Goal: Task Accomplishment & Management: Manage account settings

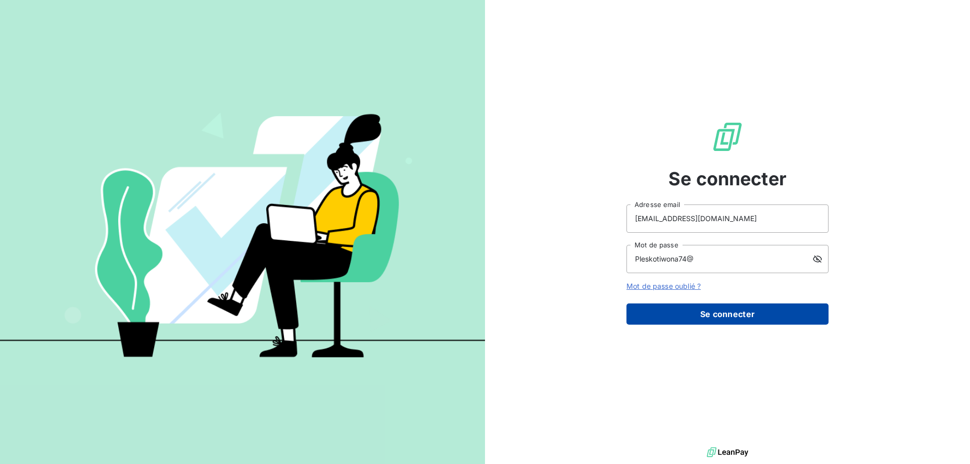
click at [736, 309] on button "Se connecter" at bounding box center [727, 314] width 202 height 21
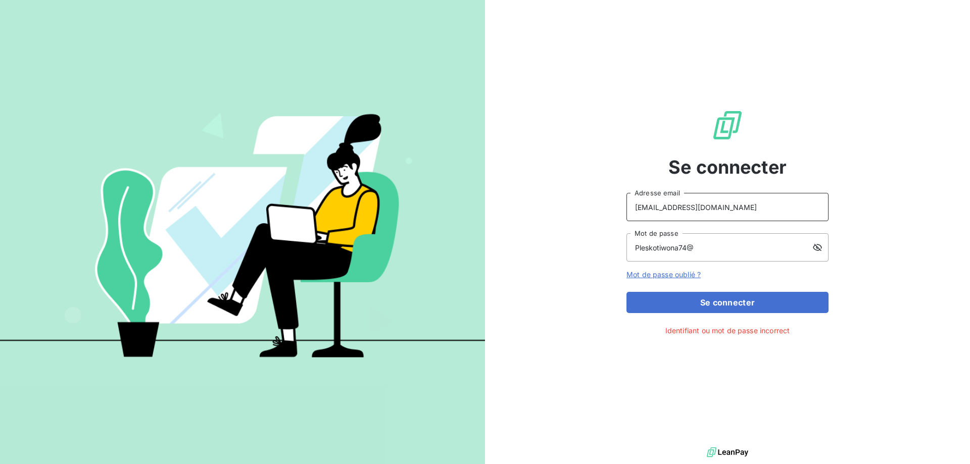
click at [733, 210] on input "[EMAIL_ADDRESS][DOMAIN_NAME]" at bounding box center [727, 207] width 202 height 28
drag, startPoint x: 733, startPoint y: 210, endPoint x: 490, endPoint y: 218, distance: 243.2
click at [626, 217] on input "[EMAIL_ADDRESS][DOMAIN_NAME]" at bounding box center [727, 207] width 202 height 28
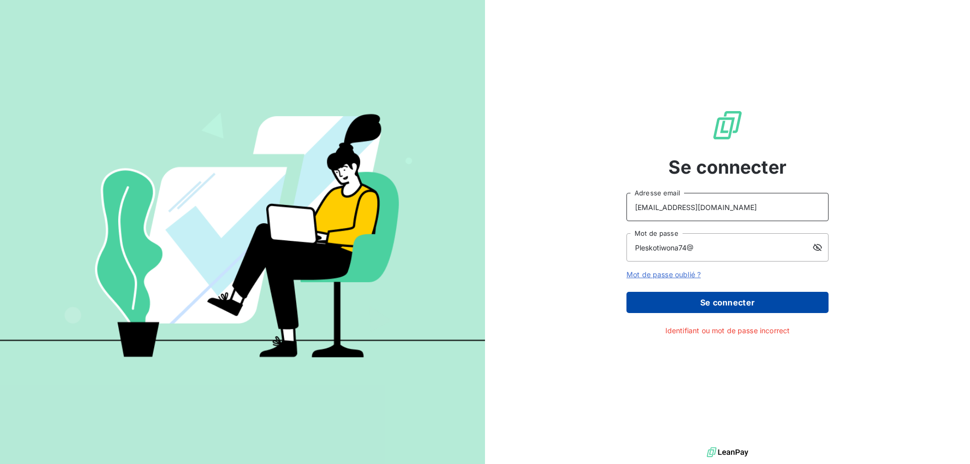
type input "[EMAIL_ADDRESS][DOMAIN_NAME]"
click at [754, 301] on button "Se connecter" at bounding box center [727, 302] width 202 height 21
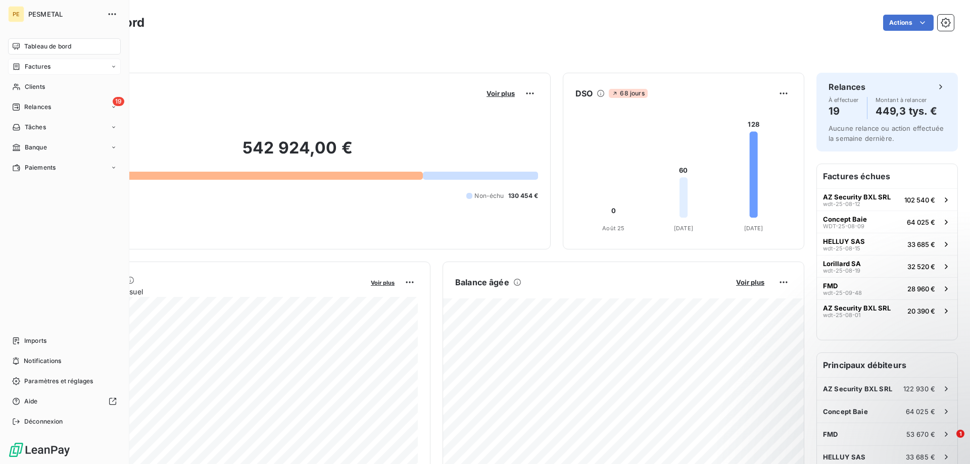
click at [21, 68] on div "Factures" at bounding box center [31, 66] width 38 height 9
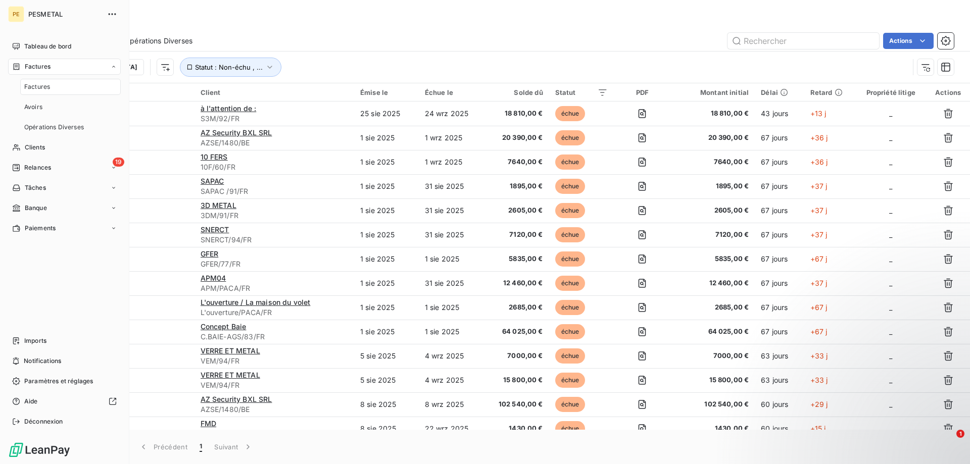
click at [44, 86] on span "Factures" at bounding box center [37, 86] width 26 height 9
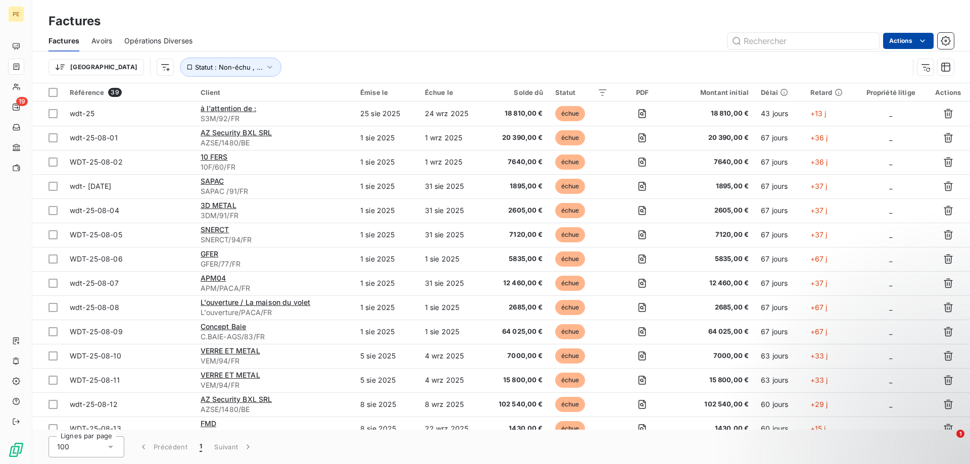
click at [921, 39] on html "PE 19 Factures Factures Avoirs Opérations Diverses Actions Trier Statut : Non-é…" at bounding box center [485, 232] width 970 height 464
click at [945, 40] on html "PE 19 Factures Factures Avoirs Opérations Diverses Actions Mettre les factures …" at bounding box center [485, 232] width 970 height 464
click at [945, 40] on icon "button" at bounding box center [946, 40] width 3 height 3
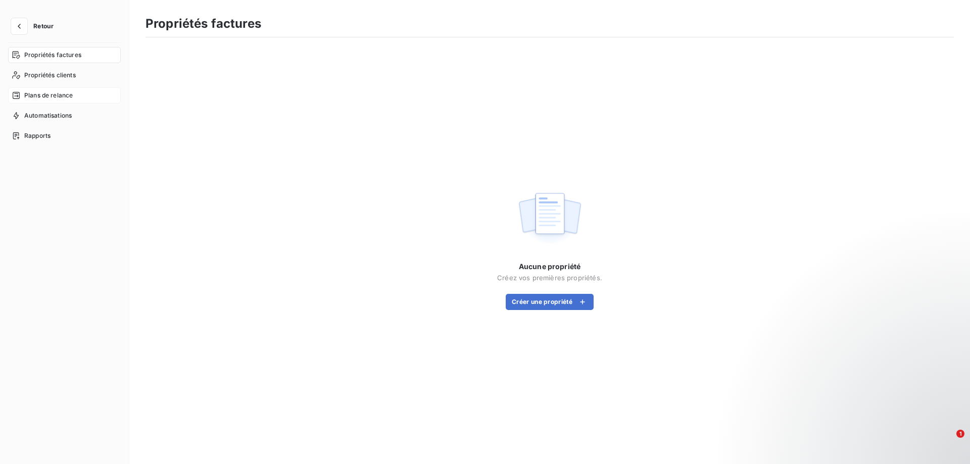
click at [54, 94] on span "Plans de relance" at bounding box center [48, 95] width 49 height 9
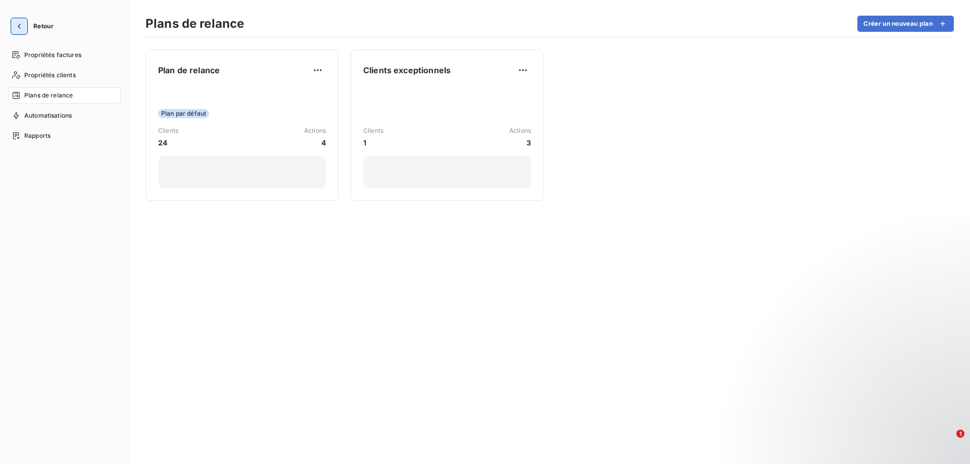
click at [24, 23] on button "button" at bounding box center [19, 26] width 16 height 16
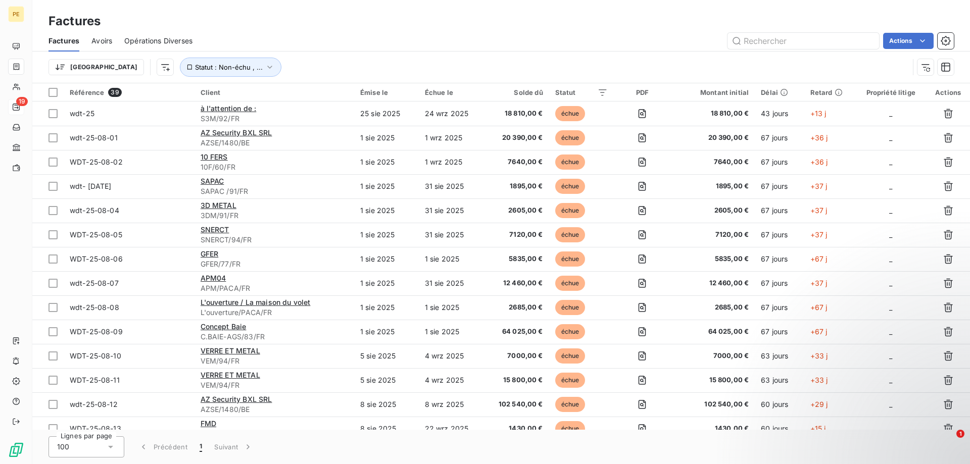
click at [14, 107] on icon at bounding box center [16, 107] width 8 height 8
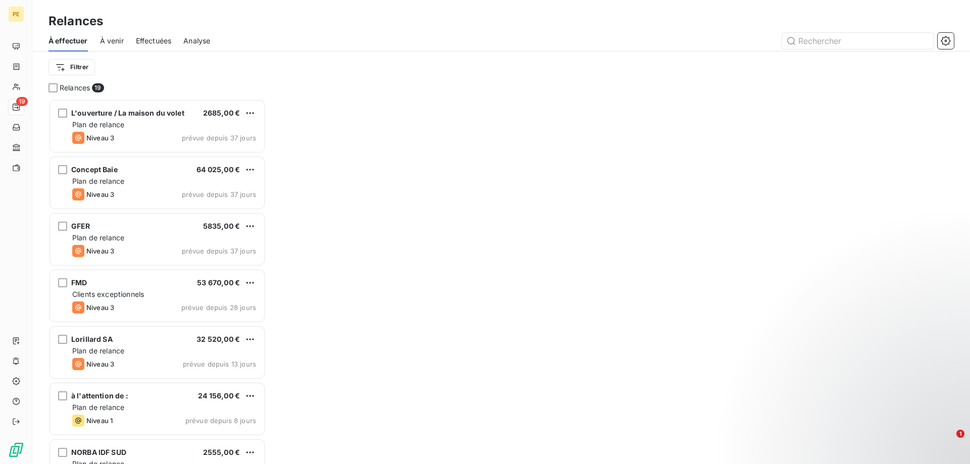
scroll to position [365, 217]
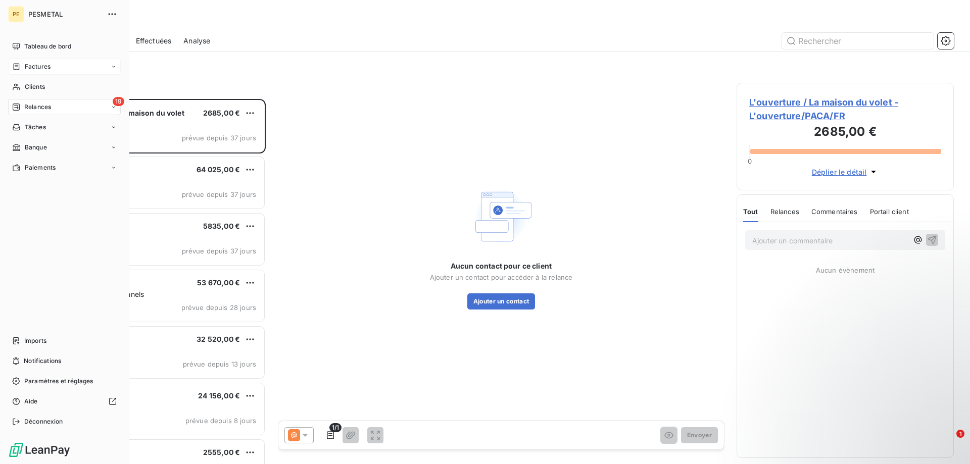
click at [33, 65] on span "Factures" at bounding box center [38, 66] width 26 height 9
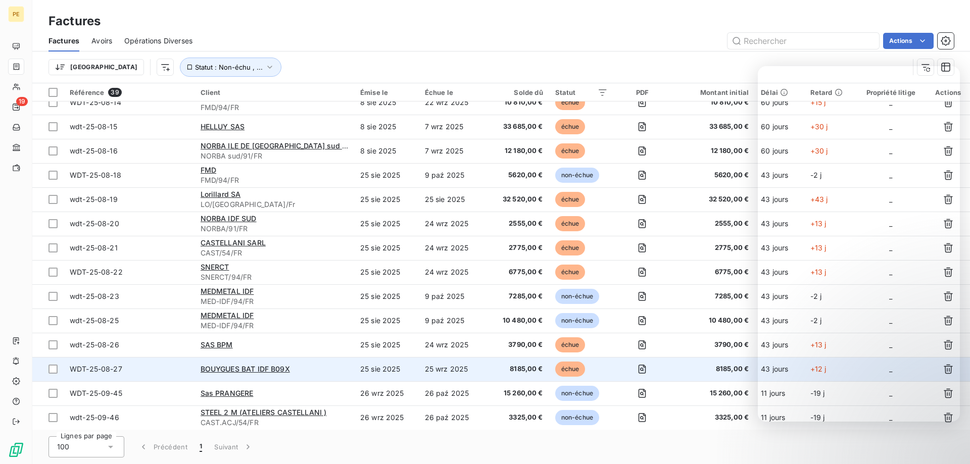
scroll to position [257, 0]
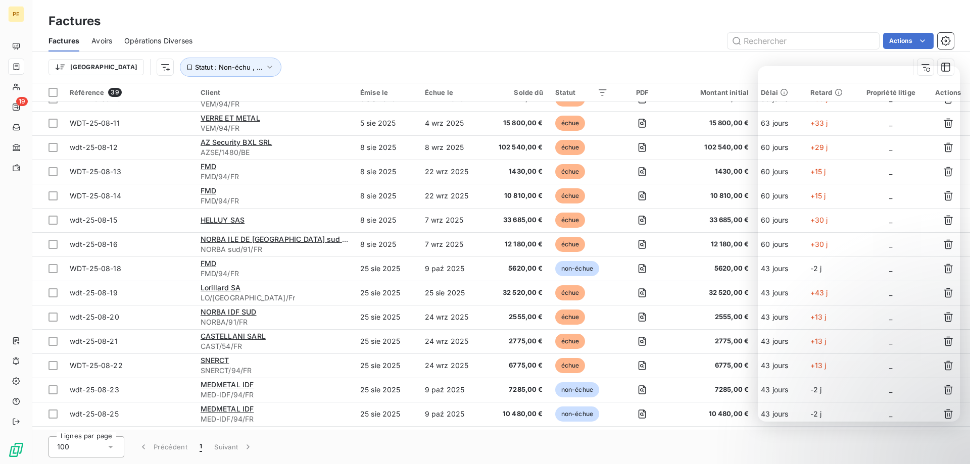
click at [70, 41] on span "Factures" at bounding box center [64, 41] width 31 height 10
click at [897, 43] on html "PE 19 Factures Factures Avoirs Opérations Diverses Actions Trier Statut : Non-é…" at bounding box center [485, 232] width 970 height 464
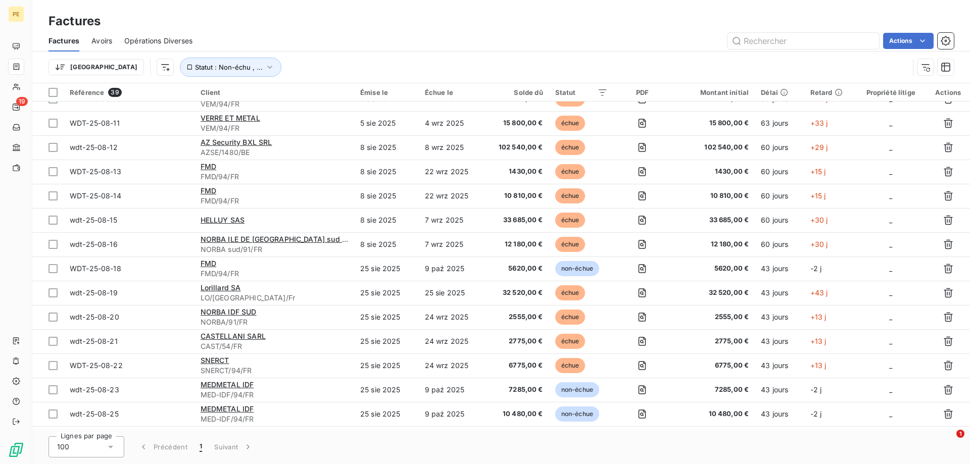
click at [150, 40] on html "PE 19 Factures Factures Avoirs Opérations Diverses Actions Trier Statut : Non-é…" at bounding box center [485, 232] width 970 height 464
click at [150, 40] on span "Opérations Diverses" at bounding box center [158, 41] width 68 height 10
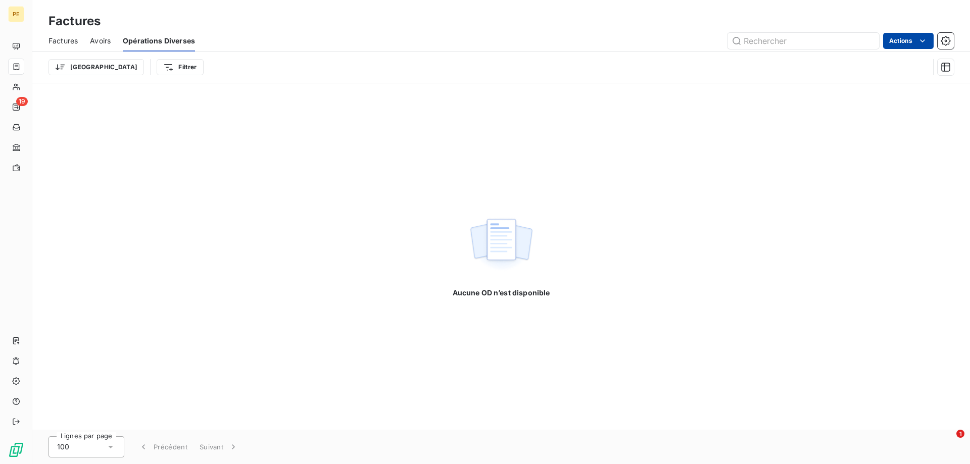
click at [925, 39] on html "PE 19 Factures Factures Avoirs Opérations Diverses Actions Trier Filtrer Aucune…" at bounding box center [485, 232] width 970 height 464
click at [106, 41] on html "PE 19 Factures Factures Avoirs Opérations Diverses Actions Exporter les Opérati…" at bounding box center [485, 232] width 970 height 464
click at [59, 40] on span "Factures" at bounding box center [63, 41] width 29 height 10
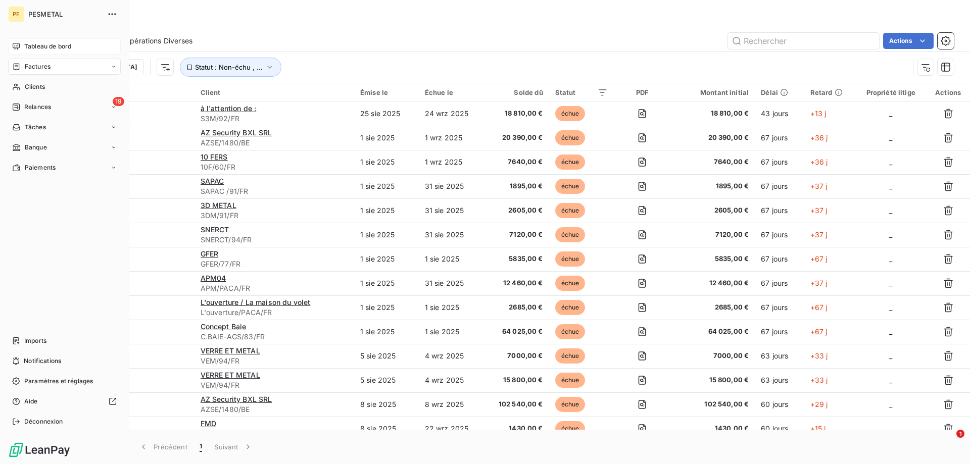
click at [28, 44] on span "Tableau de bord" at bounding box center [47, 46] width 47 height 9
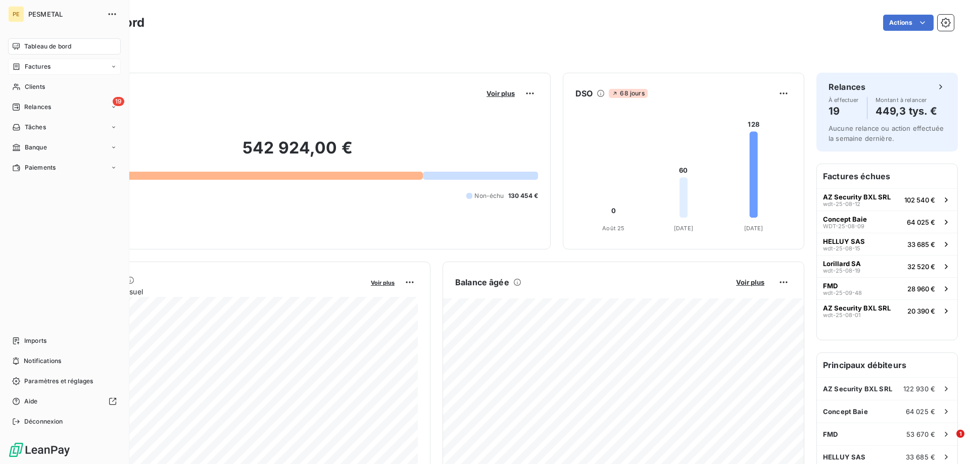
click at [40, 64] on span "Factures" at bounding box center [38, 66] width 26 height 9
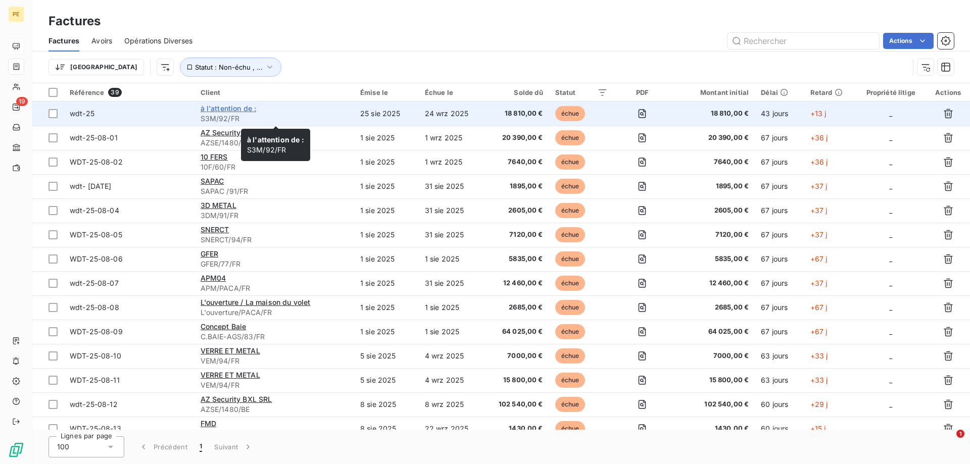
click at [208, 112] on span "à l'attention de :" at bounding box center [229, 108] width 56 height 9
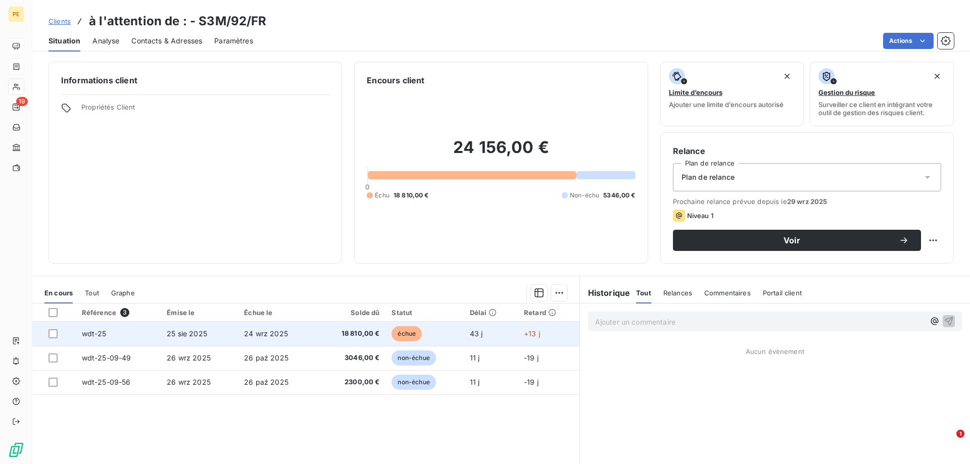
click at [102, 334] on span "wdt-25" at bounding box center [94, 333] width 25 height 9
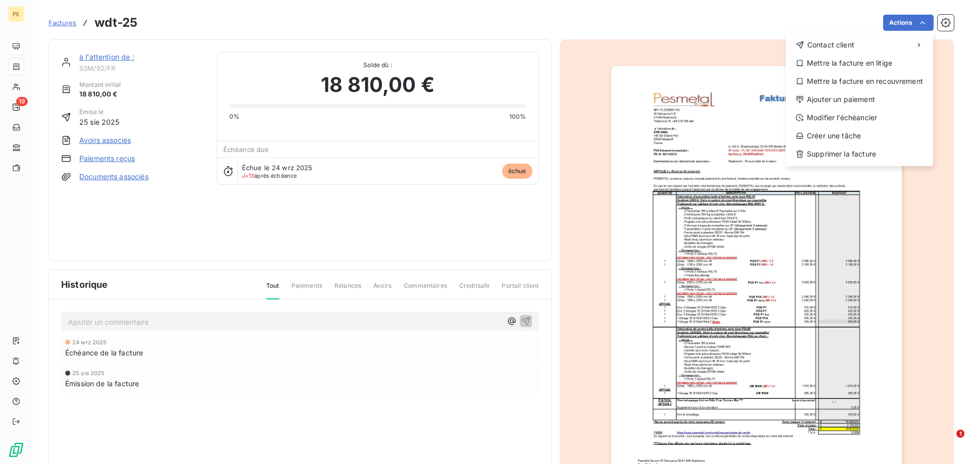
click at [922, 23] on html "PE 19 Factures wdt-25 Actions Contact client Mettre la facture en litige Mettre…" at bounding box center [485, 232] width 970 height 464
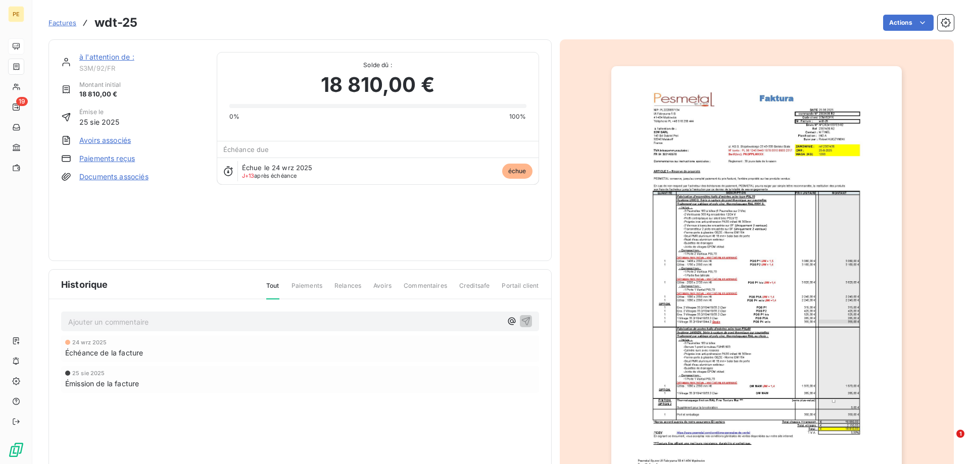
click at [65, 23] on span "Factures" at bounding box center [63, 23] width 28 height 8
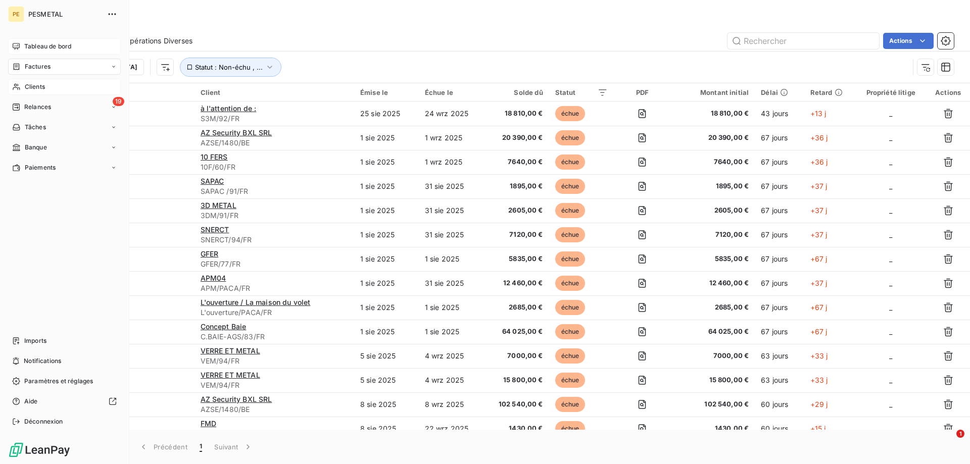
click at [21, 85] on div "Clients" at bounding box center [64, 87] width 113 height 16
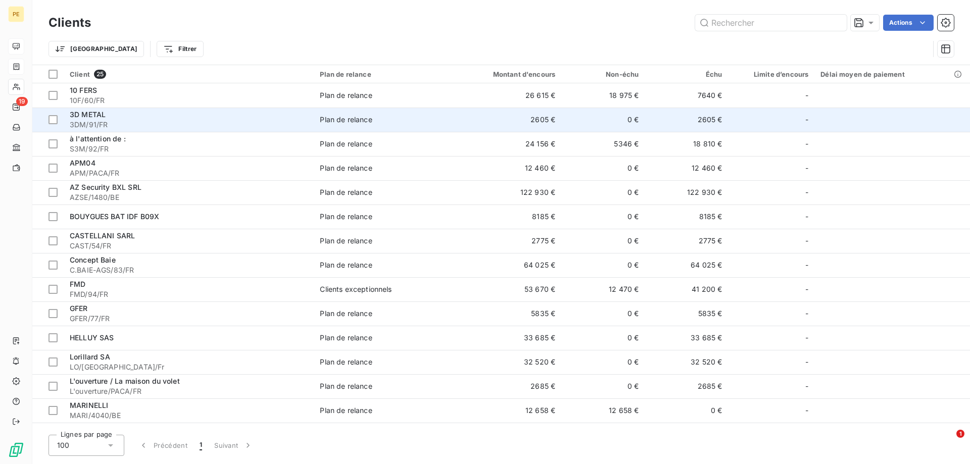
click at [113, 121] on span "3DM/91/FR" at bounding box center [189, 125] width 238 height 10
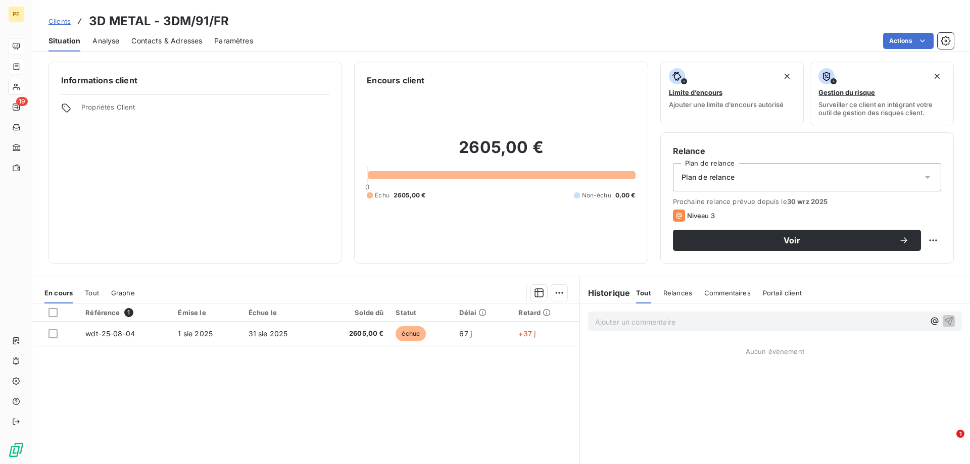
click at [61, 23] on span "Clients" at bounding box center [60, 21] width 22 height 8
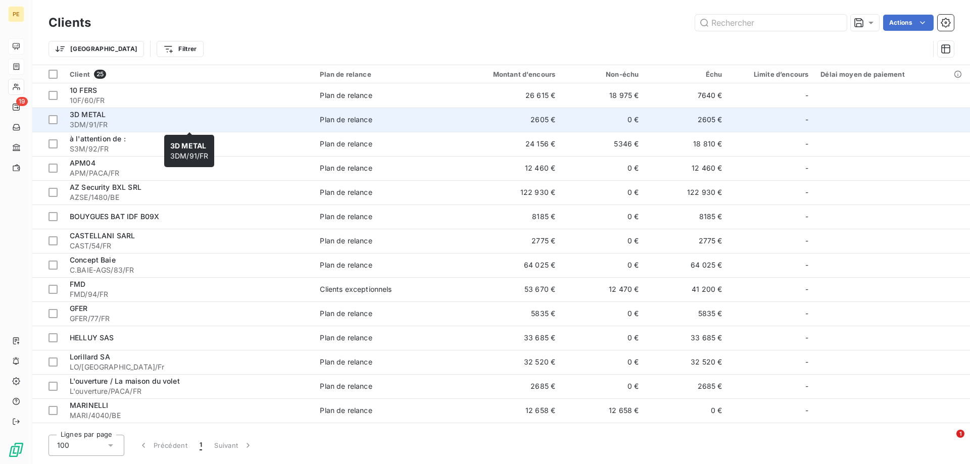
click at [107, 119] on div "3D METAL" at bounding box center [189, 115] width 238 height 10
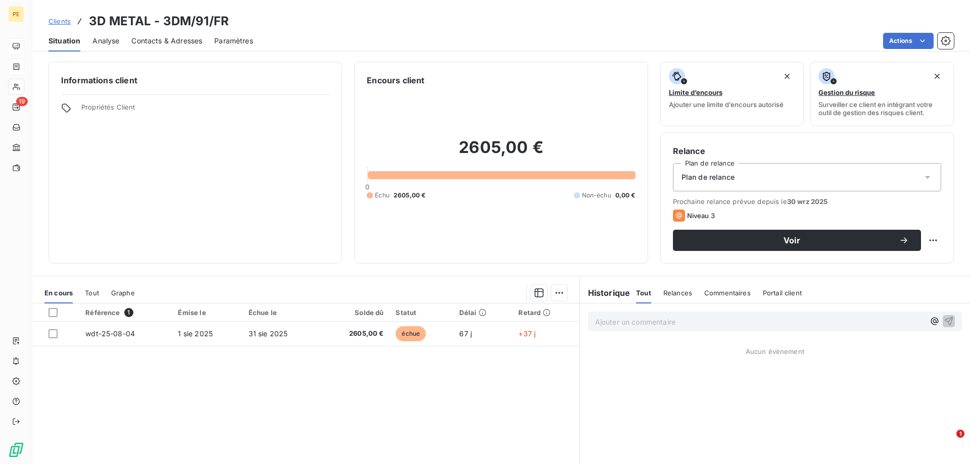
click at [64, 20] on span "Clients" at bounding box center [60, 21] width 22 height 8
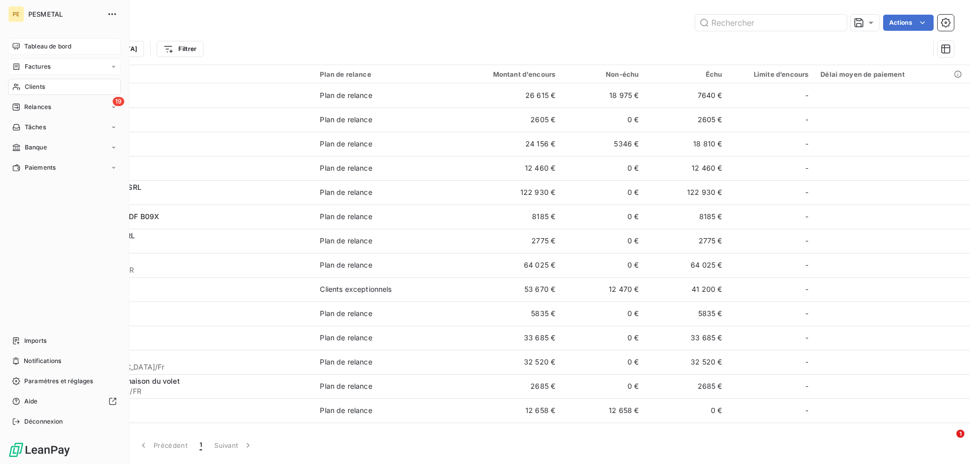
click at [39, 85] on span "Clients" at bounding box center [35, 86] width 20 height 9
click at [16, 80] on div "Clients" at bounding box center [64, 87] width 113 height 16
click at [27, 83] on span "Clients" at bounding box center [35, 86] width 20 height 9
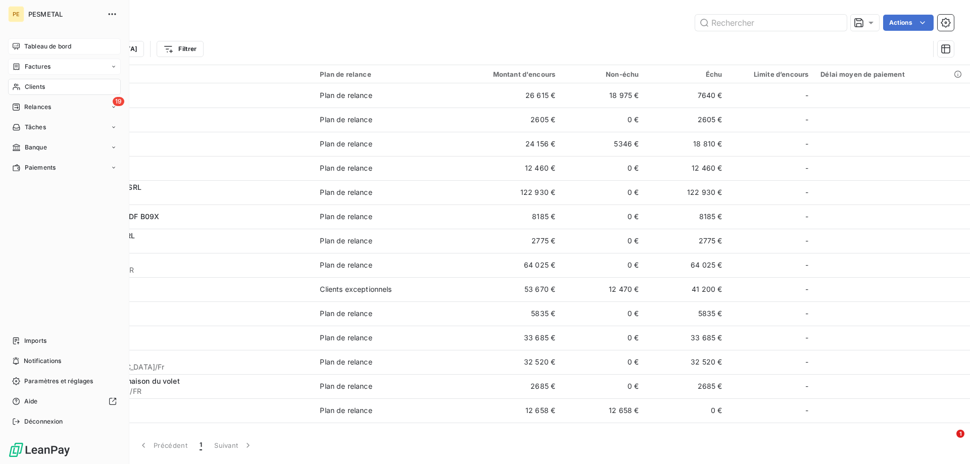
click at [34, 62] on span "Factures" at bounding box center [38, 66] width 26 height 9
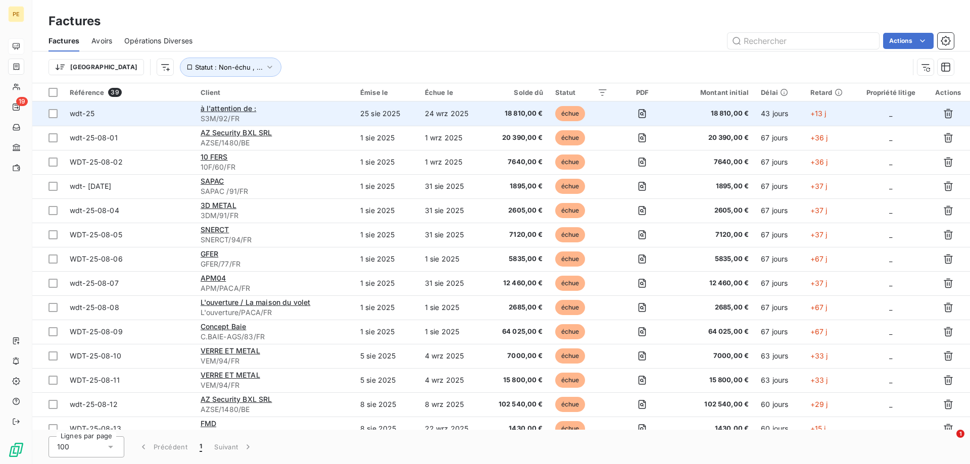
click at [231, 115] on span "S3M/92/FR" at bounding box center [275, 119] width 148 height 10
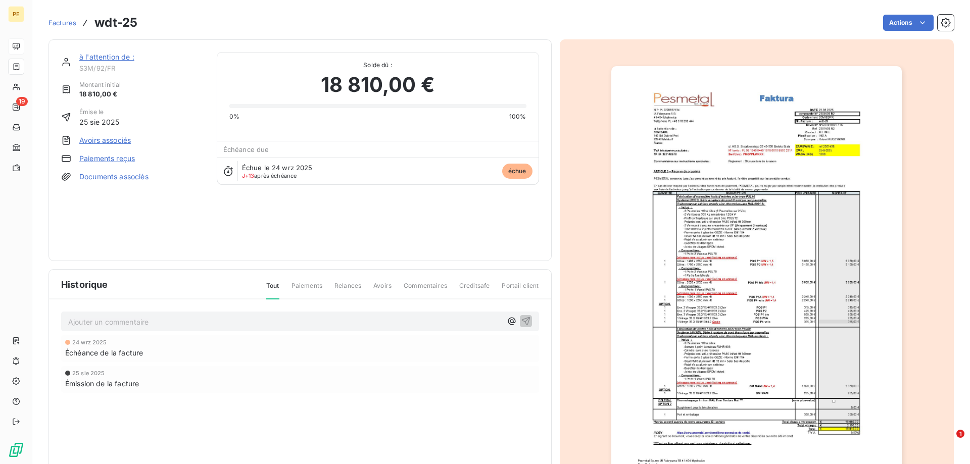
click at [66, 24] on span "Factures" at bounding box center [63, 23] width 28 height 8
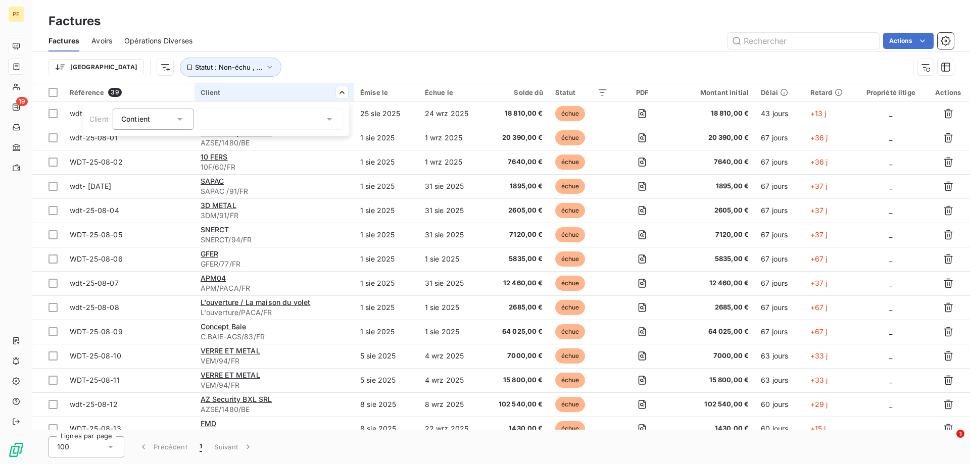
click at [344, 92] on html "PE 19 Factures Factures Avoirs Opérations Diverses Actions Trier Statut : Non-é…" at bounding box center [485, 232] width 970 height 464
click at [343, 92] on html "PE 19 Factures Factures Avoirs Opérations Diverses Actions Trier Statut : Non-é…" at bounding box center [485, 232] width 970 height 464
click at [238, 116] on div at bounding box center [271, 119] width 146 height 21
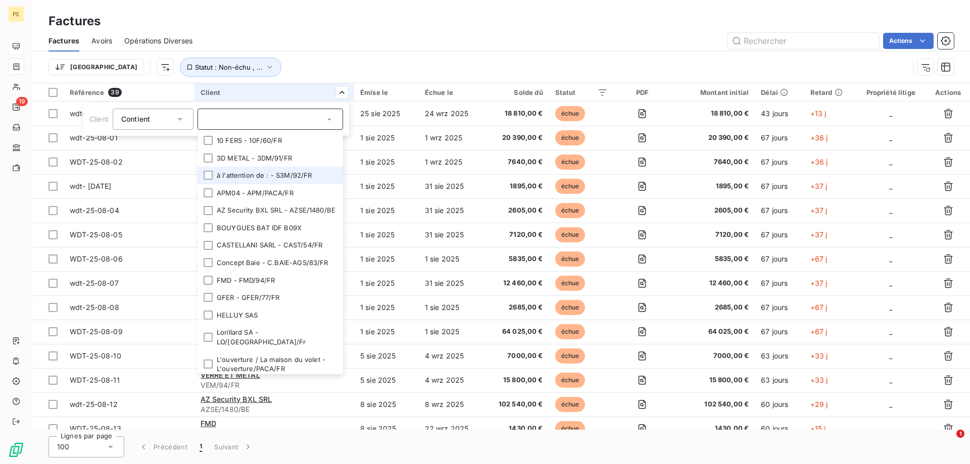
click at [260, 172] on li "à l'attention de : - S3M/92/FR" at bounding box center [271, 176] width 146 height 18
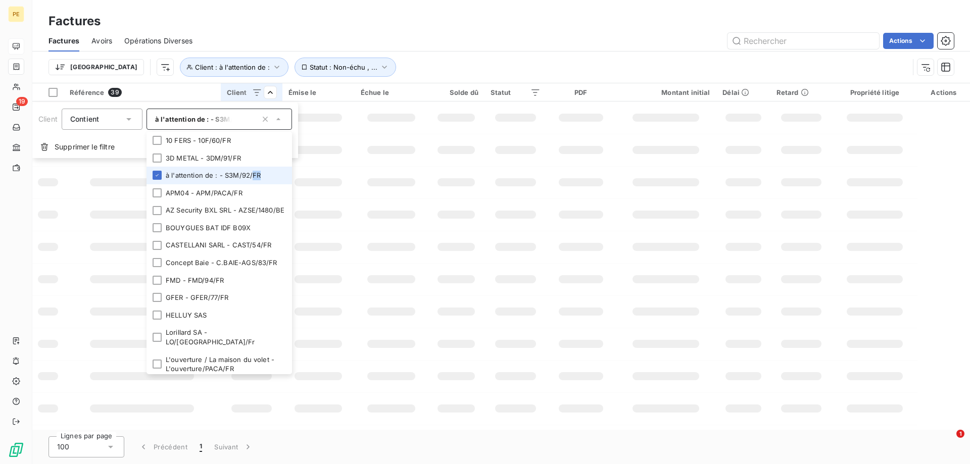
click at [261, 172] on li "à l'attention de : - S3M/92/FR" at bounding box center [220, 176] width 146 height 18
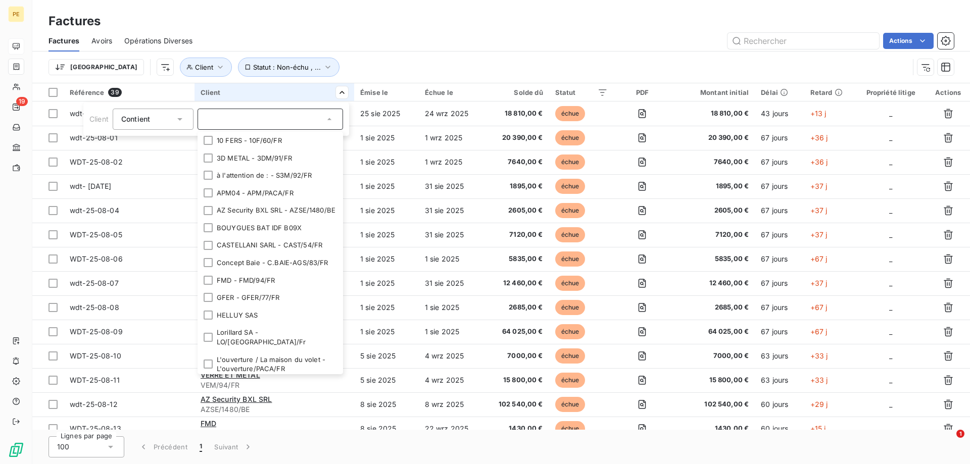
click at [347, 52] on html "PE 19 Factures Factures Avoirs Opérations Diverses Actions Trier Client Statut …" at bounding box center [485, 232] width 970 height 464
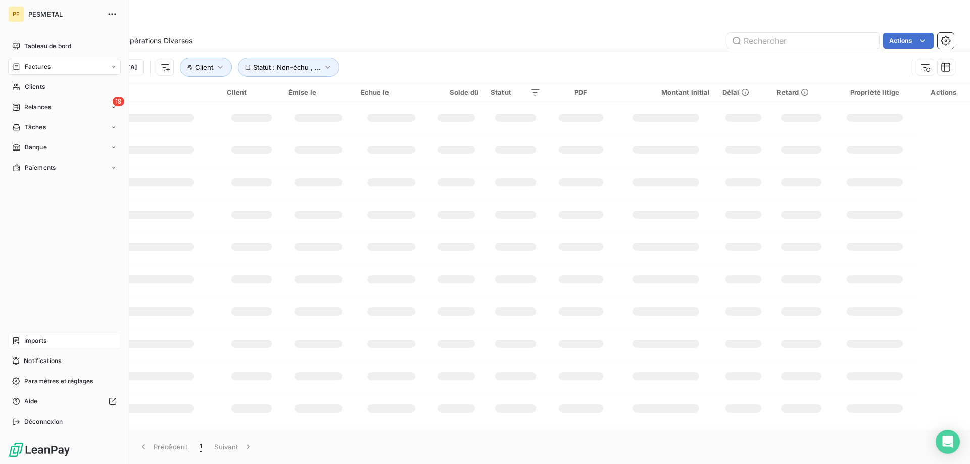
click at [36, 338] on span "Imports" at bounding box center [35, 340] width 22 height 9
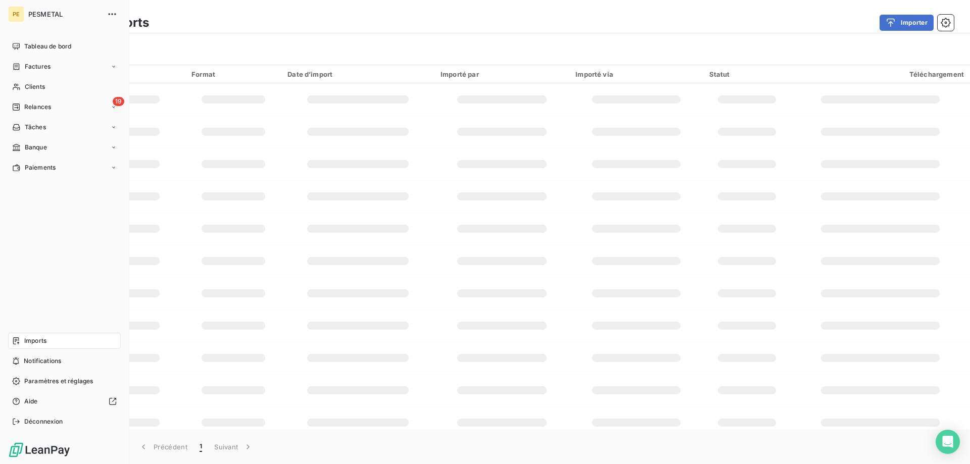
click at [36, 337] on span "Imports" at bounding box center [35, 340] width 22 height 9
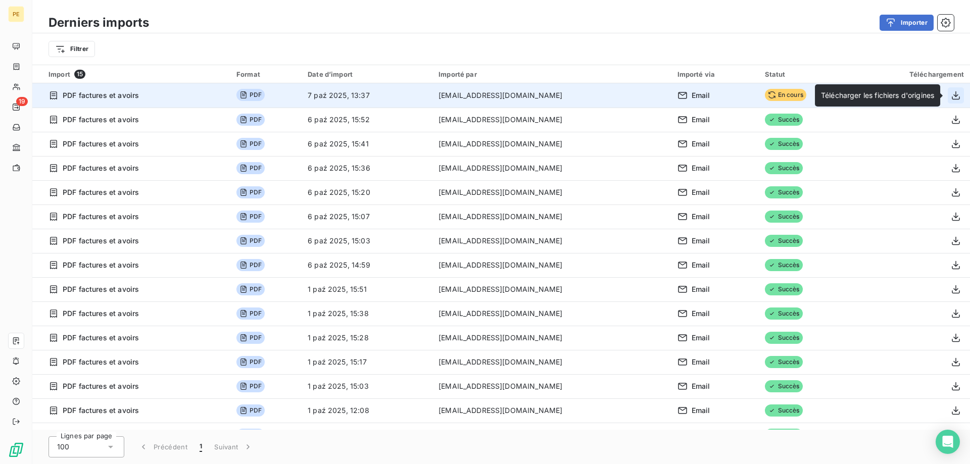
click at [955, 95] on icon "button" at bounding box center [956, 95] width 10 height 10
click at [774, 98] on span "En cours" at bounding box center [785, 95] width 41 height 12
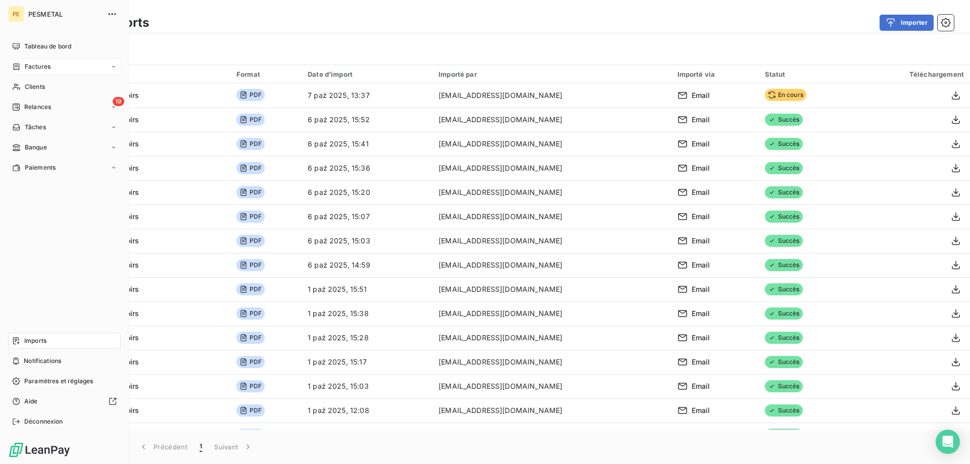
click at [39, 66] on span "Factures" at bounding box center [38, 66] width 26 height 9
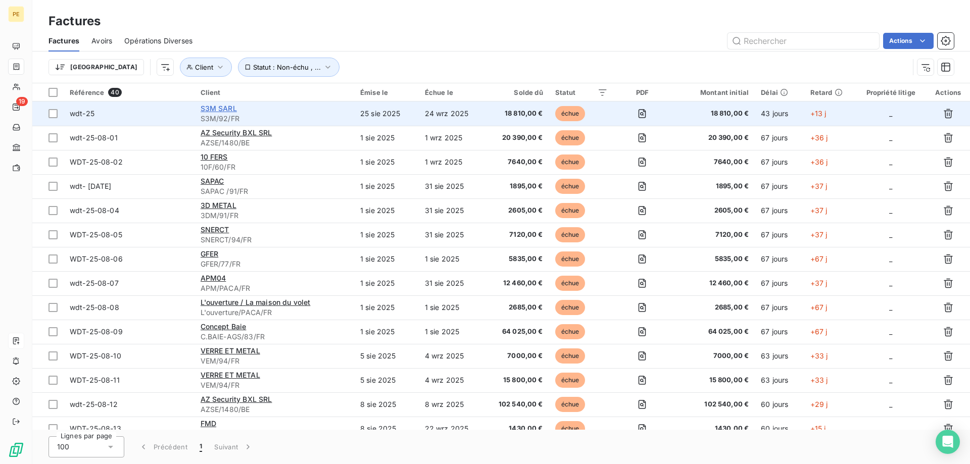
click at [217, 109] on span "S3M SARL" at bounding box center [219, 108] width 36 height 9
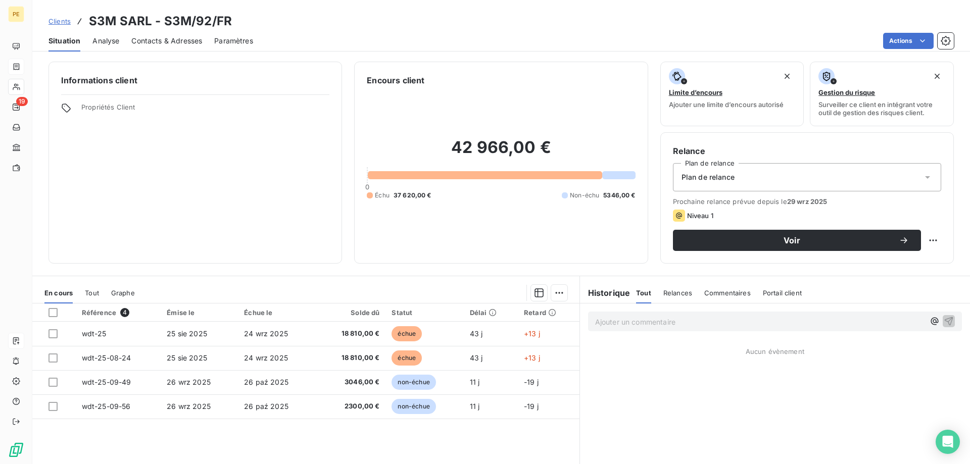
click at [61, 22] on span "Clients" at bounding box center [60, 21] width 22 height 8
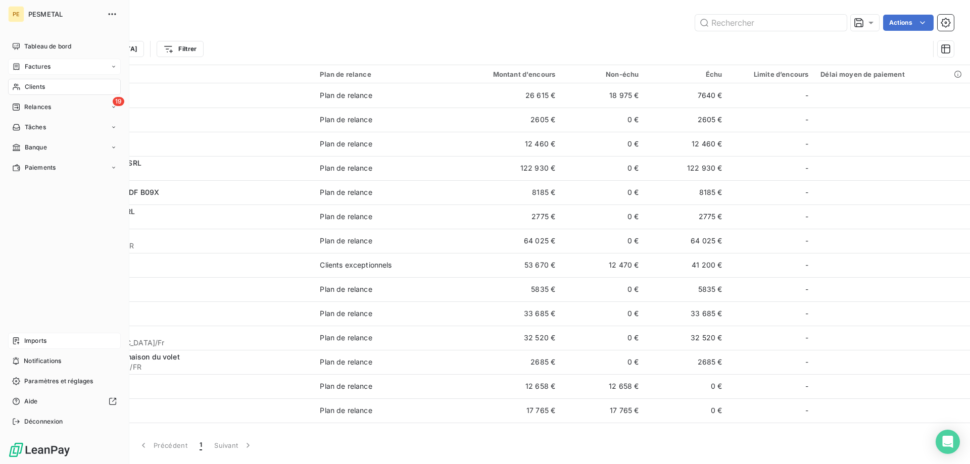
click at [41, 66] on span "Factures" at bounding box center [38, 66] width 26 height 9
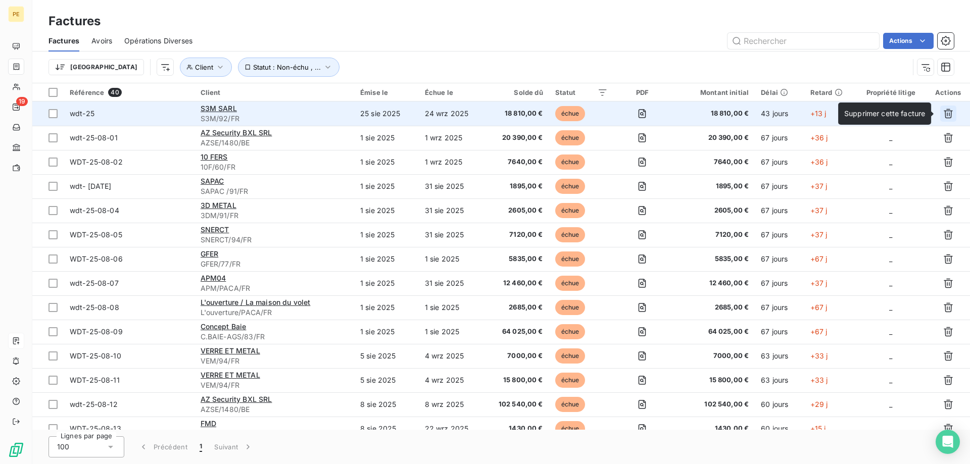
click at [947, 115] on icon "button" at bounding box center [948, 114] width 9 height 10
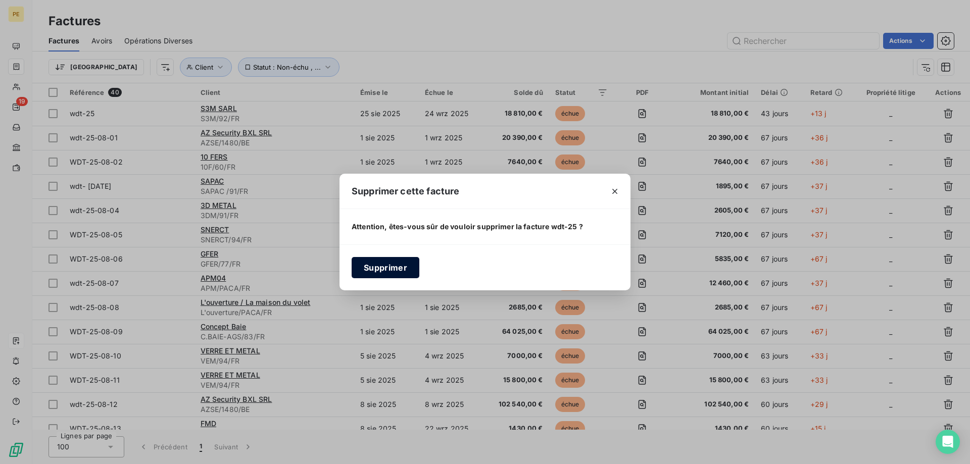
click at [375, 270] on button "Supprimer" at bounding box center [386, 267] width 68 height 21
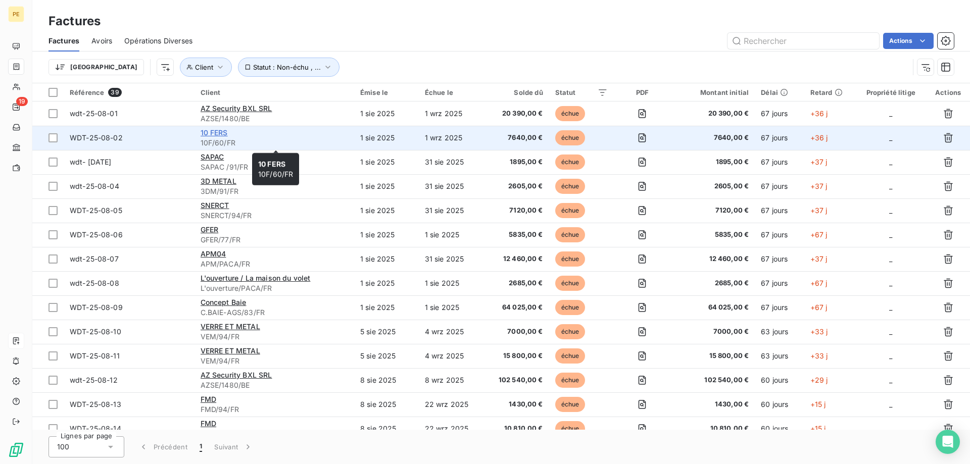
click at [222, 135] on span "10 FERS" at bounding box center [214, 132] width 27 height 9
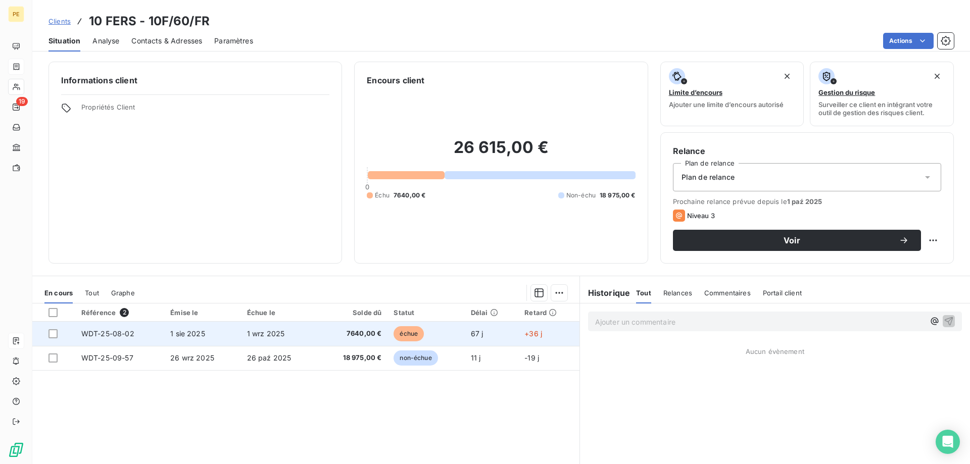
click at [114, 332] on span "WDT-25-08-02" at bounding box center [107, 333] width 53 height 9
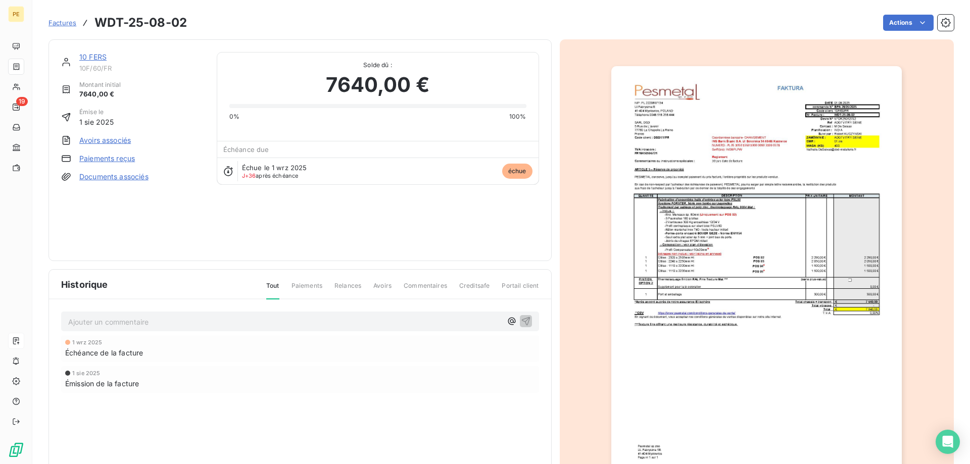
click at [766, 274] on img "button" at bounding box center [756, 271] width 291 height 411
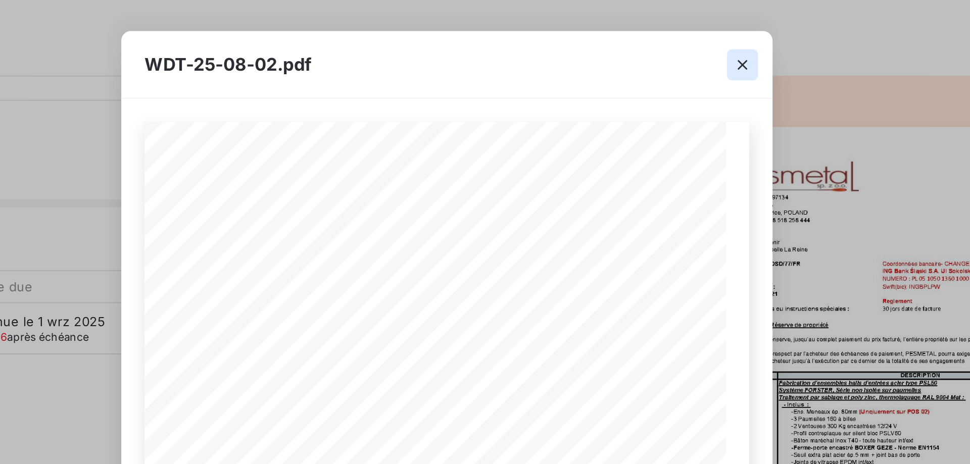
click at [638, 35] on icon "button" at bounding box center [639, 33] width 5 height 5
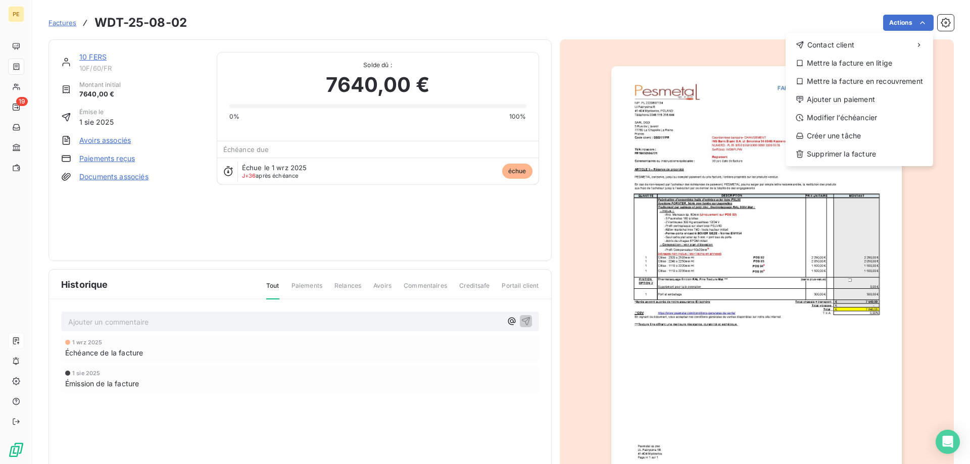
click at [920, 25] on html "PE 19 Factures WDT-25-08-02 Actions Contact client Mettre la facture en litige …" at bounding box center [485, 232] width 970 height 464
drag, startPoint x: 810, startPoint y: 77, endPoint x: 428, endPoint y: 236, distance: 414.0
click at [449, 222] on html "PE 19 Factures WDT-25-08-02 Actions Contact client Mettre la facture en litige …" at bounding box center [485, 232] width 970 height 464
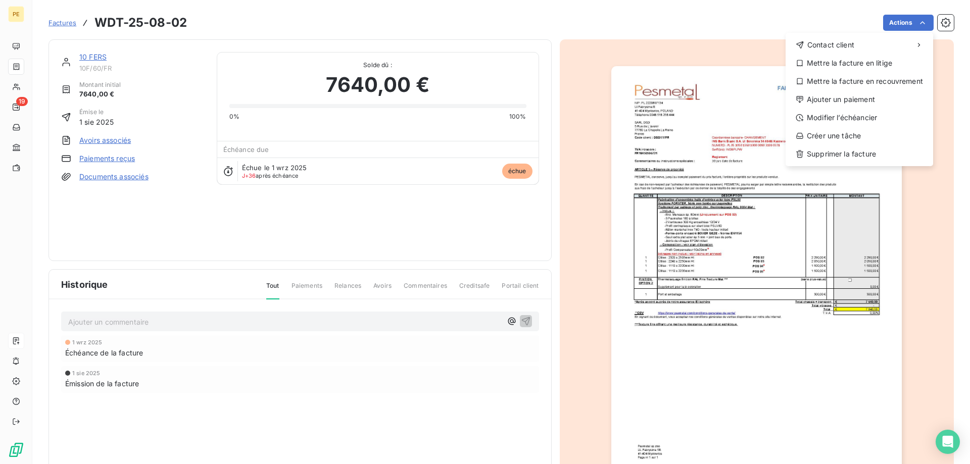
click at [80, 7] on html "PE 19 Factures WDT-25-08-02 Actions Contact client Mettre la facture en litige …" at bounding box center [485, 232] width 970 height 464
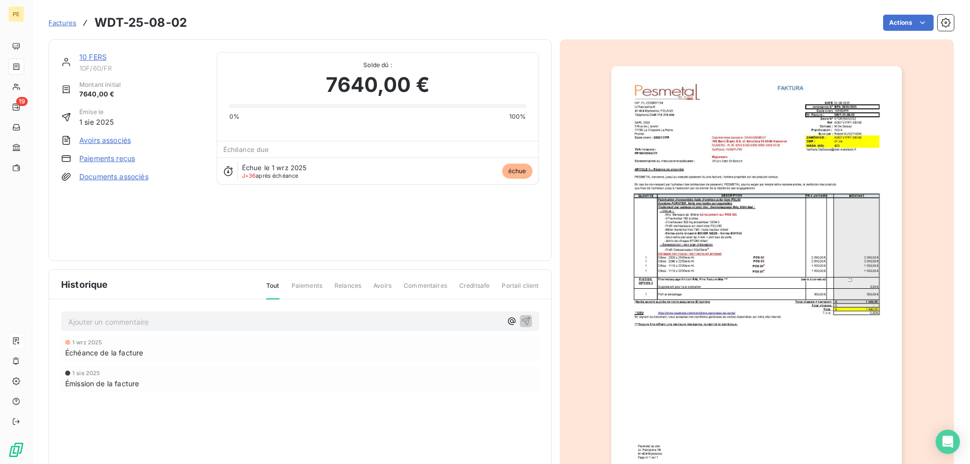
click at [79, 7] on div "Factures WDT-25-08-02 Actions" at bounding box center [501, 16] width 905 height 33
click at [77, 7] on div "Factures WDT-25-08-02 Actions" at bounding box center [501, 16] width 905 height 33
drag, startPoint x: 65, startPoint y: 22, endPoint x: 63, endPoint y: 28, distance: 6.6
click at [65, 23] on div "Factures WDT-25-08-02" at bounding box center [118, 23] width 138 height 18
drag, startPoint x: 63, startPoint y: 28, endPoint x: 60, endPoint y: 22, distance: 6.8
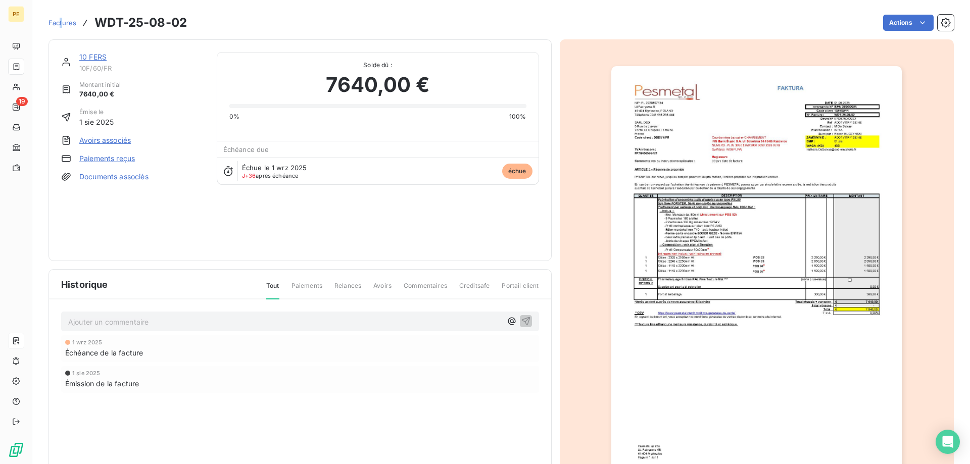
click at [60, 22] on div "Factures WDT-25-08-02" at bounding box center [118, 23] width 138 height 18
click at [60, 22] on span "Factures" at bounding box center [63, 23] width 28 height 8
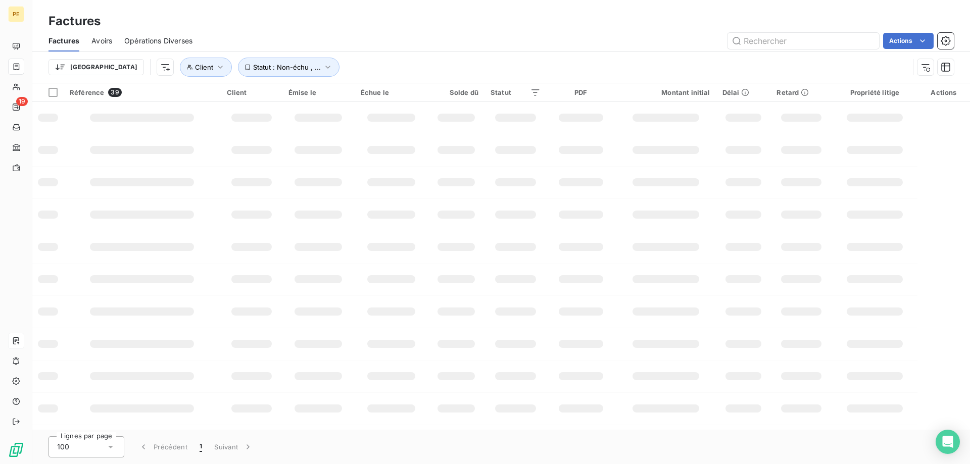
click at [60, 22] on h3 "Factures" at bounding box center [75, 21] width 52 height 18
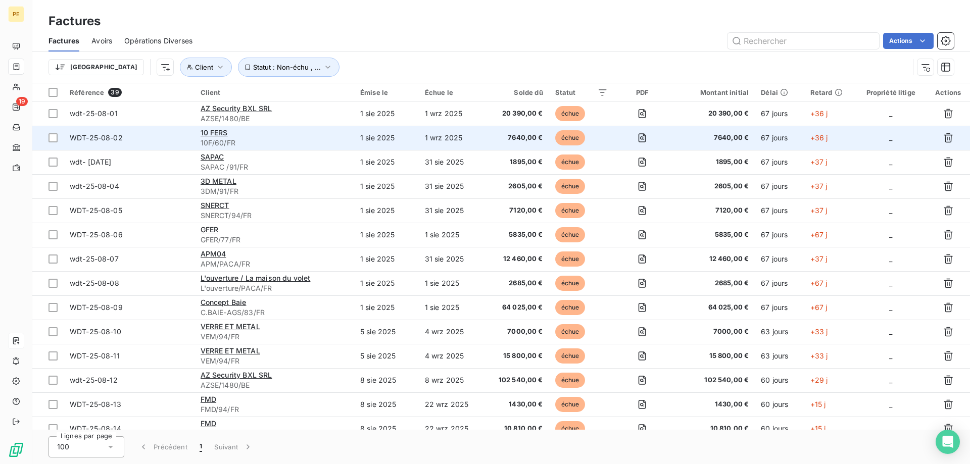
click at [238, 136] on div "10 FERS" at bounding box center [275, 133] width 148 height 10
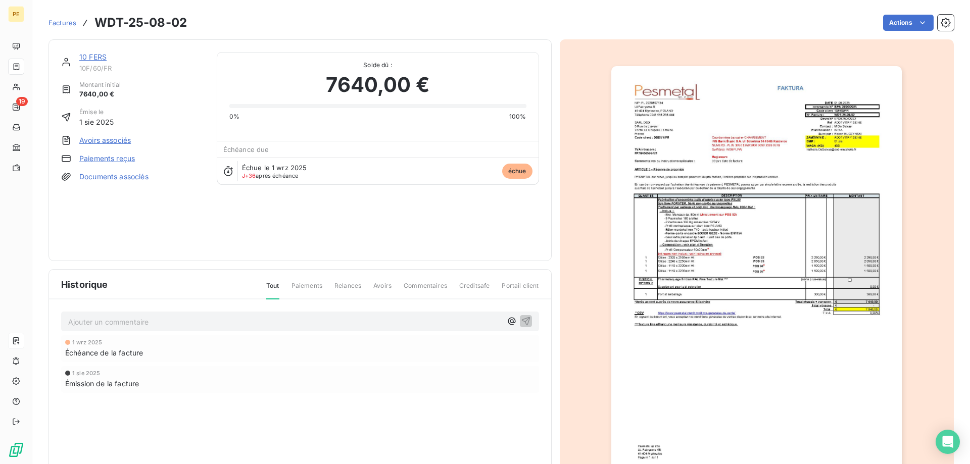
click at [238, 135] on div "Solde dû : 7640,00 € 0% 100% Échéance due Échue le 1 wrz 2025 J+36 après échéan…" at bounding box center [378, 118] width 322 height 133
drag, startPoint x: 238, startPoint y: 135, endPoint x: 2, endPoint y: 166, distance: 238.5
click at [55, 158] on div "10 FERS 10F/60/FR Montant initial 7640,00 € Émise le 1 sie 2025 Avoirs associés…" at bounding box center [300, 150] width 503 height 222
click at [67, 22] on span "Factures" at bounding box center [63, 23] width 28 height 8
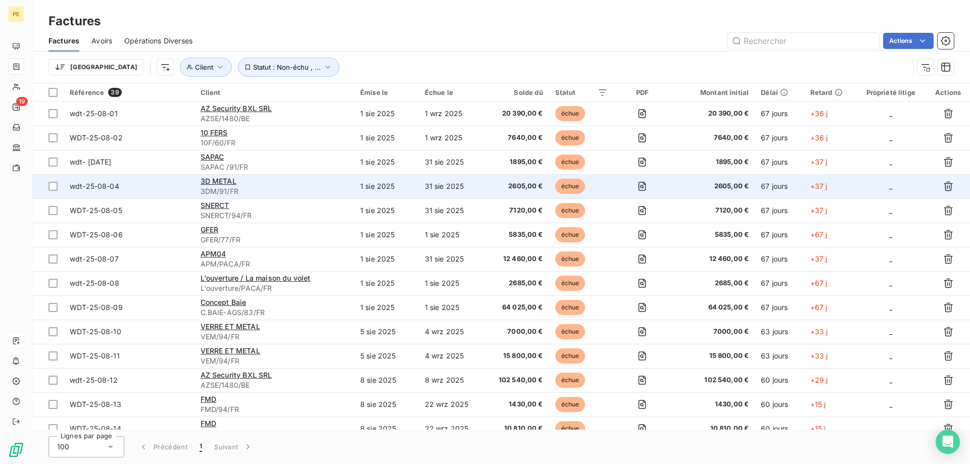
click at [91, 184] on span "wdt-25-08-04" at bounding box center [95, 186] width 50 height 9
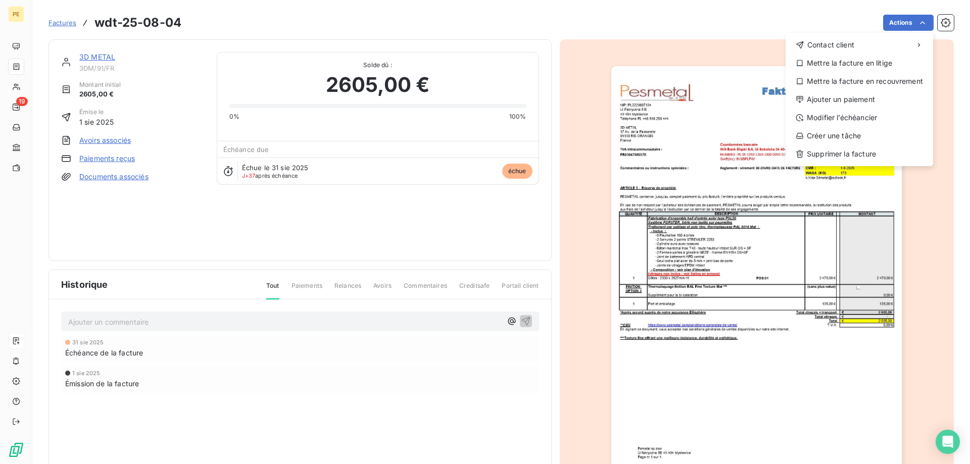
click at [922, 21] on html "PE 19 Factures wdt-25-08-04 Actions Contact client Mettre la facture en litige …" at bounding box center [485, 232] width 970 height 464
click at [870, 63] on div "Mettre la facture en litige" at bounding box center [859, 63] width 139 height 16
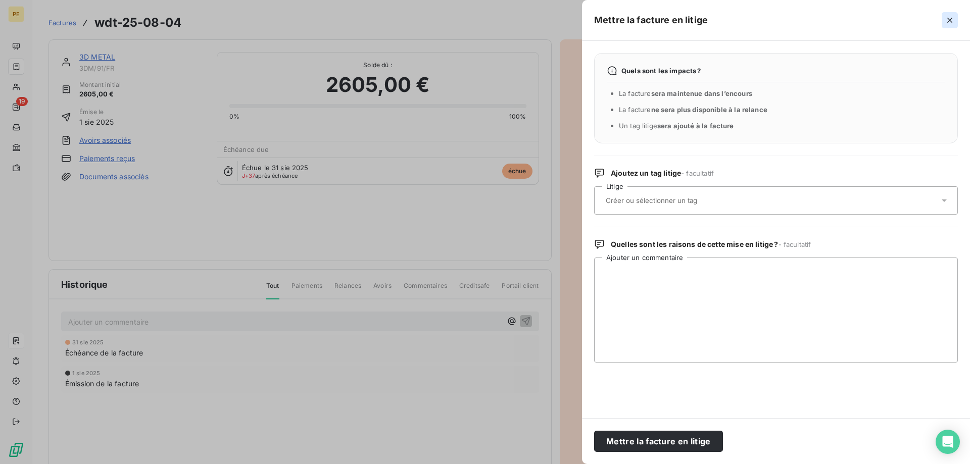
click at [949, 17] on icon "button" at bounding box center [950, 20] width 10 height 10
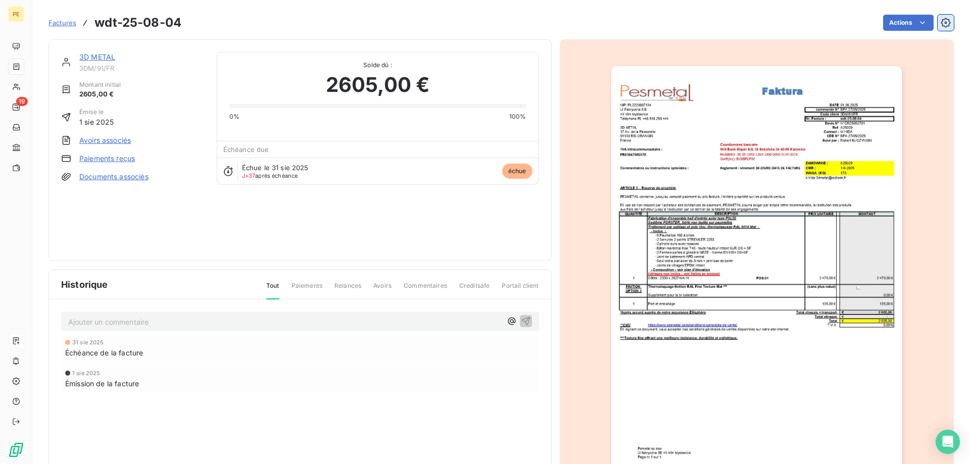
click at [942, 24] on icon "button" at bounding box center [946, 23] width 10 height 10
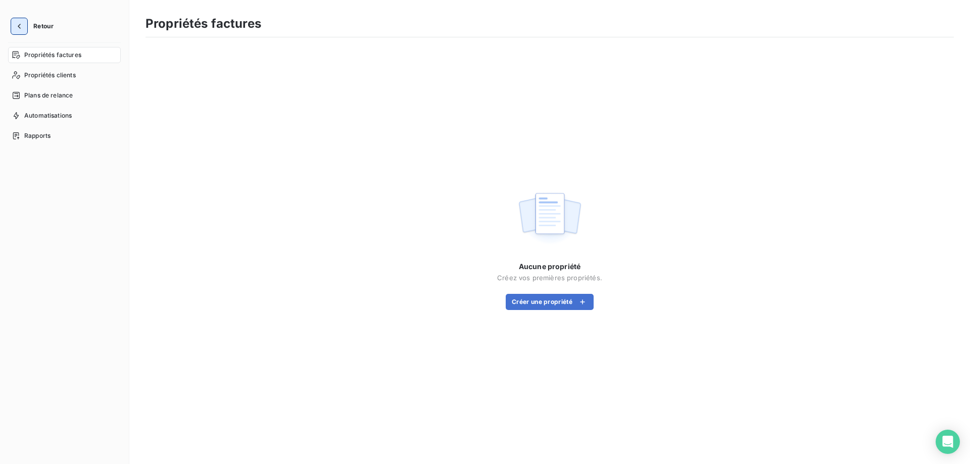
click at [23, 24] on button "button" at bounding box center [19, 26] width 16 height 16
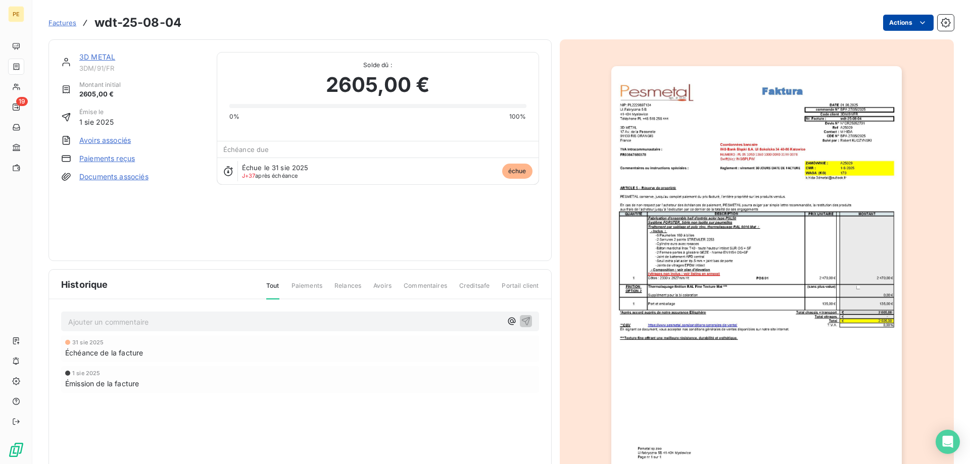
click at [901, 20] on html "PE 19 Factures wdt-25-08-04 Actions 3D METAL 3DM/91/FR Montant initial 2605,00 …" at bounding box center [485, 232] width 970 height 464
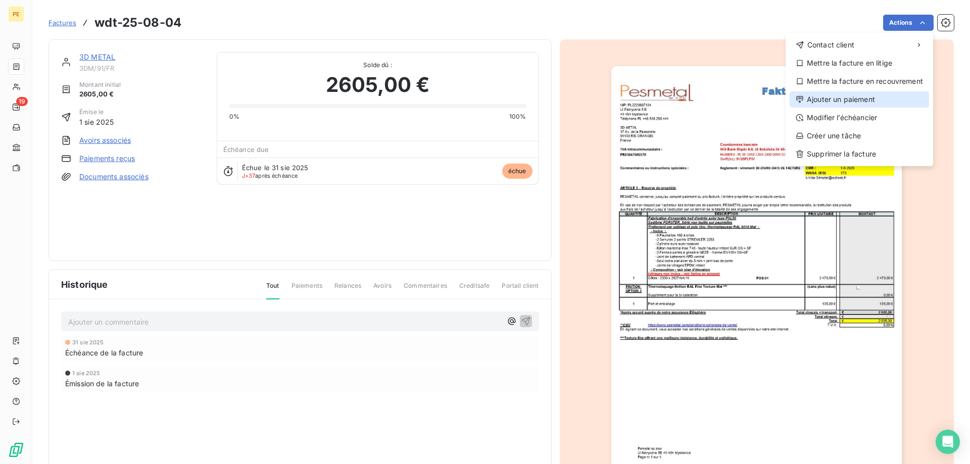
click at [834, 100] on div "Ajouter un paiement" at bounding box center [859, 99] width 139 height 16
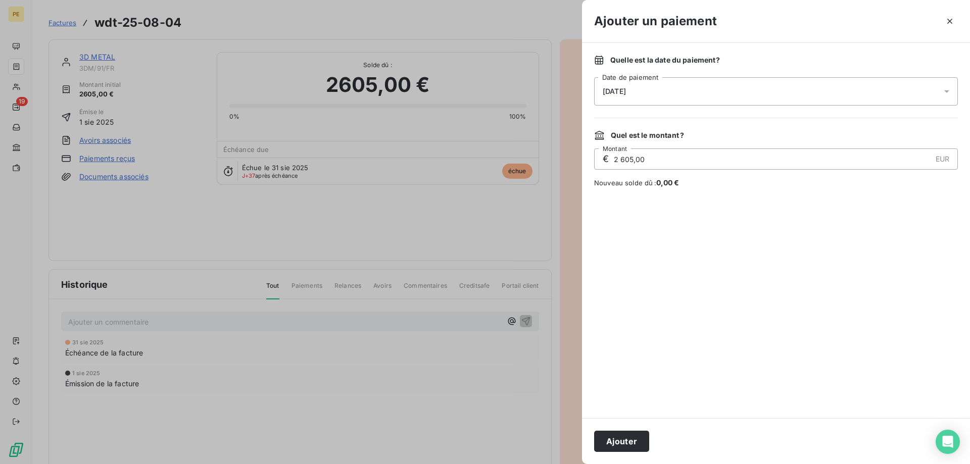
drag, startPoint x: 702, startPoint y: 93, endPoint x: 670, endPoint y: 91, distance: 32.4
click at [670, 91] on div "07/10/2025" at bounding box center [776, 91] width 364 height 28
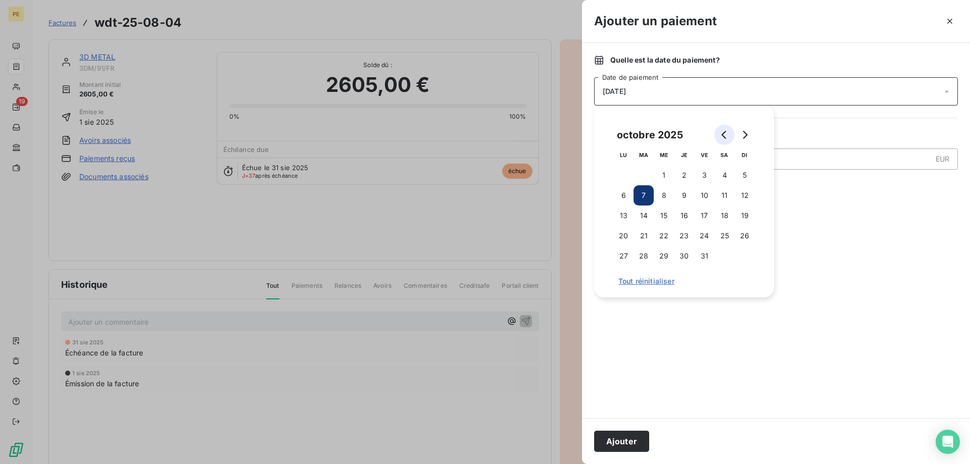
click at [722, 134] on icon "Go to previous month" at bounding box center [724, 135] width 8 height 8
click at [645, 258] on button "30" at bounding box center [644, 256] width 20 height 20
click at [838, 245] on div at bounding box center [776, 303] width 364 height 206
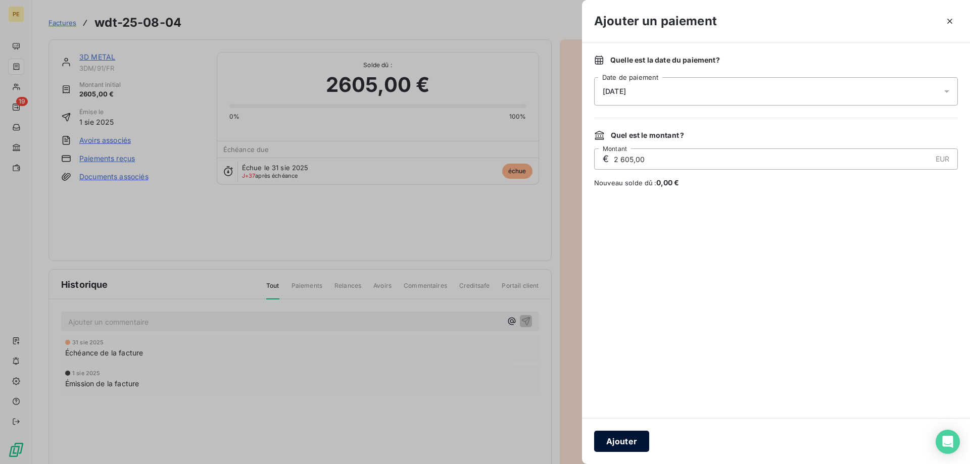
click at [623, 437] on button "Ajouter" at bounding box center [621, 441] width 55 height 21
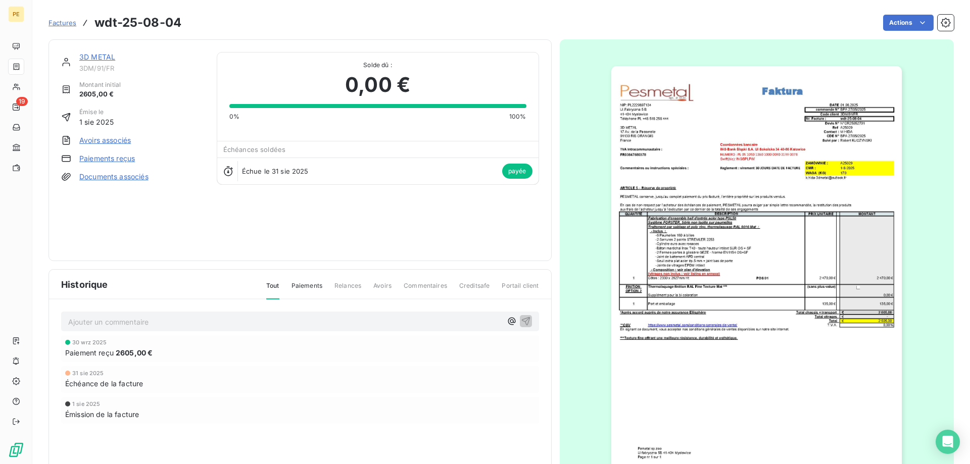
click at [63, 24] on span "Factures" at bounding box center [63, 23] width 28 height 8
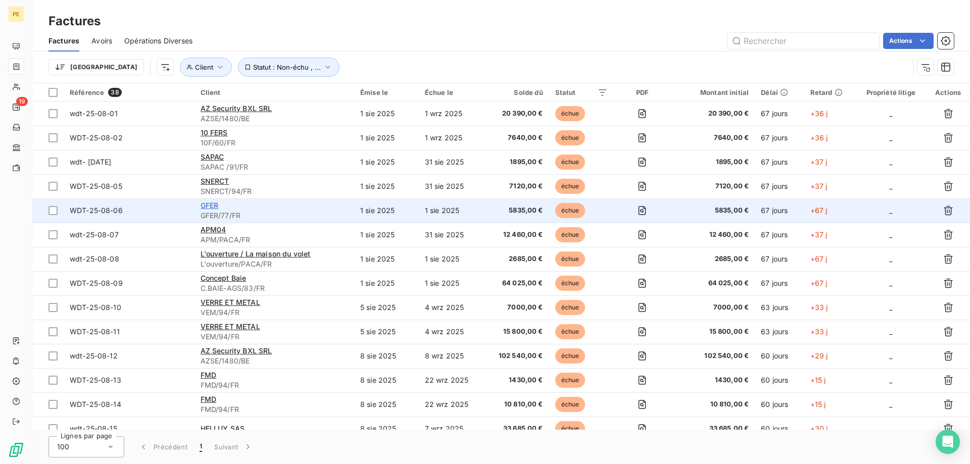
click at [209, 208] on span "GFER" at bounding box center [210, 205] width 18 height 9
click at [87, 209] on span "WDT-25-08-06" at bounding box center [96, 210] width 53 height 9
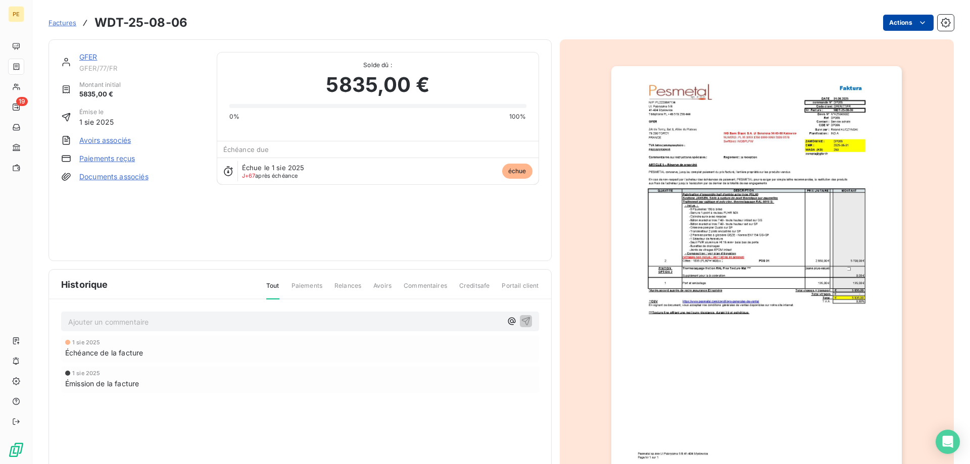
click at [924, 20] on html "PE 19 Factures WDT-25-08-06 Actions GFER GFER/77/FR Montant initial 5835,00 € É…" at bounding box center [485, 232] width 970 height 464
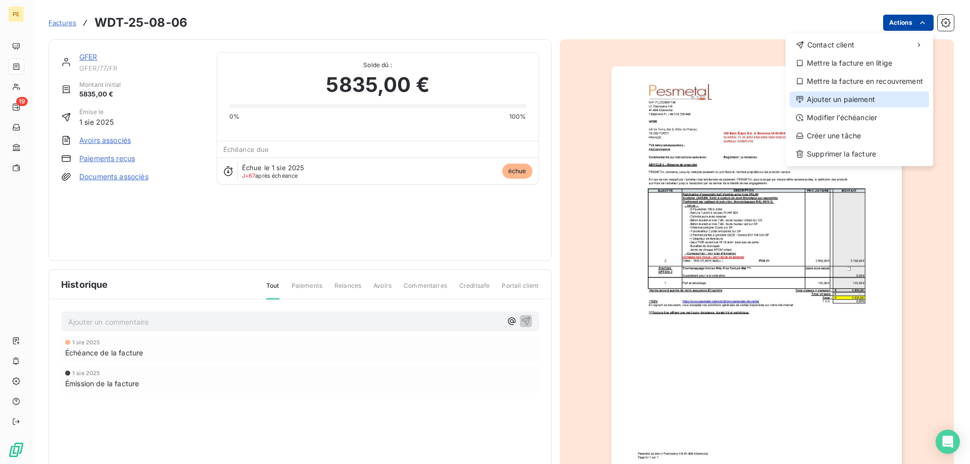
click at [857, 98] on div "Ajouter un paiement" at bounding box center [859, 99] width 139 height 16
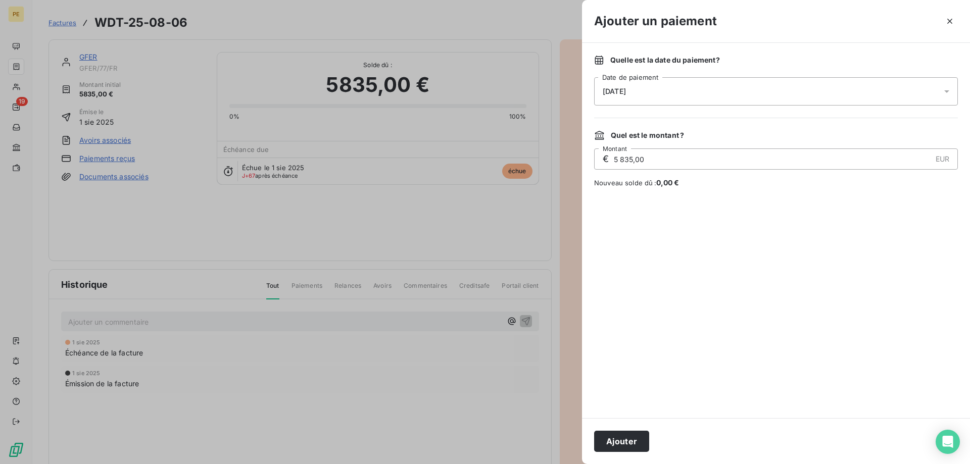
click at [838, 88] on div "07/10/2025" at bounding box center [776, 91] width 364 height 28
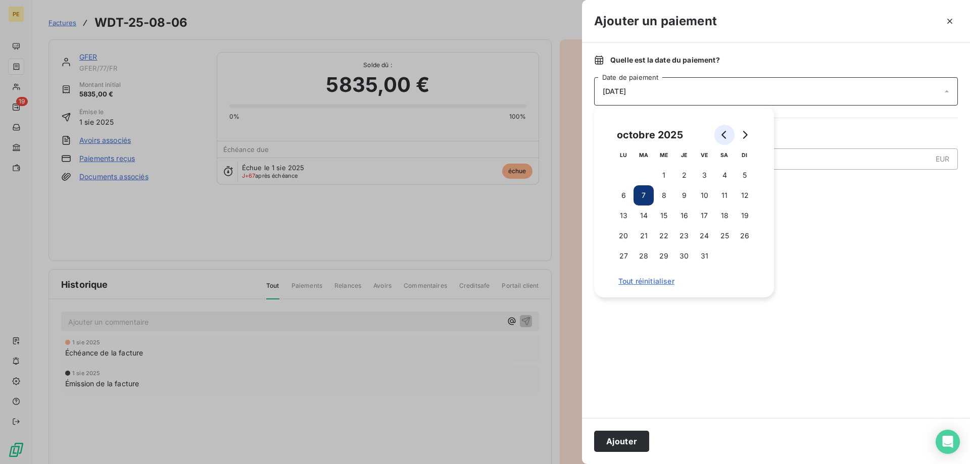
click at [723, 138] on button "Go to previous month" at bounding box center [724, 135] width 20 height 20
click at [646, 215] on button "16" at bounding box center [644, 216] width 20 height 20
click at [634, 447] on button "Ajouter" at bounding box center [621, 441] width 55 height 21
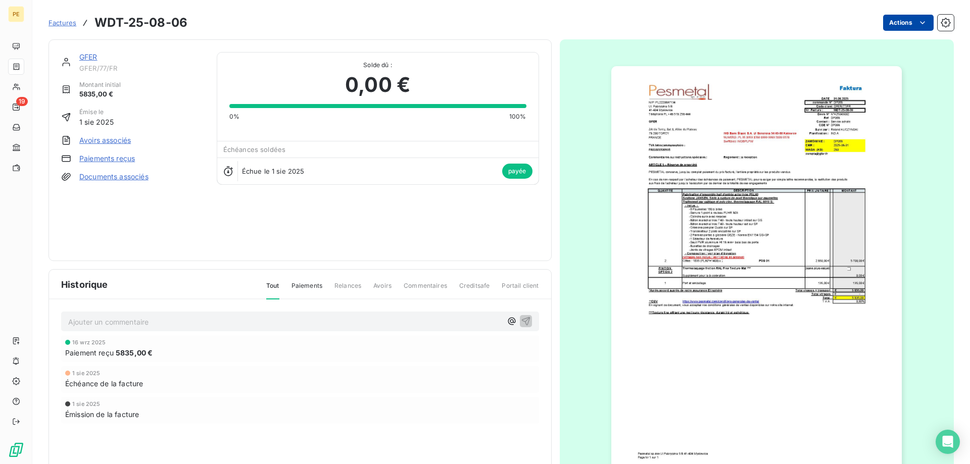
click at [60, 22] on span "Factures" at bounding box center [63, 23] width 28 height 8
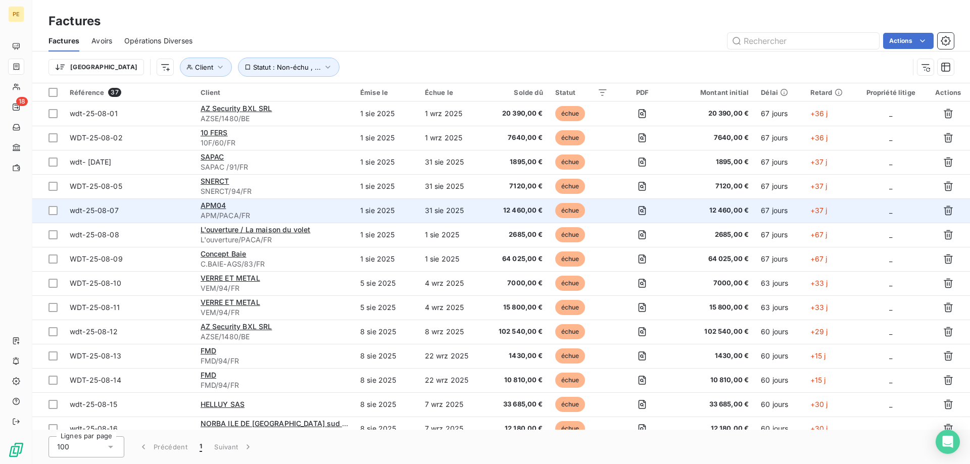
click at [93, 211] on span "wdt-25-08-07" at bounding box center [94, 210] width 49 height 9
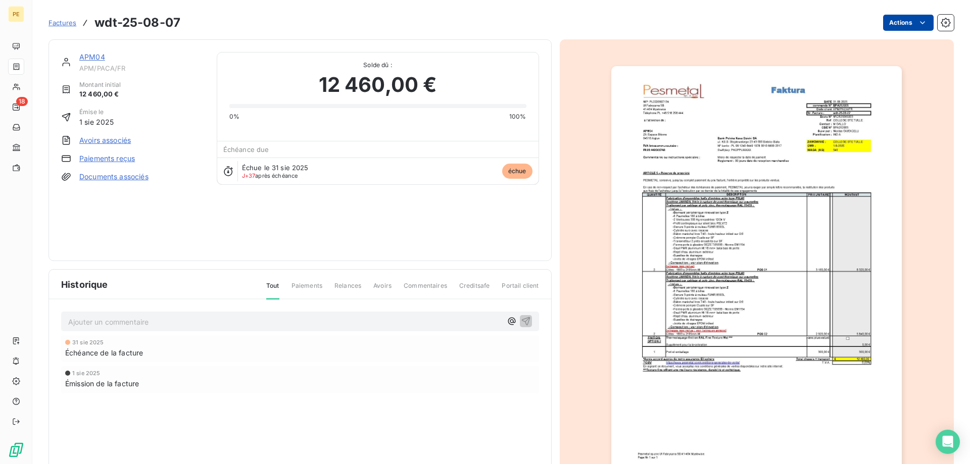
click at [926, 25] on html "PE 18 Factures wdt-25-08-07 Actions APM04 APM/PACA/FR Montant initial 12 460,00…" at bounding box center [485, 232] width 970 height 464
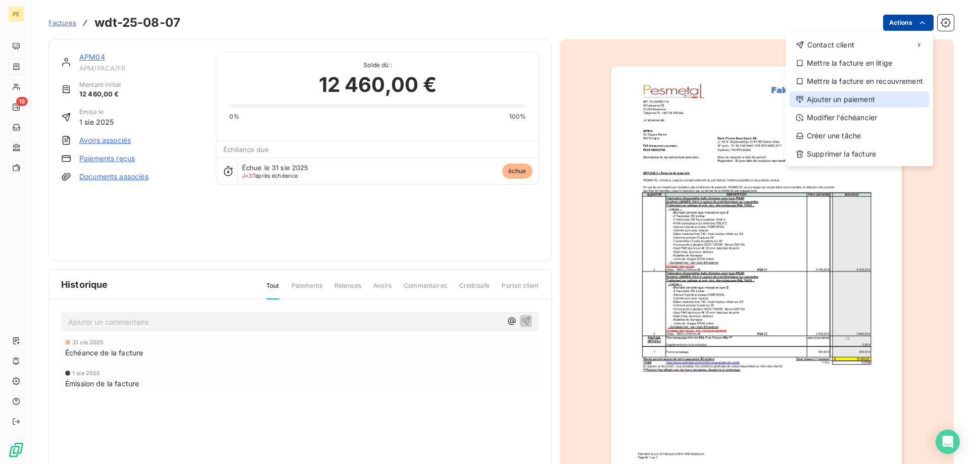
click at [839, 101] on div "Ajouter un paiement" at bounding box center [859, 99] width 139 height 16
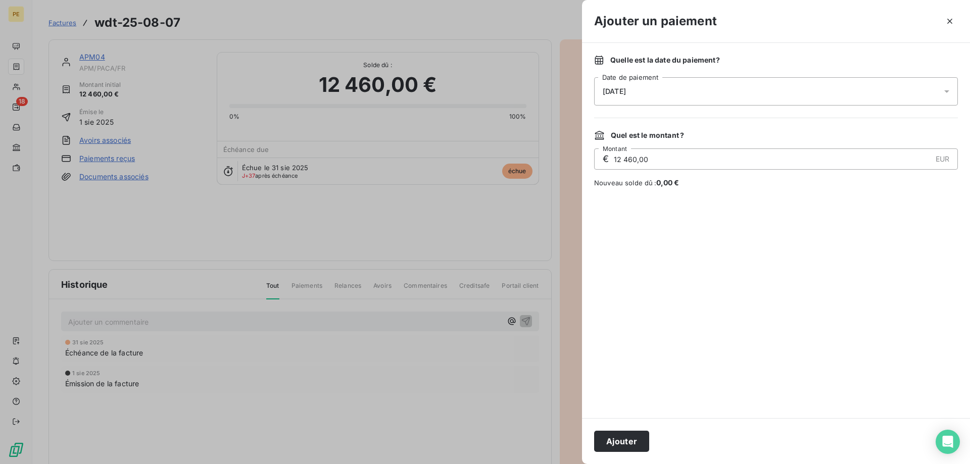
click at [932, 90] on div "07/10/2025" at bounding box center [776, 91] width 364 height 28
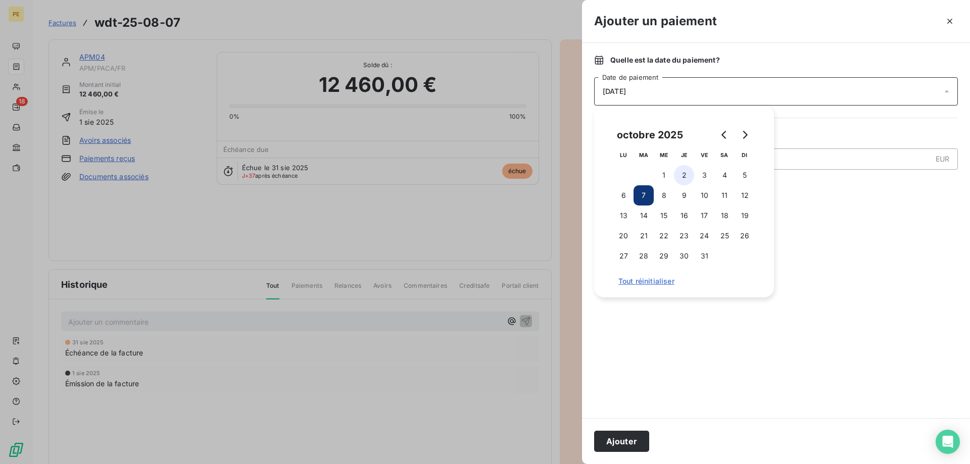
click at [691, 175] on button "2" at bounding box center [684, 175] width 20 height 20
click at [626, 441] on button "Ajouter" at bounding box center [621, 441] width 55 height 21
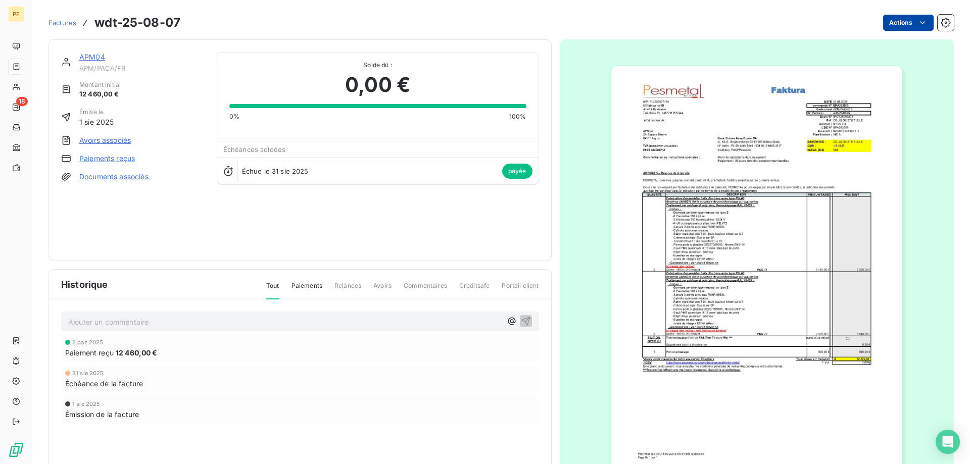
click at [69, 25] on span "Factures" at bounding box center [63, 23] width 28 height 8
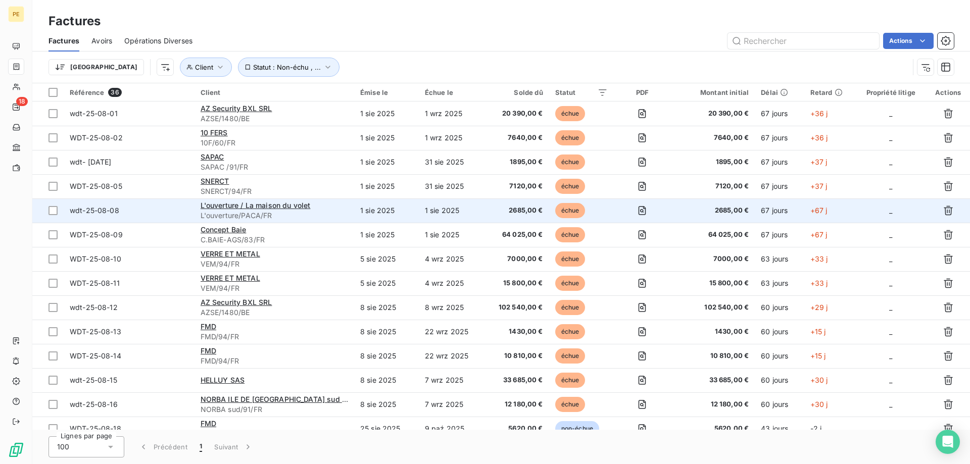
click at [125, 210] on span "wdt-25-08-08" at bounding box center [129, 211] width 119 height 10
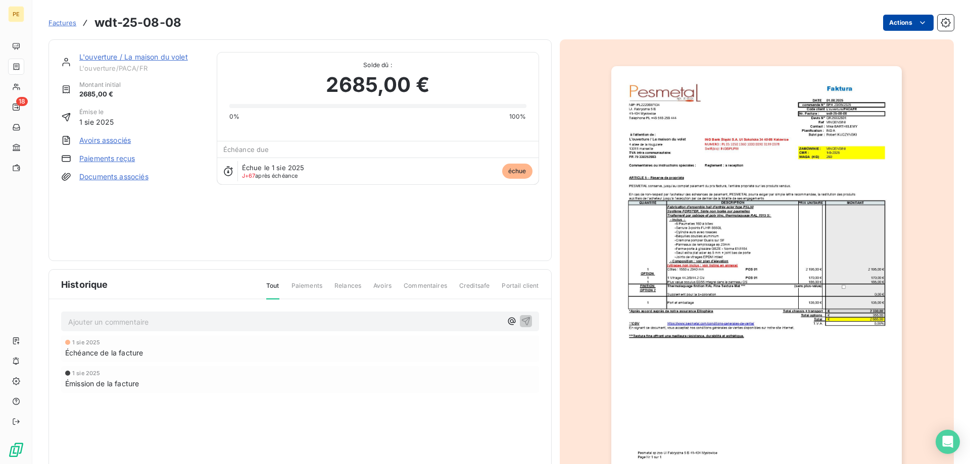
click at [906, 24] on html "PE 18 Factures wdt-25-08-08 Actions L'ouverture / La maison du volet L'ouvertur…" at bounding box center [485, 232] width 970 height 464
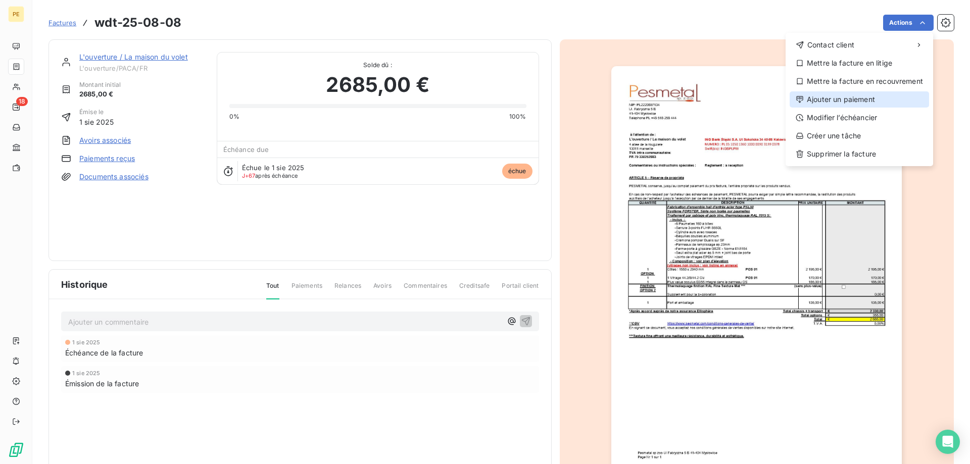
click at [870, 99] on div "Ajouter un paiement" at bounding box center [859, 99] width 139 height 16
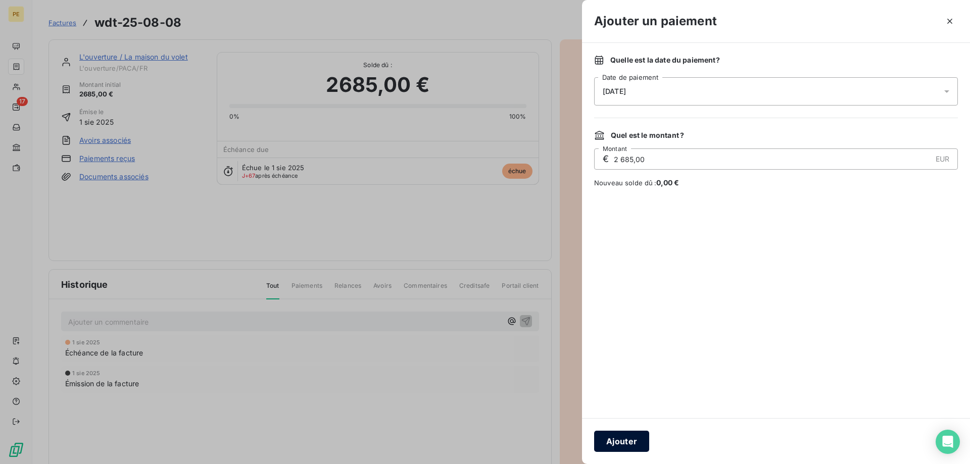
click at [625, 437] on button "Ajouter" at bounding box center [621, 441] width 55 height 21
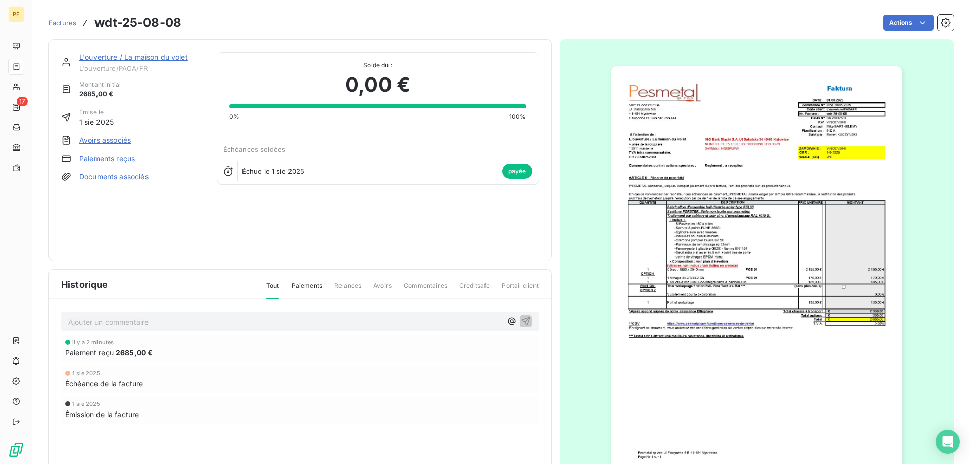
click at [64, 23] on span "Factures" at bounding box center [63, 23] width 28 height 8
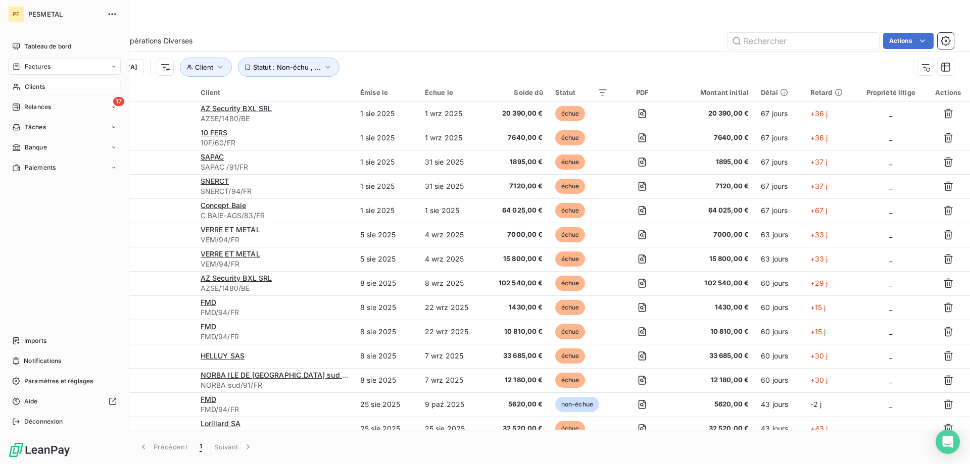
click at [34, 88] on span "Clients" at bounding box center [35, 86] width 20 height 9
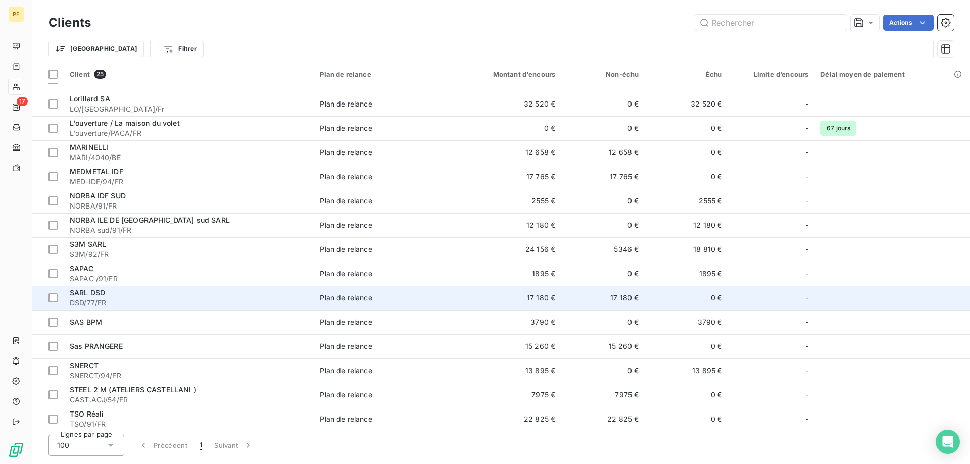
scroll to position [258, 0]
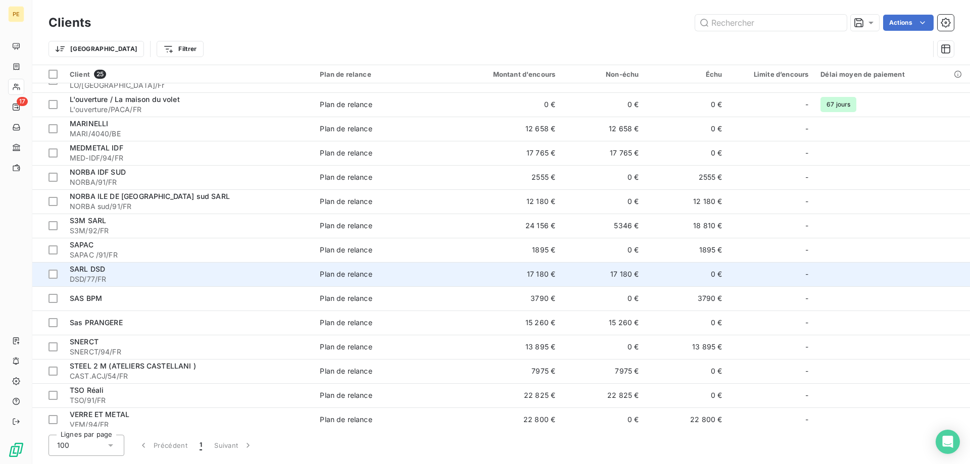
click at [95, 269] on span "SARL DSD" at bounding box center [87, 269] width 35 height 9
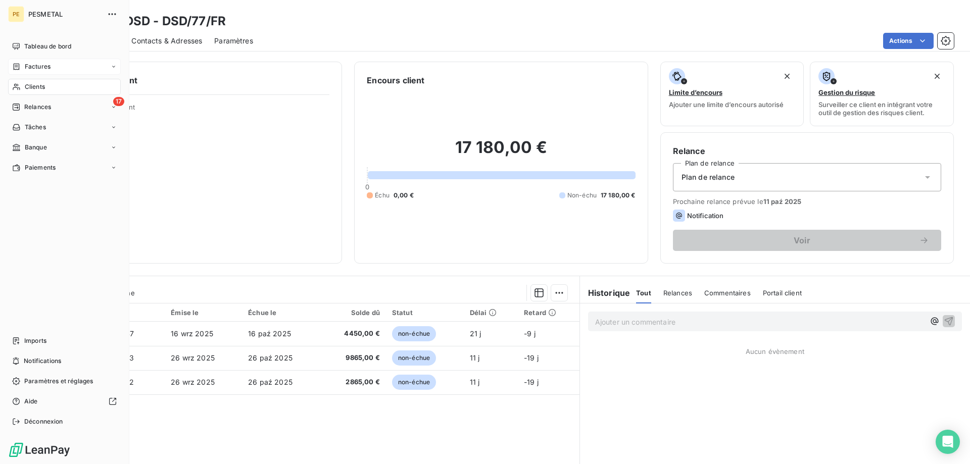
click at [24, 68] on div "Factures" at bounding box center [31, 66] width 38 height 9
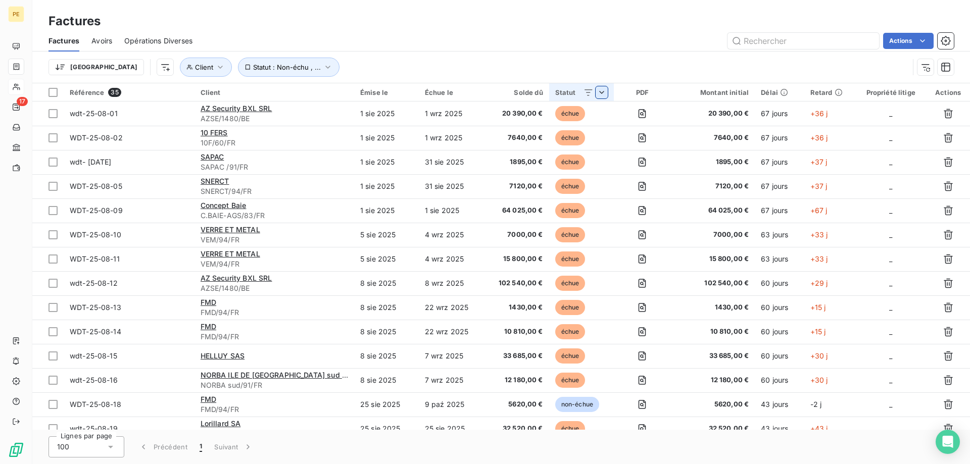
click at [598, 92] on html "PE 17 Factures Factures Avoirs Opérations Diverses Actions Trier Client Statut …" at bounding box center [485, 232] width 970 height 464
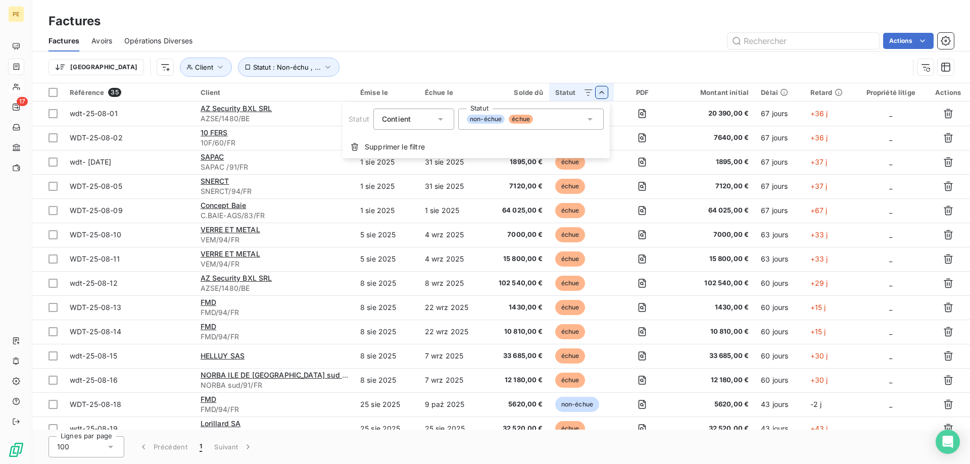
click at [590, 117] on icon at bounding box center [590, 119] width 10 height 10
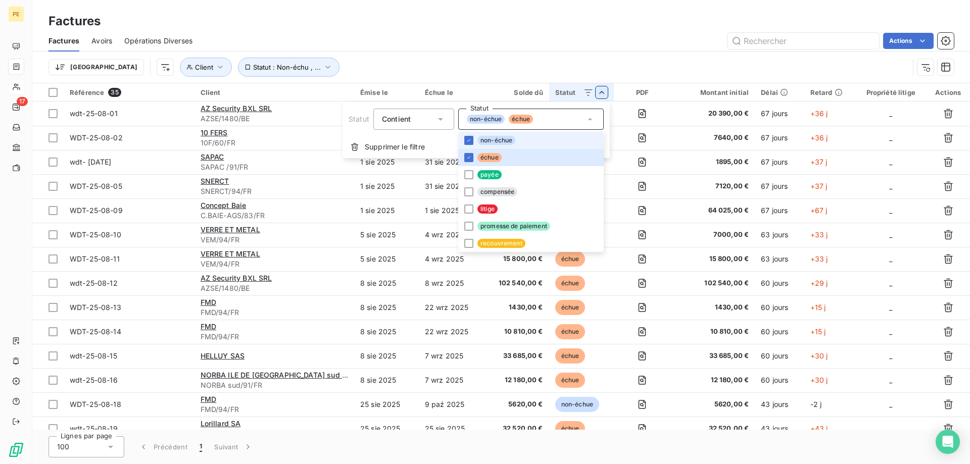
click at [590, 117] on icon at bounding box center [590, 119] width 10 height 10
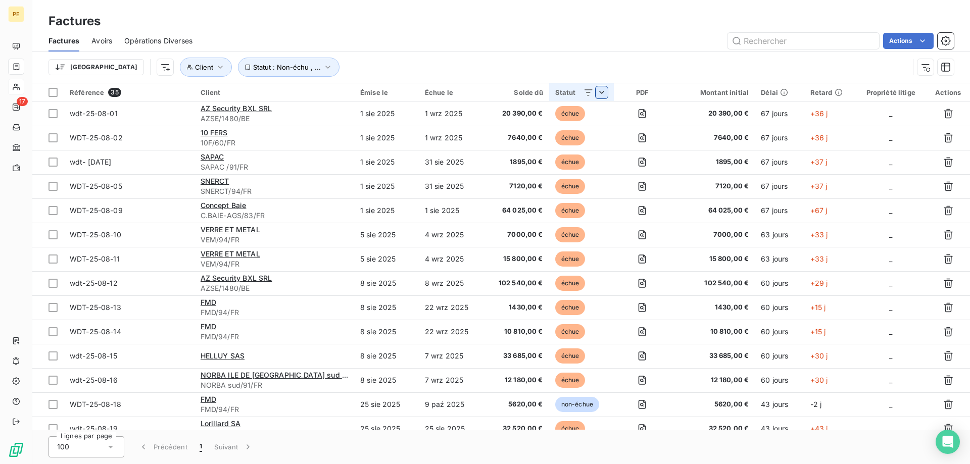
click at [620, 22] on html "PE 17 Factures Factures Avoirs Opérations Diverses Actions Trier Client Statut …" at bounding box center [485, 232] width 970 height 464
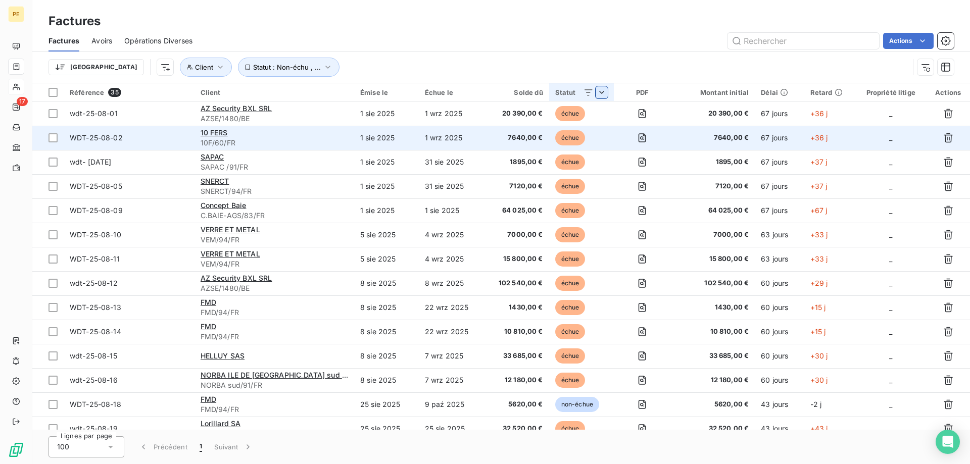
click at [94, 137] on span "WDT-25-08-02" at bounding box center [96, 137] width 53 height 9
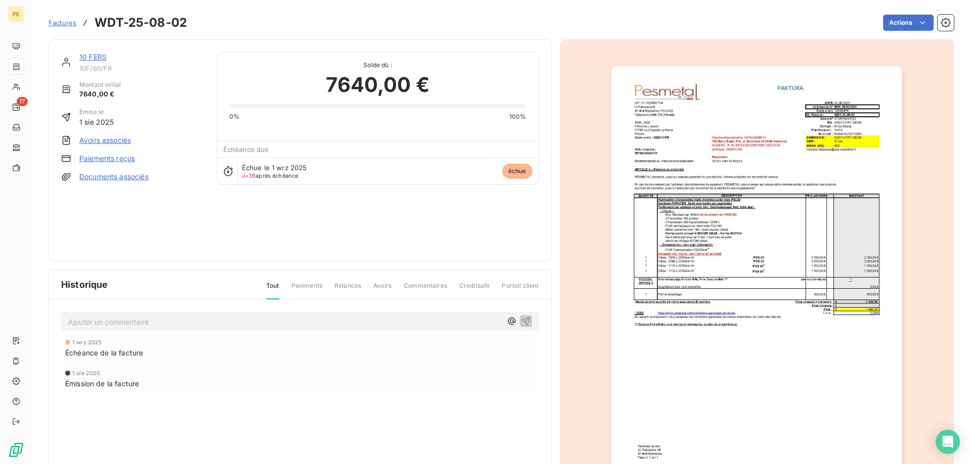
click at [64, 20] on span "Factures" at bounding box center [63, 23] width 28 height 8
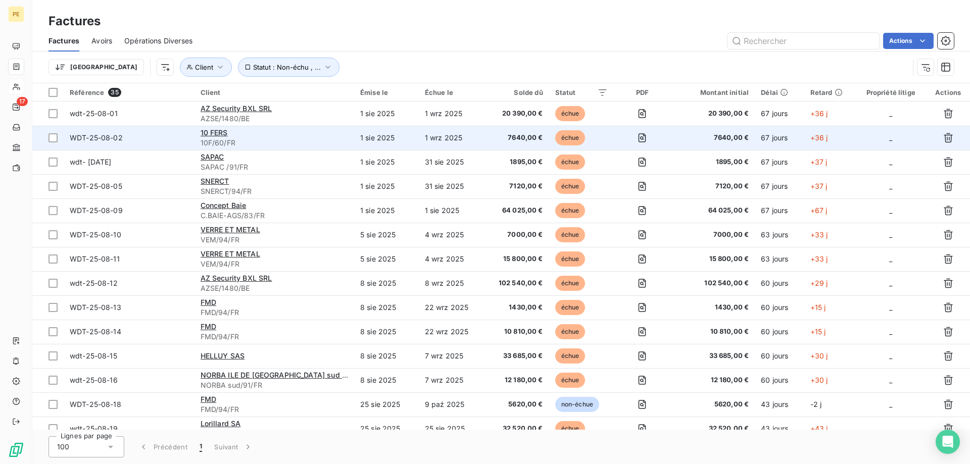
click at [86, 136] on span "WDT-25-08-02" at bounding box center [96, 137] width 53 height 9
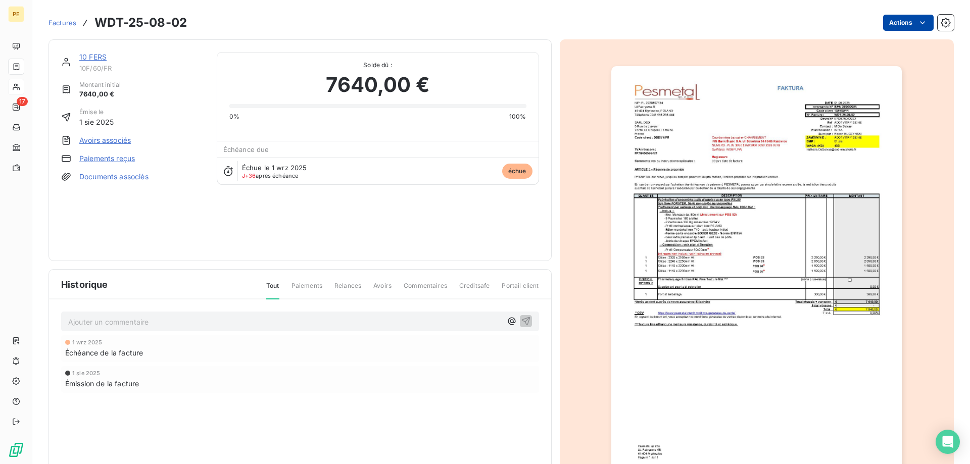
click at [922, 20] on html "PE 17 Factures WDT-25-08-02 Actions 10 FERS 10F/60/FR Montant initial 7640,00 €…" at bounding box center [485, 232] width 970 height 464
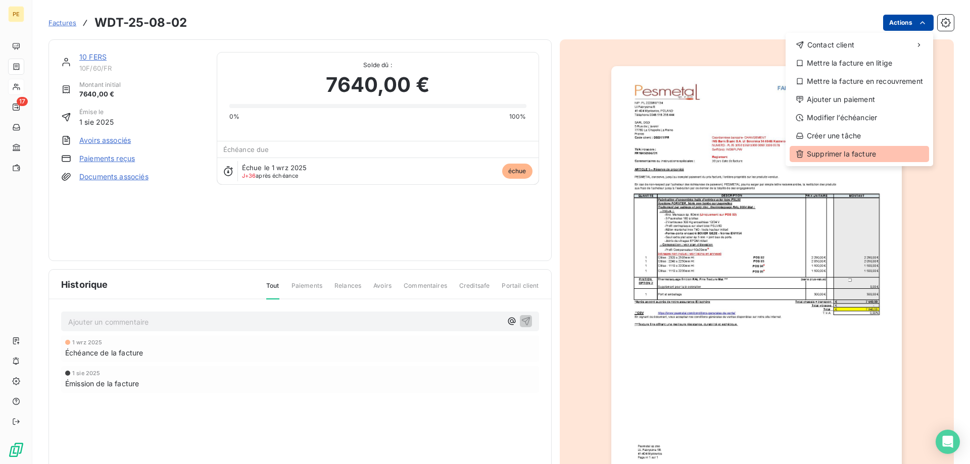
click at [870, 157] on div "Supprimer la facture" at bounding box center [859, 154] width 139 height 16
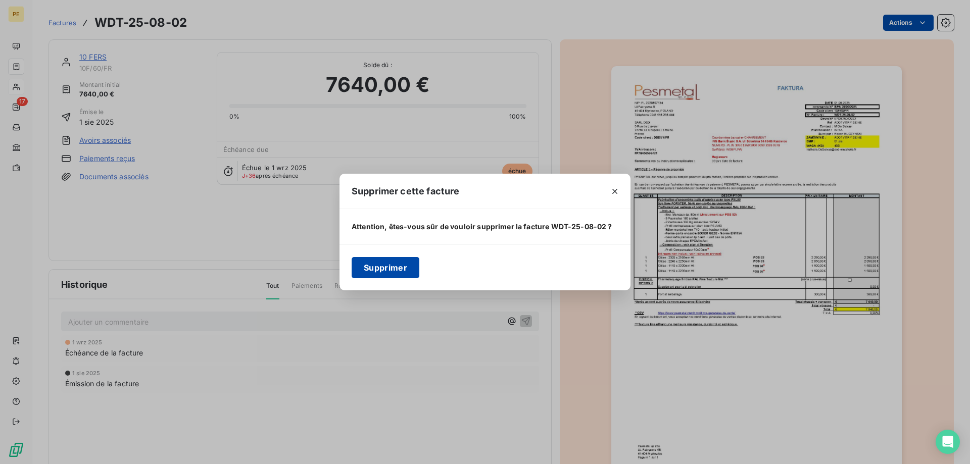
click at [380, 269] on button "Supprimer" at bounding box center [386, 267] width 68 height 21
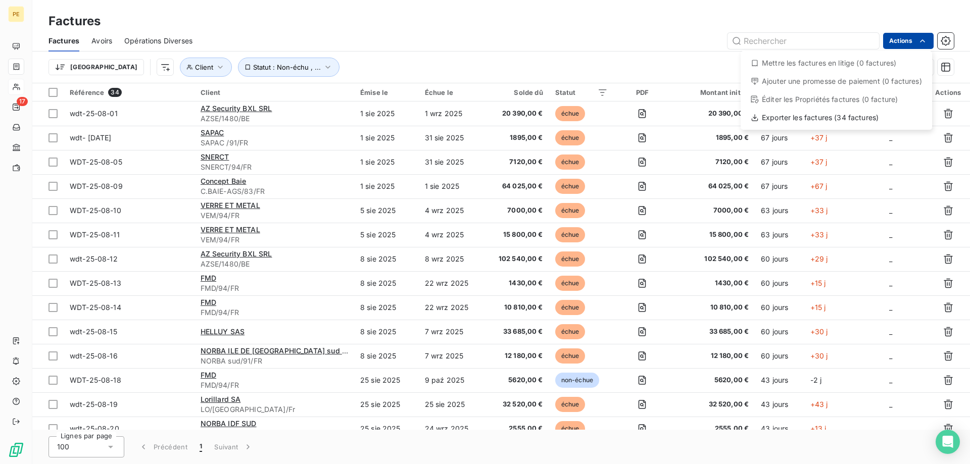
click at [926, 37] on html "PE 17 Factures Factures Avoirs Opérations Diverses Actions Mettre les factures …" at bounding box center [485, 232] width 970 height 464
click at [925, 37] on html "PE 17 Factures Factures Avoirs Opérations Diverses Actions Mettre les factures …" at bounding box center [485, 232] width 970 height 464
click at [942, 38] on icon "button" at bounding box center [946, 41] width 10 height 10
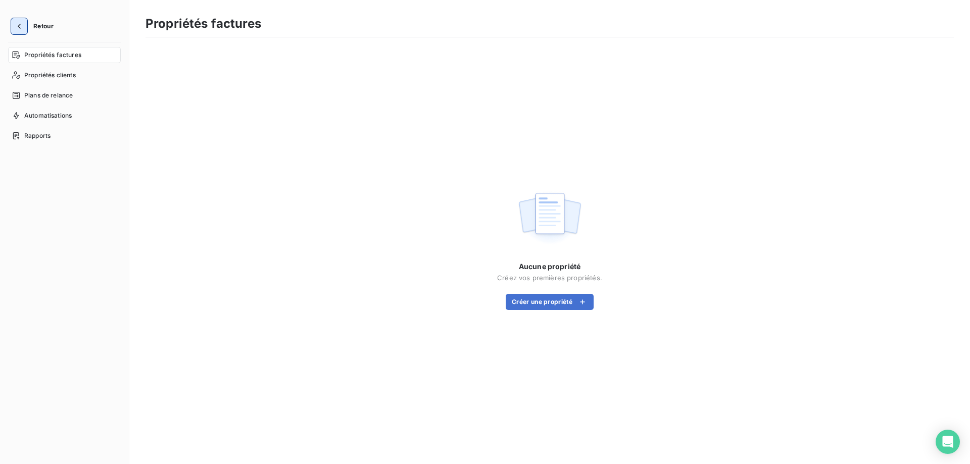
click at [20, 29] on icon "button" at bounding box center [19, 26] width 10 height 10
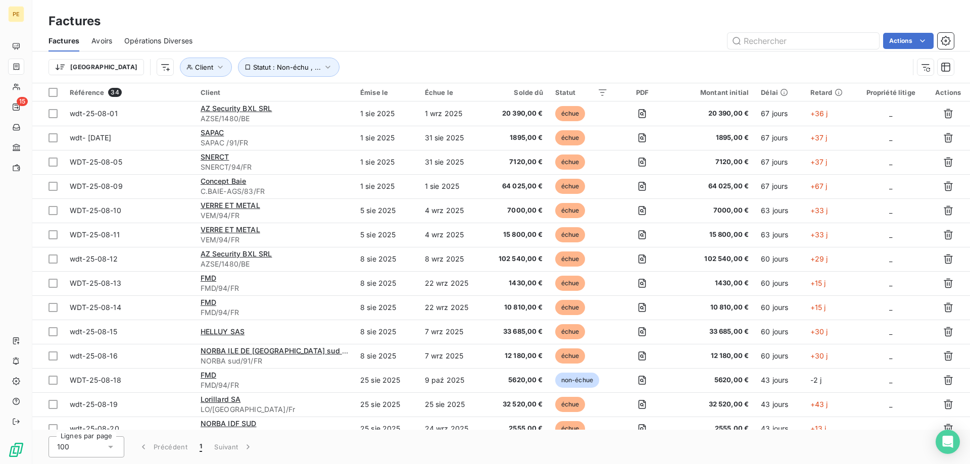
click at [61, 38] on span "Factures" at bounding box center [64, 41] width 31 height 10
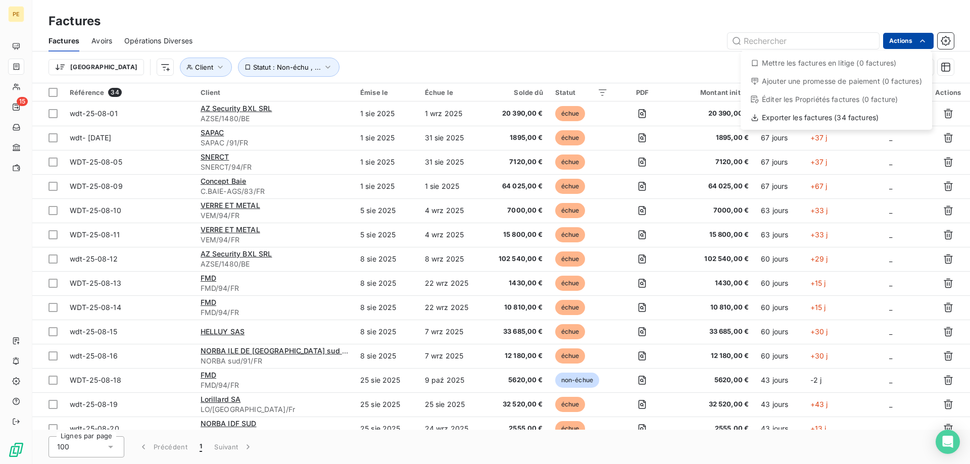
click at [900, 41] on html "PE 15 Factures Factures Avoirs Opérations Diverses Actions Mettre les factures …" at bounding box center [485, 232] width 970 height 464
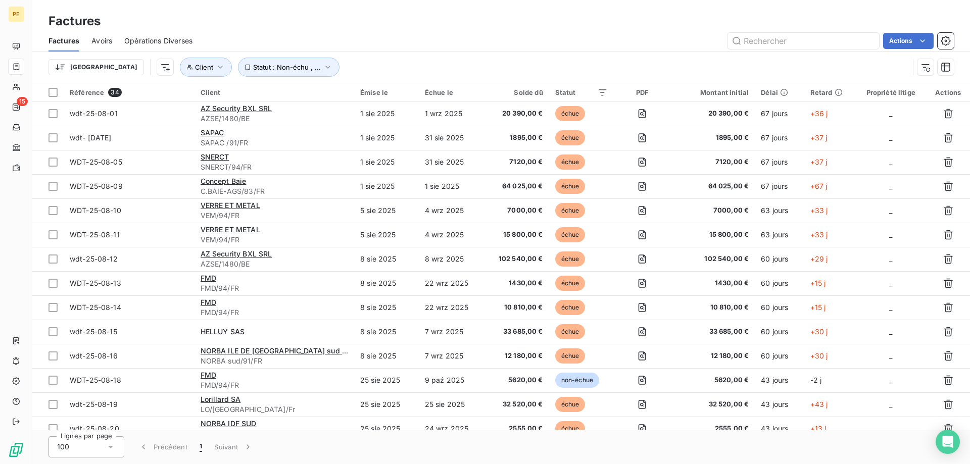
click at [943, 44] on html "PE 15 Factures Factures Avoirs Opérations Diverses Actions Trier Client Statut …" at bounding box center [485, 232] width 970 height 464
click at [943, 43] on icon "button" at bounding box center [946, 41] width 10 height 10
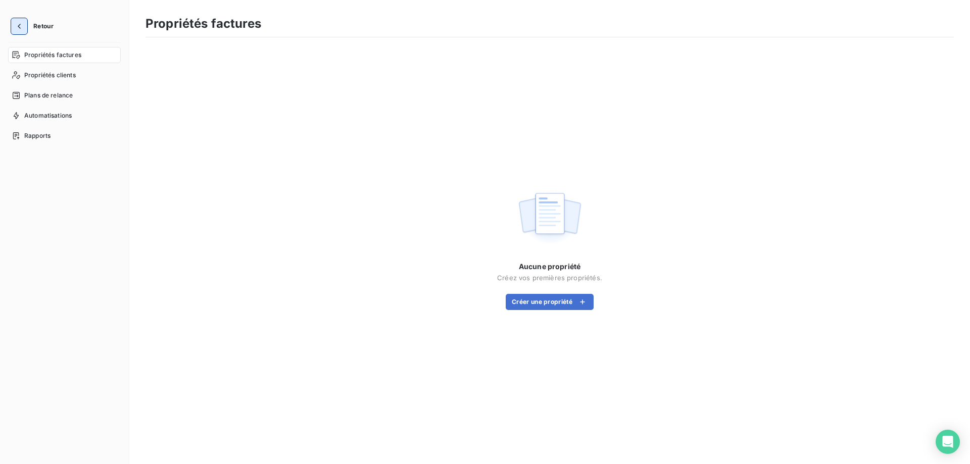
click at [20, 26] on icon "button" at bounding box center [19, 26] width 10 height 10
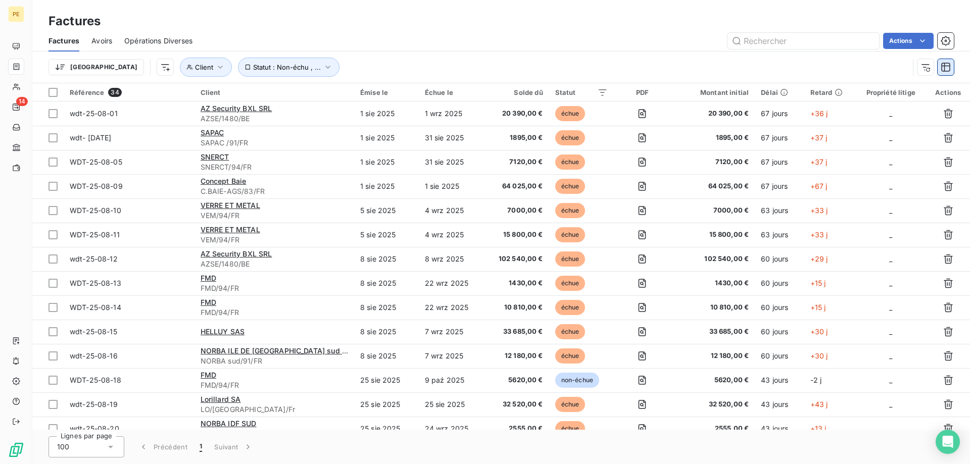
click at [949, 66] on icon "button" at bounding box center [945, 67] width 9 height 9
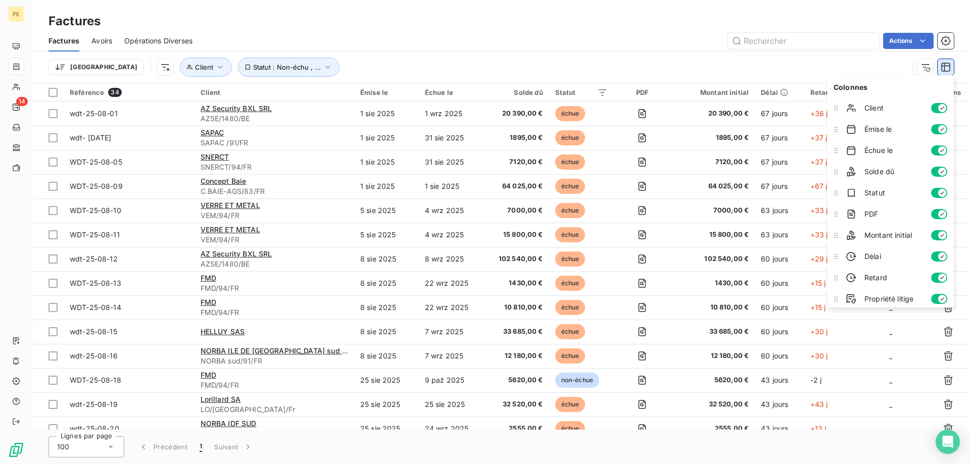
click at [950, 66] on icon "button" at bounding box center [945, 67] width 9 height 9
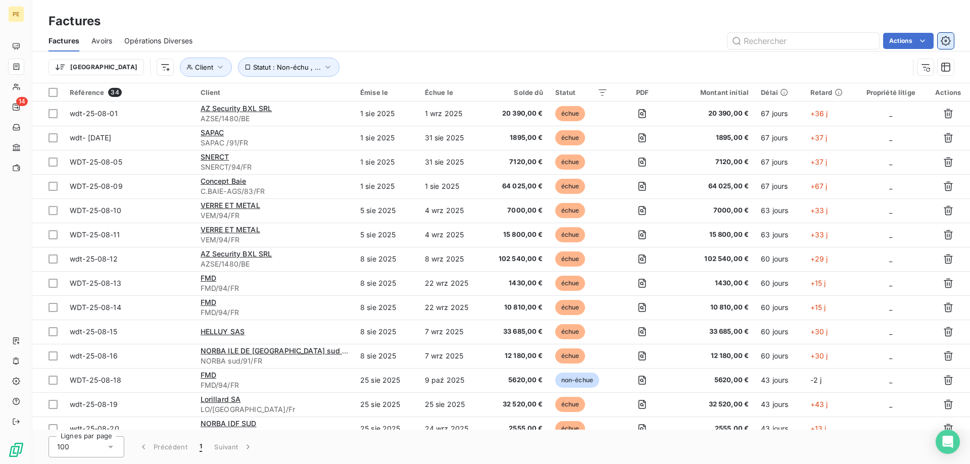
click at [942, 42] on icon "button" at bounding box center [946, 41] width 10 height 10
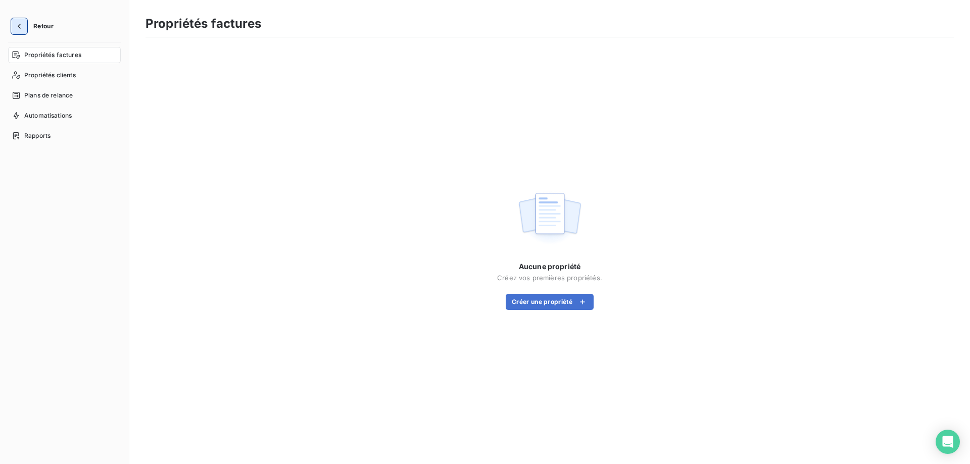
click at [15, 27] on icon "button" at bounding box center [19, 26] width 10 height 10
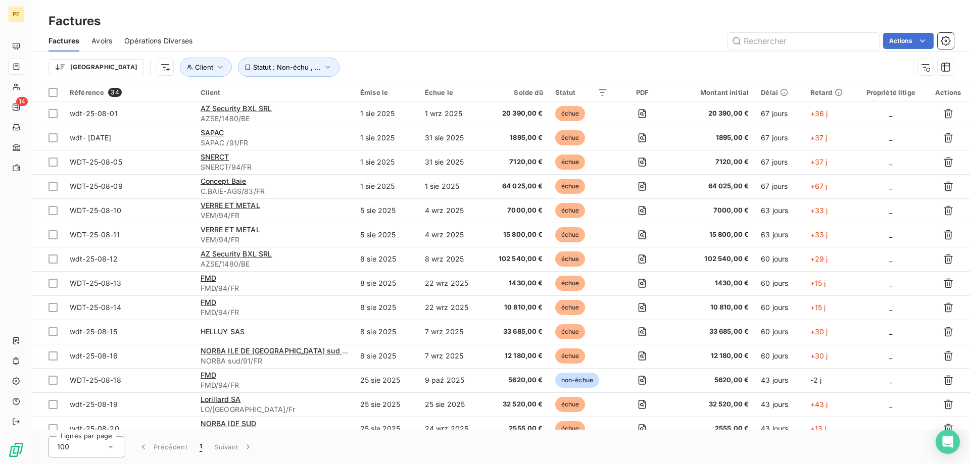
click at [105, 40] on span "Avoirs" at bounding box center [101, 41] width 21 height 10
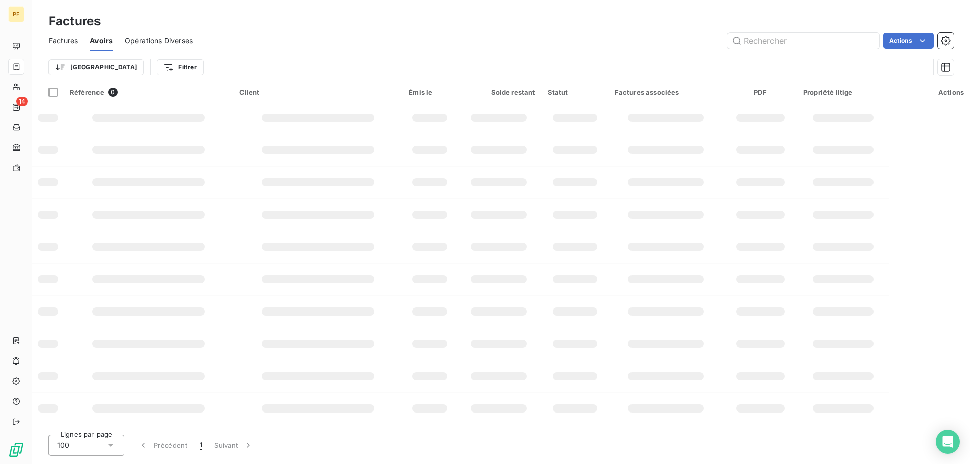
click at [150, 37] on span "Opérations Diverses" at bounding box center [159, 41] width 68 height 10
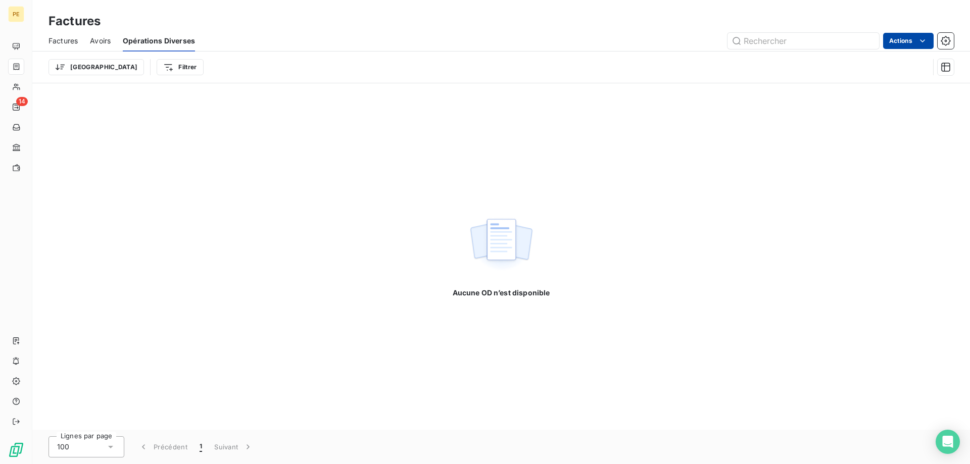
click at [927, 40] on html "PE 14 Factures Factures Avoirs Opérations Diverses Actions Trier Filtrer Aucune…" at bounding box center [485, 232] width 970 height 464
click at [927, 40] on html "PE 14 Factures Factures Avoirs Opérations Diverses Actions Exporter les Opérati…" at bounding box center [485, 232] width 970 height 464
click at [946, 38] on icon "button" at bounding box center [946, 41] width 10 height 10
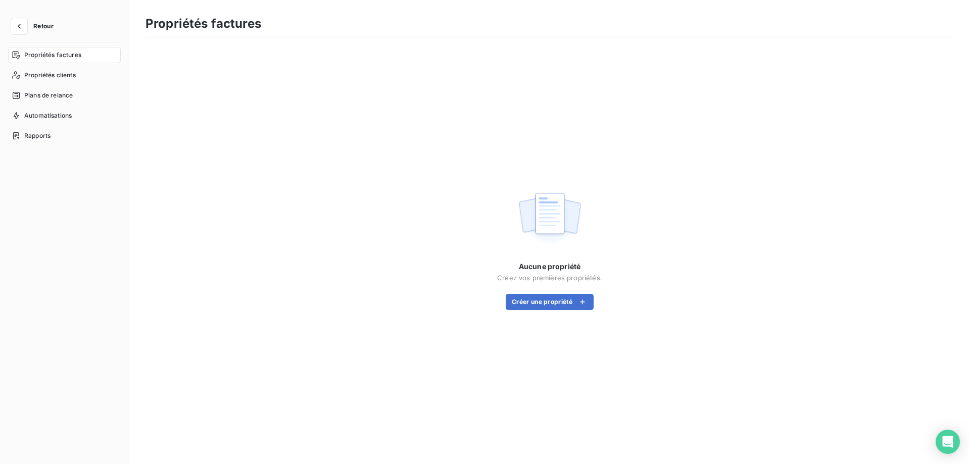
click at [38, 27] on span "Retour" at bounding box center [43, 26] width 20 height 6
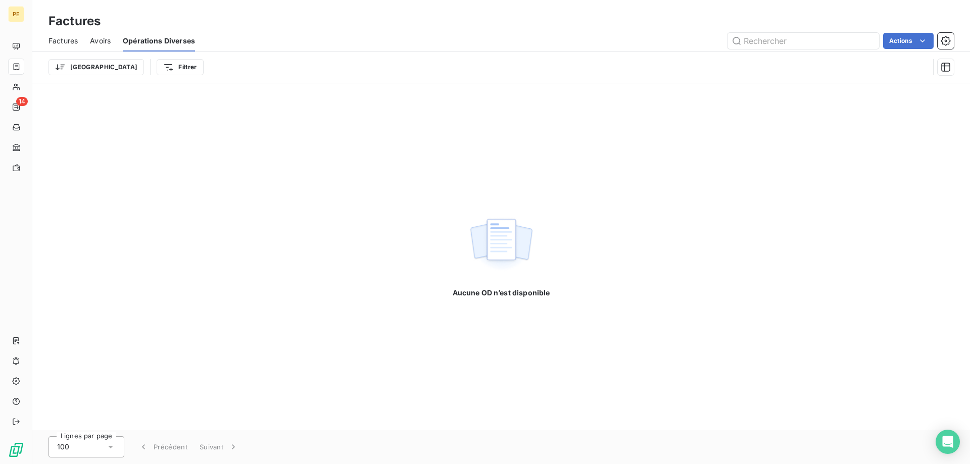
click at [63, 38] on span "Factures" at bounding box center [63, 41] width 29 height 10
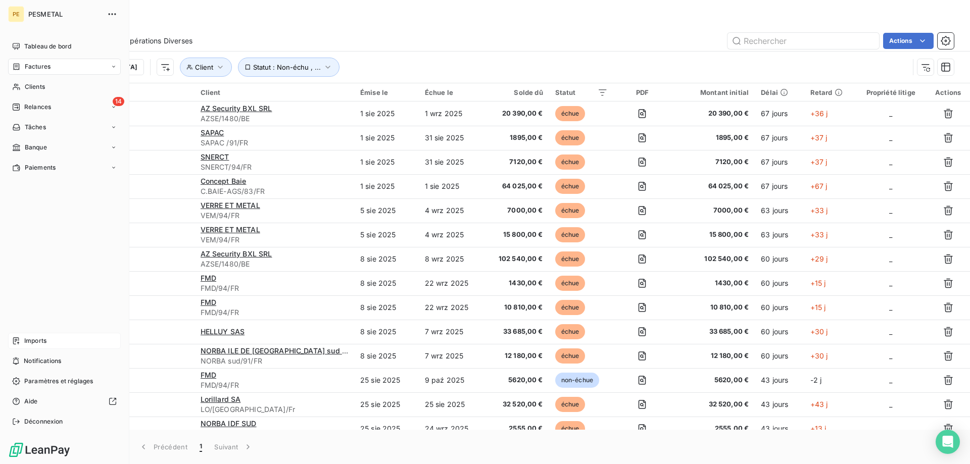
click at [37, 345] on span "Imports" at bounding box center [35, 340] width 22 height 9
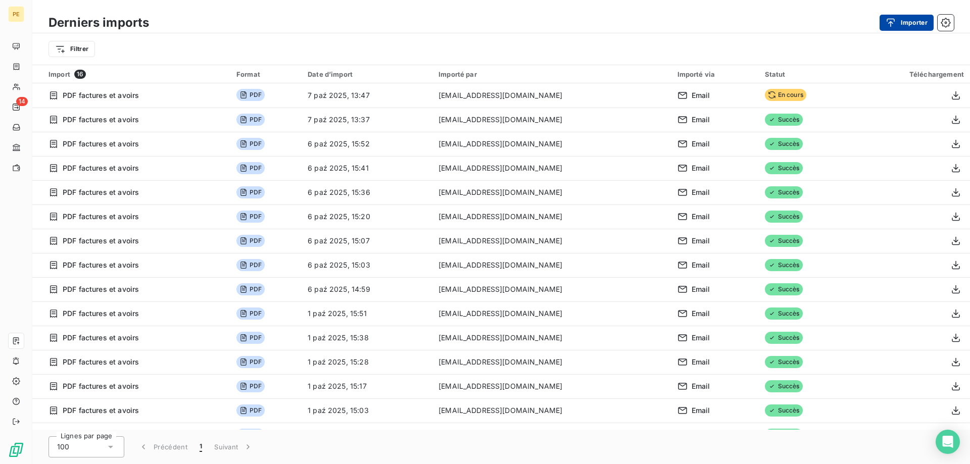
click at [916, 19] on button "Importer" at bounding box center [907, 23] width 54 height 16
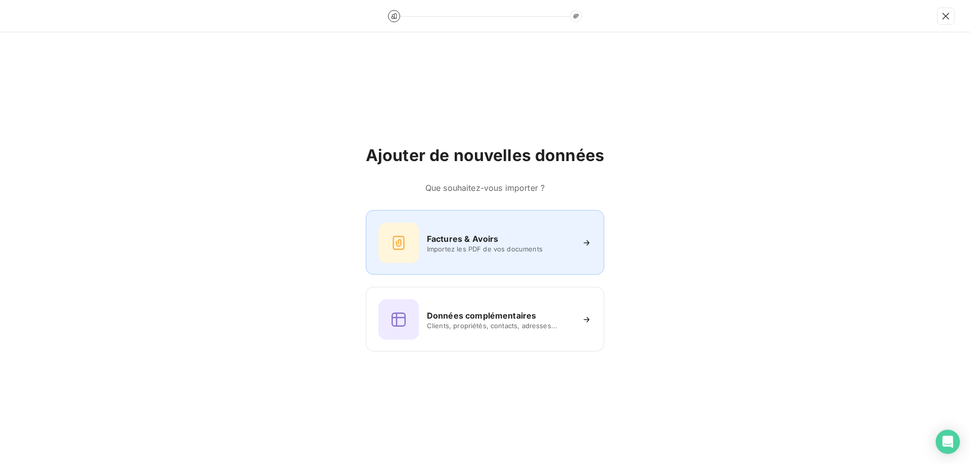
click at [442, 236] on h6 "Factures & Avoirs" at bounding box center [463, 239] width 72 height 12
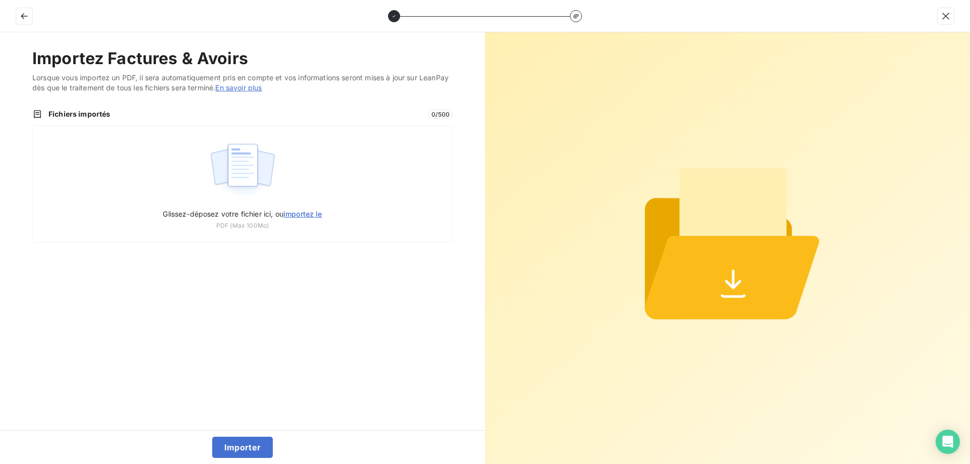
click at [736, 285] on icon at bounding box center [733, 279] width 16 height 20
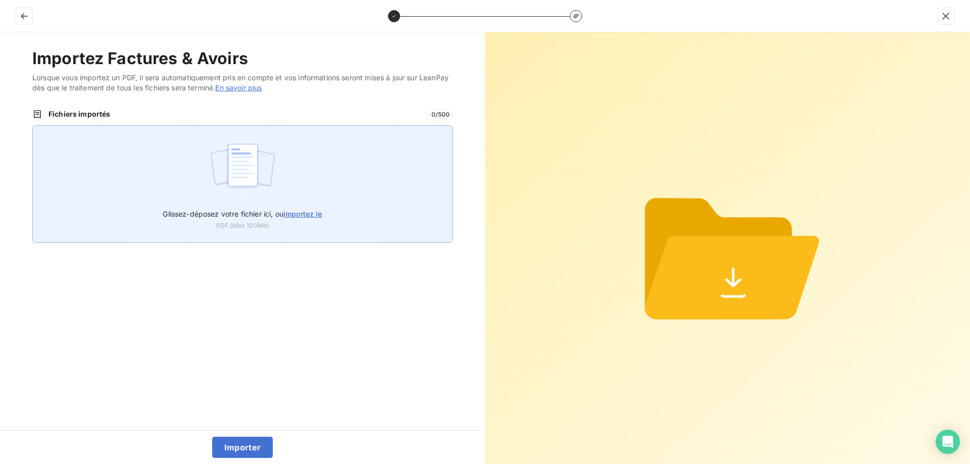
click at [311, 212] on span "importez le" at bounding box center [302, 214] width 39 height 9
click at [33, 126] on input "Glissez-déposez votre fichier ici, ou importez le" at bounding box center [32, 125] width 1 height 1
type input "C:\fakepath\10 FERS - WDT-25 -09-57.pdf"
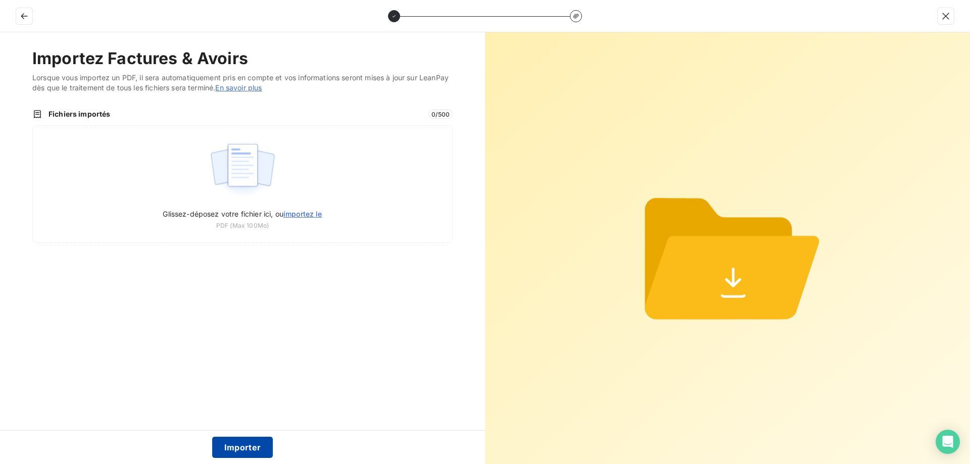
click at [250, 442] on button "Importer" at bounding box center [242, 447] width 61 height 21
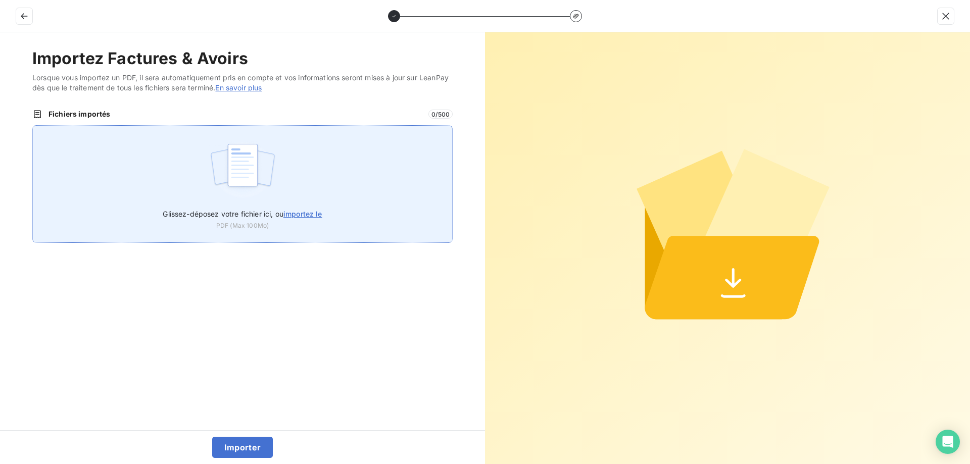
click at [318, 214] on span "importez le" at bounding box center [302, 214] width 39 height 9
click at [33, 126] on input "Glissez-déposez votre fichier ici, ou importez le" at bounding box center [32, 125] width 1 height 1
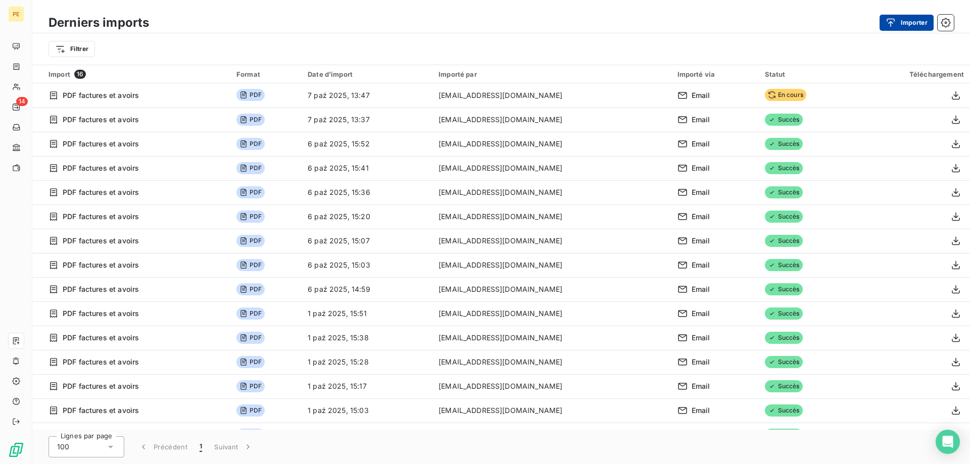
click at [915, 24] on button "Importer" at bounding box center [907, 23] width 54 height 16
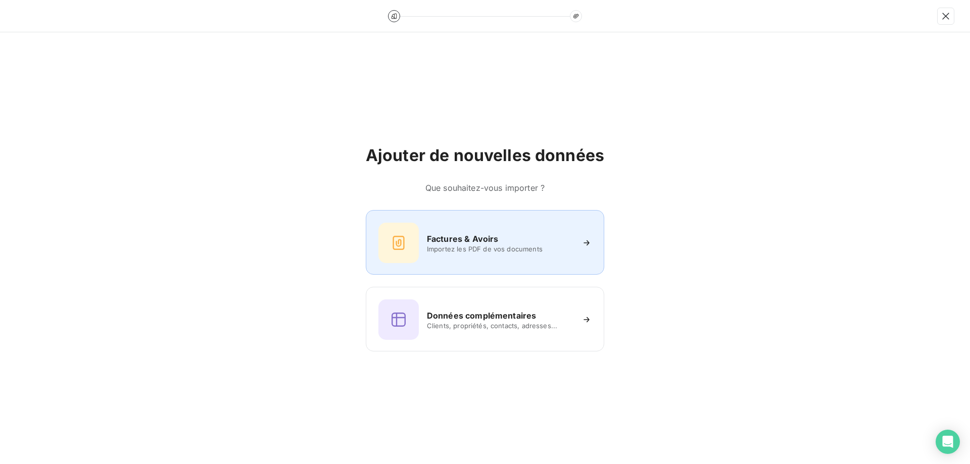
click at [482, 247] on span "Importez les PDF de vos documents" at bounding box center [500, 249] width 147 height 8
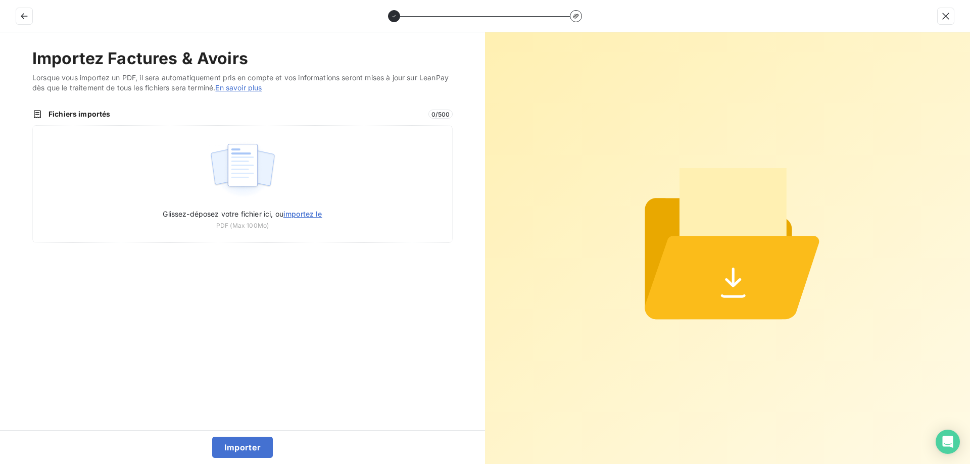
drag, startPoint x: 745, startPoint y: 273, endPoint x: 738, endPoint y: 277, distance: 7.7
click at [740, 274] on icon at bounding box center [732, 277] width 174 height 83
click at [731, 282] on g at bounding box center [728, 235] width 182 height 169
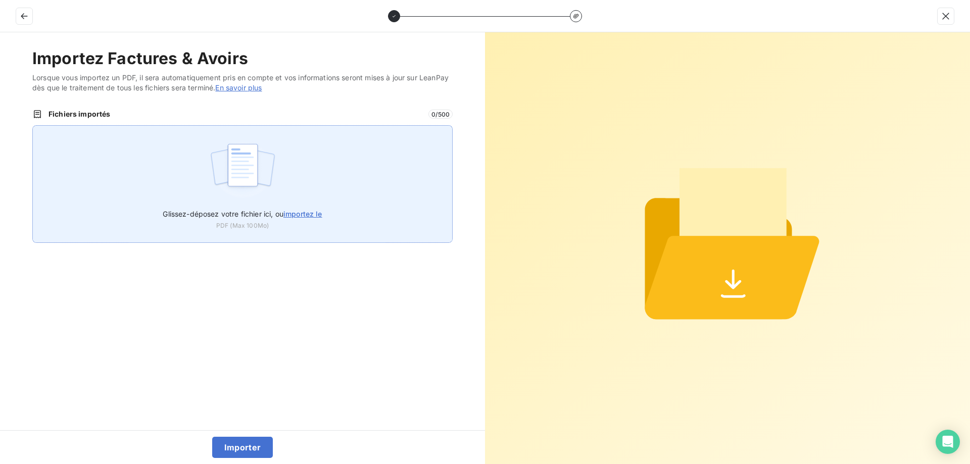
click at [306, 218] on span "importez le" at bounding box center [302, 214] width 39 height 9
click at [33, 126] on input "Glissez-déposez votre fichier ici, ou importez le" at bounding box center [32, 125] width 1 height 1
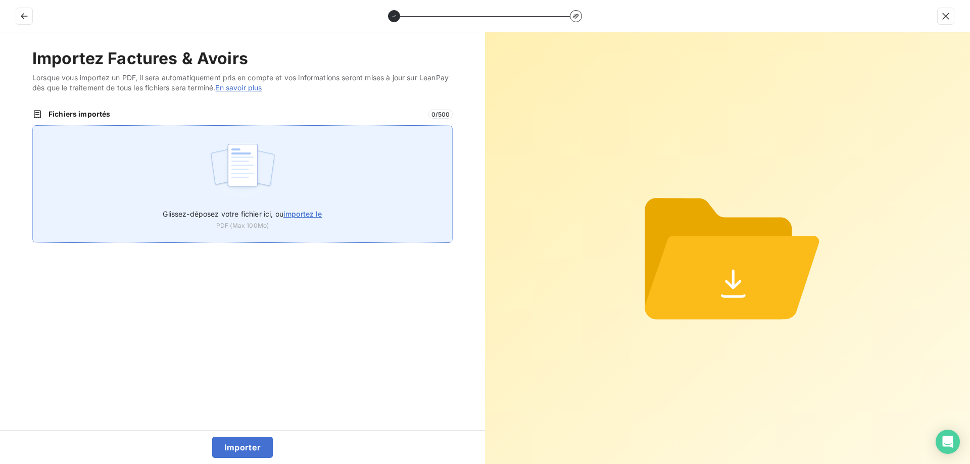
type input "C:\fakepath\10 FERS - WDT-25 -09-57.pdf"
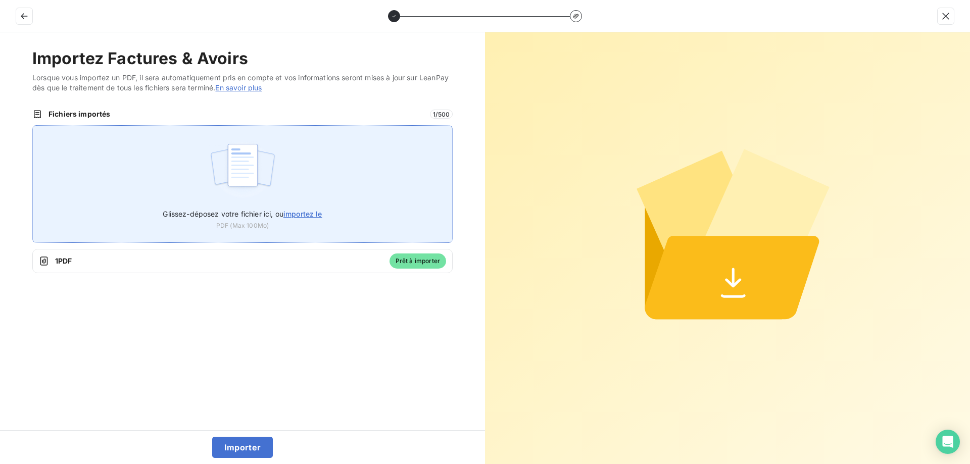
click at [302, 211] on span "importez le" at bounding box center [302, 214] width 39 height 9
click at [33, 126] on input "Glissez-déposez votre fichier ici, ou importez le" at bounding box center [32, 125] width 1 height 1
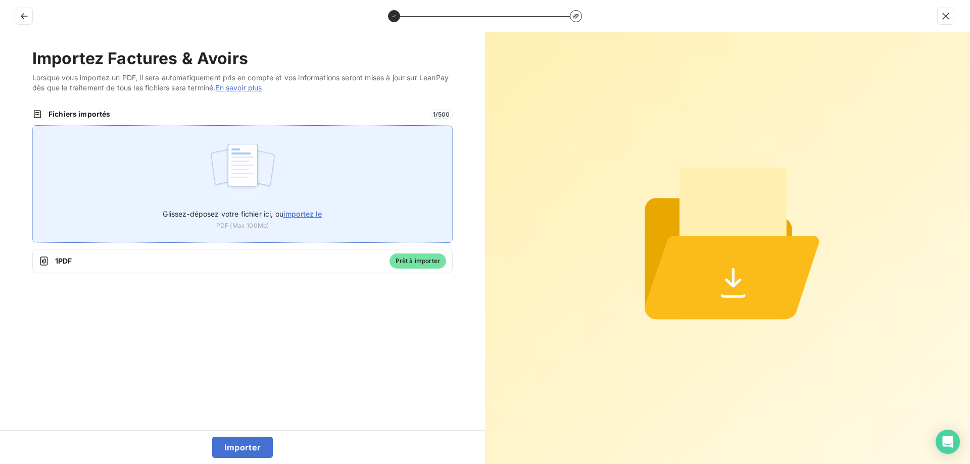
type input "C:\fakepath\S3M- wdt-25- 09-56.pdf"
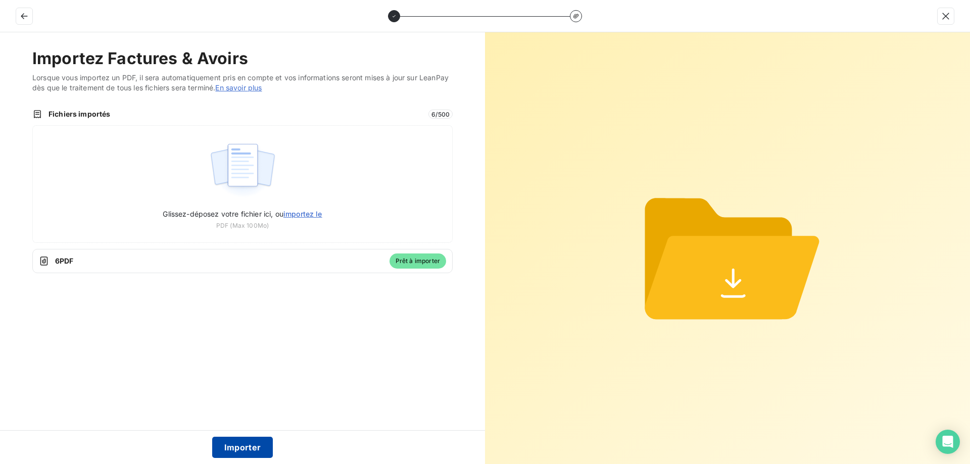
click at [245, 451] on button "Importer" at bounding box center [242, 447] width 61 height 21
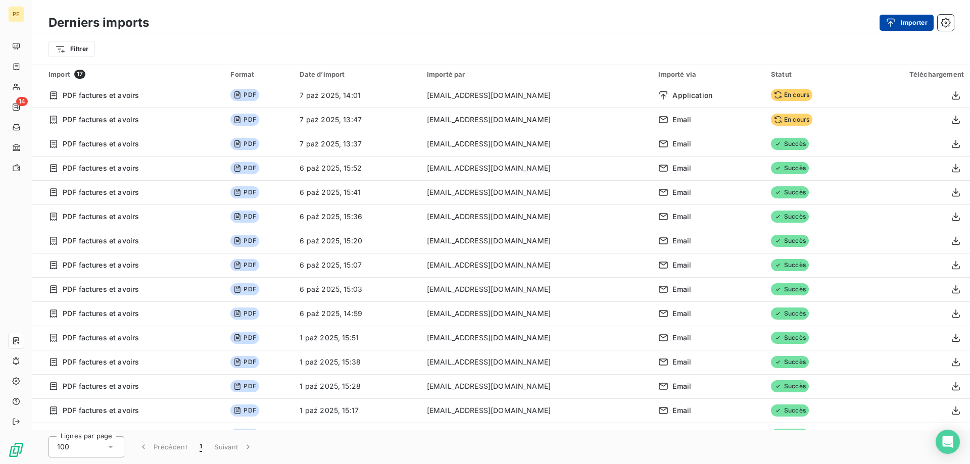
click at [913, 23] on button "Importer" at bounding box center [907, 23] width 54 height 16
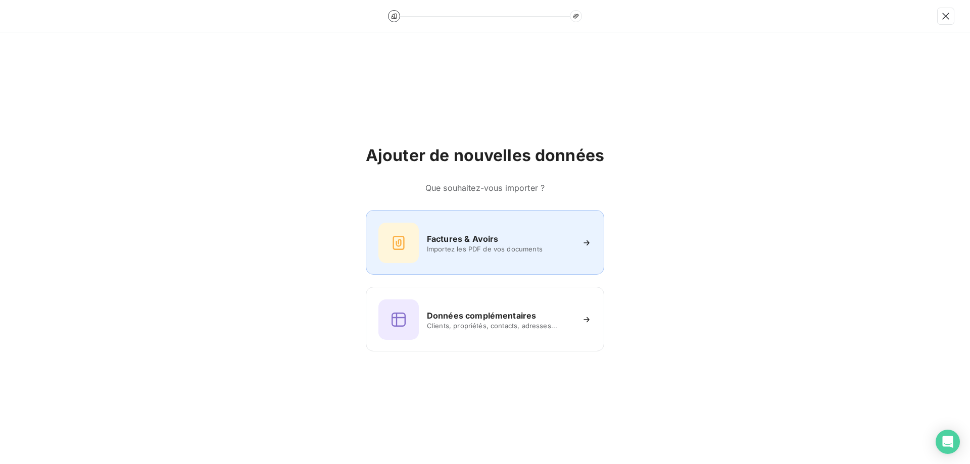
click at [498, 242] on h6 "Factures & Avoirs" at bounding box center [463, 239] width 72 height 12
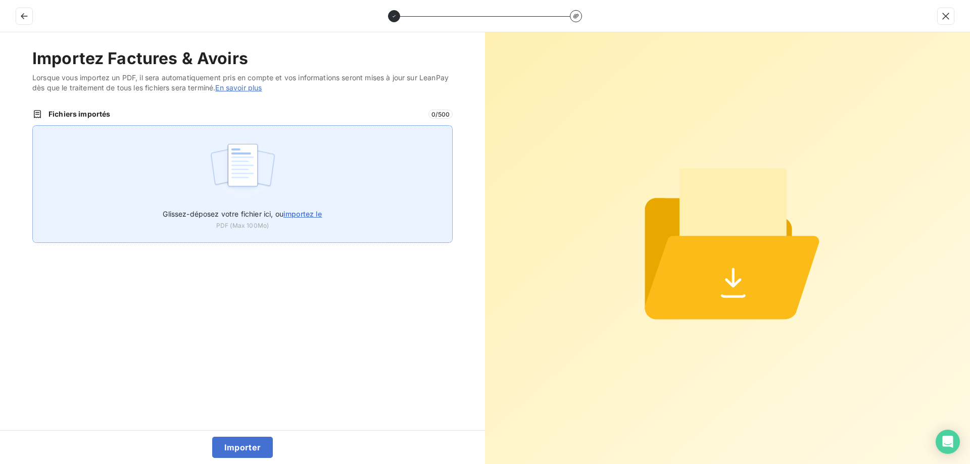
click at [312, 211] on span "importez le" at bounding box center [302, 214] width 39 height 9
click at [33, 126] on input "Glissez-déposez votre fichier ici, ou importez le" at bounding box center [32, 125] width 1 height 1
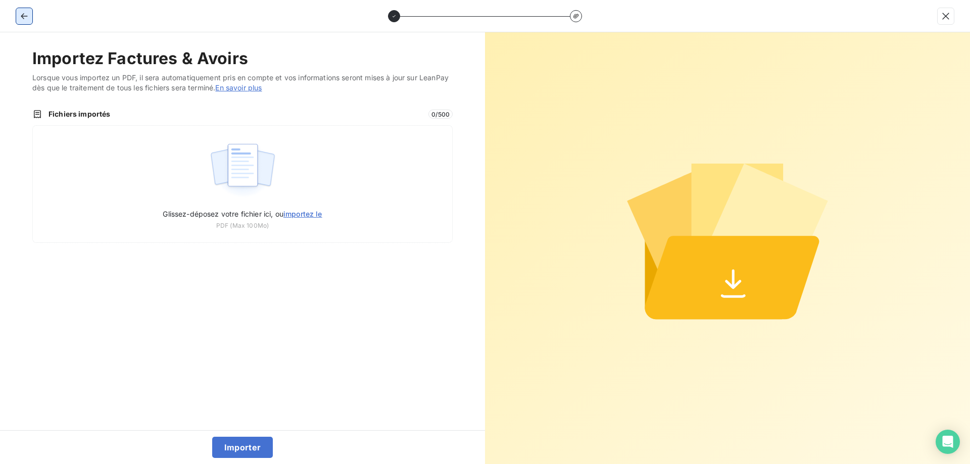
click at [23, 13] on icon "button" at bounding box center [24, 16] width 10 height 10
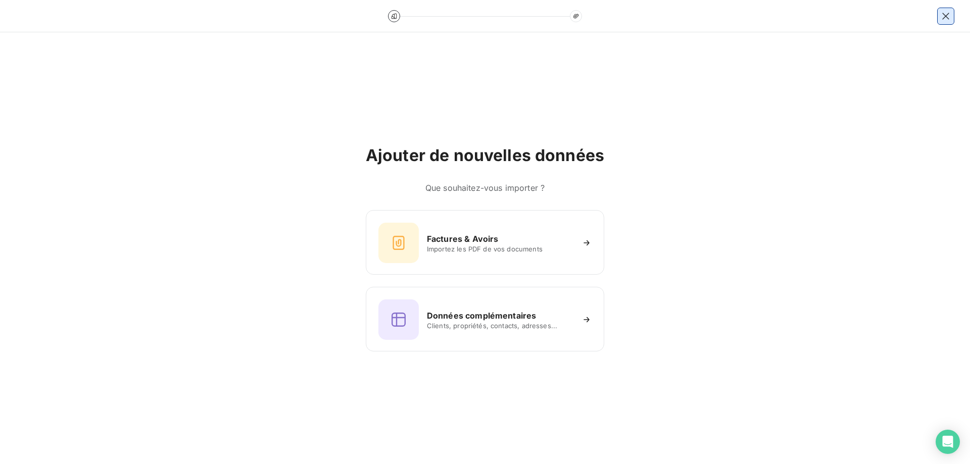
click at [946, 20] on icon "button" at bounding box center [946, 16] width 10 height 10
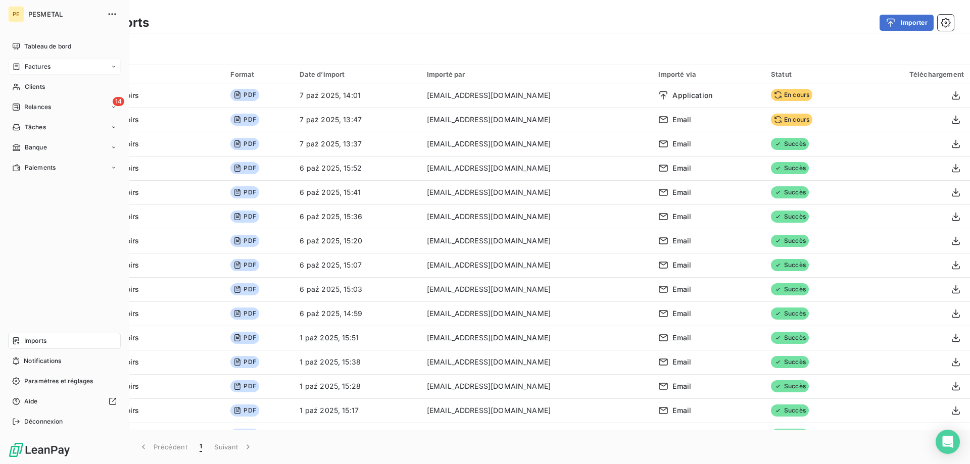
click at [35, 65] on span "Factures" at bounding box center [38, 66] width 26 height 9
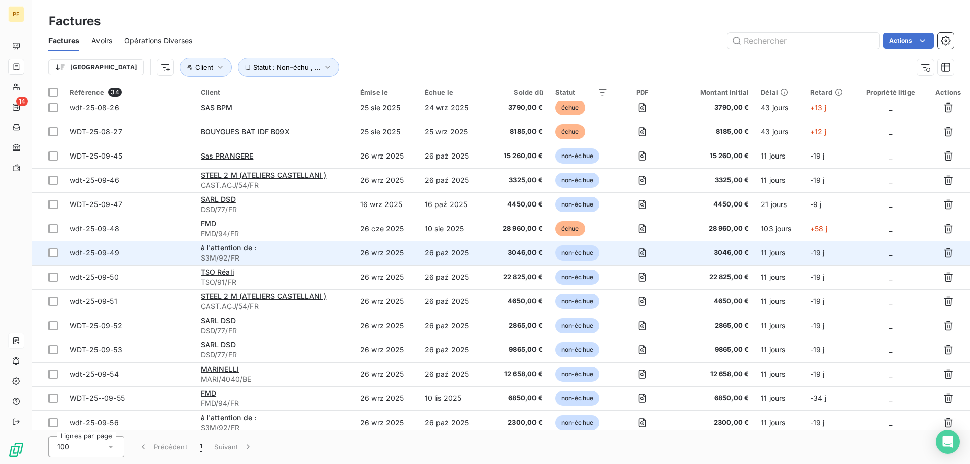
scroll to position [445, 0]
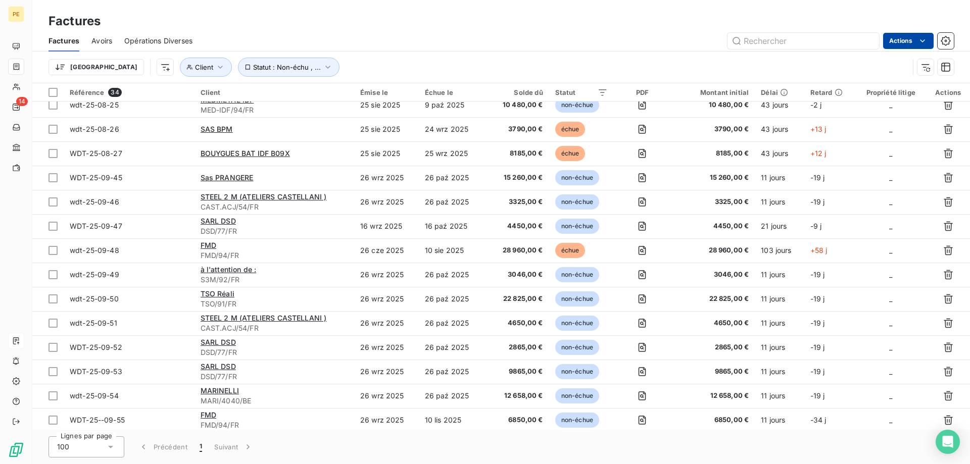
click at [926, 41] on html "PE 14 Factures Factures Avoirs Opérations Diverses Actions Trier Client Statut …" at bounding box center [485, 232] width 970 height 464
click at [947, 40] on html "PE 14 Factures Factures Avoirs Opérations Diverses Actions Mettre les factures …" at bounding box center [485, 232] width 970 height 464
click at [947, 40] on icon "button" at bounding box center [946, 40] width 3 height 3
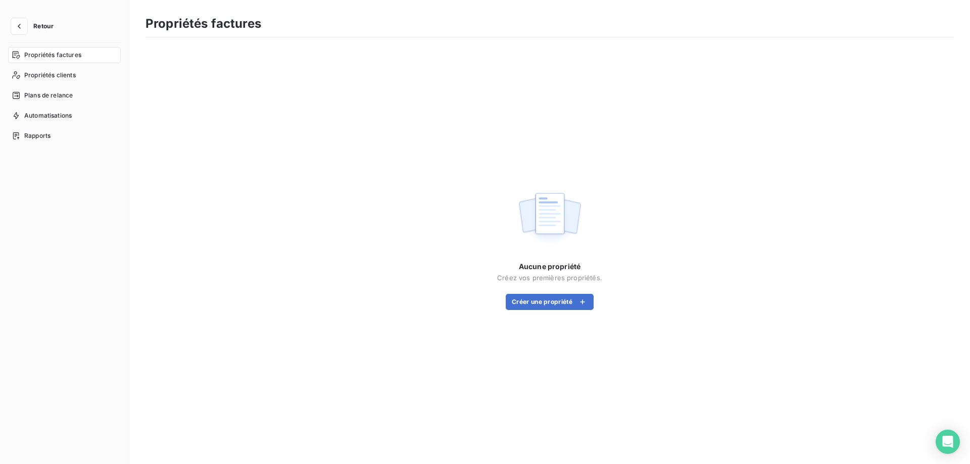
click at [39, 29] on span "Retour" at bounding box center [43, 26] width 20 height 6
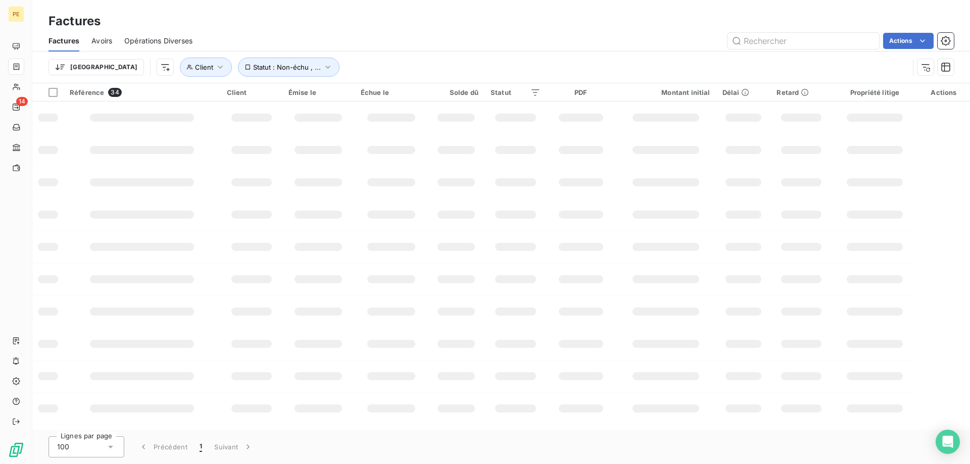
click at [63, 41] on span "Factures" at bounding box center [64, 41] width 31 height 10
click at [64, 41] on span "Factures" at bounding box center [64, 41] width 31 height 10
click at [914, 42] on html "PE 14 Factures Factures Avoirs Opérations Diverses Actions Trier Client Statut …" at bounding box center [485, 232] width 970 height 464
click at [920, 36] on html "PE 14 Factures Factures Avoirs Opérations Diverses Actions Trier Client Statut …" at bounding box center [485, 232] width 970 height 464
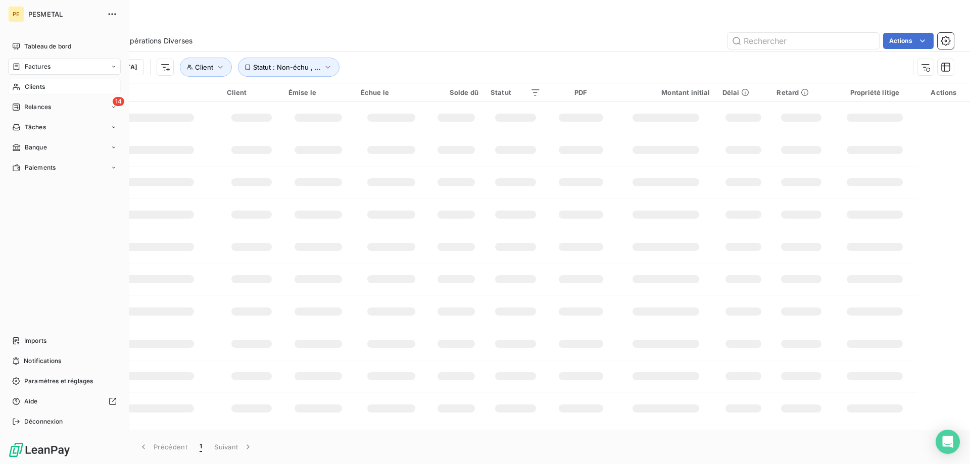
click at [23, 86] on div "Clients" at bounding box center [64, 87] width 113 height 16
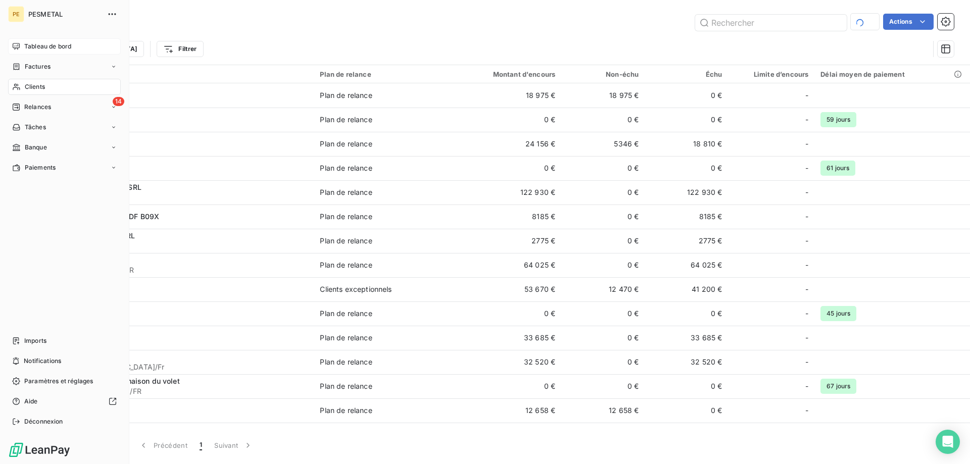
click at [35, 47] on span "Tableau de bord" at bounding box center [47, 46] width 47 height 9
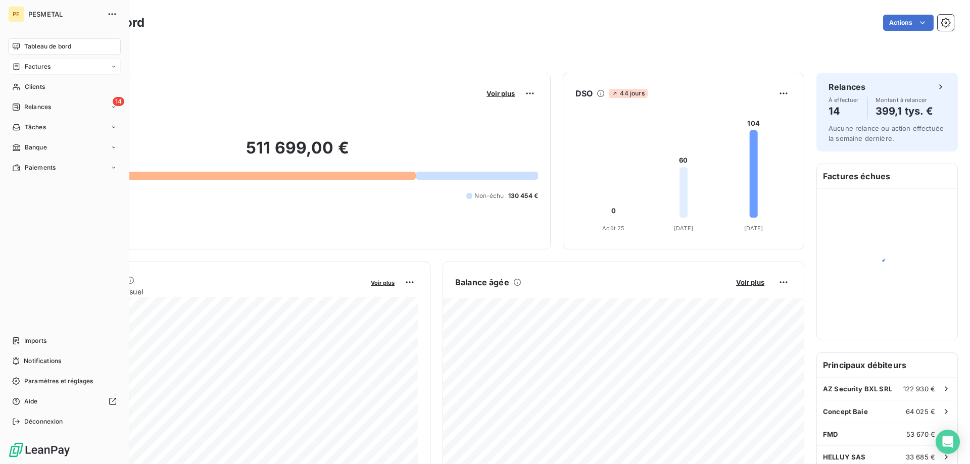
click at [28, 64] on span "Factures" at bounding box center [38, 66] width 26 height 9
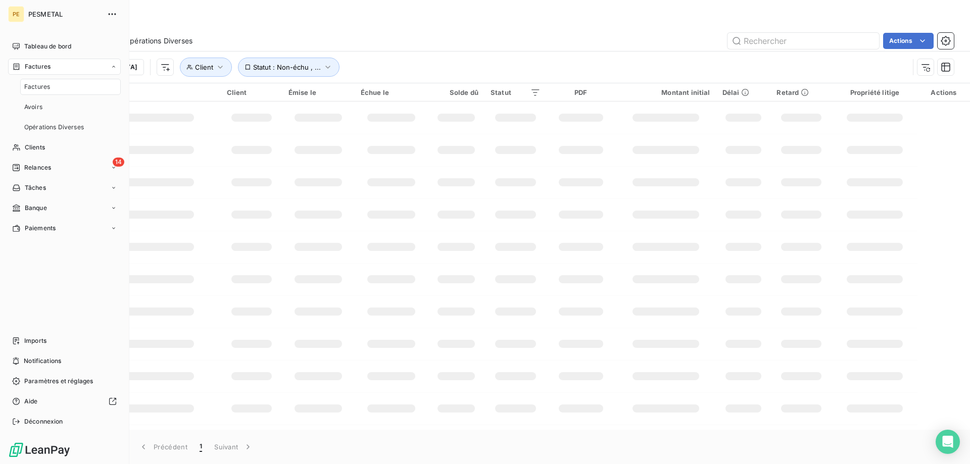
click at [32, 86] on span "Factures" at bounding box center [37, 86] width 26 height 9
click at [34, 342] on span "Imports" at bounding box center [35, 340] width 22 height 9
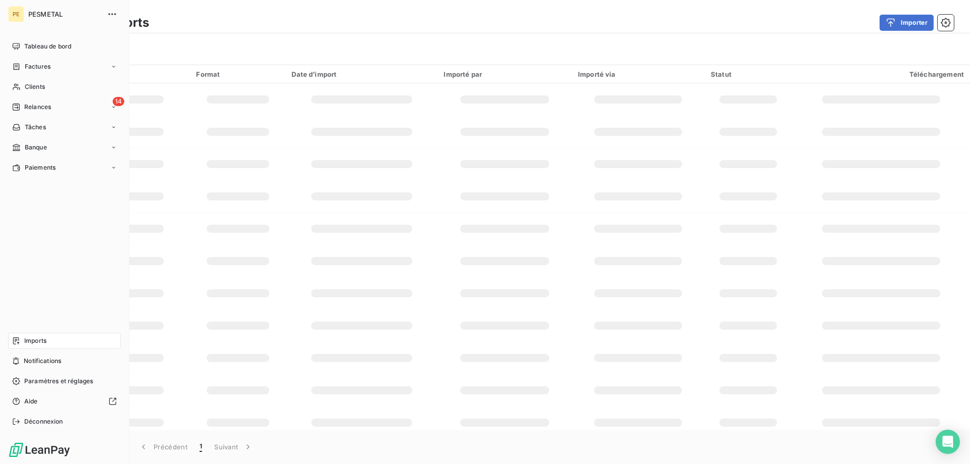
click at [34, 342] on span "Imports" at bounding box center [35, 340] width 22 height 9
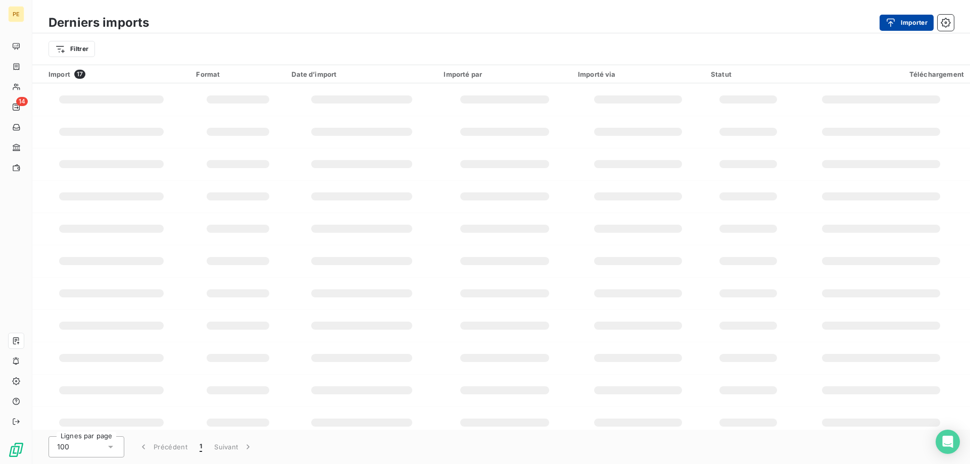
click at [911, 22] on button "Importer" at bounding box center [907, 23] width 54 height 16
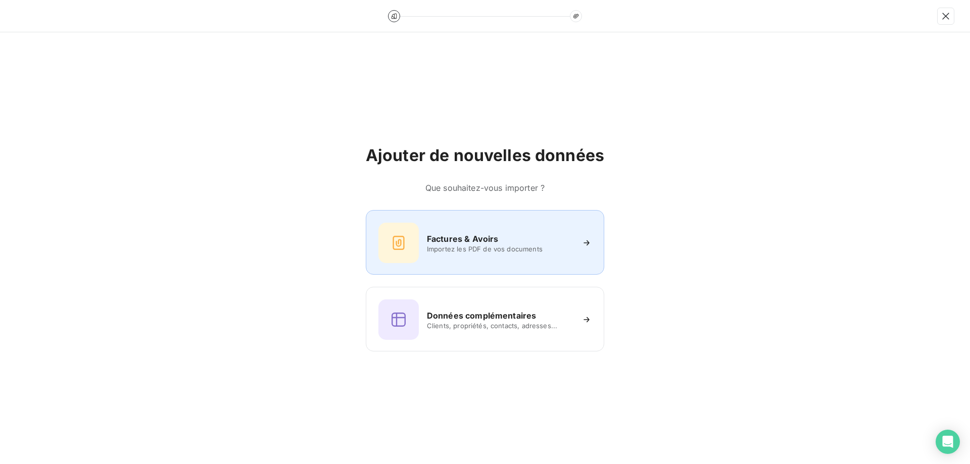
click at [452, 241] on h6 "Factures & Avoirs" at bounding box center [463, 239] width 72 height 12
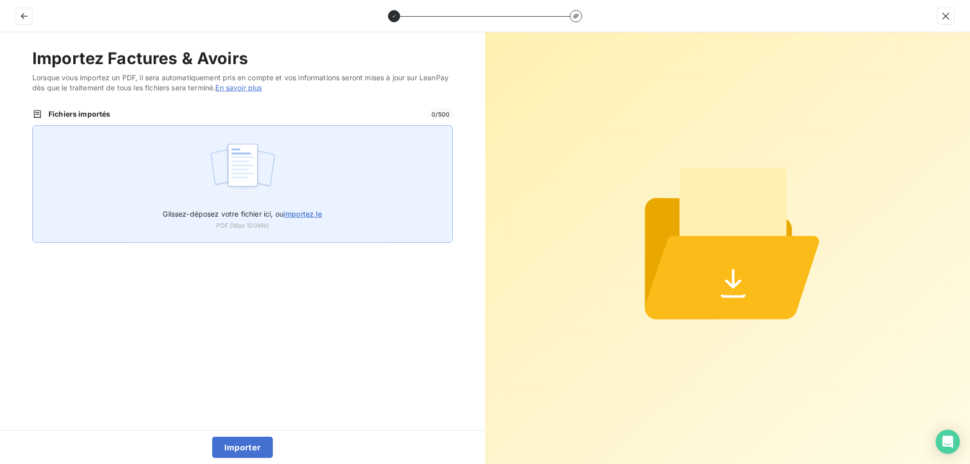
click at [311, 211] on span "importez le" at bounding box center [302, 214] width 39 height 9
click at [33, 126] on input "Glissez-déposez votre fichier ici, ou importez le" at bounding box center [32, 125] width 1 height 1
click at [308, 214] on span "importez le" at bounding box center [302, 214] width 39 height 9
click at [33, 126] on input "Glissez-déposez votre fichier ici, ou importez le" at bounding box center [32, 125] width 1 height 1
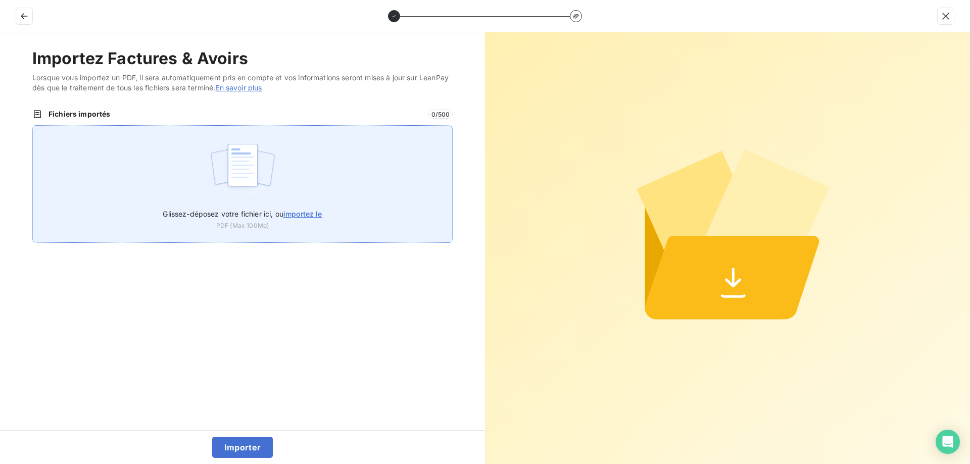
type input "C:\fakepath\MDC - wdt-25-09-01.pdf"
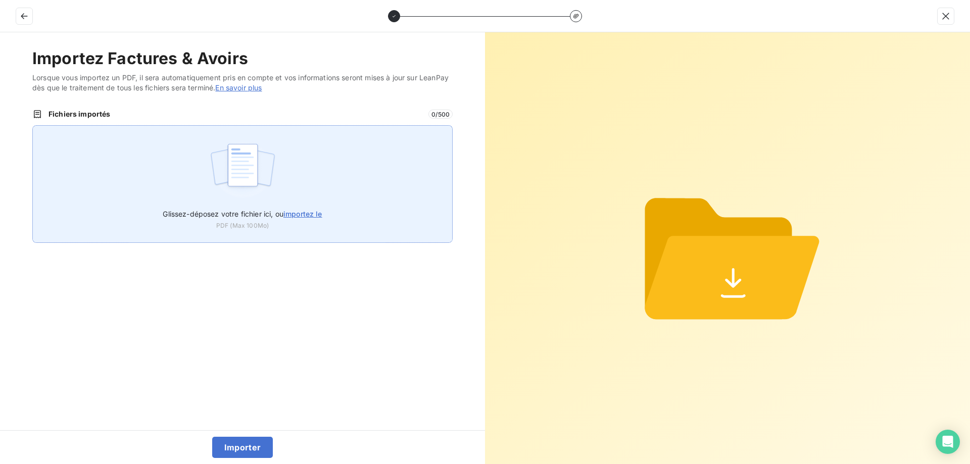
click at [307, 215] on span "importez le" at bounding box center [302, 214] width 39 height 9
click at [33, 126] on input "Glissez-déposez votre fichier ici, ou importez le" at bounding box center [32, 125] width 1 height 1
type input "C:\fakepath\MDC - wdt-25-09-01.pdf"
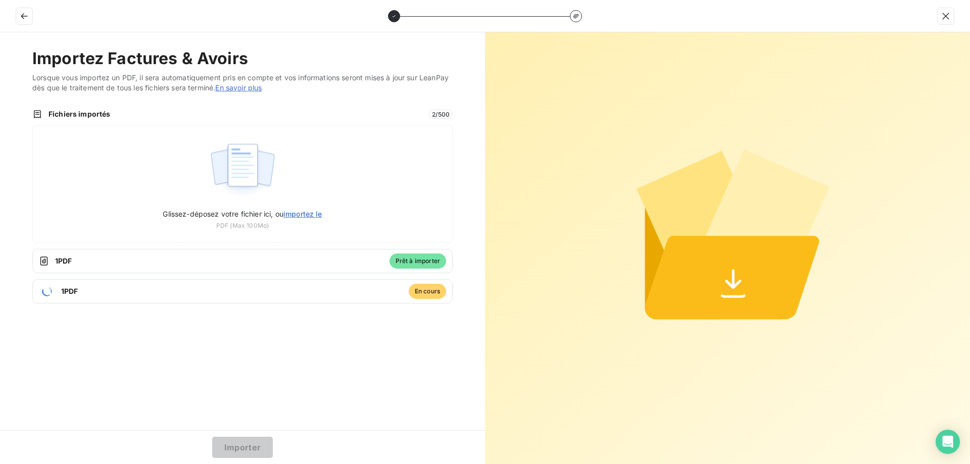
click at [69, 291] on span "1 PDF" at bounding box center [232, 291] width 342 height 10
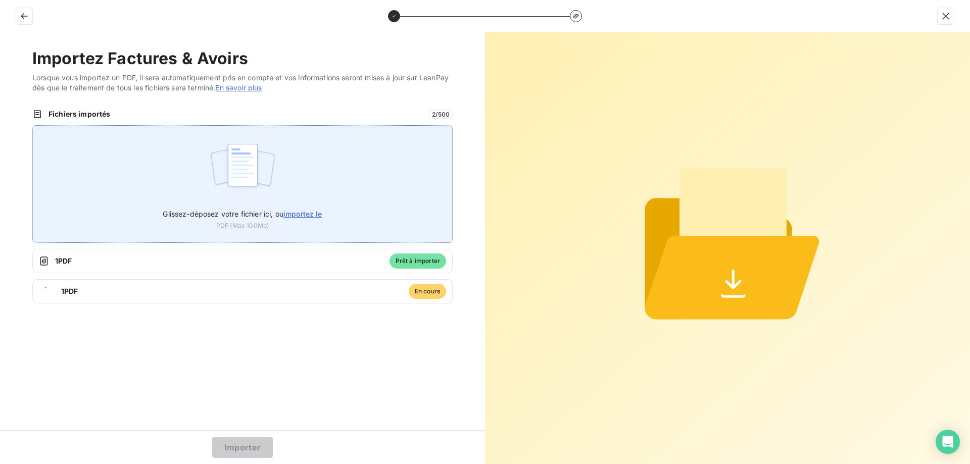
click at [307, 216] on span "importez le" at bounding box center [302, 214] width 39 height 9
click at [33, 126] on input "Glissez-déposez votre fichier ici, ou importez le" at bounding box center [32, 125] width 1 height 1
type input "C:\fakepath\DMY - wdt-25-09-03.pdf"
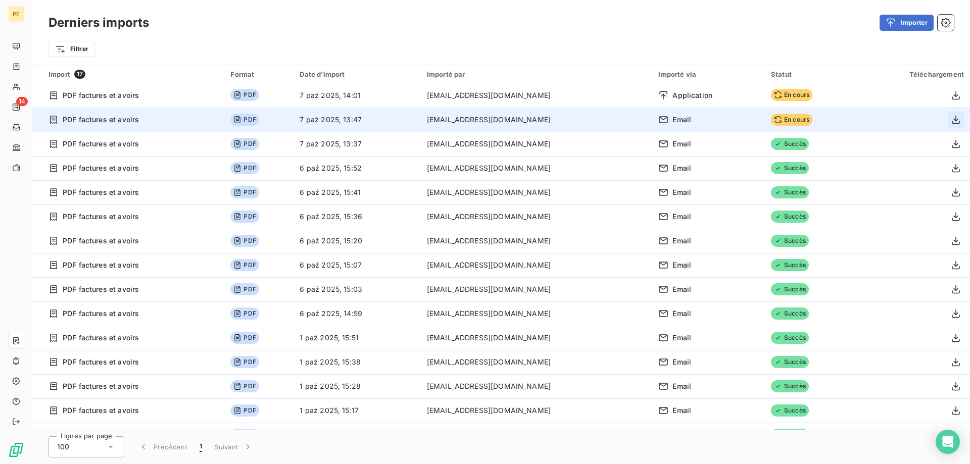
click at [956, 120] on icon "button" at bounding box center [956, 120] width 8 height 9
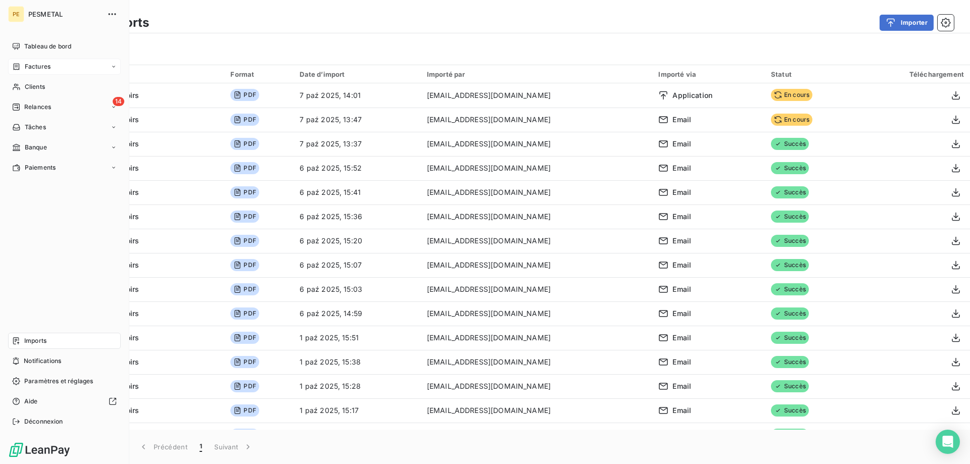
click at [17, 66] on icon at bounding box center [16, 67] width 9 height 8
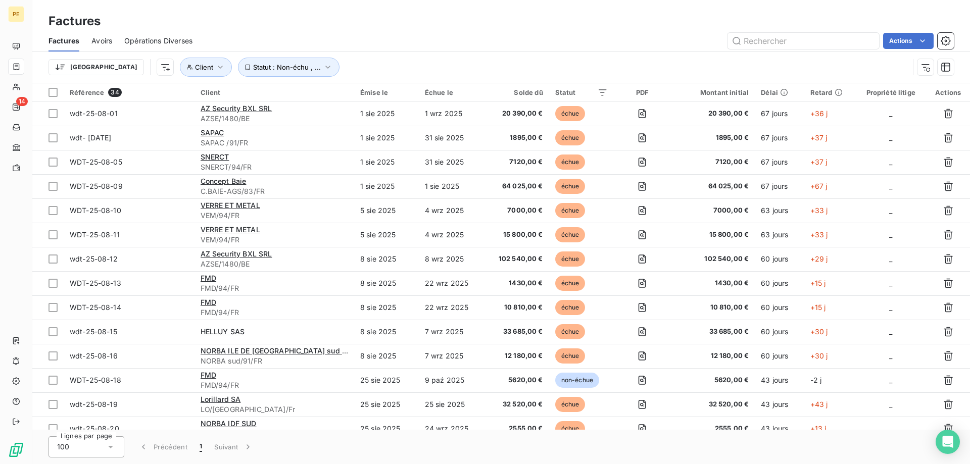
click at [66, 38] on span "Factures" at bounding box center [64, 41] width 31 height 10
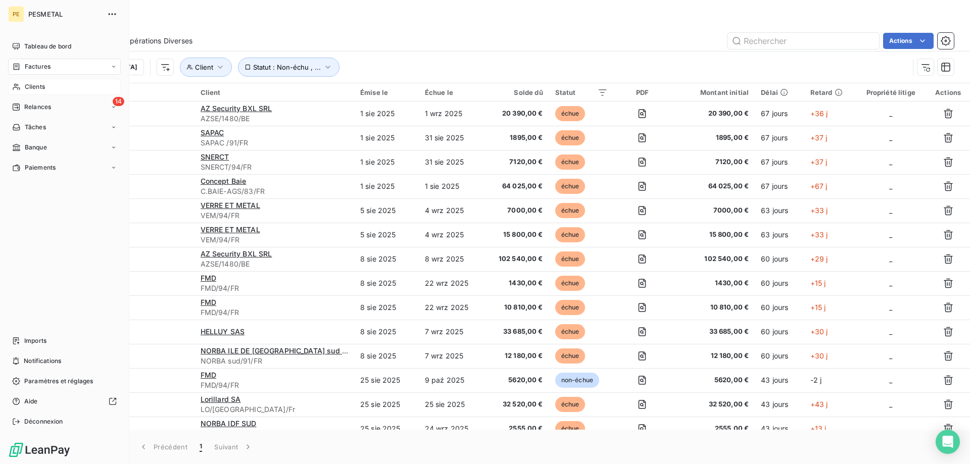
click at [37, 85] on span "Clients" at bounding box center [35, 86] width 20 height 9
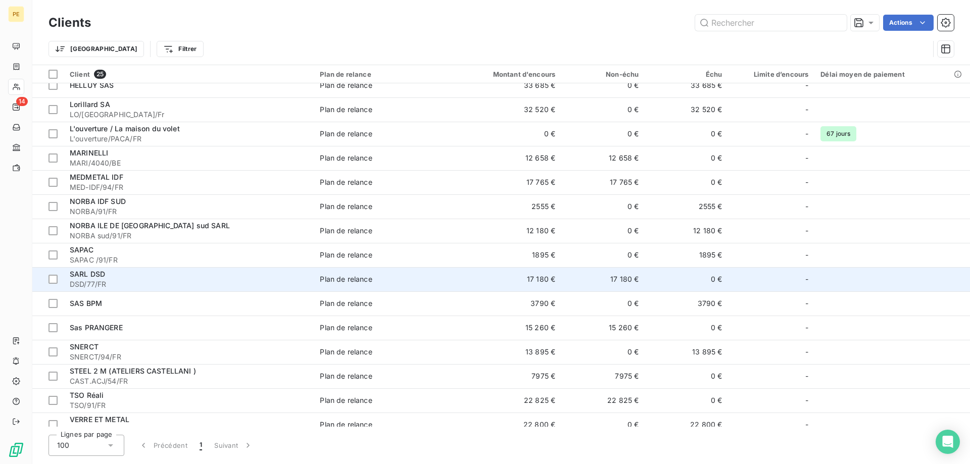
scroll to position [258, 0]
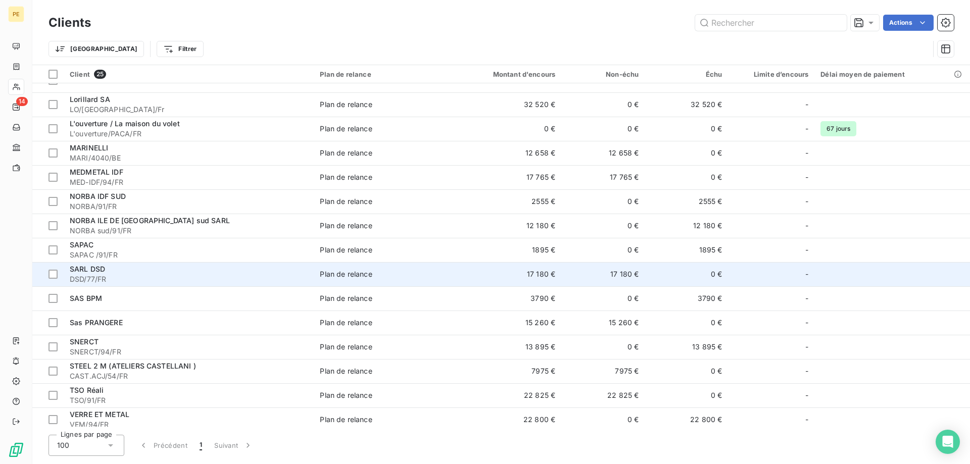
click at [95, 271] on span "SARL DSD" at bounding box center [87, 269] width 35 height 9
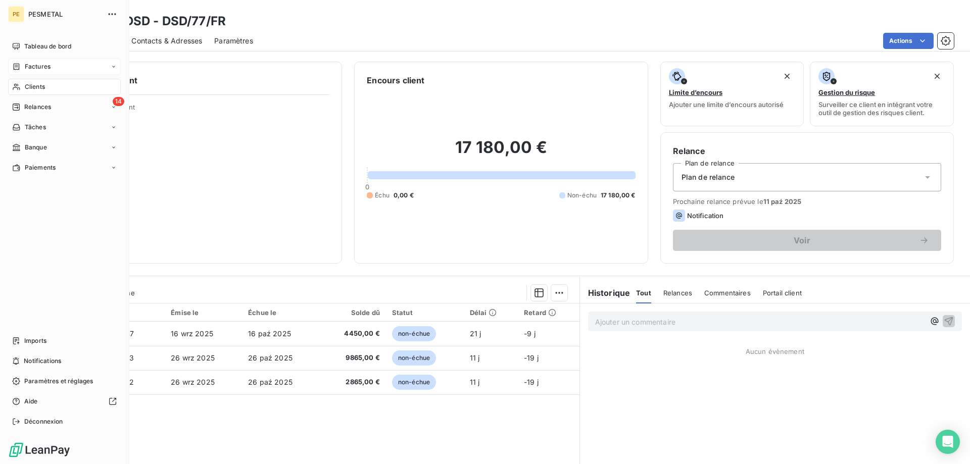
click at [39, 64] on span "Factures" at bounding box center [38, 66] width 26 height 9
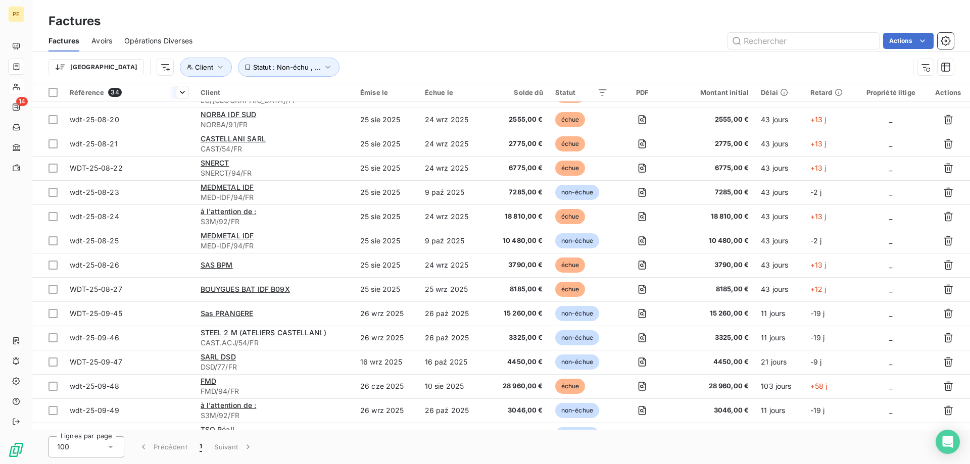
scroll to position [497, 0]
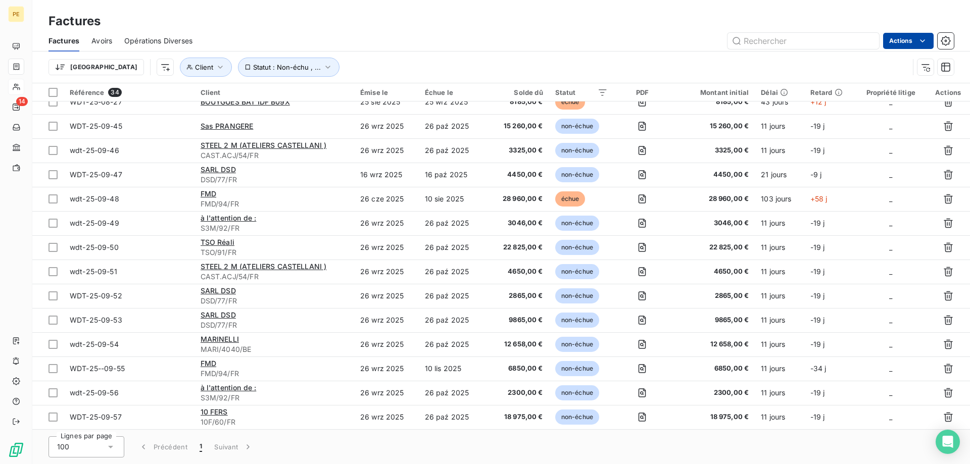
click at [925, 43] on html "PE 14 Factures Factures Avoirs Opérations Diverses Actions Trier Client Statut …" at bounding box center [485, 232] width 970 height 464
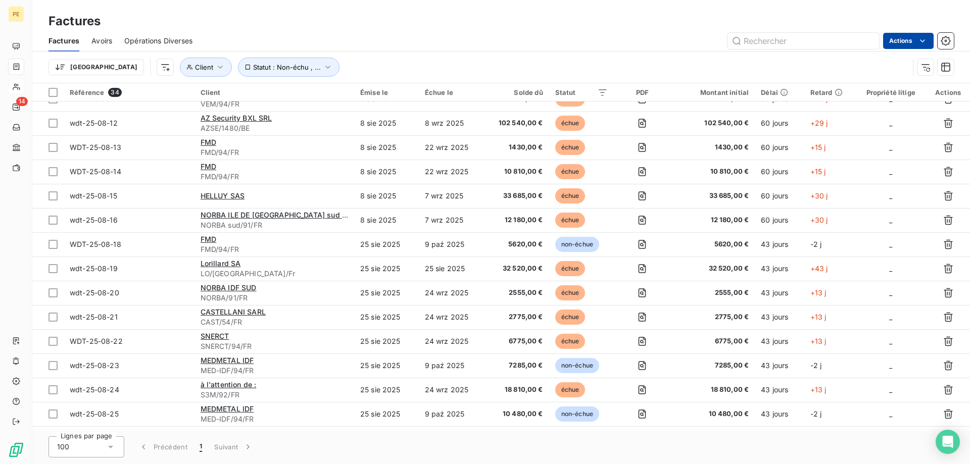
scroll to position [0, 0]
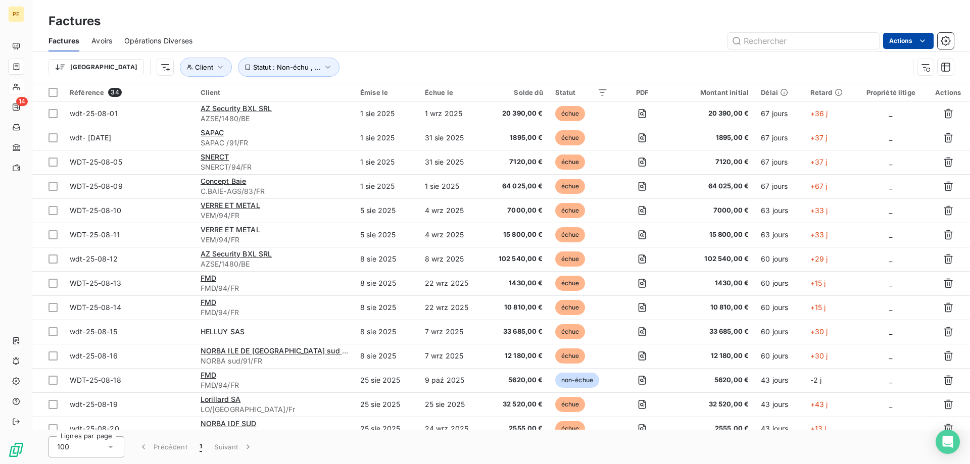
click at [63, 39] on span "Factures" at bounding box center [64, 41] width 31 height 10
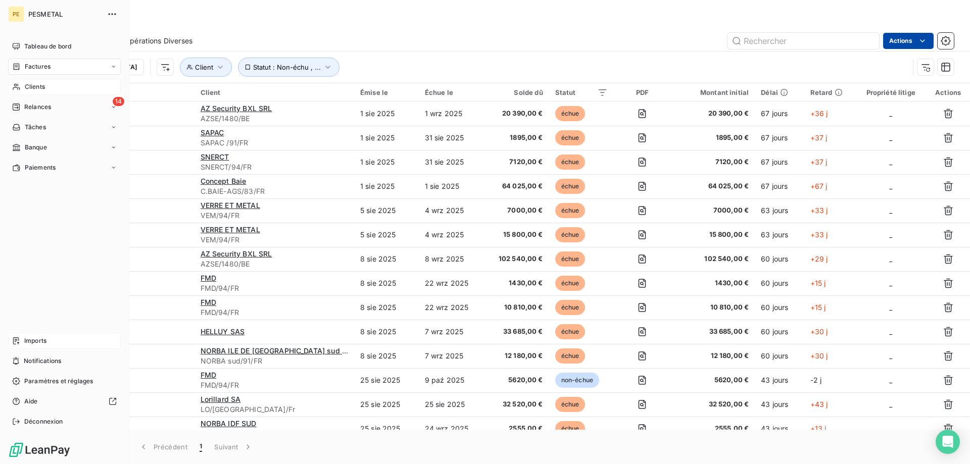
click at [41, 339] on span "Imports" at bounding box center [35, 340] width 22 height 9
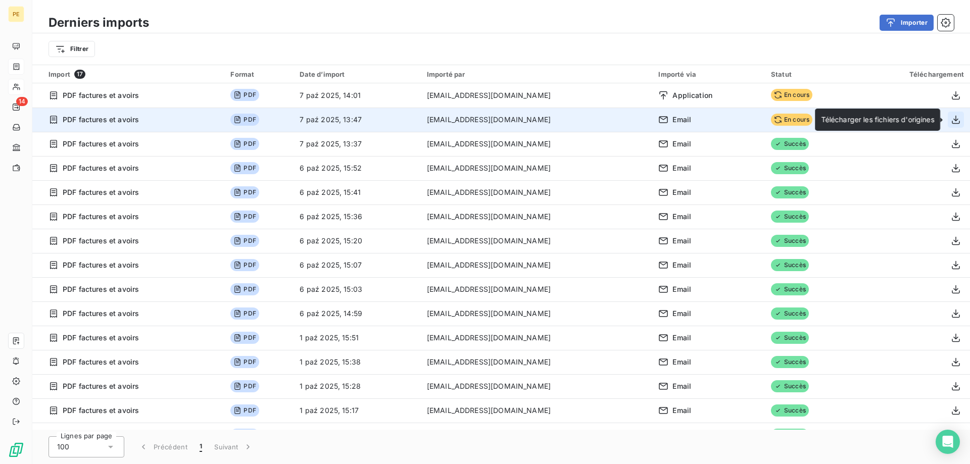
click at [960, 120] on icon "button" at bounding box center [956, 120] width 10 height 10
click at [956, 118] on icon "button" at bounding box center [956, 120] width 10 height 10
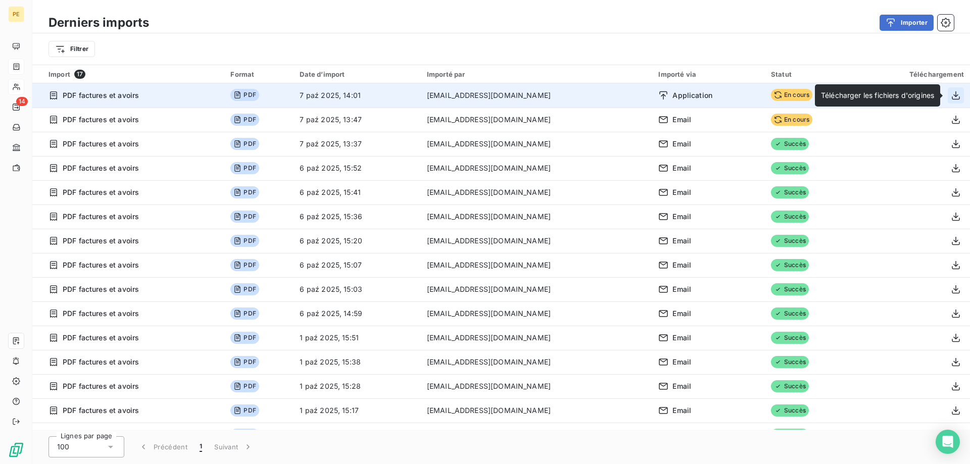
click at [955, 95] on icon "button" at bounding box center [956, 95] width 10 height 10
click at [960, 94] on icon "button" at bounding box center [956, 95] width 10 height 10
click at [953, 93] on icon "button" at bounding box center [956, 95] width 10 height 10
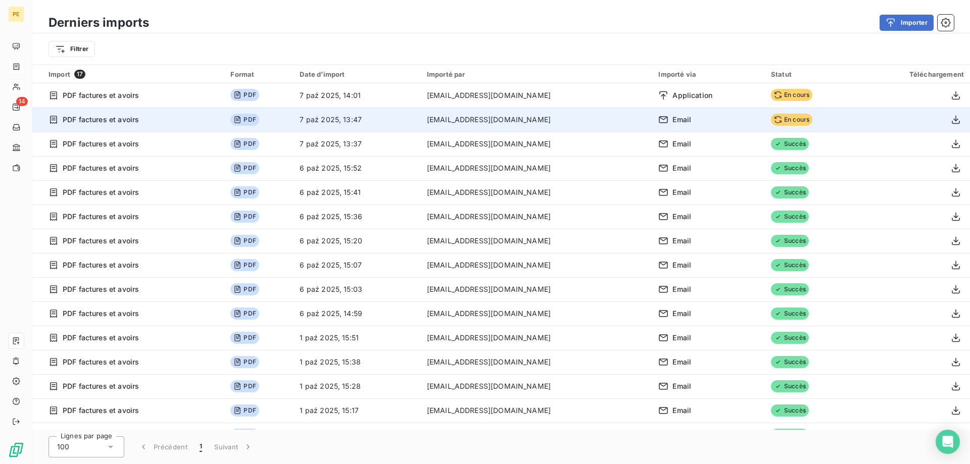
click at [778, 121] on span "En cours" at bounding box center [791, 120] width 41 height 12
click at [956, 118] on icon "button" at bounding box center [956, 120] width 10 height 10
click at [956, 118] on icon "button" at bounding box center [956, 120] width 8 height 9
click at [952, 121] on icon "button" at bounding box center [956, 120] width 8 height 9
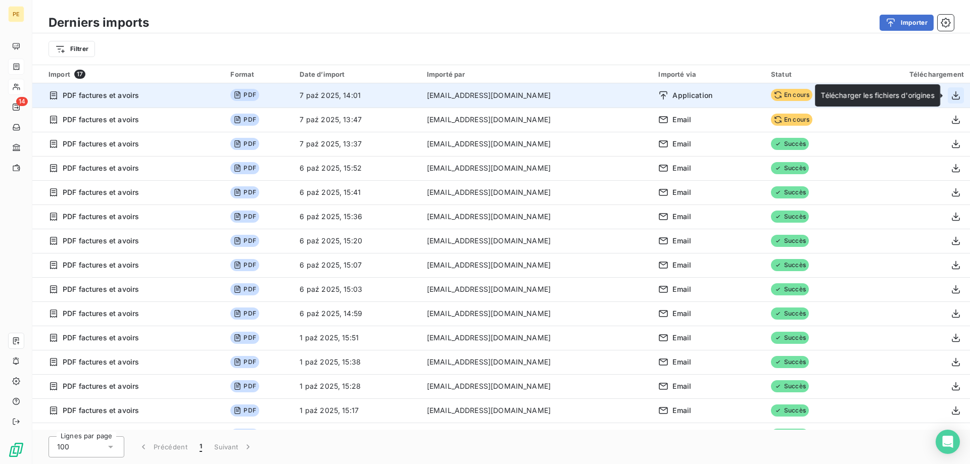
click at [954, 95] on icon "button" at bounding box center [956, 95] width 10 height 10
click at [957, 99] on icon "button" at bounding box center [956, 95] width 10 height 10
click at [956, 98] on icon "button" at bounding box center [956, 95] width 10 height 10
click at [956, 97] on icon "button" at bounding box center [956, 95] width 8 height 9
click at [955, 97] on icon "button" at bounding box center [956, 95] width 10 height 10
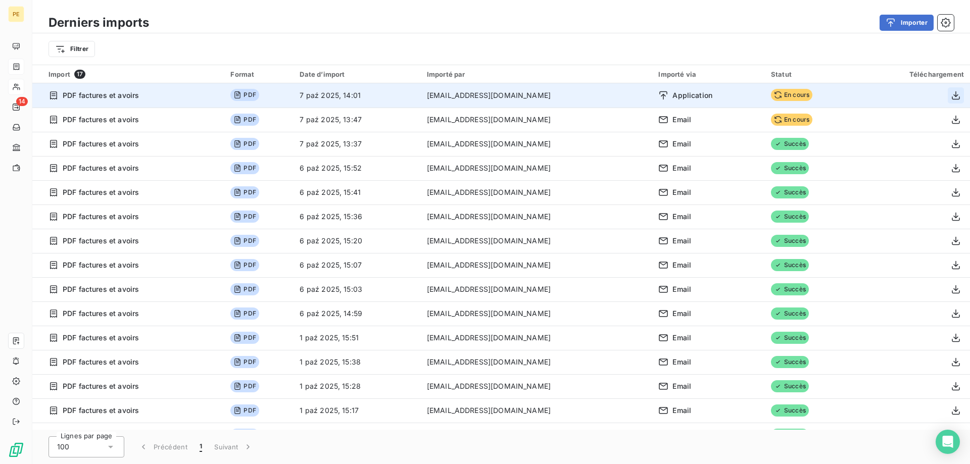
click at [954, 94] on icon "button" at bounding box center [956, 95] width 10 height 10
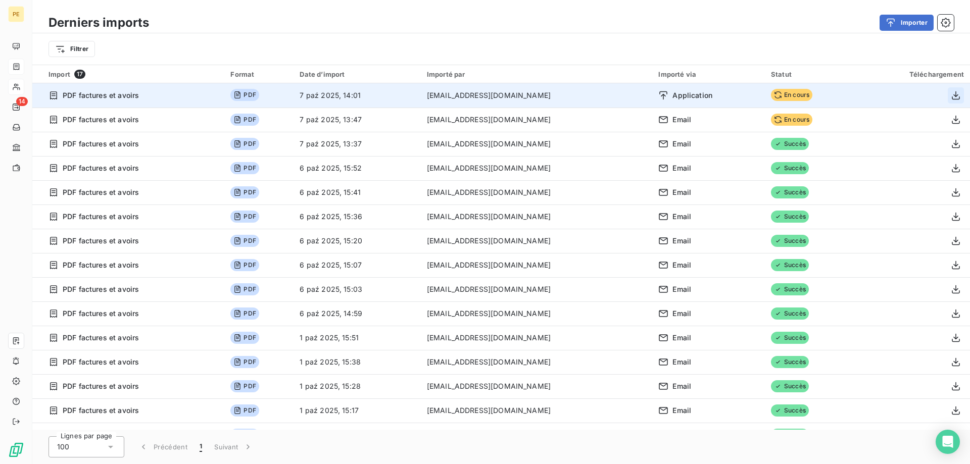
click at [954, 94] on icon "button" at bounding box center [956, 95] width 10 height 10
click at [785, 95] on span "En cours" at bounding box center [791, 95] width 41 height 12
click at [672, 98] on span "Application" at bounding box center [692, 95] width 40 height 10
click at [658, 95] on icon at bounding box center [663, 95] width 10 height 10
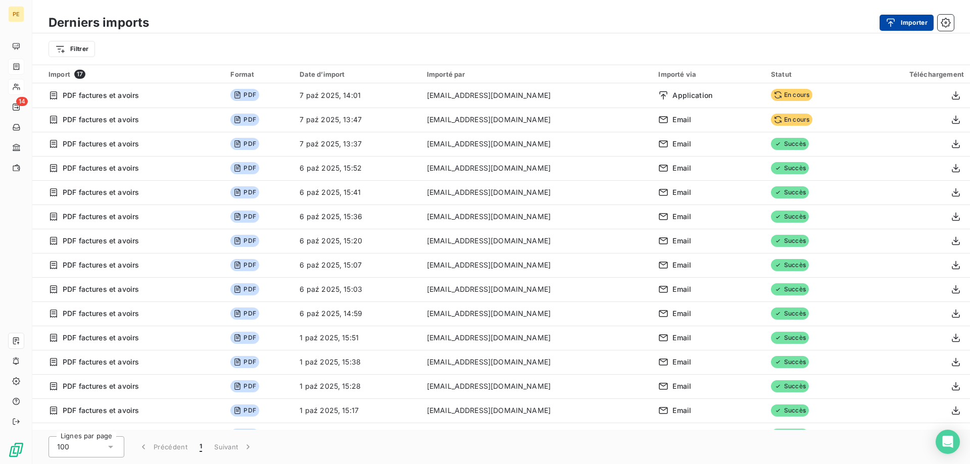
click at [905, 19] on button "Importer" at bounding box center [907, 23] width 54 height 16
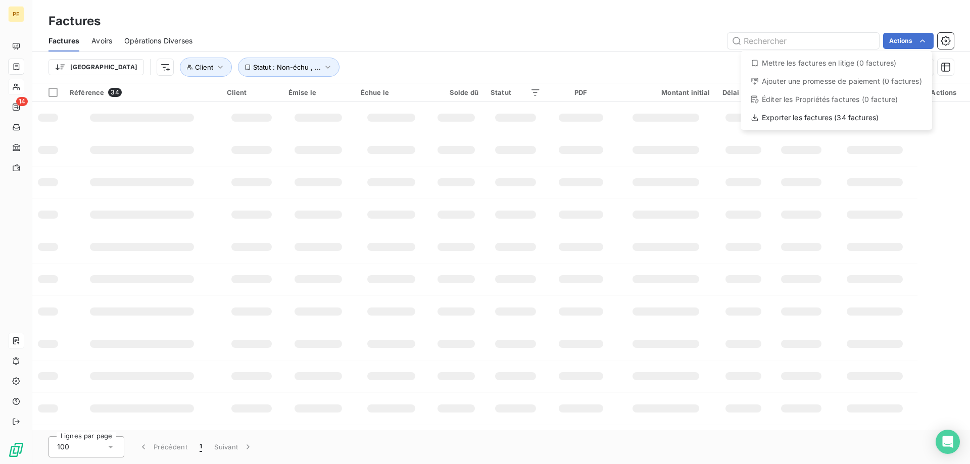
click at [924, 41] on html "PE 14 Factures Factures Avoirs Opérations Diverses Actions Mettre les factures …" at bounding box center [485, 232] width 970 height 464
click at [924, 40] on html "PE 14 Factures Factures Avoirs Opérations Diverses Actions Trier Client Statut …" at bounding box center [485, 232] width 970 height 464
click at [933, 121] on table "Référence 34 Client Émise le Échue le Solde dû Statut PDF Montant initial Délai…" at bounding box center [501, 335] width 938 height 504
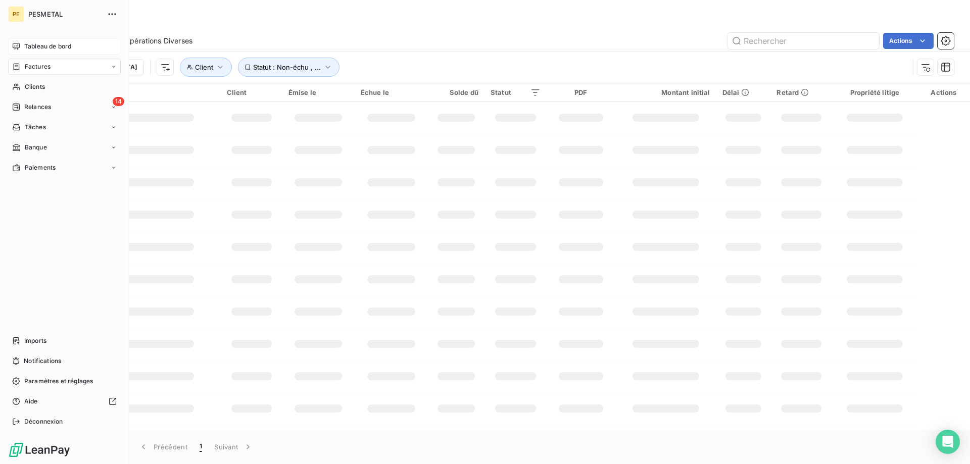
click at [34, 42] on span "Tableau de bord" at bounding box center [47, 46] width 47 height 9
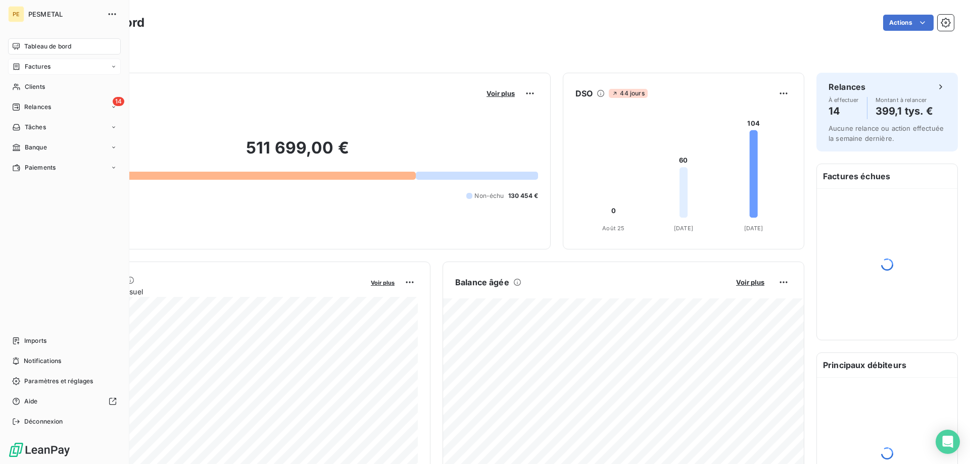
click at [23, 65] on div "Factures" at bounding box center [31, 66] width 38 height 9
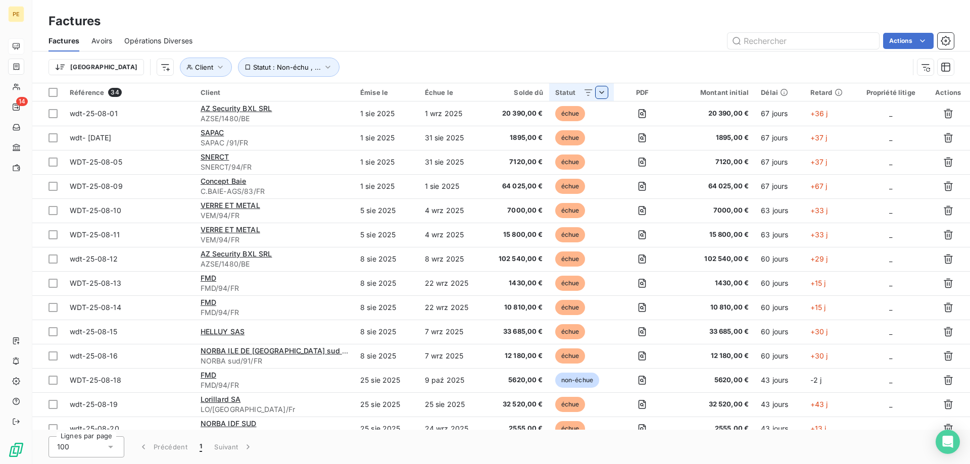
click at [602, 93] on html "PE 14 Factures Factures Avoirs Opérations Diverses Actions Trier Client Statut …" at bounding box center [485, 232] width 970 height 464
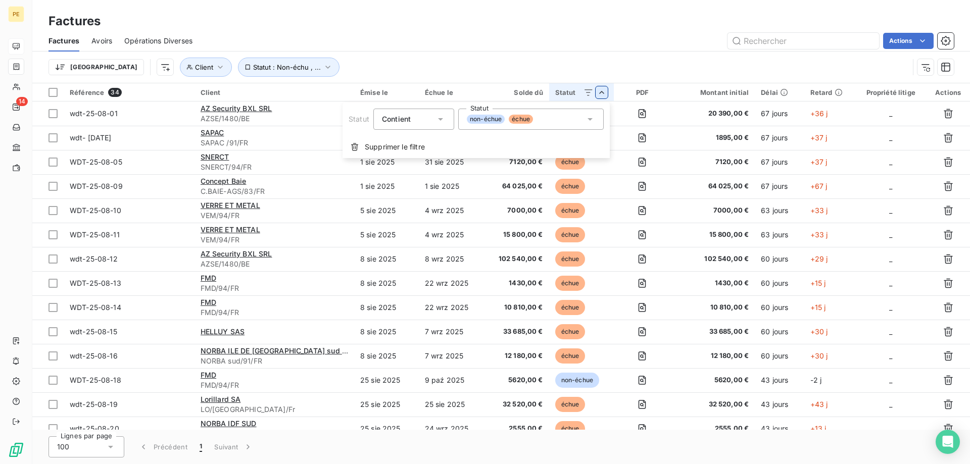
click at [589, 119] on icon at bounding box center [590, 119] width 5 height 3
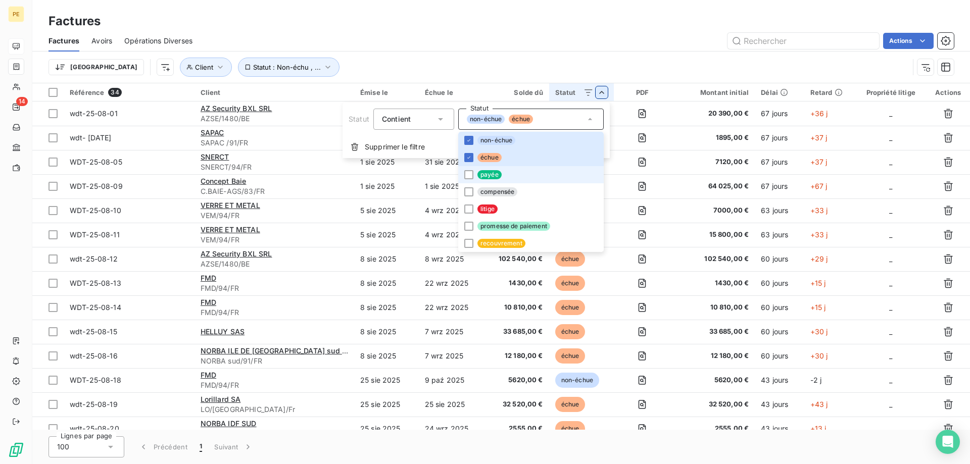
click at [497, 173] on span "payée" at bounding box center [489, 174] width 24 height 9
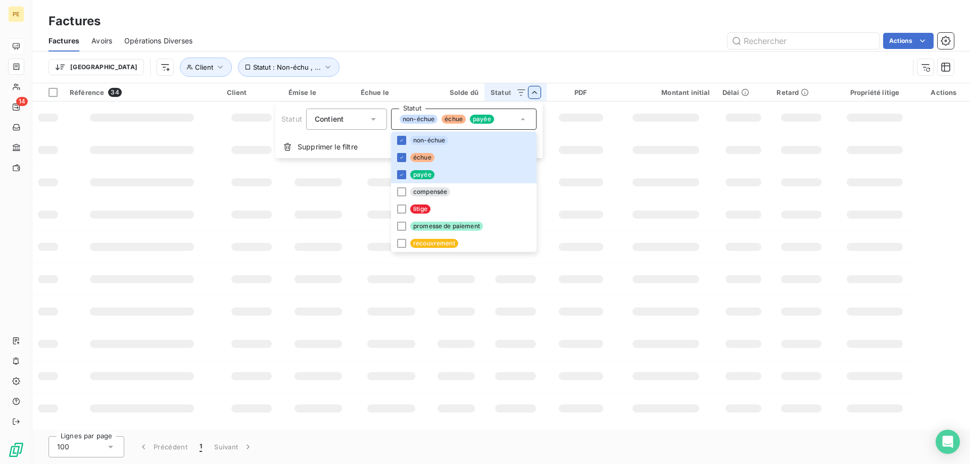
click at [616, 173] on html "PE 14 Factures Factures Avoirs Opérations Diverses Actions Trier Client Statut …" at bounding box center [485, 232] width 970 height 464
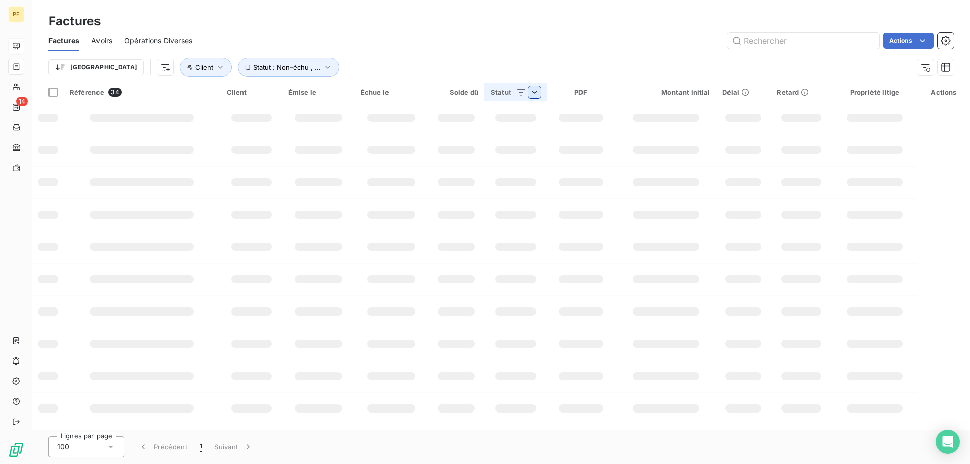
click at [533, 94] on html "PE 14 Factures Factures Avoirs Opérations Diverses Actions Trier Client Statut …" at bounding box center [485, 232] width 970 height 464
click at [638, 62] on html "PE 14 Factures Factures Avoirs Opérations Diverses Actions Trier Client Statut …" at bounding box center [485, 232] width 970 height 464
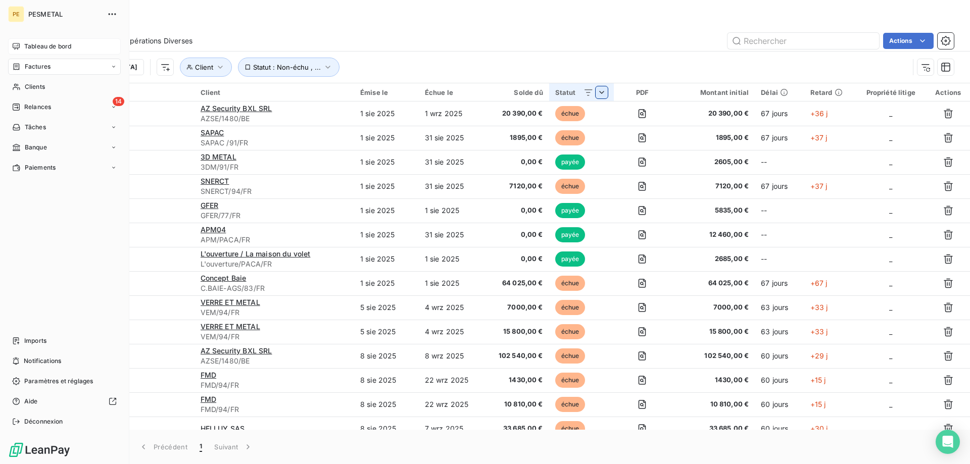
click at [16, 65] on icon at bounding box center [16, 67] width 9 height 8
click at [25, 338] on span "Imports" at bounding box center [35, 340] width 22 height 9
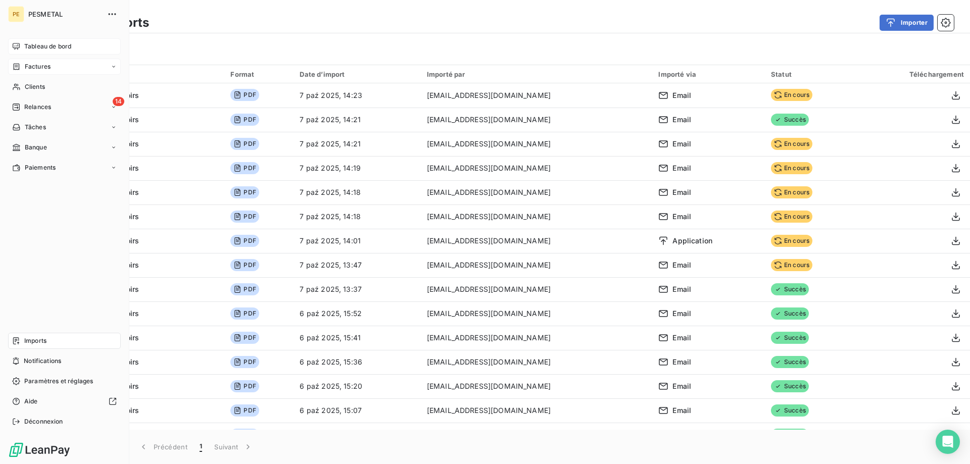
click at [26, 67] on span "Factures" at bounding box center [38, 66] width 26 height 9
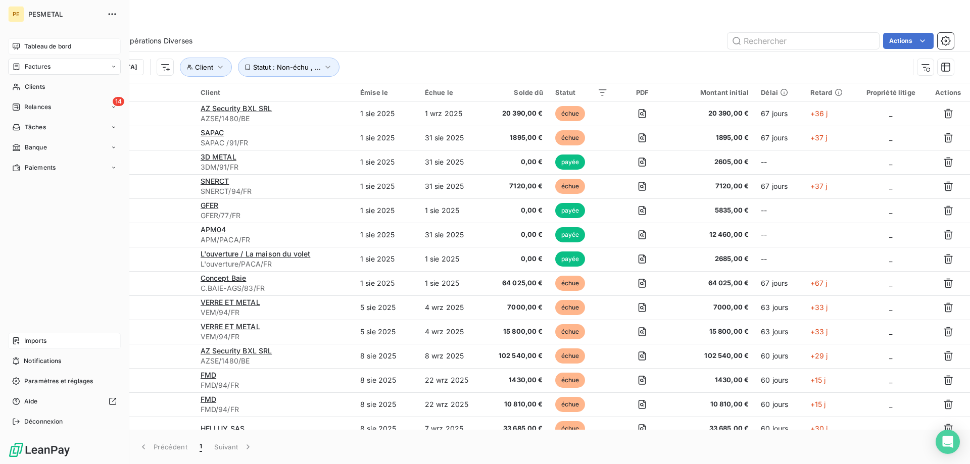
click at [20, 68] on icon at bounding box center [16, 67] width 9 height 8
click at [30, 341] on span "Imports" at bounding box center [35, 340] width 22 height 9
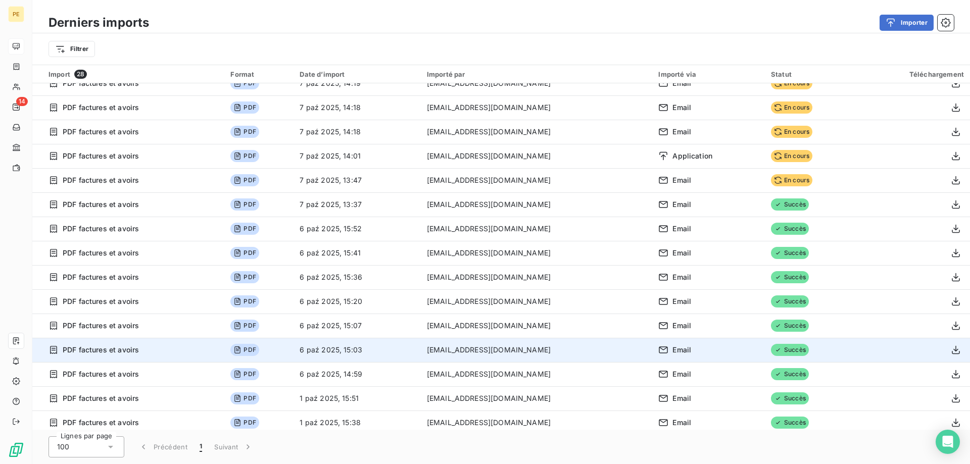
scroll to position [333, 0]
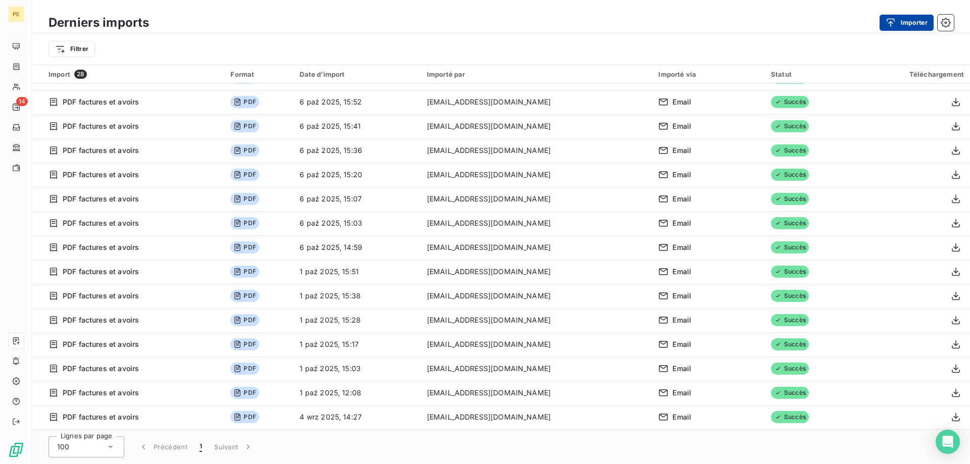
click at [915, 22] on button "Importer" at bounding box center [907, 23] width 54 height 16
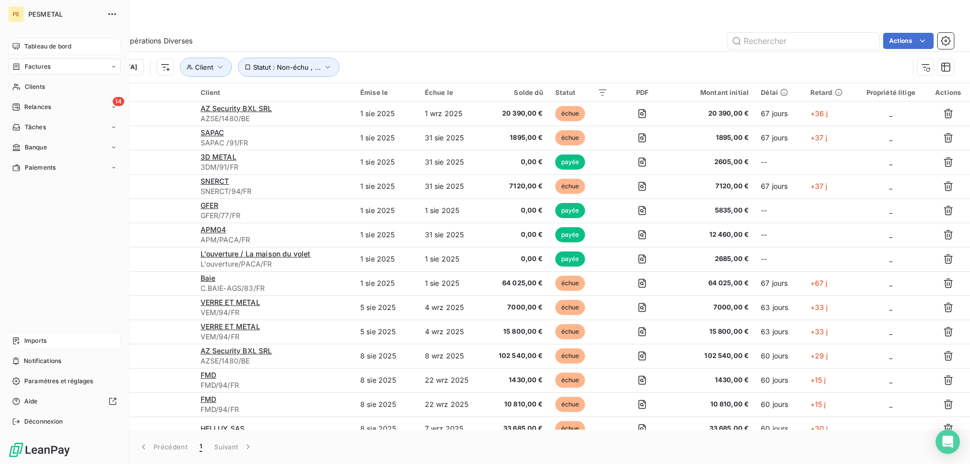
click at [31, 65] on span "Factures" at bounding box center [38, 66] width 26 height 9
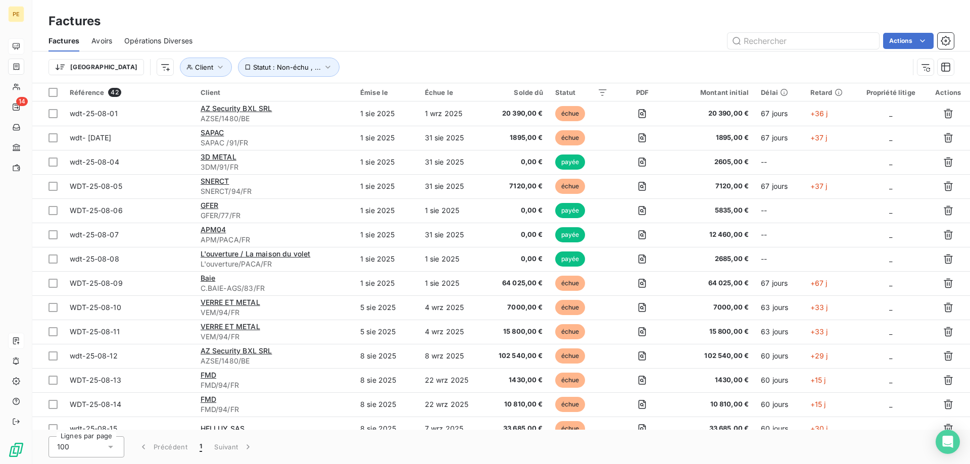
click at [146, 38] on span "Opérations Diverses" at bounding box center [158, 41] width 68 height 10
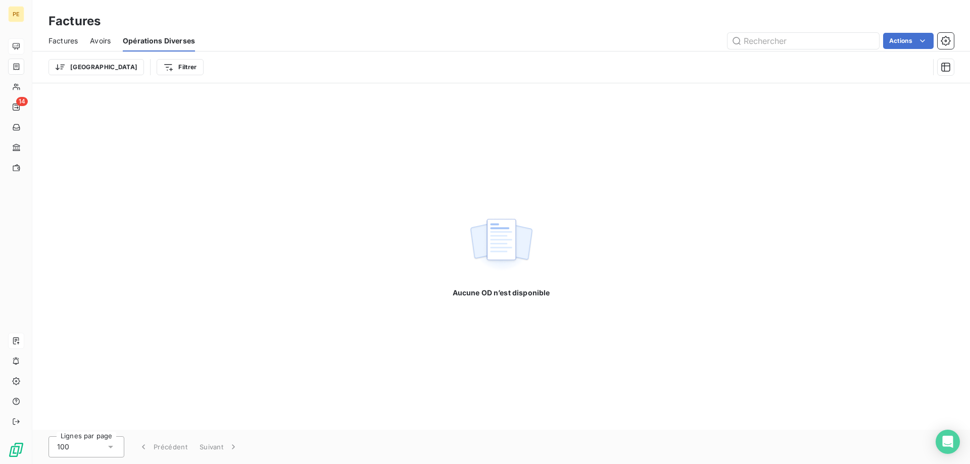
click at [100, 45] on span "Avoirs" at bounding box center [100, 41] width 21 height 10
click at [67, 37] on span "Factures" at bounding box center [63, 41] width 29 height 10
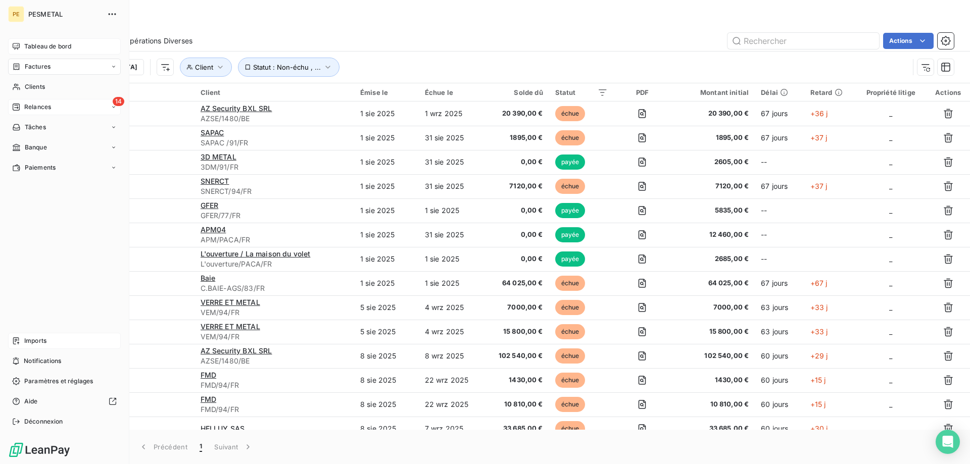
click at [36, 103] on span "Relances" at bounding box center [37, 107] width 27 height 9
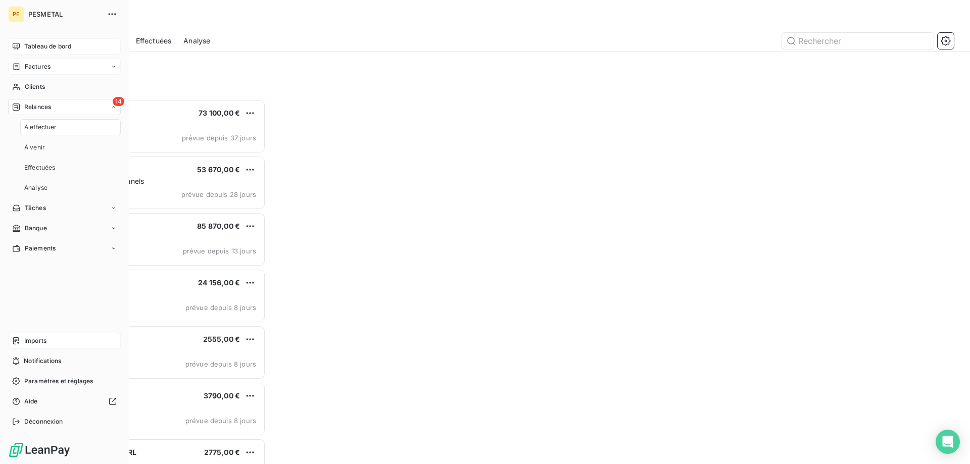
scroll to position [365, 217]
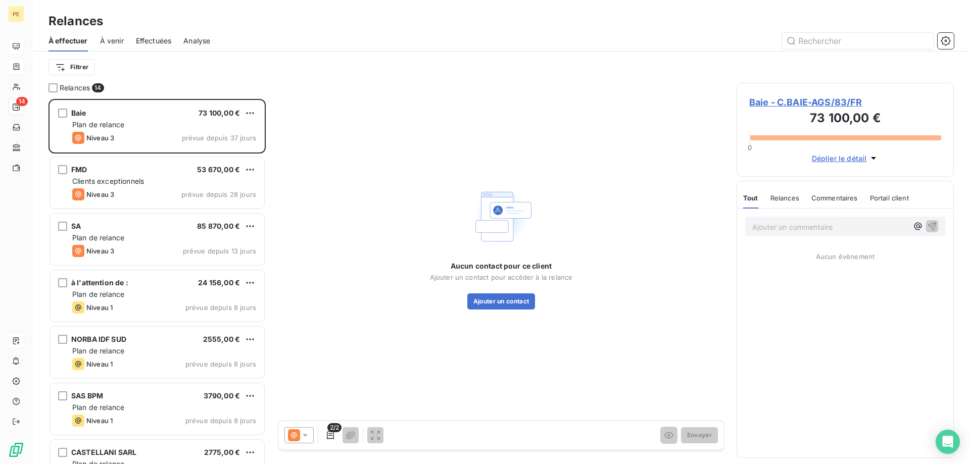
click at [113, 38] on span "À venir" at bounding box center [112, 41] width 24 height 10
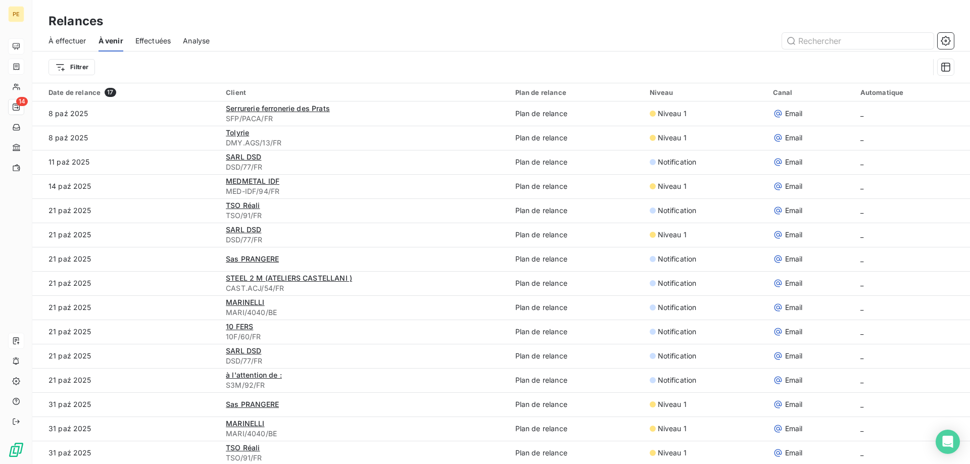
click at [148, 42] on span "Effectuées" at bounding box center [153, 41] width 36 height 10
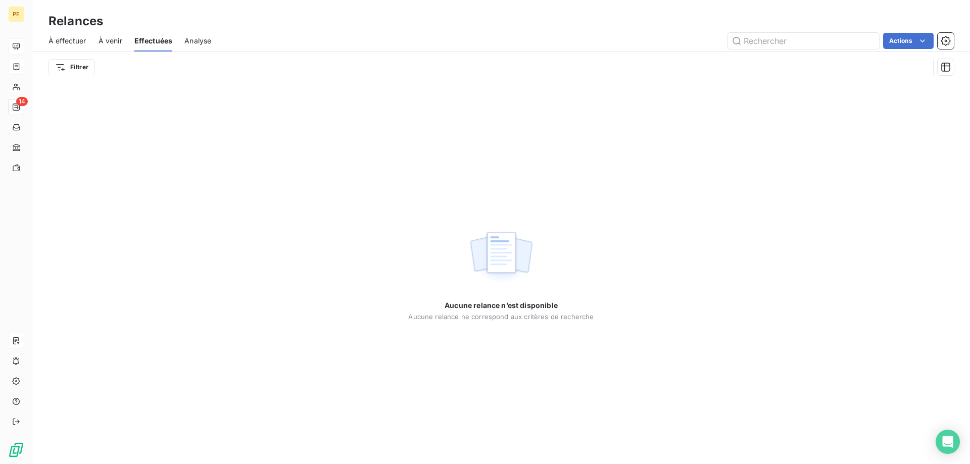
click at [197, 39] on span "Analyse" at bounding box center [197, 41] width 27 height 10
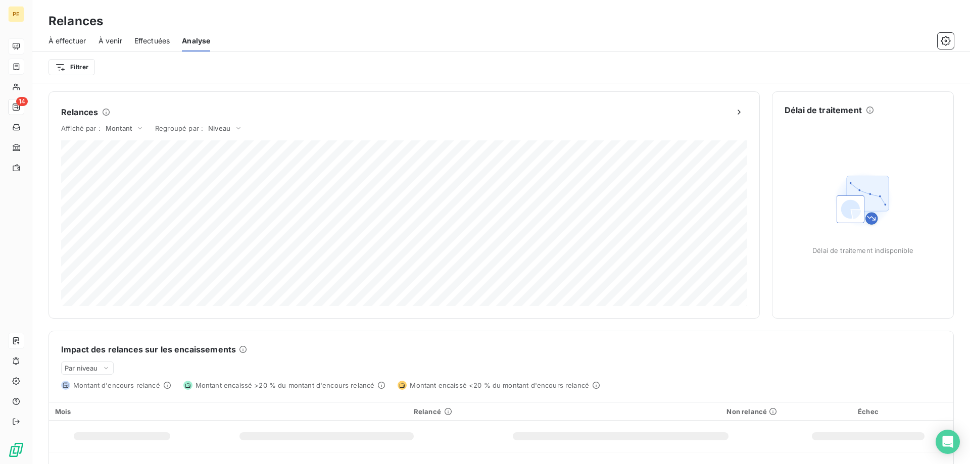
click at [76, 38] on span "À effectuer" at bounding box center [68, 41] width 38 height 10
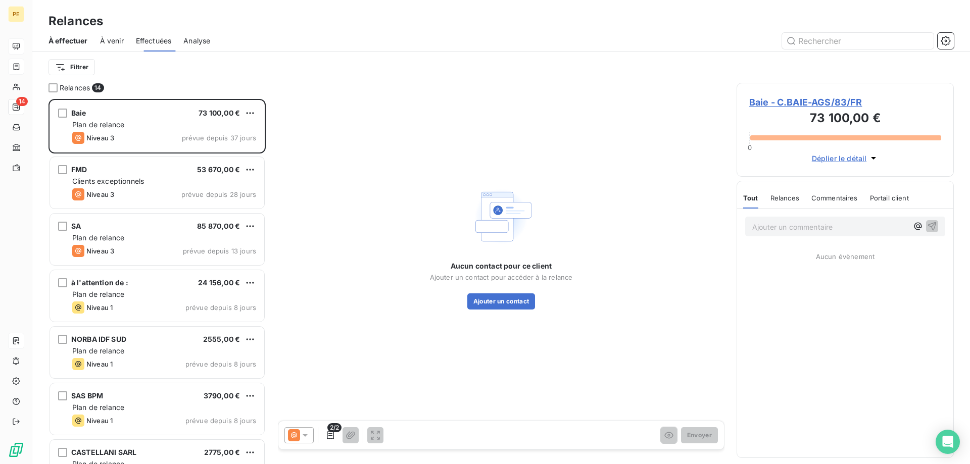
scroll to position [365, 217]
click at [943, 40] on icon "button" at bounding box center [946, 41] width 10 height 10
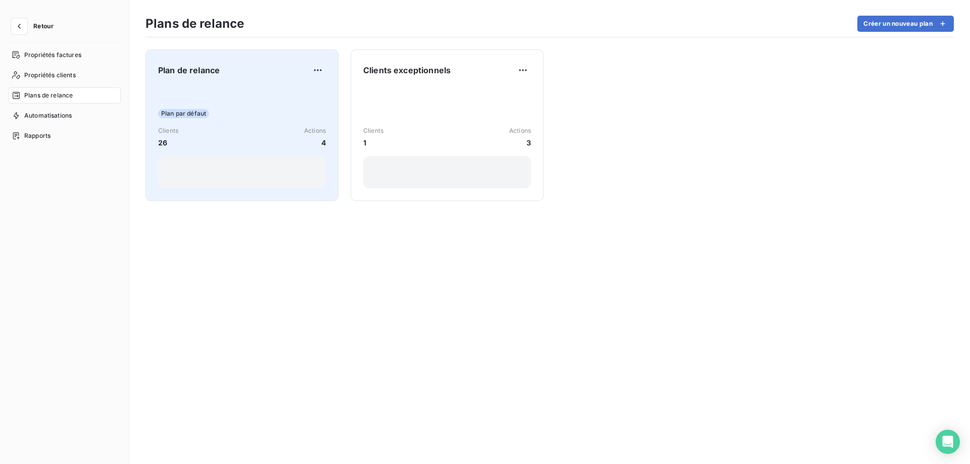
click at [208, 77] on div "Plan de relance" at bounding box center [242, 70] width 168 height 16
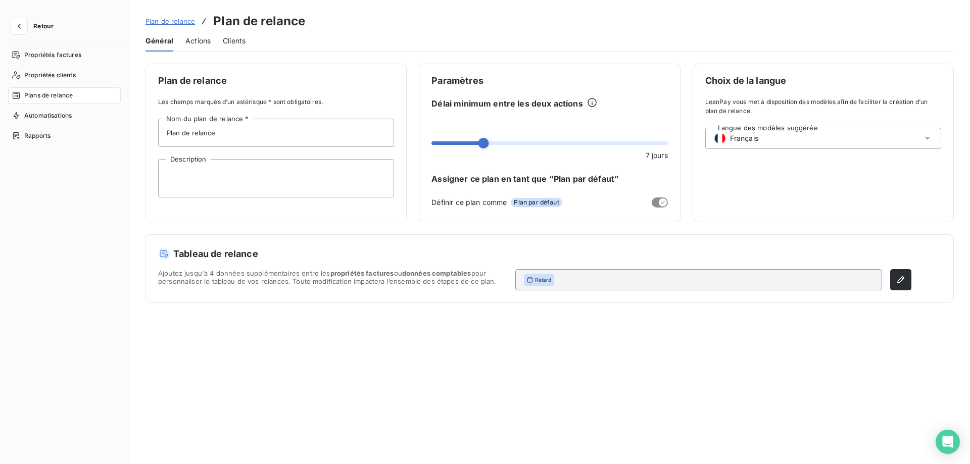
click at [200, 42] on span "Actions" at bounding box center [197, 41] width 25 height 10
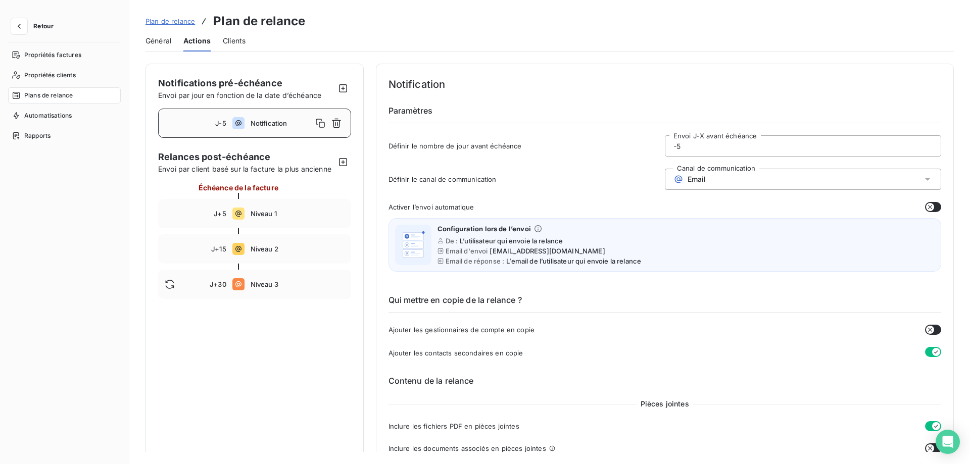
click at [287, 123] on span "Notification" at bounding box center [282, 123] width 62 height 8
click at [929, 179] on icon at bounding box center [927, 179] width 5 height 3
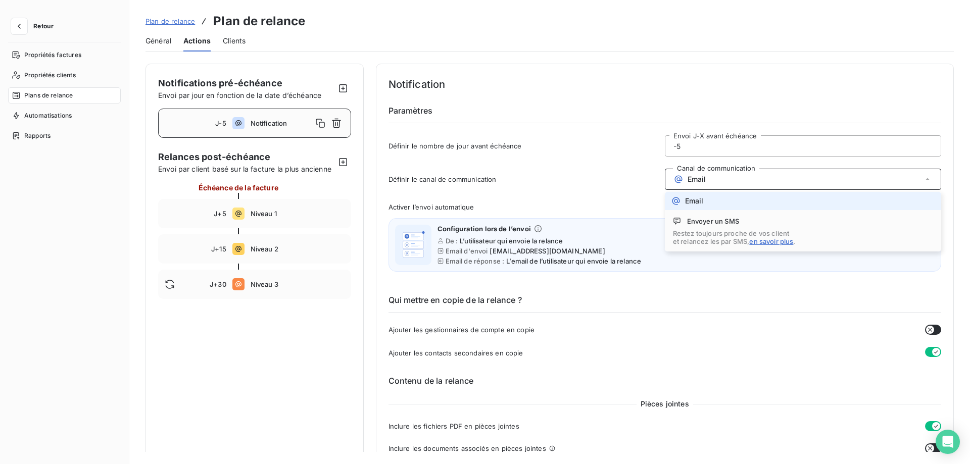
click at [694, 201] on span "Email" at bounding box center [694, 201] width 19 height 8
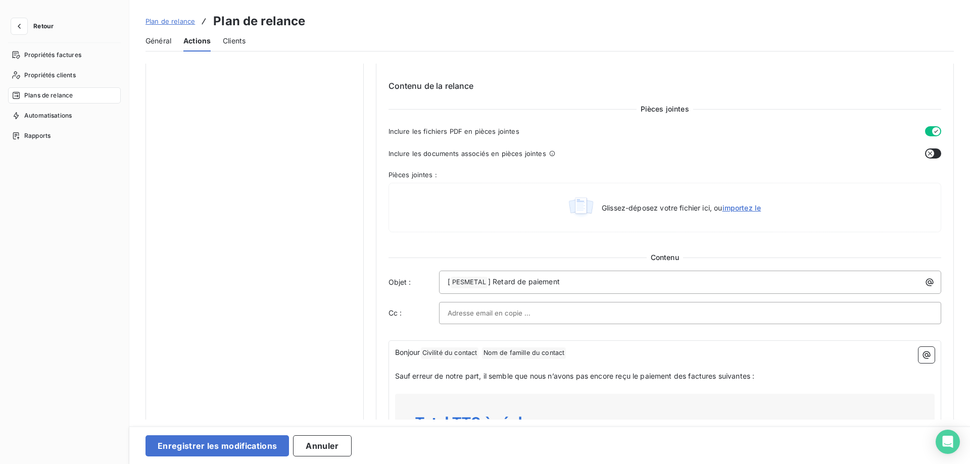
scroll to position [309, 0]
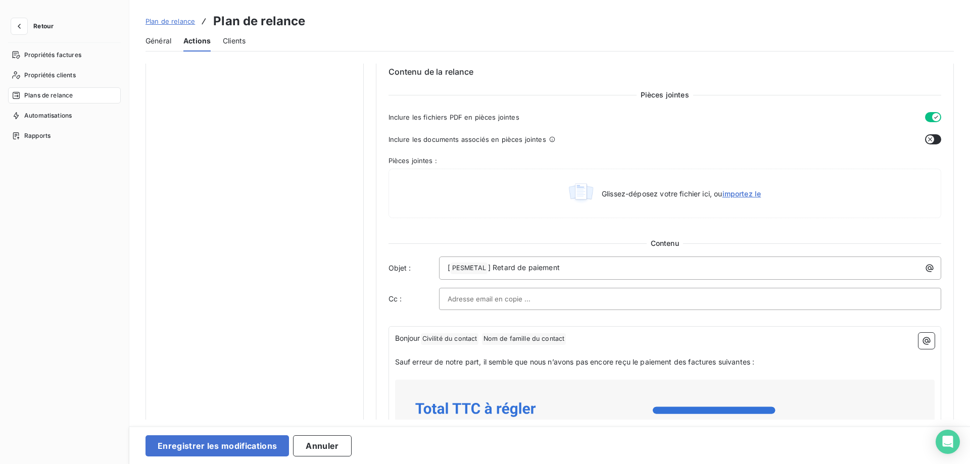
click at [903, 299] on div at bounding box center [691, 299] width 486 height 15
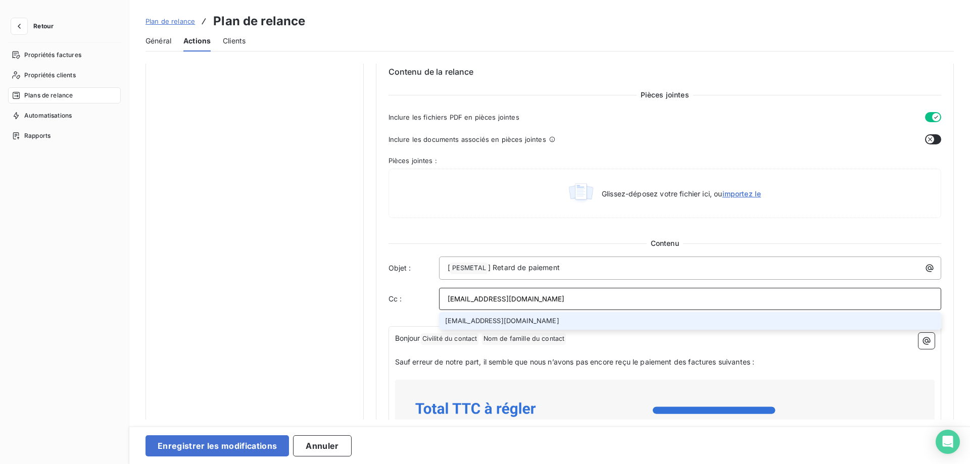
type input "[EMAIL_ADDRESS][DOMAIN_NAME]"
click at [509, 317] on li "[EMAIL_ADDRESS][DOMAIN_NAME]" at bounding box center [690, 321] width 503 height 18
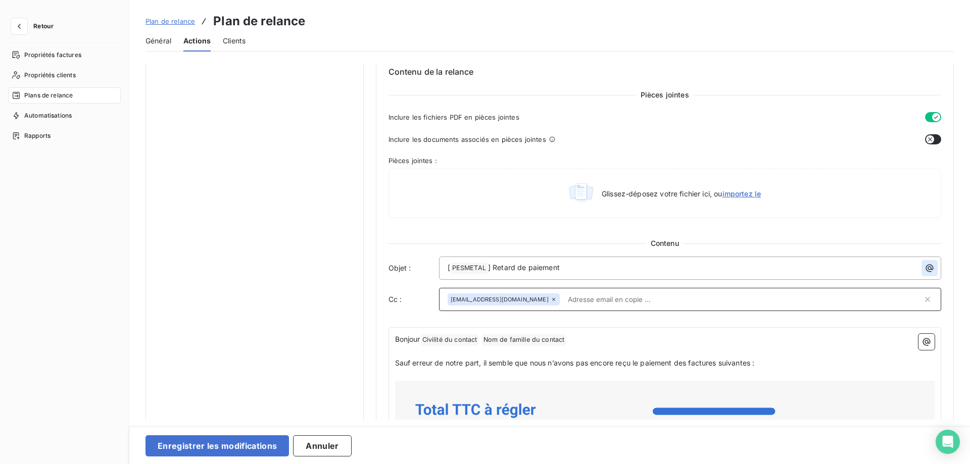
click at [930, 267] on icon "button" at bounding box center [930, 269] width 8 height 8
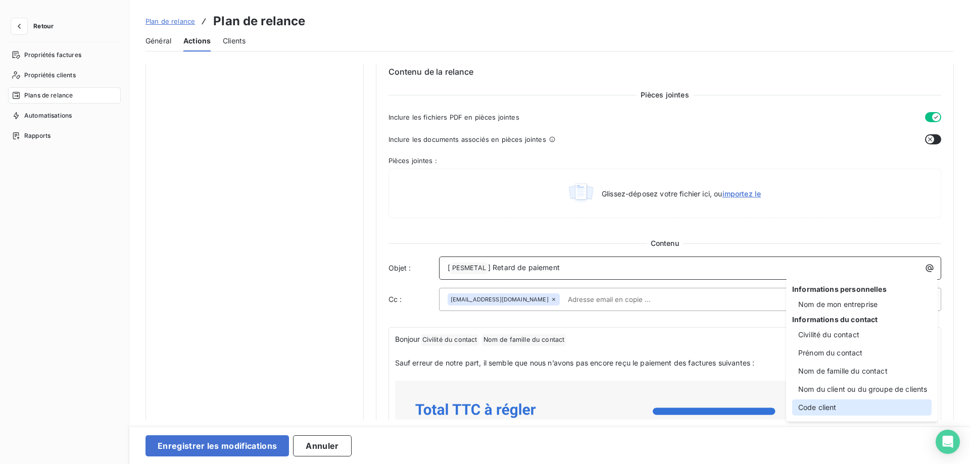
click at [829, 407] on div "Code client" at bounding box center [861, 408] width 139 height 16
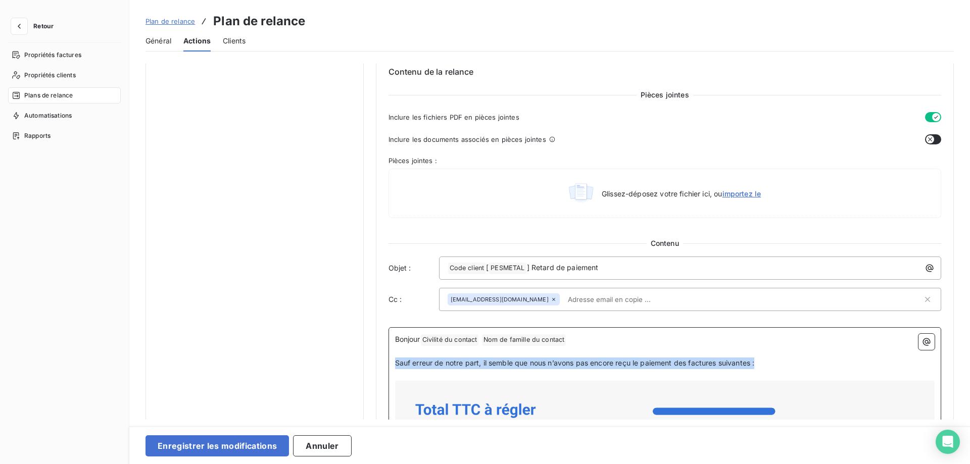
drag, startPoint x: 395, startPoint y: 364, endPoint x: 796, endPoint y: 364, distance: 400.6
click at [796, 364] on p "Sauf erreur de notre part, il semble que nous n’avons pas encore reçu le paieme…" at bounding box center [665, 364] width 540 height 12
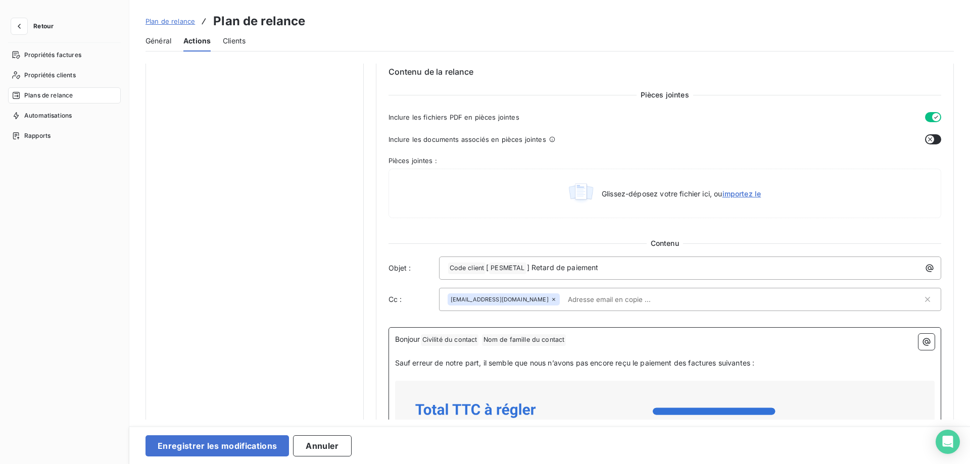
click at [594, 346] on p "﻿" at bounding box center [665, 352] width 540 height 12
click at [402, 352] on p "﻿" at bounding box center [665, 352] width 540 height 12
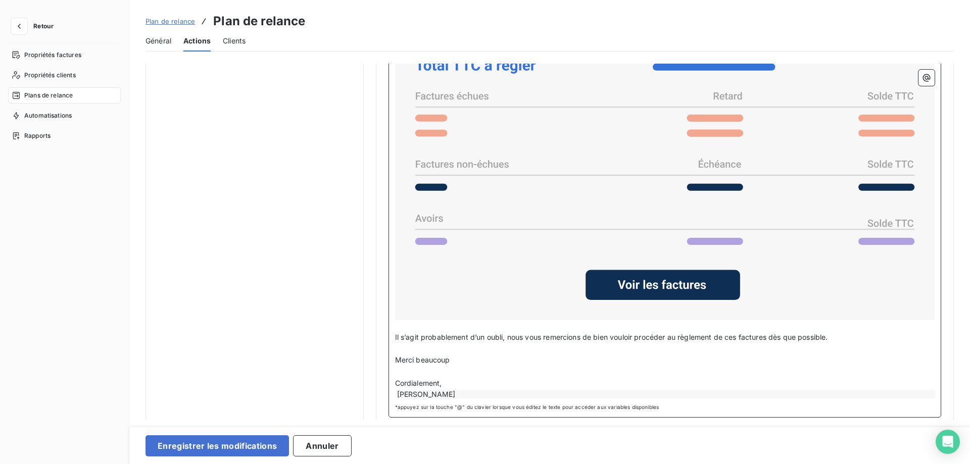
scroll to position [745, 0]
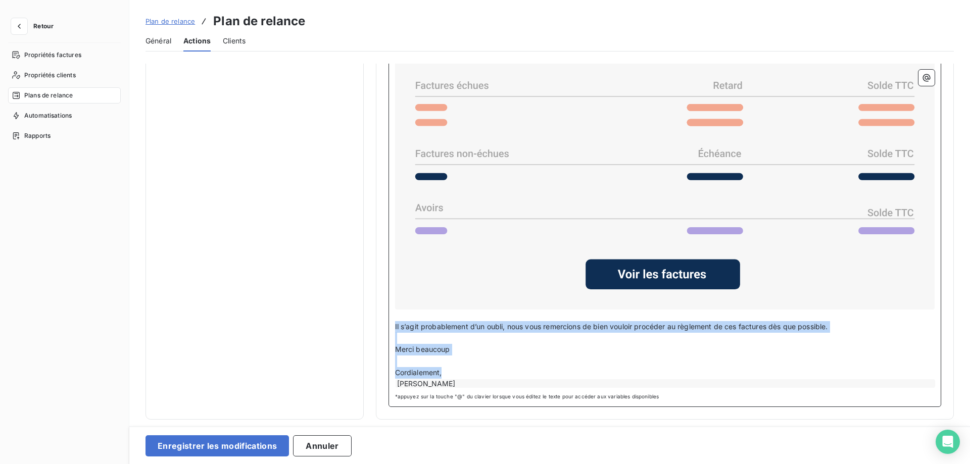
drag, startPoint x: 396, startPoint y: 325, endPoint x: 452, endPoint y: 373, distance: 73.9
click at [452, 373] on div "Bonjour Civilité du contact ﻿ Nom de famille du contact ﻿ ﻿ Cher Client, ﻿ Nous…" at bounding box center [665, 143] width 540 height 491
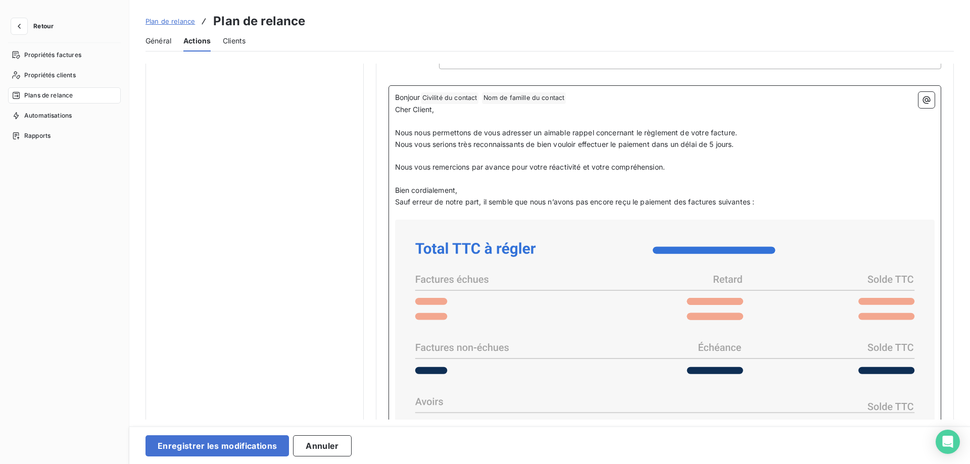
scroll to position [544, 0]
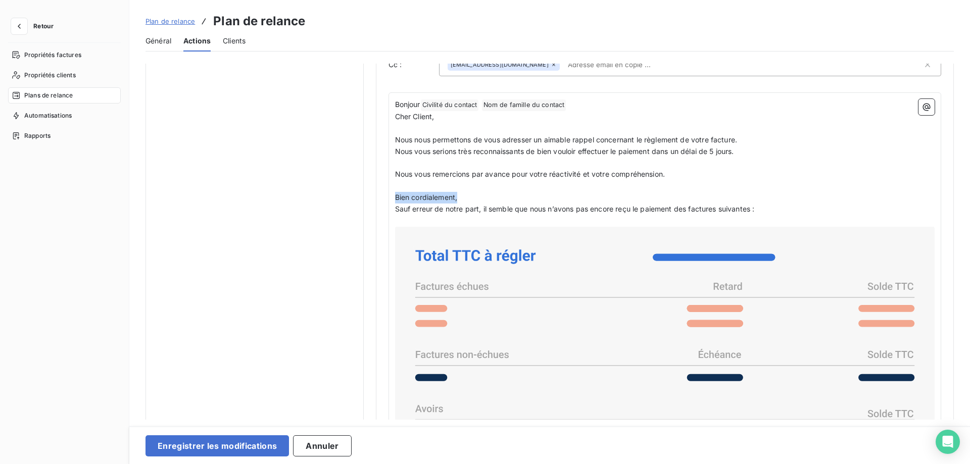
drag, startPoint x: 390, startPoint y: 197, endPoint x: 467, endPoint y: 200, distance: 76.9
click at [467, 200] on div "Bonjour Civilité du contact ﻿ Nom de famille du contact ﻿ ﻿ Cher Client, ﻿ Nous…" at bounding box center [665, 326] width 553 height 469
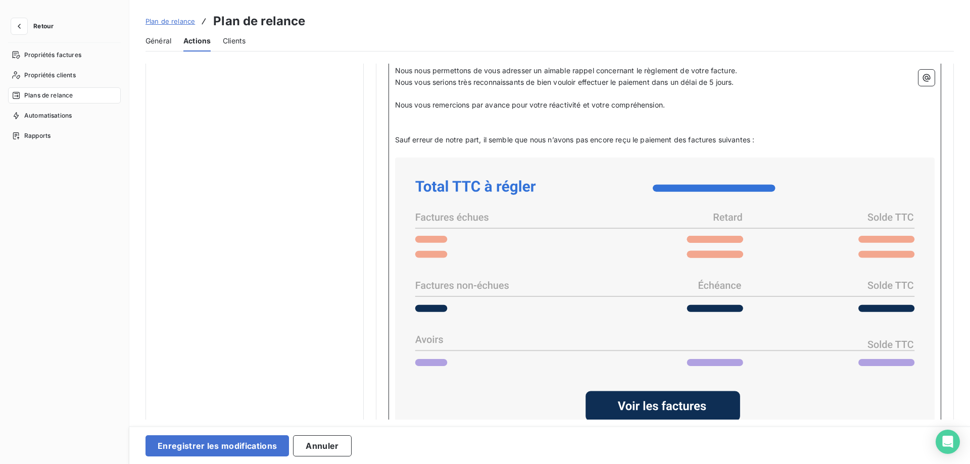
scroll to position [699, 0]
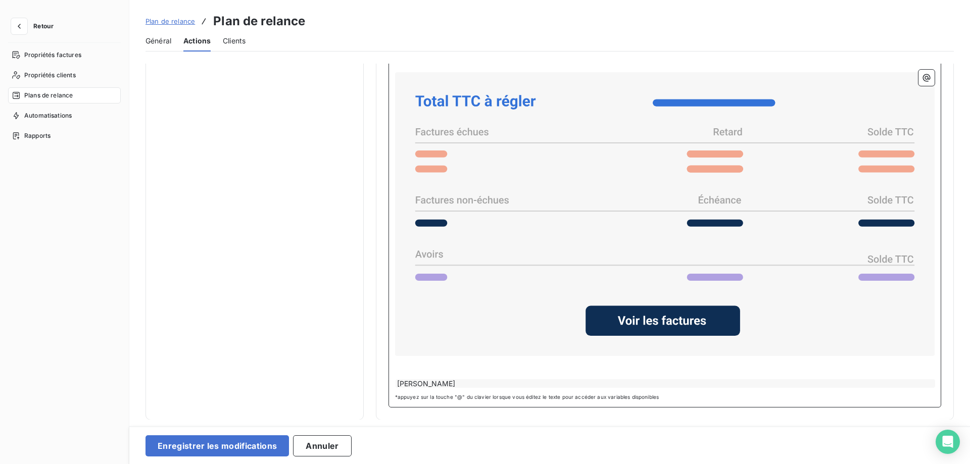
click at [401, 365] on p "﻿" at bounding box center [665, 362] width 540 height 12
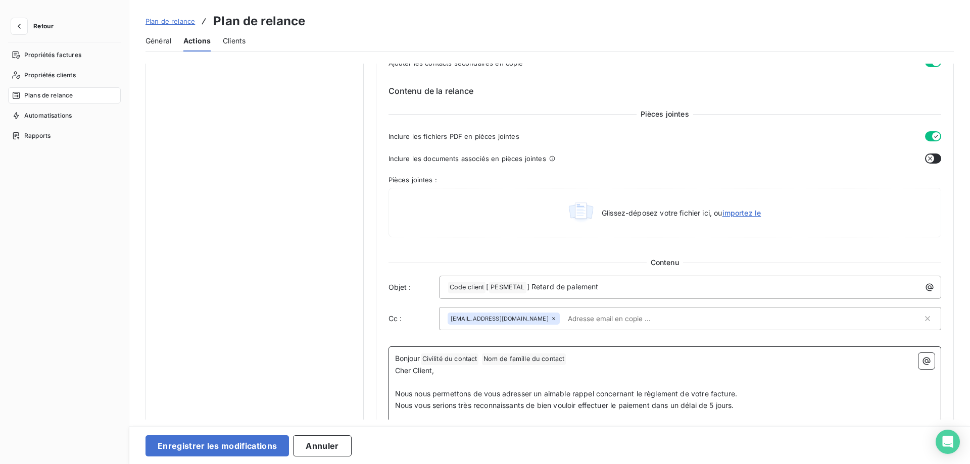
scroll to position [412, 0]
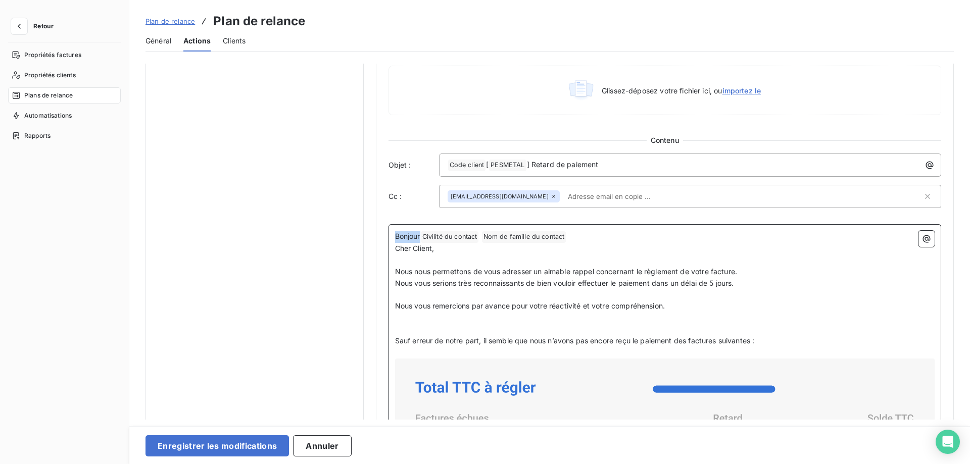
drag, startPoint x: 396, startPoint y: 236, endPoint x: 422, endPoint y: 237, distance: 26.3
click at [420, 237] on span "Bonjour" at bounding box center [407, 236] width 25 height 9
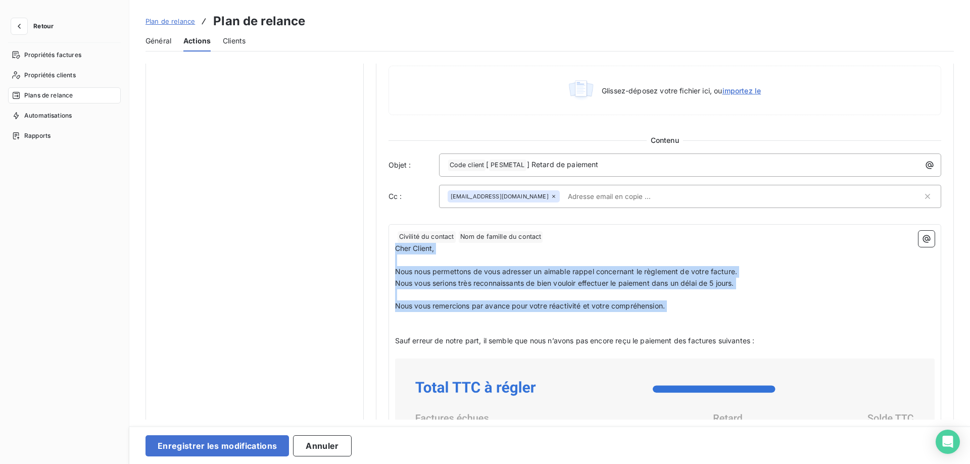
drag, startPoint x: 395, startPoint y: 249, endPoint x: 824, endPoint y: 314, distance: 434.4
click at [824, 314] on div "Civilité du contact ﻿ Nom de famille du contact ﻿ ﻿ Cher Client, ﻿ Nous nous pe…" at bounding box center [665, 458] width 553 height 469
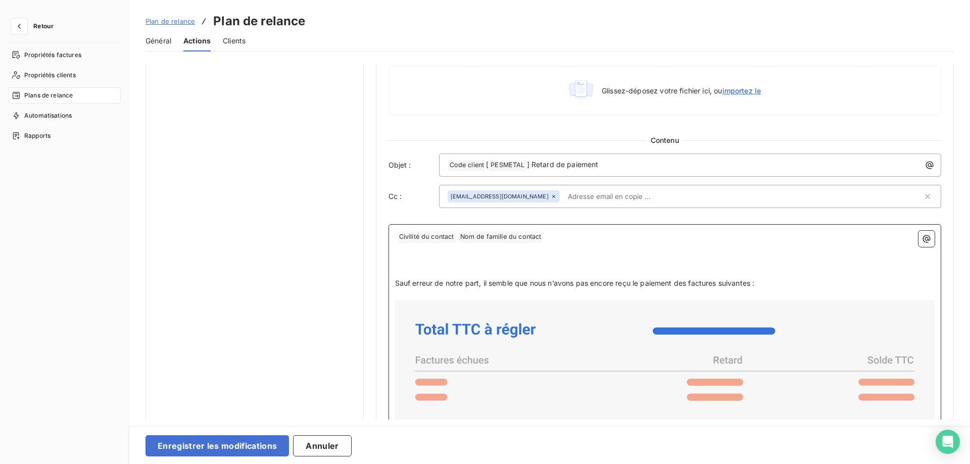
click at [400, 267] on p "﻿" at bounding box center [665, 272] width 540 height 12
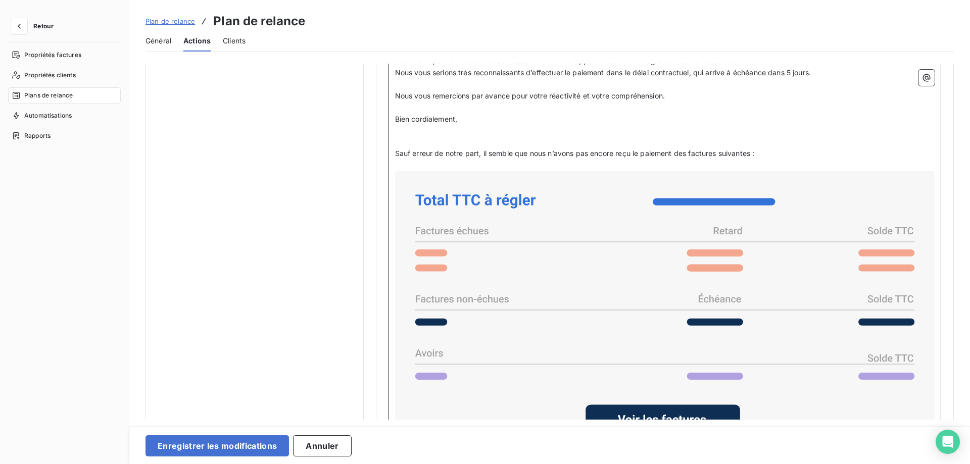
scroll to position [642, 0]
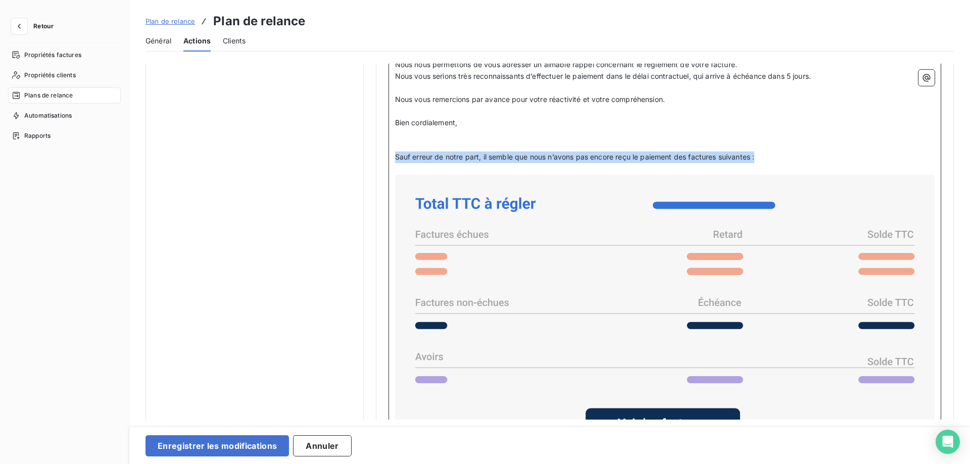
drag, startPoint x: 778, startPoint y: 158, endPoint x: 379, endPoint y: 159, distance: 398.1
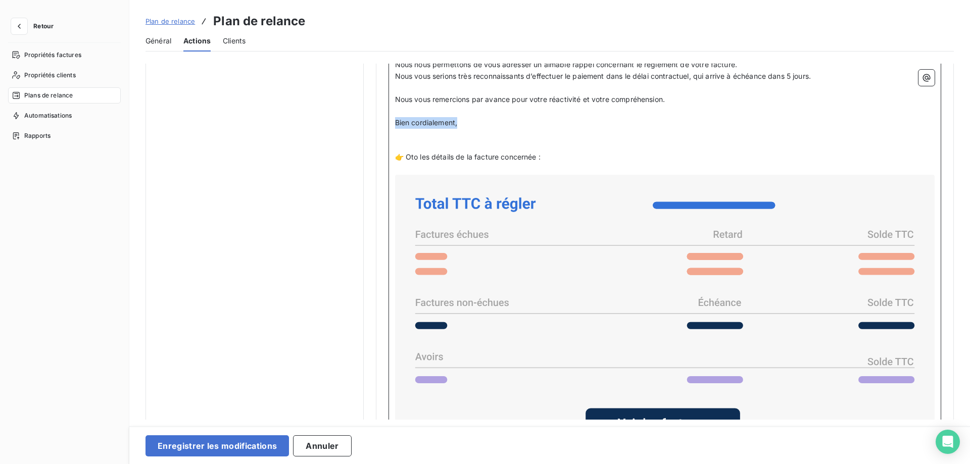
drag, startPoint x: 466, startPoint y: 126, endPoint x: 375, endPoint y: 128, distance: 90.5
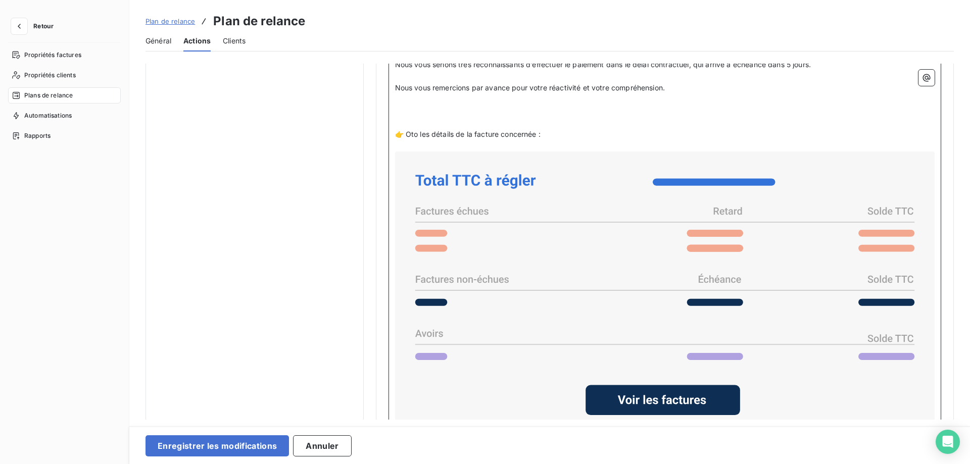
scroll to position [734, 0]
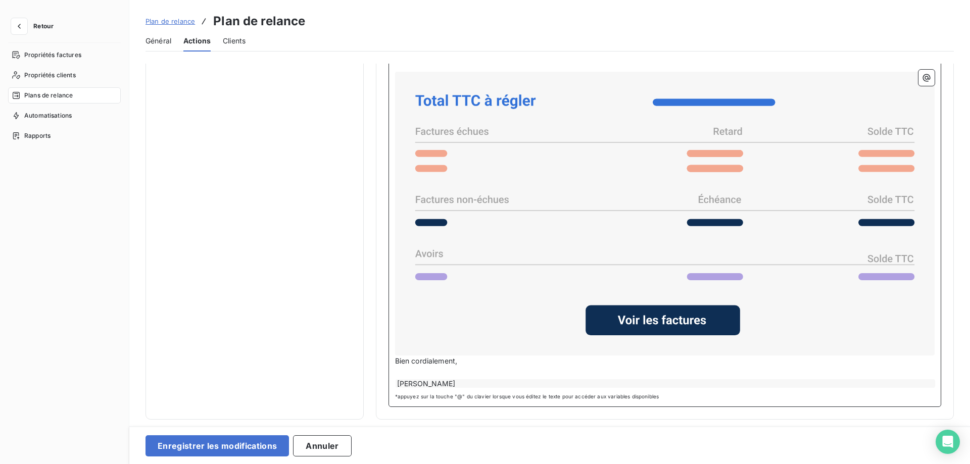
click at [475, 382] on div "Kamila Pes-Smaglińska" at bounding box center [666, 383] width 540 height 9
drag, startPoint x: 484, startPoint y: 383, endPoint x: 385, endPoint y: 384, distance: 98.5
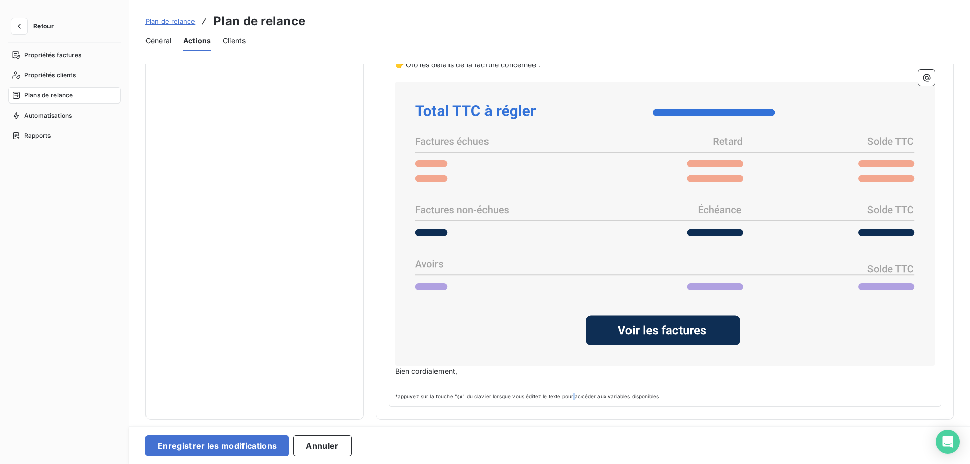
click at [570, 398] on span "*appuyez sur la touche "@" du clavier lorsque vous éditez le texte pour accéder…" at bounding box center [665, 397] width 540 height 8
drag, startPoint x: 688, startPoint y: 393, endPoint x: 383, endPoint y: 395, distance: 304.2
click at [430, 384] on p "﻿" at bounding box center [665, 383] width 540 height 12
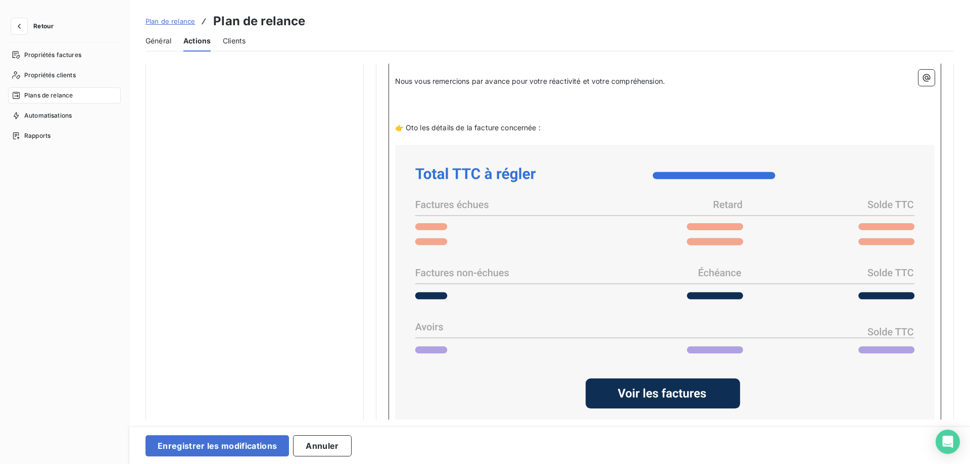
scroll to position [723, 0]
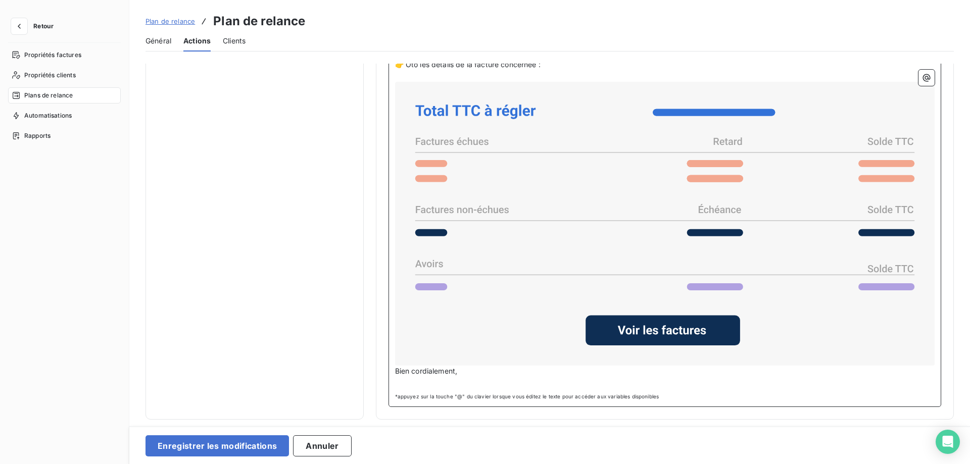
click at [405, 384] on p "﻿" at bounding box center [665, 383] width 540 height 12
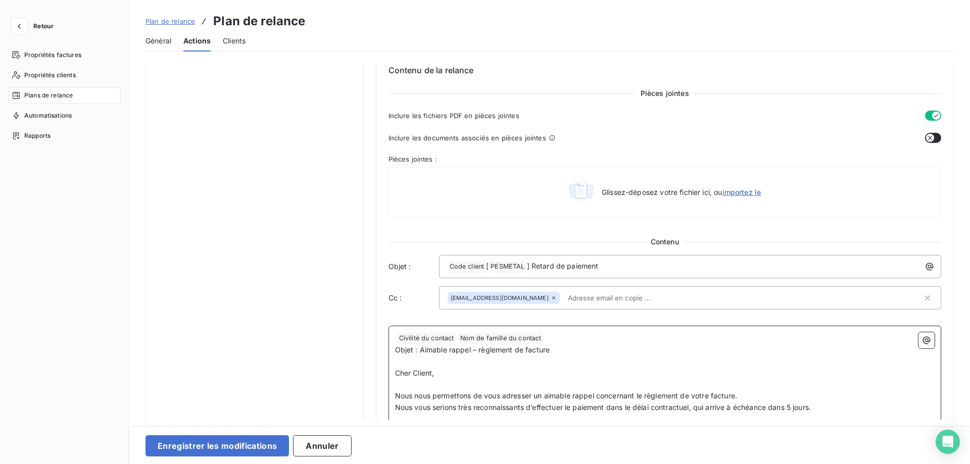
scroll to position [301, 0]
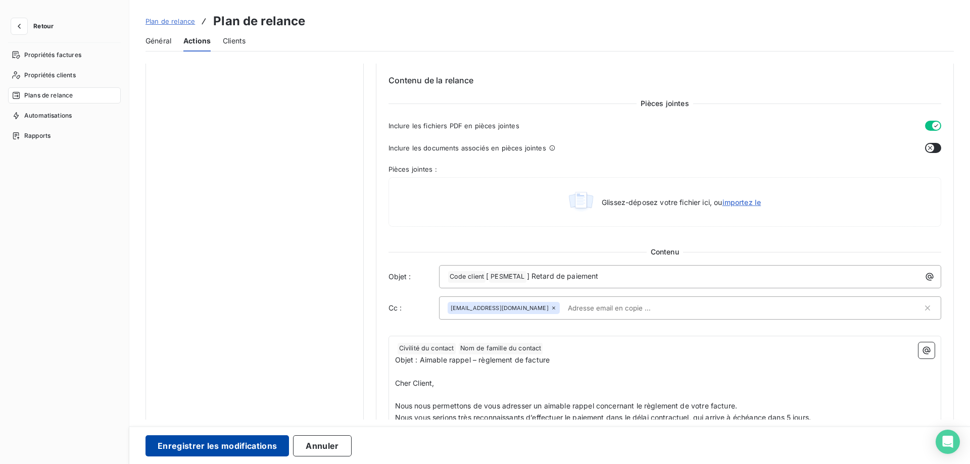
click at [234, 445] on button "Enregistrer les modifications" at bounding box center [217, 446] width 143 height 21
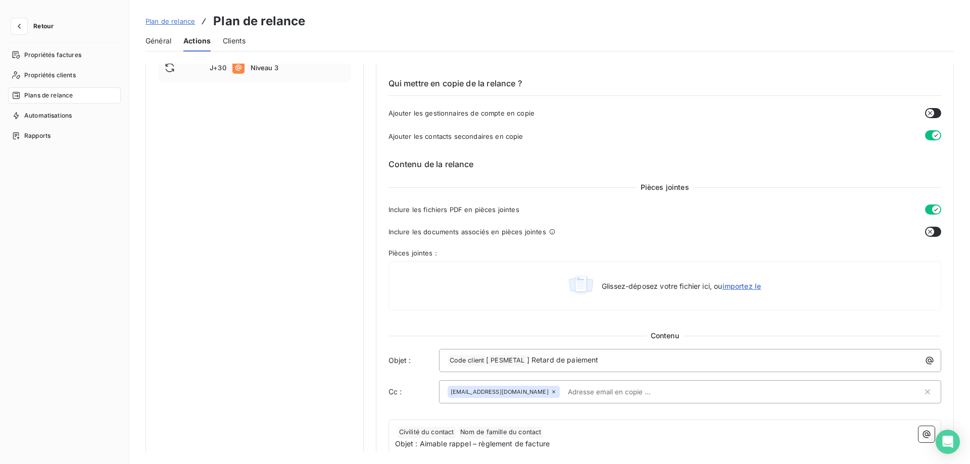
scroll to position [0, 0]
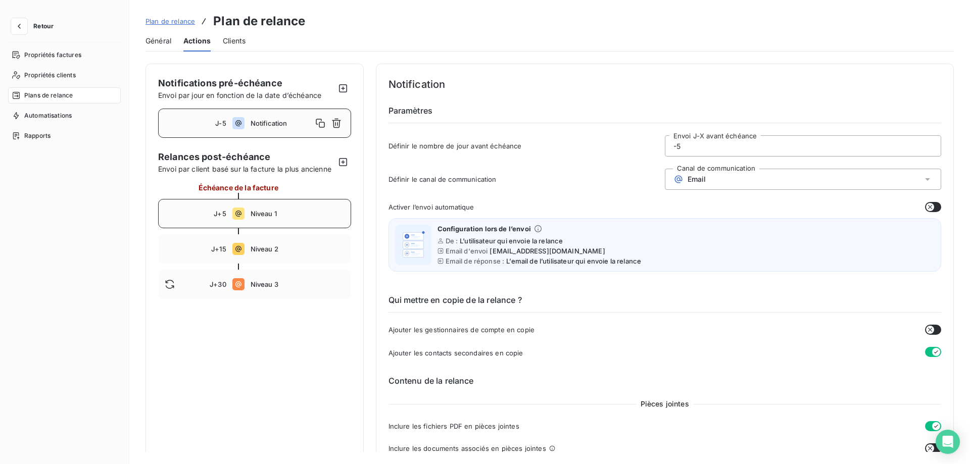
click at [238, 212] on icon at bounding box center [238, 214] width 6 height 6
type input "5"
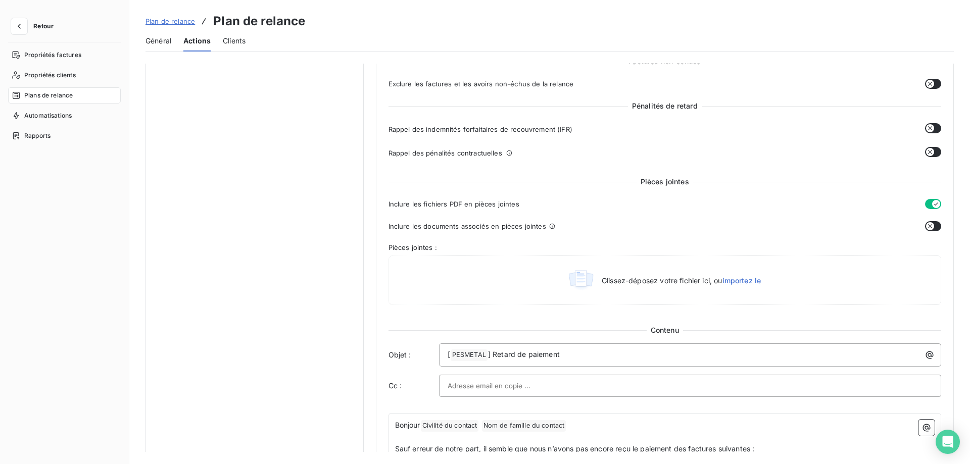
scroll to position [464, 0]
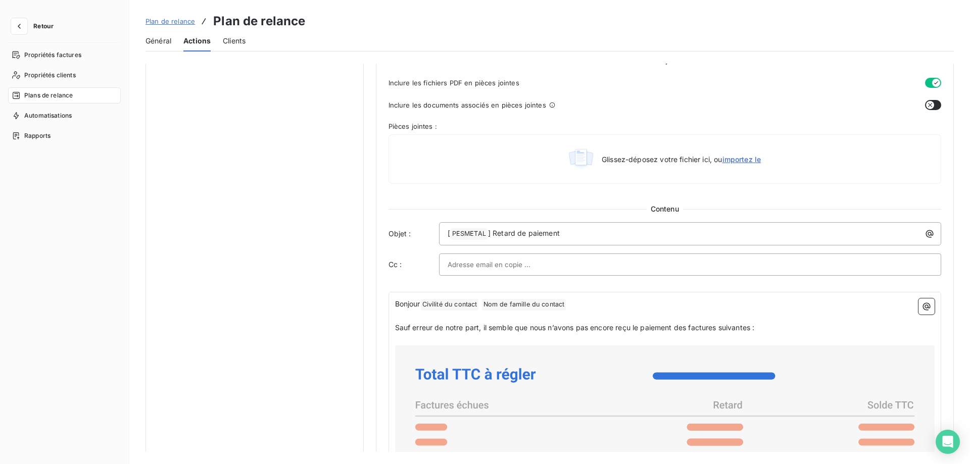
click at [519, 265] on input "text" at bounding box center [502, 264] width 109 height 15
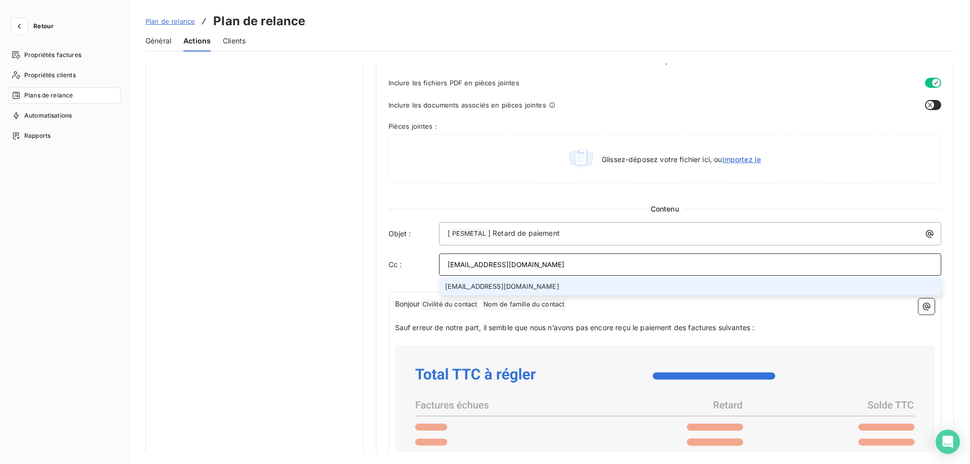
type input "recovery@pesmetal.com"
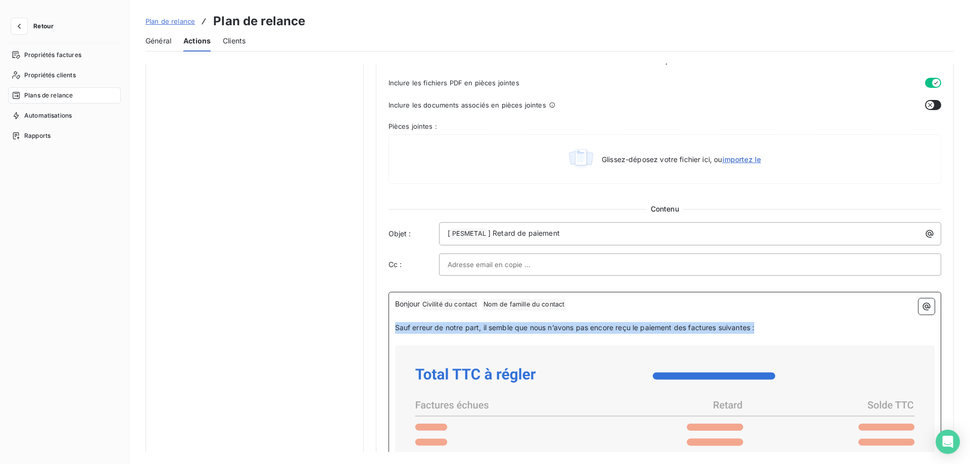
drag, startPoint x: 792, startPoint y: 328, endPoint x: 381, endPoint y: 331, distance: 410.3
click at [381, 331] on div "Niveau 1 Paramètres Définir le nombre de jour après échéance 5 Envoi J+X après …" at bounding box center [665, 170] width 578 height 1140
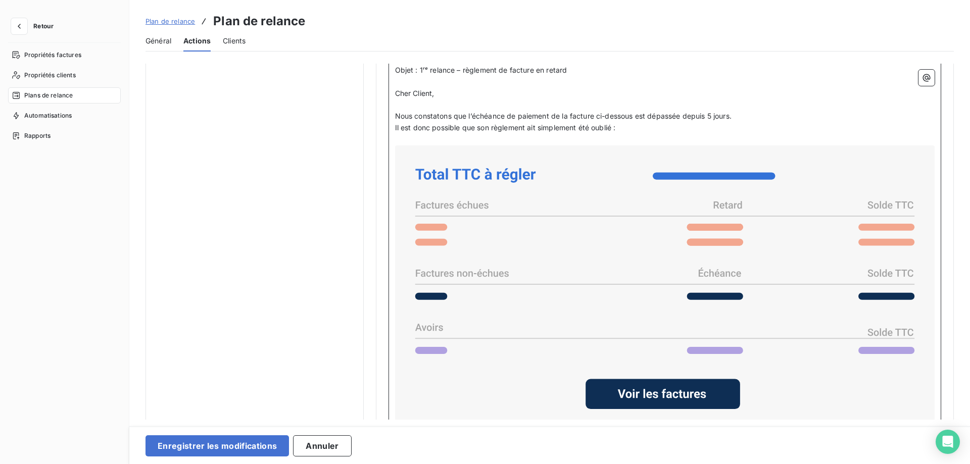
scroll to position [841, 0]
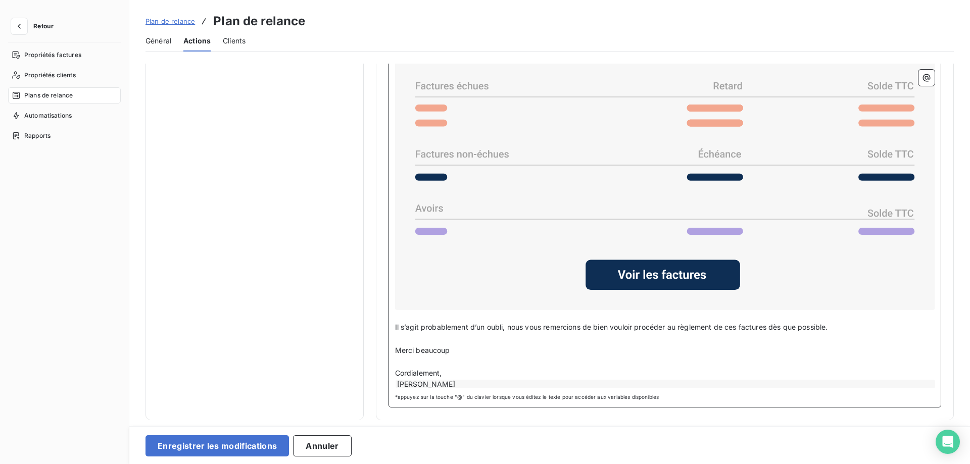
click at [502, 383] on div "Kamila Pes-Smaglińska" at bounding box center [666, 384] width 540 height 9
drag, startPoint x: 500, startPoint y: 382, endPoint x: 367, endPoint y: 385, distance: 133.4
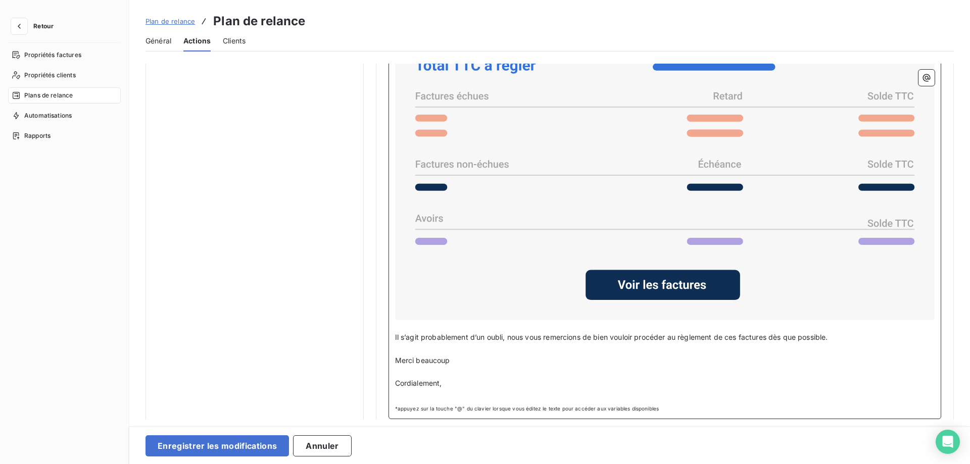
click at [401, 397] on p "﻿" at bounding box center [665, 396] width 540 height 12
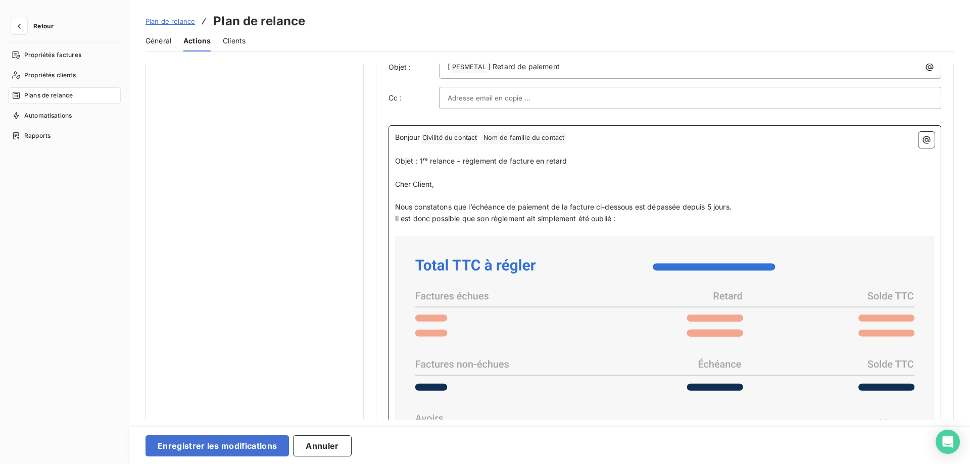
scroll to position [574, 0]
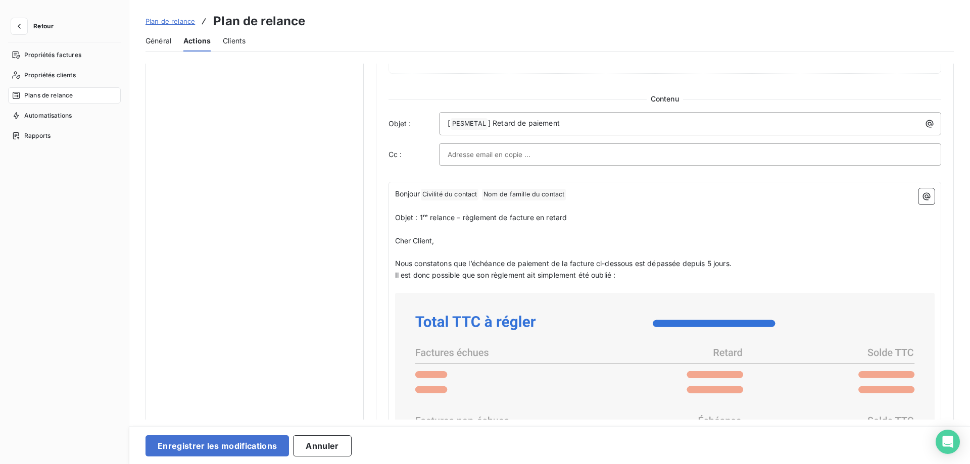
click at [599, 152] on div at bounding box center [691, 154] width 486 height 15
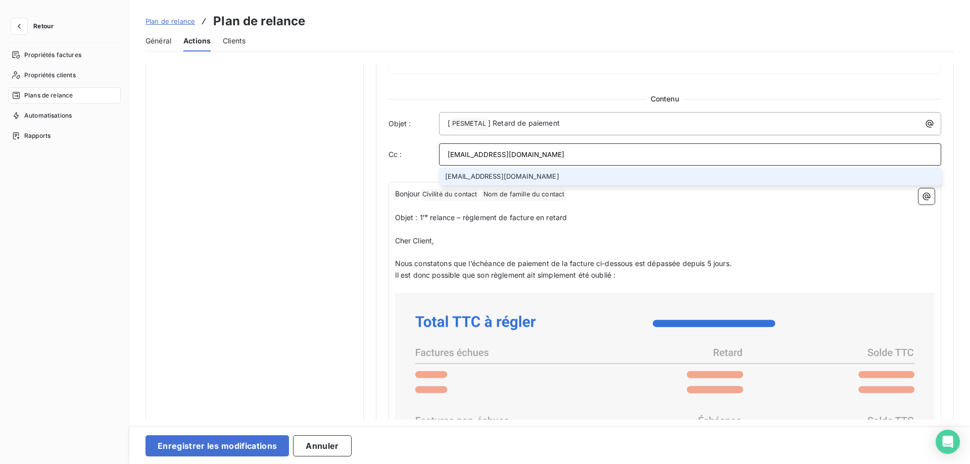
type input "recovery@pesmetal.com"
click at [550, 180] on li "recovery@pesmetal.com" at bounding box center [690, 177] width 503 height 18
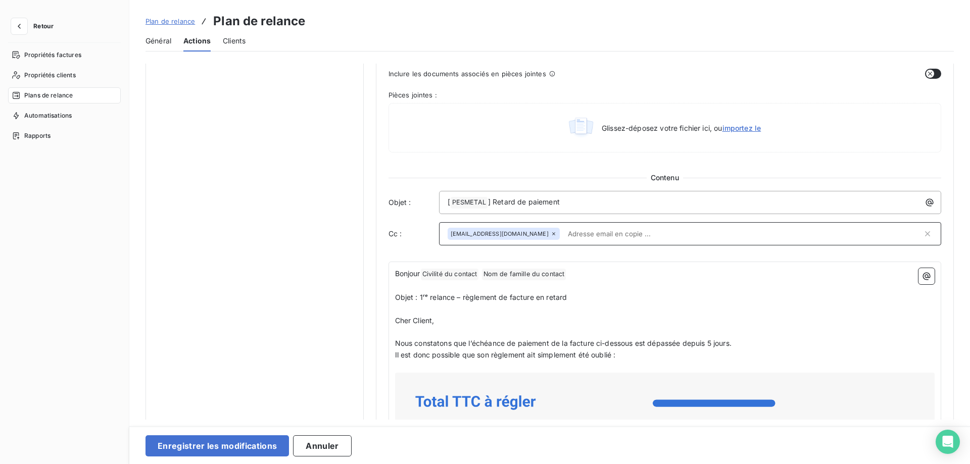
scroll to position [472, 0]
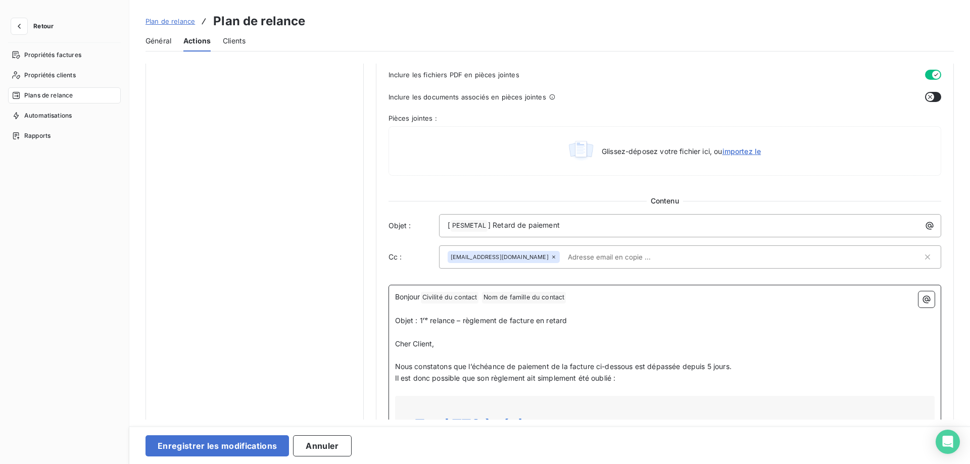
click at [769, 309] on p "﻿" at bounding box center [665, 310] width 540 height 12
drag, startPoint x: 585, startPoint y: 321, endPoint x: 394, endPoint y: 317, distance: 191.5
drag, startPoint x: 558, startPoint y: 225, endPoint x: 563, endPoint y: 235, distance: 10.6
click at [558, 225] on span "] Retard de paiementObjet : 1ʳᵉ relance – règlement de facture en retard" at bounding box center [610, 225] width 244 height 9
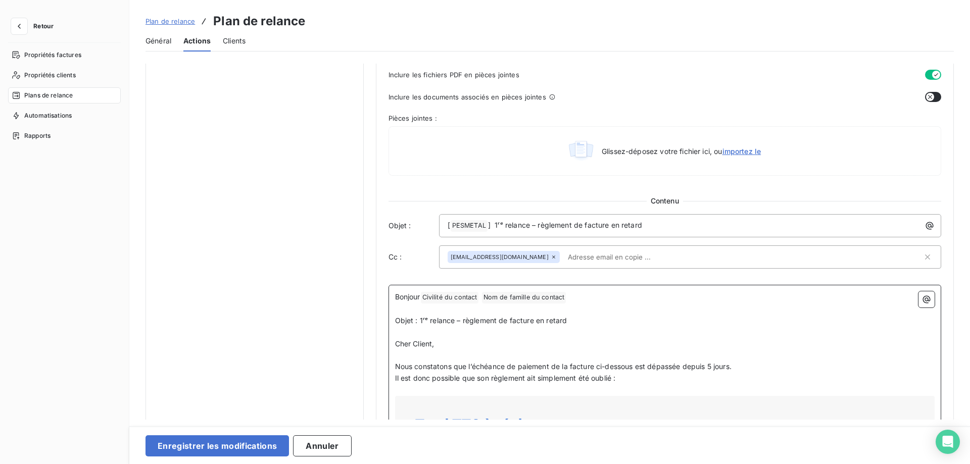
click at [728, 315] on p "Objet : 1ʳᵉ relance – règlement de facture en retard" at bounding box center [665, 321] width 540 height 12
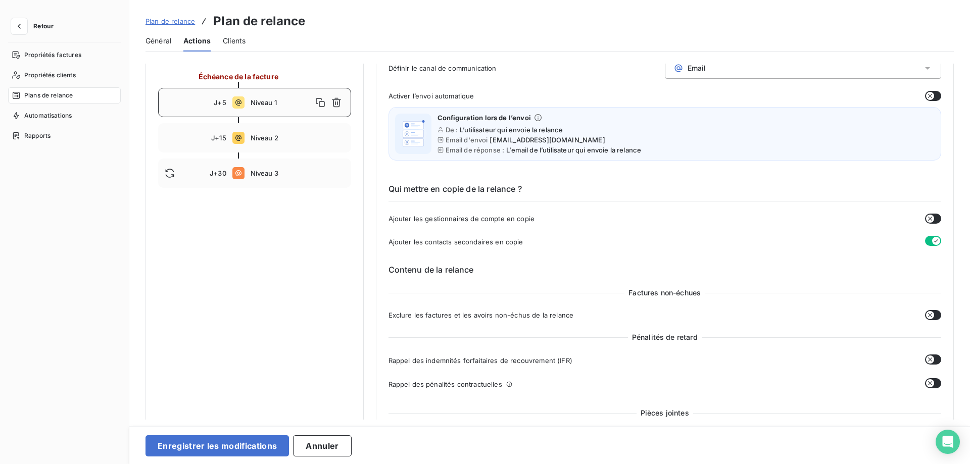
scroll to position [0, 0]
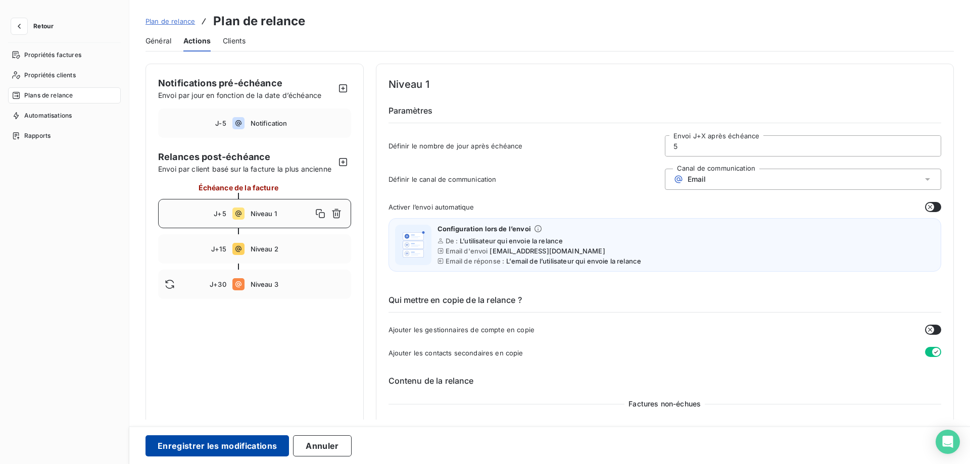
click at [224, 448] on button "Enregistrer les modifications" at bounding box center [217, 446] width 143 height 21
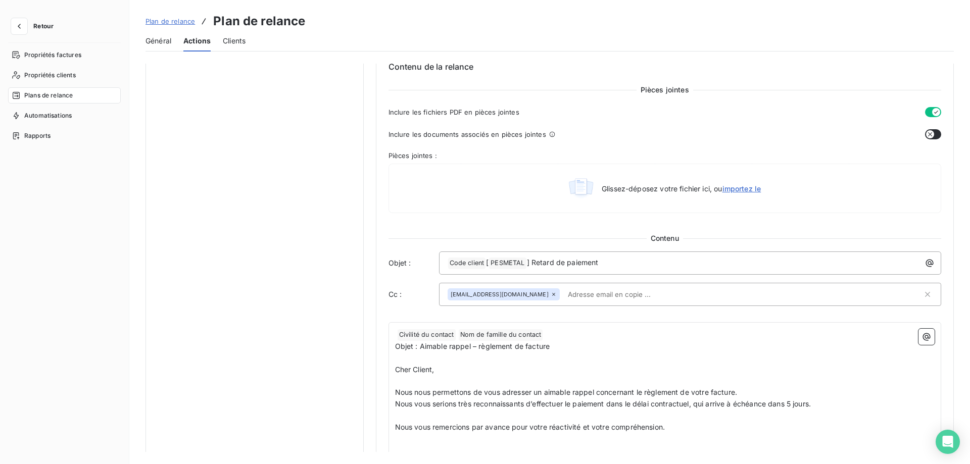
scroll to position [361, 0]
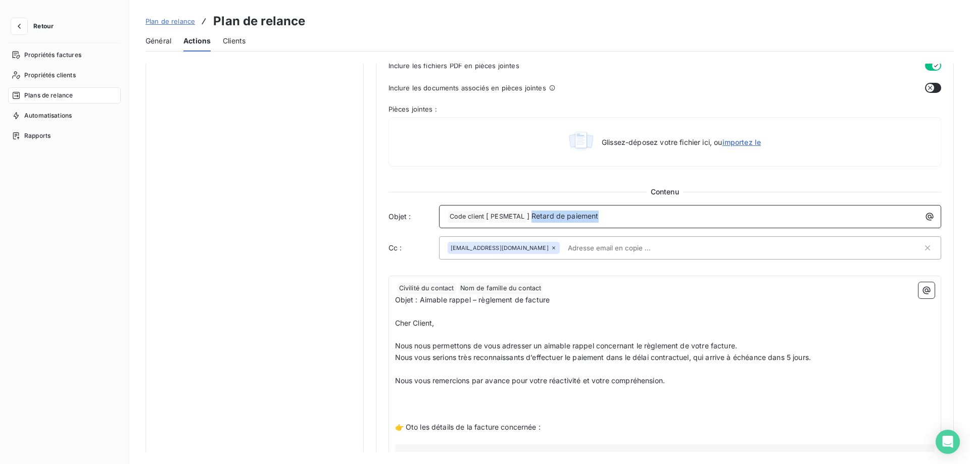
drag, startPoint x: 604, startPoint y: 213, endPoint x: 532, endPoint y: 219, distance: 72.5
click at [532, 219] on p "﻿ Code client ﻿ [ PESMETAL ﻿ ] Retard de paiement" at bounding box center [693, 217] width 491 height 12
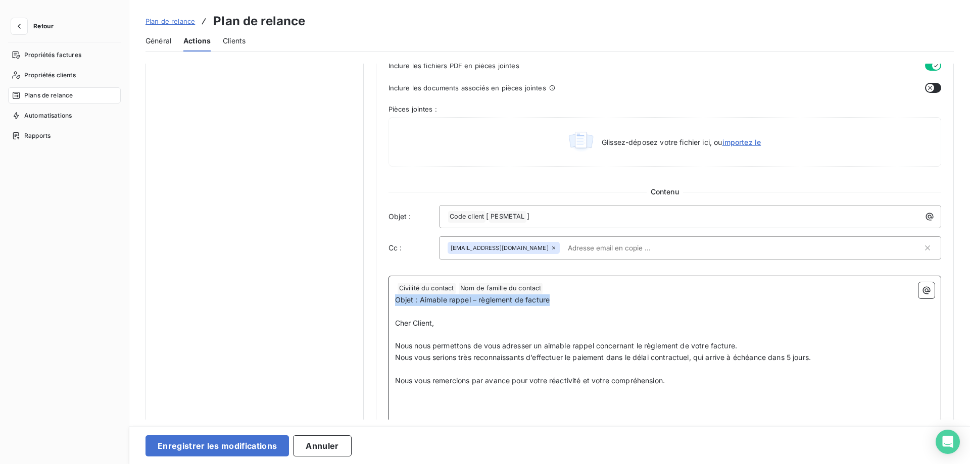
drag, startPoint x: 567, startPoint y: 305, endPoint x: 385, endPoint y: 300, distance: 181.4
click at [385, 300] on div "Notification Paramètres Définir le nombre de jour avant échéance -5 Envoi J-X a…" at bounding box center [665, 289] width 578 height 1172
drag, startPoint x: 429, startPoint y: 305, endPoint x: 535, endPoint y: 309, distance: 105.7
drag, startPoint x: 570, startPoint y: 308, endPoint x: 502, endPoint y: 310, distance: 68.7
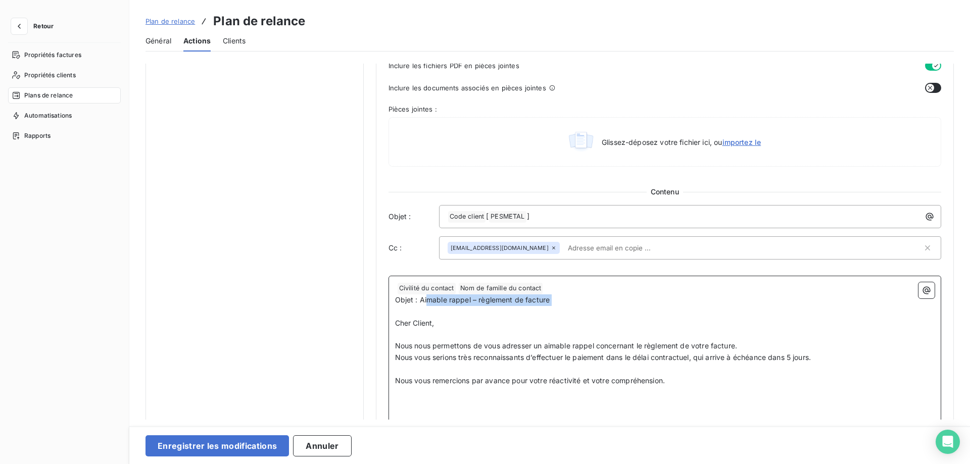
drag, startPoint x: 577, startPoint y: 309, endPoint x: 457, endPoint y: 303, distance: 120.4
click at [554, 218] on span "] Objet : Aimable rappel – règlement de facture" at bounding box center [607, 216] width 160 height 9
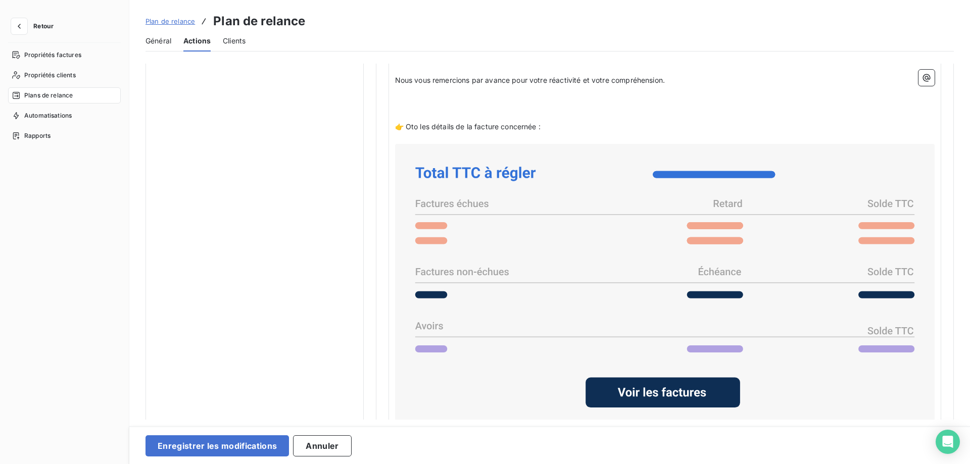
scroll to position [816, 0]
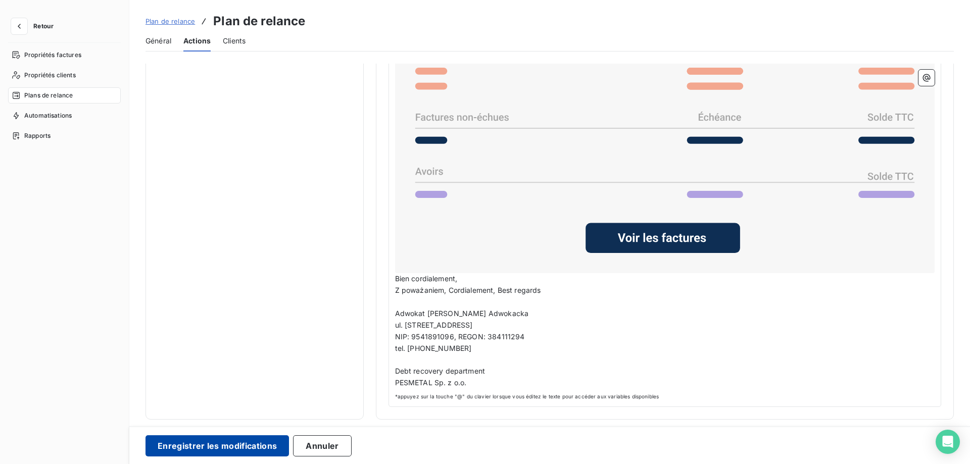
click at [206, 444] on button "Enregistrer les modifications" at bounding box center [217, 446] width 143 height 21
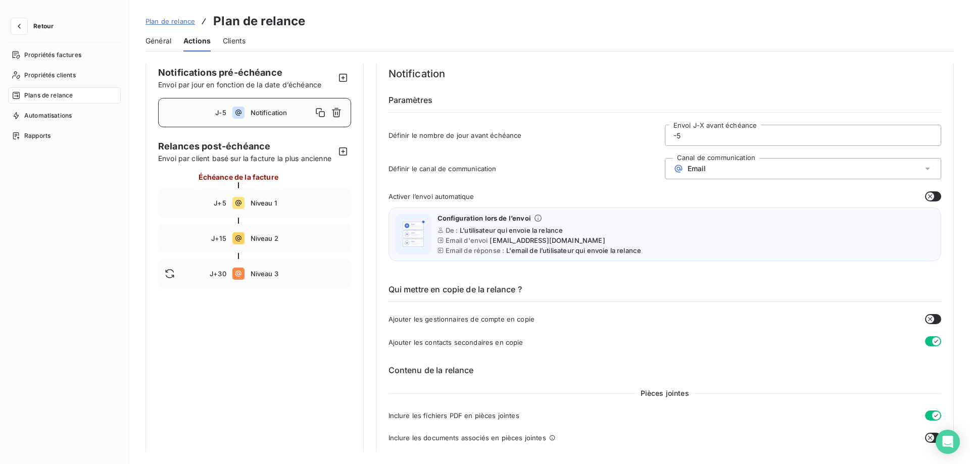
scroll to position [0, 0]
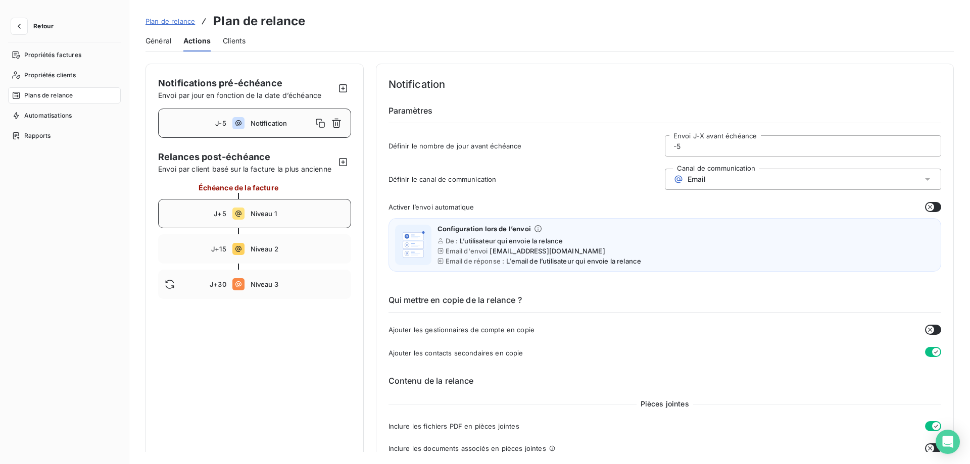
click at [245, 212] on div "J+5 Niveau 1" at bounding box center [254, 213] width 193 height 29
click at [230, 124] on div "J-5 Notification" at bounding box center [254, 123] width 193 height 29
click at [235, 213] on icon at bounding box center [238, 214] width 12 height 12
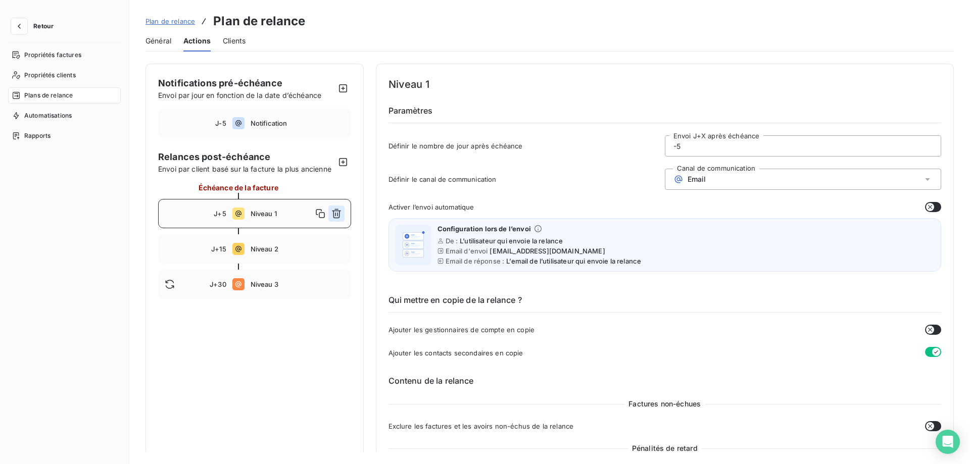
type input "5"
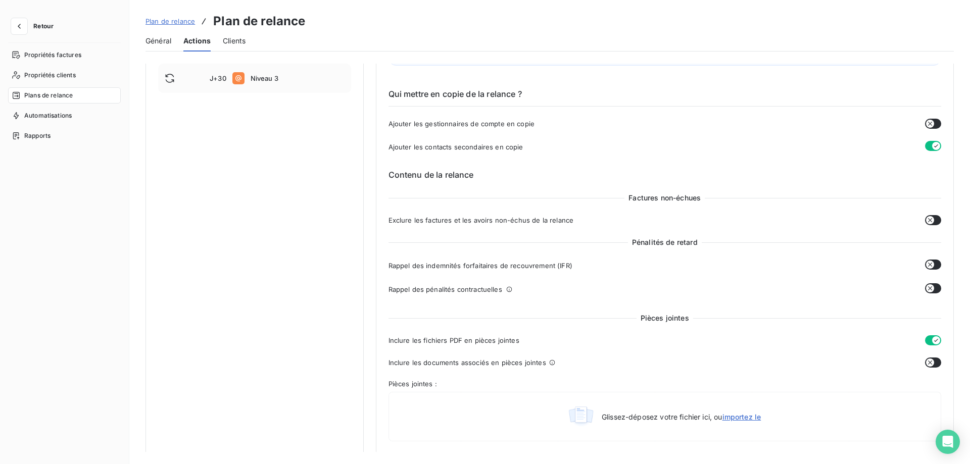
scroll to position [412, 0]
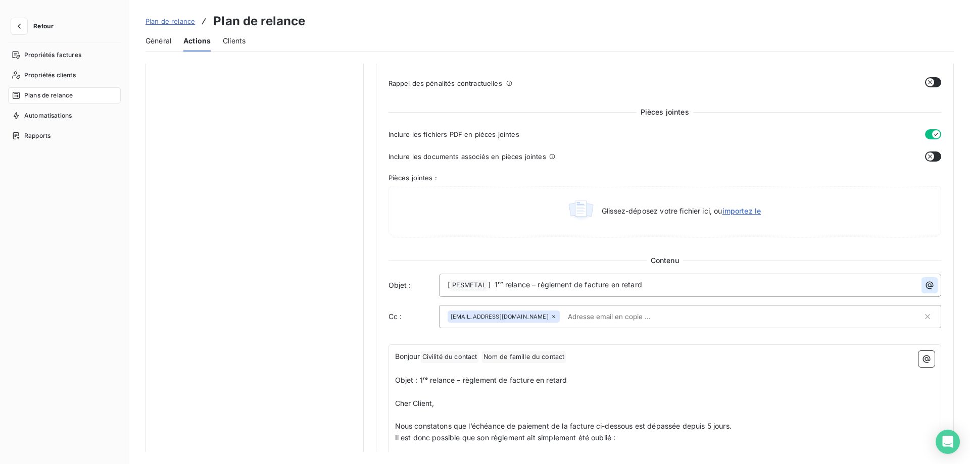
click at [930, 285] on icon "button" at bounding box center [930, 285] width 10 height 10
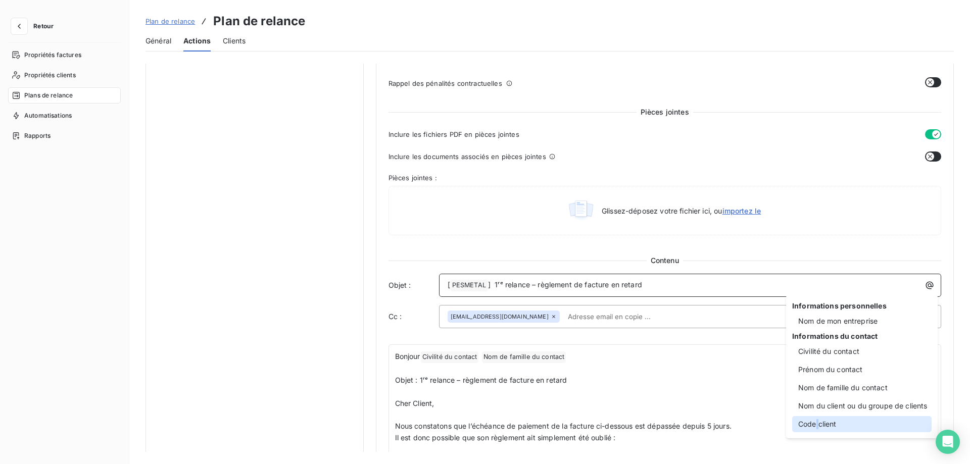
click at [817, 420] on div "Code client" at bounding box center [861, 424] width 139 height 16
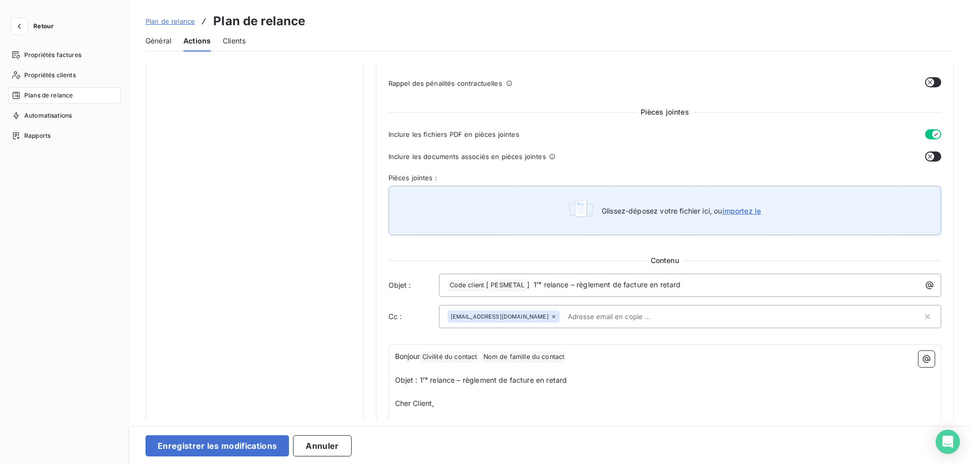
click at [798, 210] on div "Glissez-déposez votre fichier ici, ou importez le" at bounding box center [665, 211] width 553 height 50
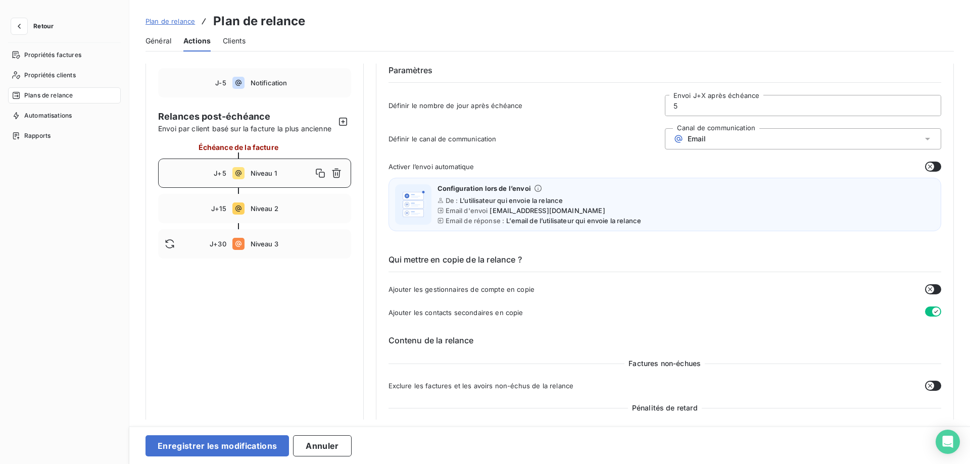
scroll to position [0, 0]
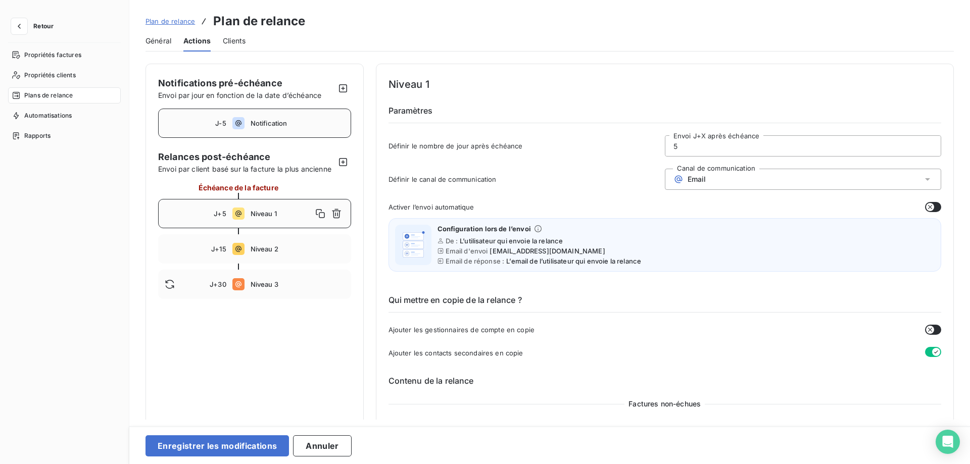
click at [260, 122] on span "Notification" at bounding box center [298, 123] width 94 height 8
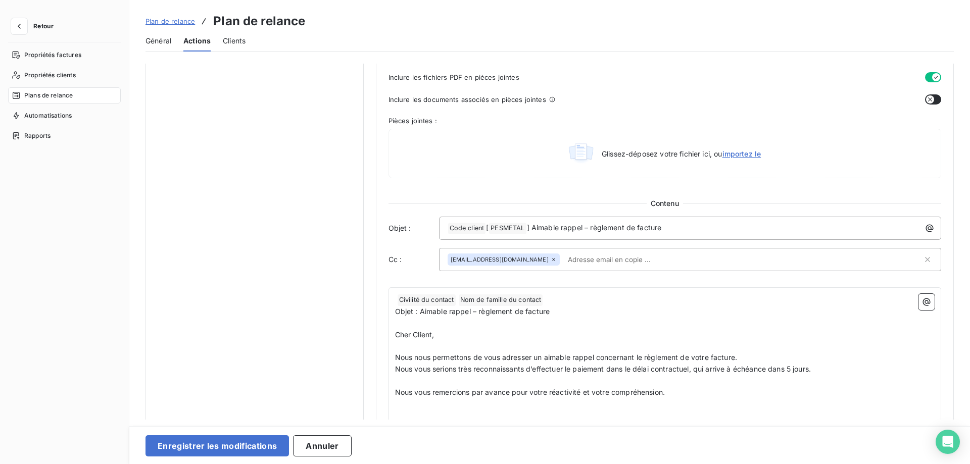
scroll to position [361, 0]
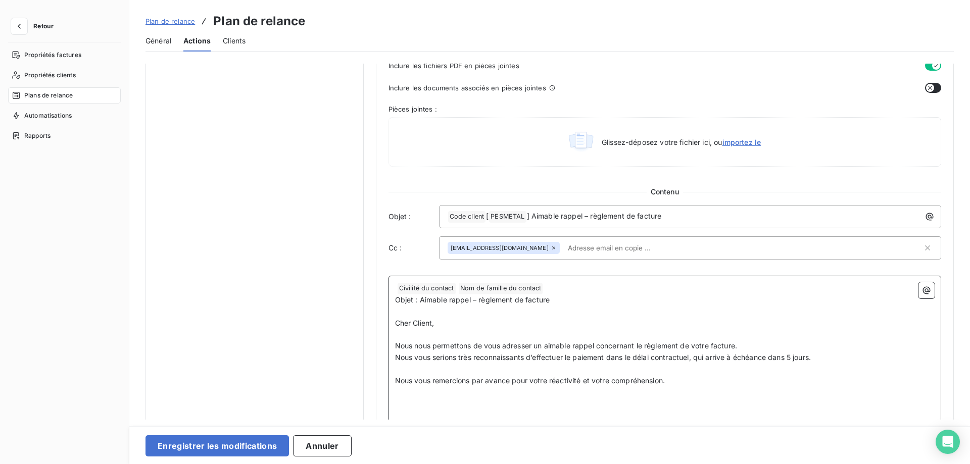
click at [398, 289] on span "Civilité du contact ﻿" at bounding box center [427, 289] width 58 height 12
click at [712, 291] on p "Civilité du contact ﻿ Nom de famille du contact ﻿ ﻿" at bounding box center [665, 288] width 540 height 12
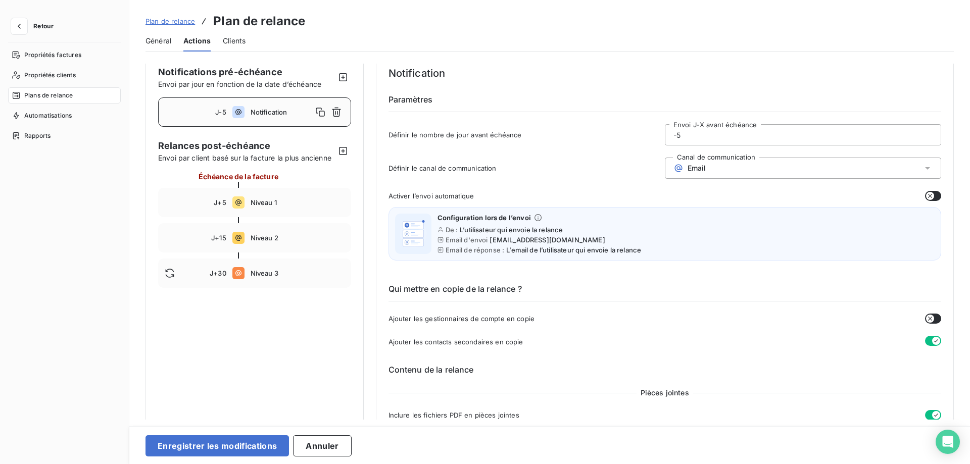
scroll to position [0, 0]
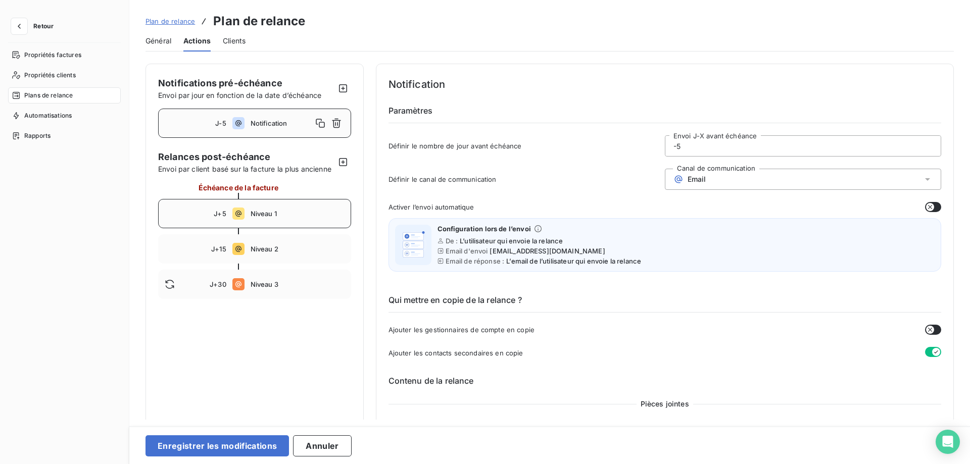
click at [251, 214] on span "Niveau 1" at bounding box center [298, 214] width 94 height 8
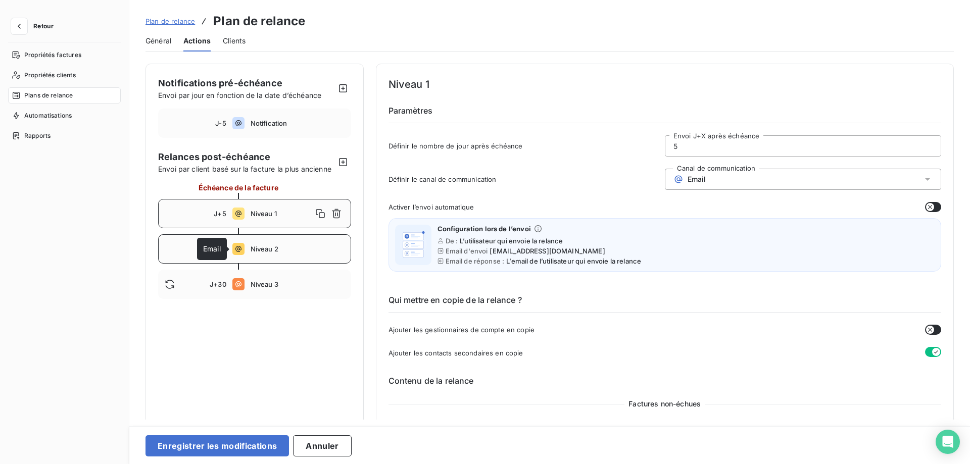
click at [241, 245] on icon at bounding box center [238, 249] width 12 height 12
type input "15"
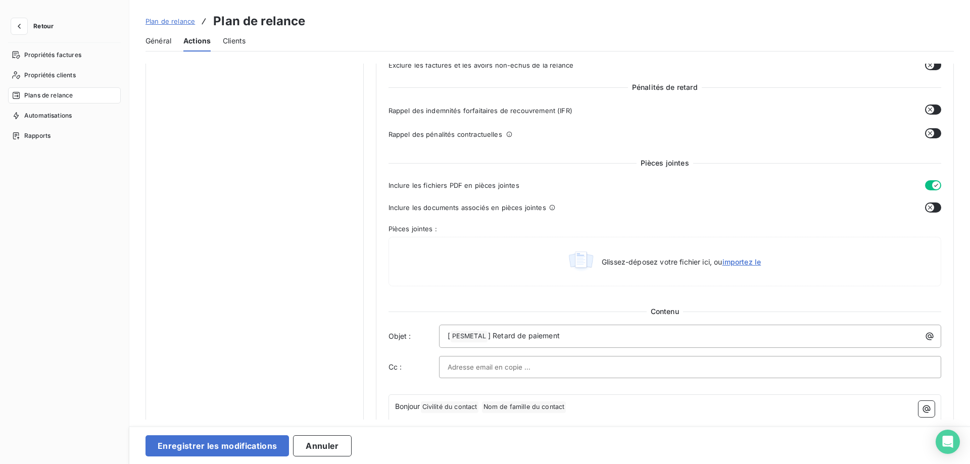
scroll to position [464, 0]
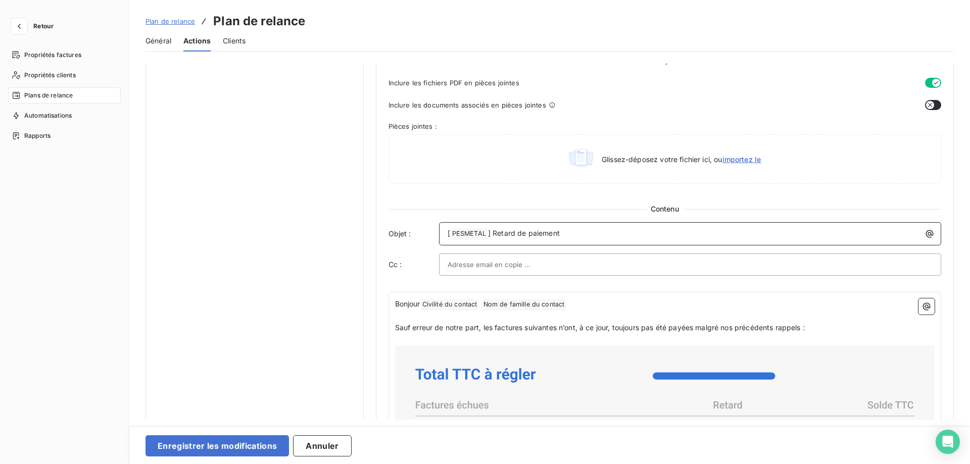
click at [582, 231] on p "[ PESMETAL ﻿ ] Retard de paiement" at bounding box center [693, 234] width 491 height 12
drag, startPoint x: 422, startPoint y: 305, endPoint x: 428, endPoint y: 305, distance: 6.1
click at [420, 305] on span "Bonjour" at bounding box center [407, 304] width 25 height 9
click at [397, 316] on p "﻿" at bounding box center [665, 317] width 540 height 12
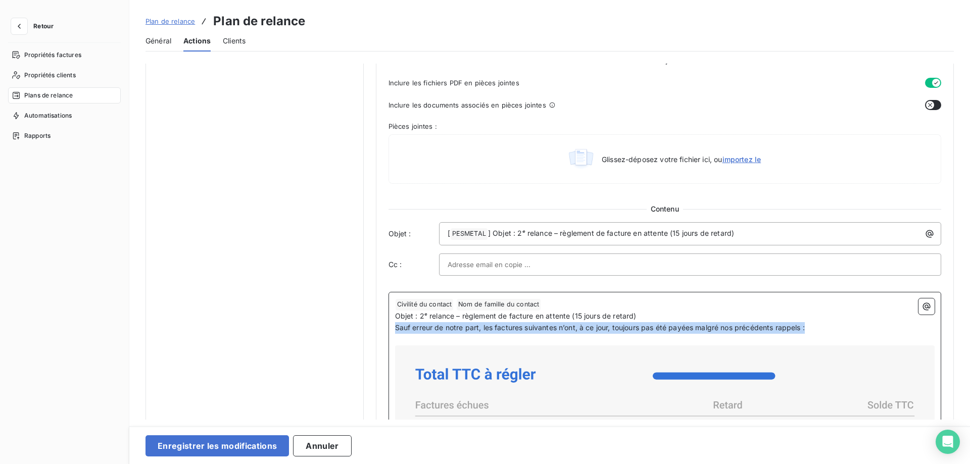
drag, startPoint x: 396, startPoint y: 329, endPoint x: 812, endPoint y: 331, distance: 415.8
click at [812, 331] on p "Sauf erreur de notre part, les factures suivantes n’ont, à ce jour, toujours pa…" at bounding box center [665, 328] width 540 height 12
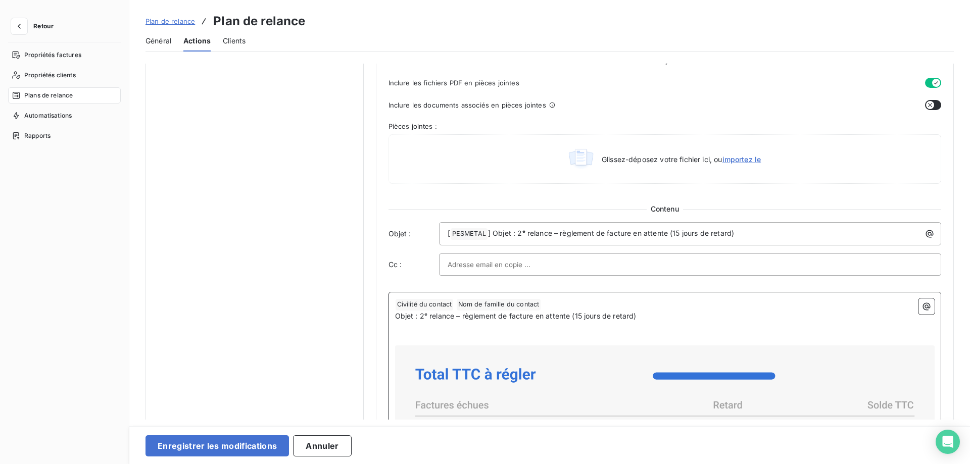
click at [400, 329] on p "﻿" at bounding box center [665, 328] width 540 height 12
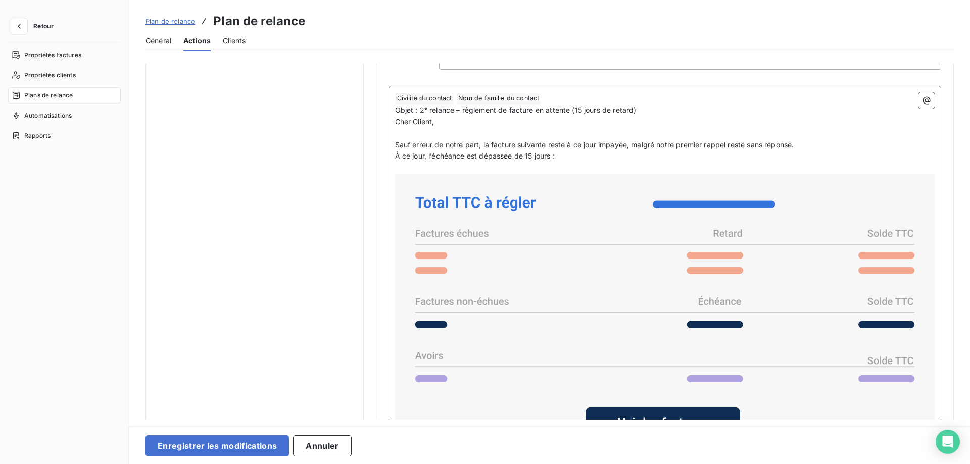
scroll to position [817, 0]
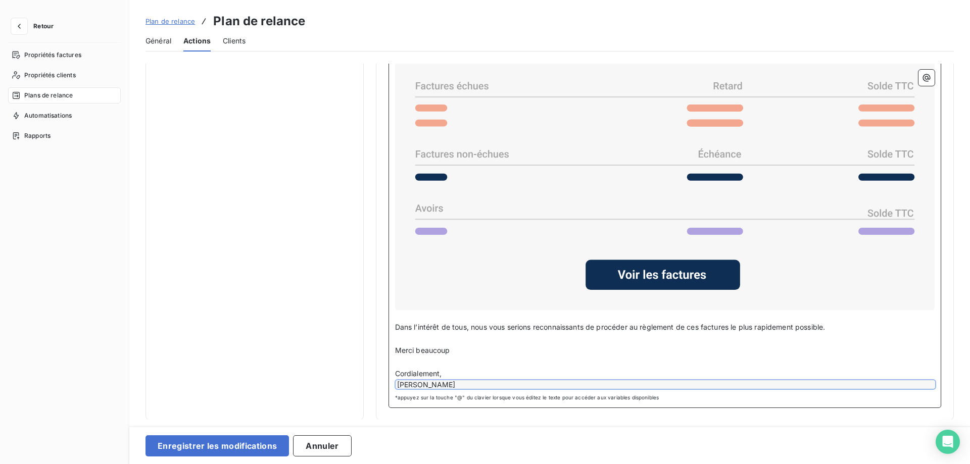
drag, startPoint x: 397, startPoint y: 323, endPoint x: 524, endPoint y: 382, distance: 140.4
click at [521, 382] on div "﻿ Civilité du contact ﻿ Nom de famille du contact ﻿ ﻿ Objet : 2ᵉ relance – règl…" at bounding box center [665, 167] width 540 height 445
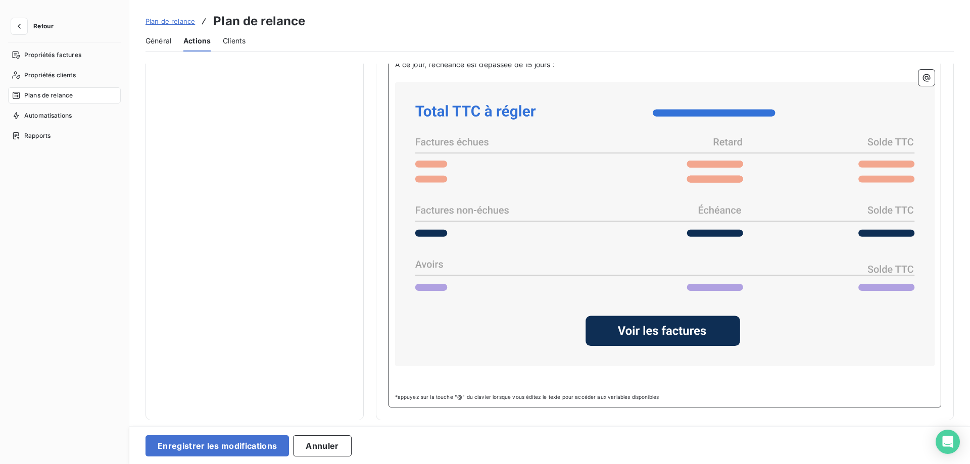
click at [408, 376] on p "﻿" at bounding box center [665, 372] width 540 height 12
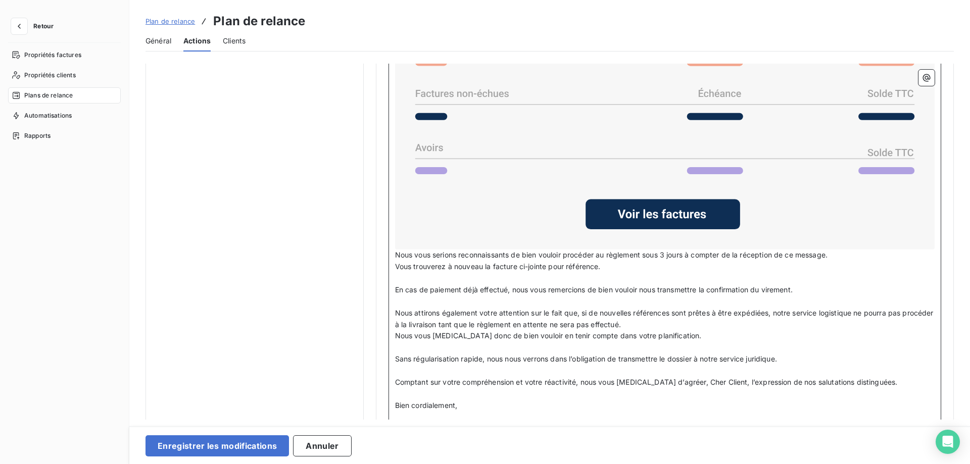
scroll to position [911, 0]
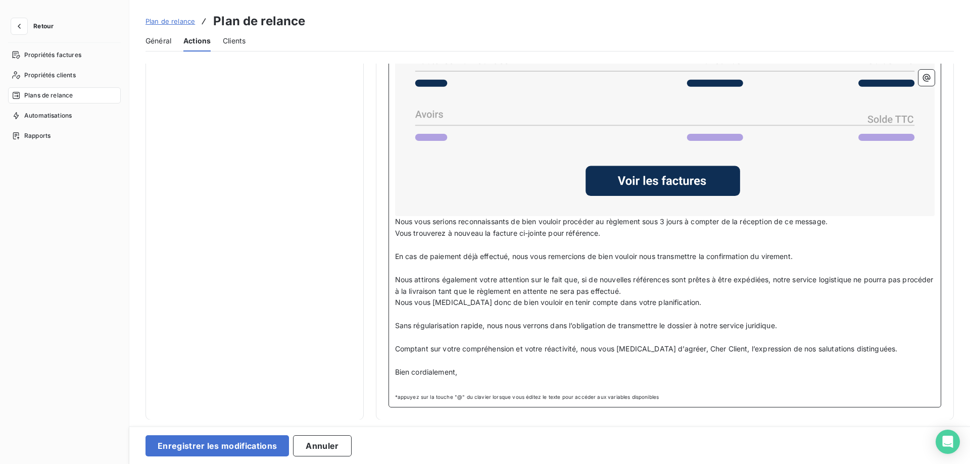
click at [460, 373] on p "Bien cordialement," at bounding box center [665, 373] width 540 height 12
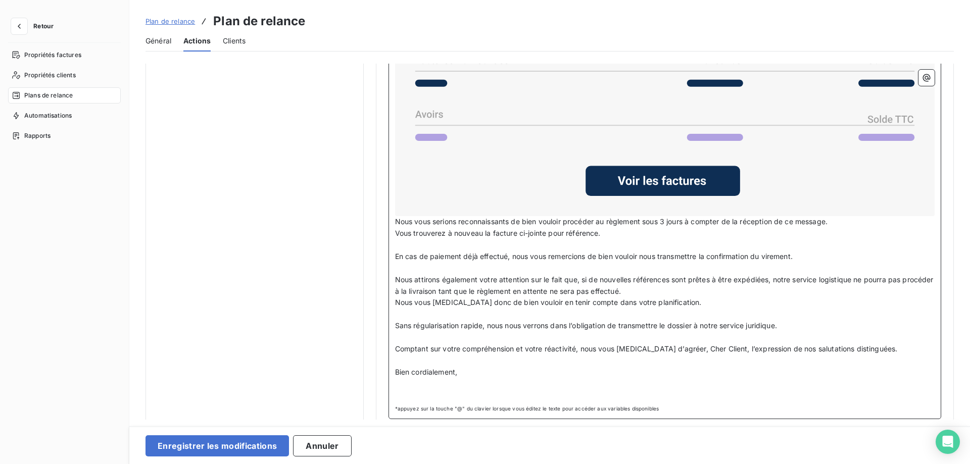
scroll to position [1066, 0]
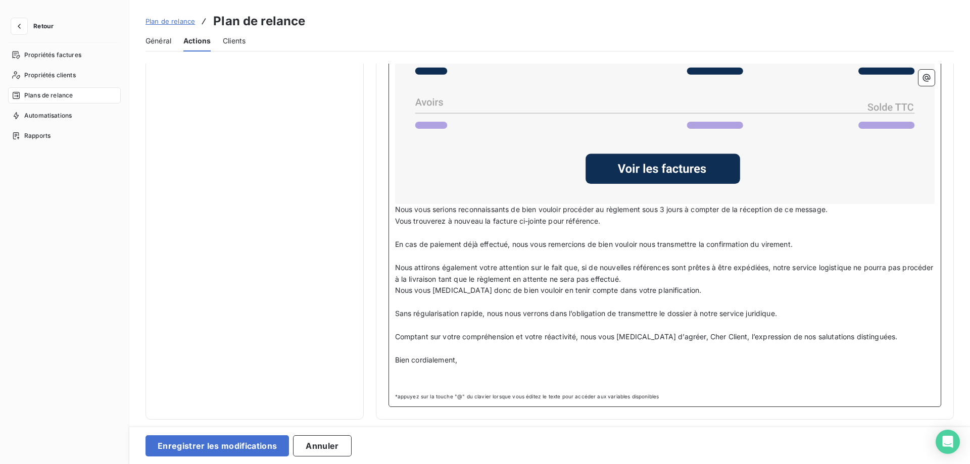
click at [428, 389] on p "﻿" at bounding box center [665, 383] width 540 height 12
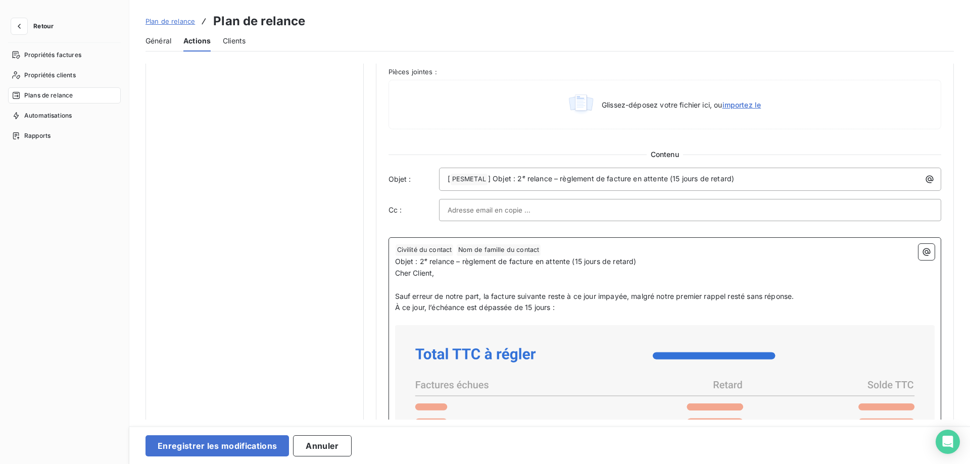
scroll to position [496, 0]
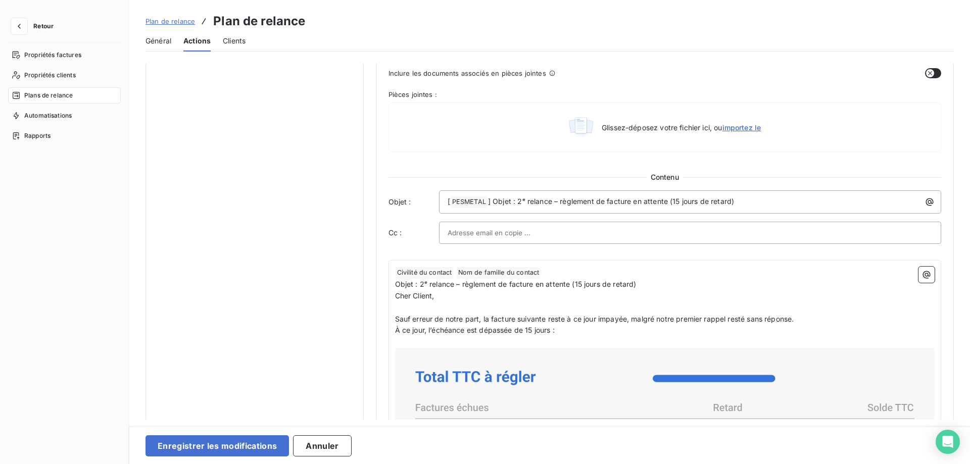
click at [565, 233] on div at bounding box center [691, 232] width 486 height 15
click at [562, 231] on input "text" at bounding box center [691, 232] width 486 height 15
click at [927, 231] on div at bounding box center [691, 232] width 486 height 15
click at [925, 231] on input "text" at bounding box center [691, 232] width 486 height 15
click at [505, 234] on input "text" at bounding box center [502, 232] width 109 height 15
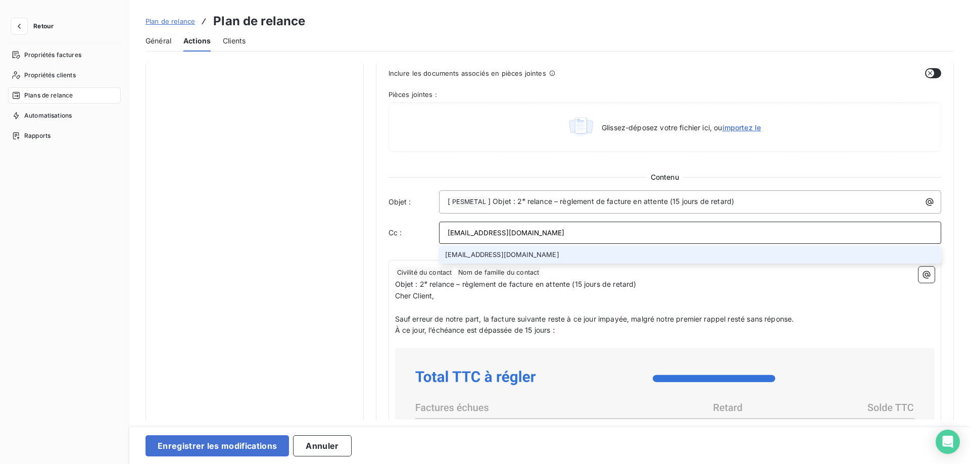
type input "recovery@pesmetal.com"
click at [489, 256] on li "recovery@pesmetal.com" at bounding box center [690, 255] width 503 height 18
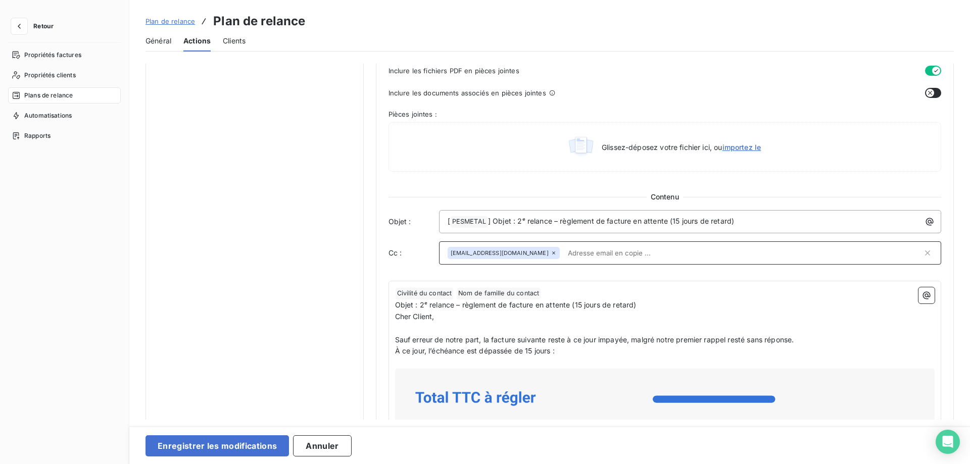
scroll to position [444, 0]
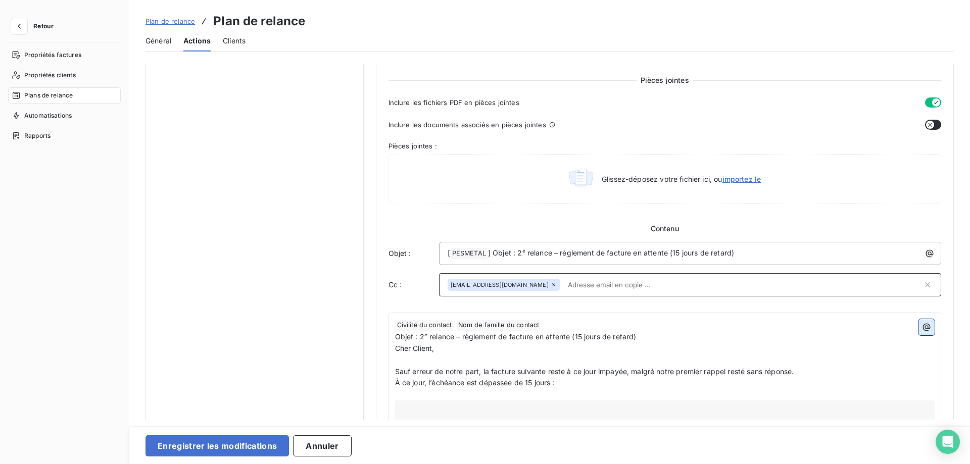
click at [924, 328] on icon "button" at bounding box center [927, 327] width 10 height 10
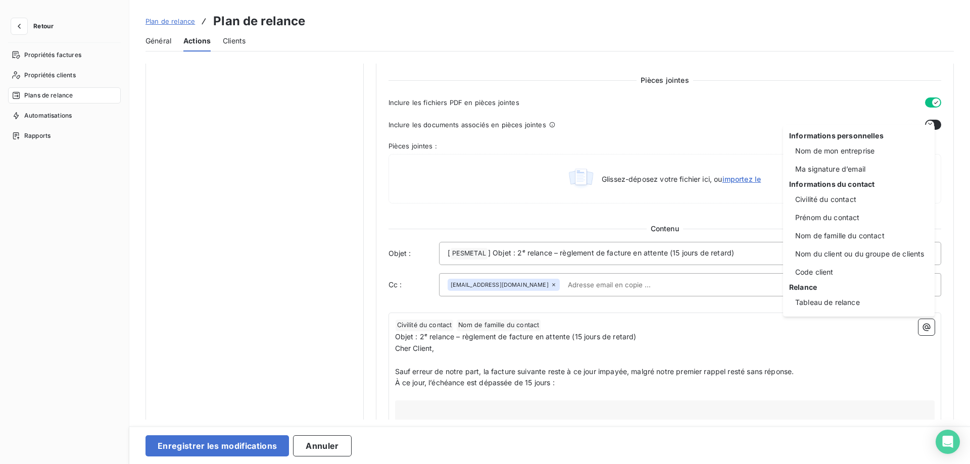
click at [442, 253] on html "Retour Propriétés factures Propriétés clients Plans de relance Automatisations …" at bounding box center [485, 232] width 970 height 464
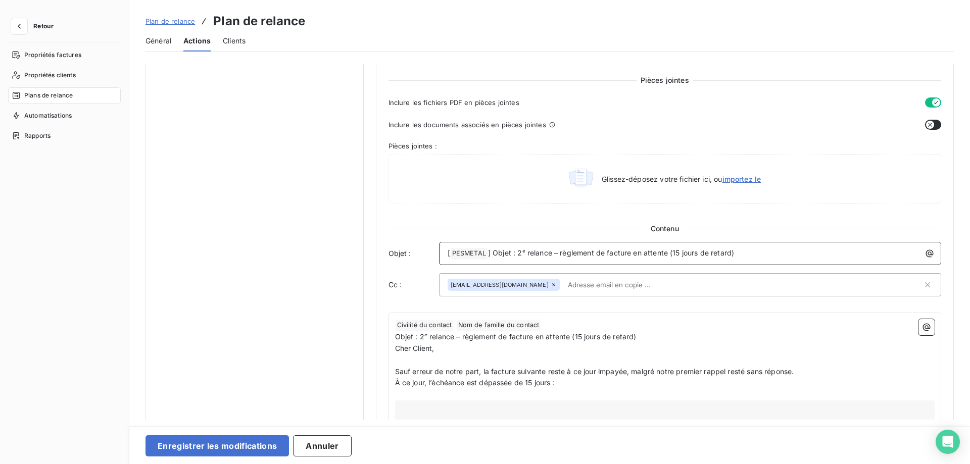
click at [444, 253] on div "[ PESMETAL ﻿ ] Objet : 2ᵉ relance – règlement de facture en attente (15 jours d…" at bounding box center [691, 253] width 496 height 14
click at [444, 252] on div "[ PESMETAL ﻿ ] Objet : 2ᵉ relance – règlement de facture en attente (15 jours d…" at bounding box center [691, 253] width 496 height 14
click at [930, 249] on icon "button" at bounding box center [930, 254] width 10 height 10
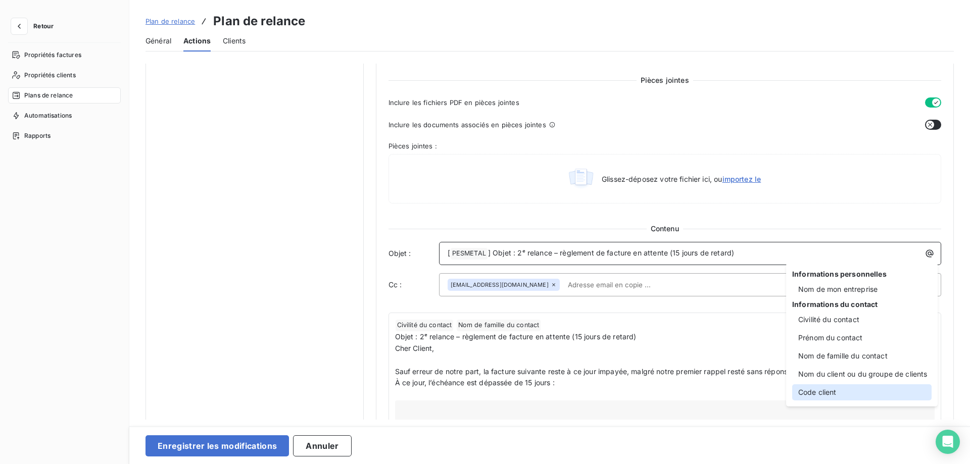
click at [819, 390] on div "Code client" at bounding box center [861, 392] width 139 height 16
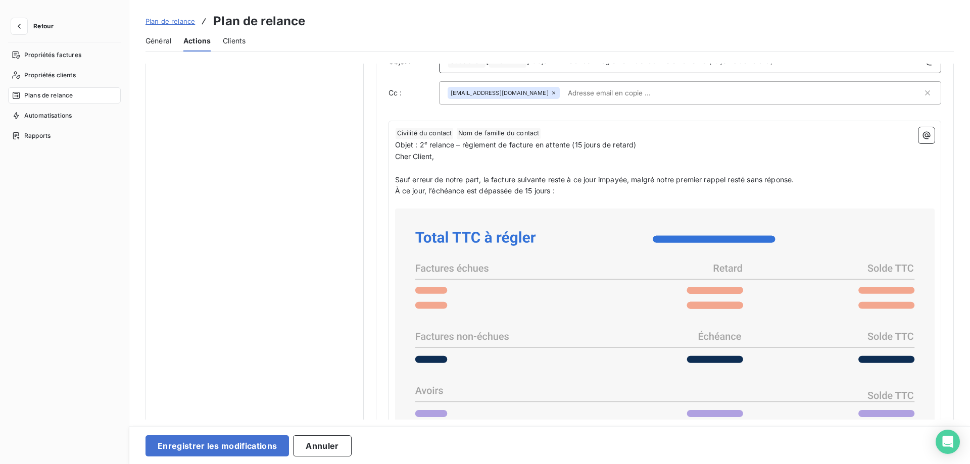
scroll to position [650, 0]
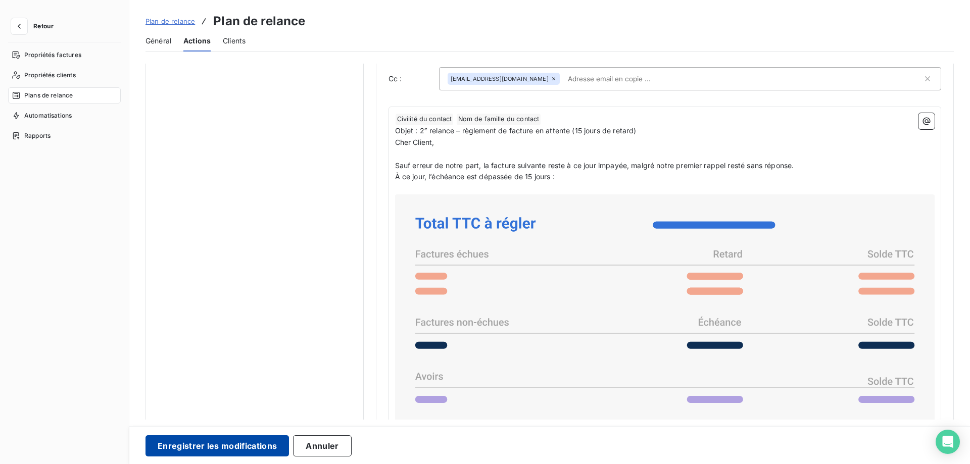
click at [225, 444] on button "Enregistrer les modifications" at bounding box center [217, 446] width 143 height 21
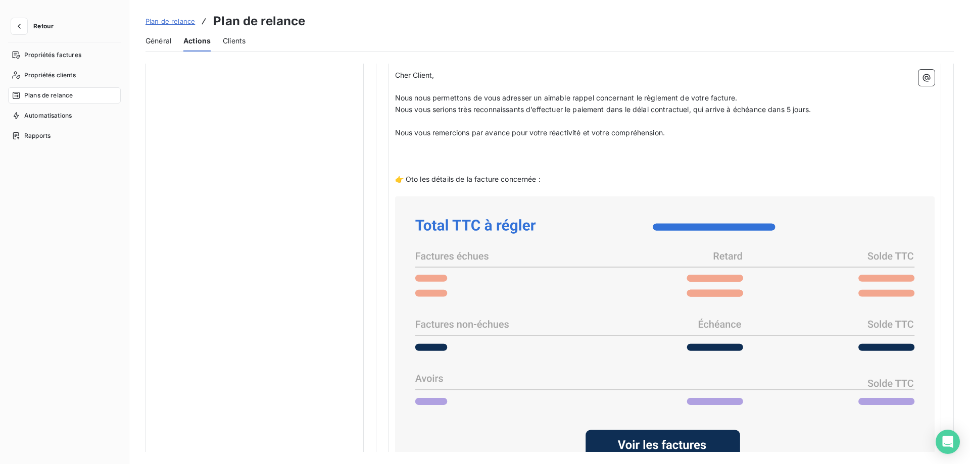
scroll to position [567, 0]
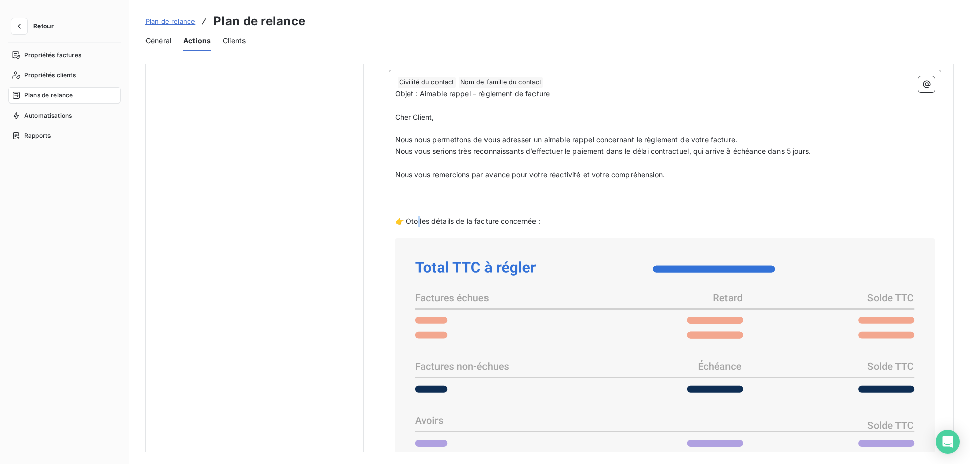
click at [419, 221] on span "👉 Oto les détails de la facture concernée :" at bounding box center [468, 221] width 146 height 9
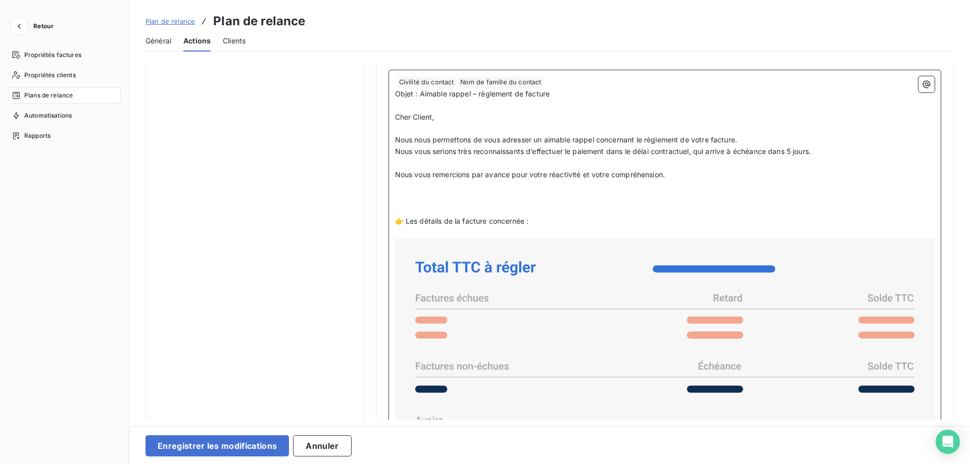
click at [727, 178] on p "Nous vous remercions par avance pour votre réactivité et votre compréhension." at bounding box center [665, 175] width 540 height 12
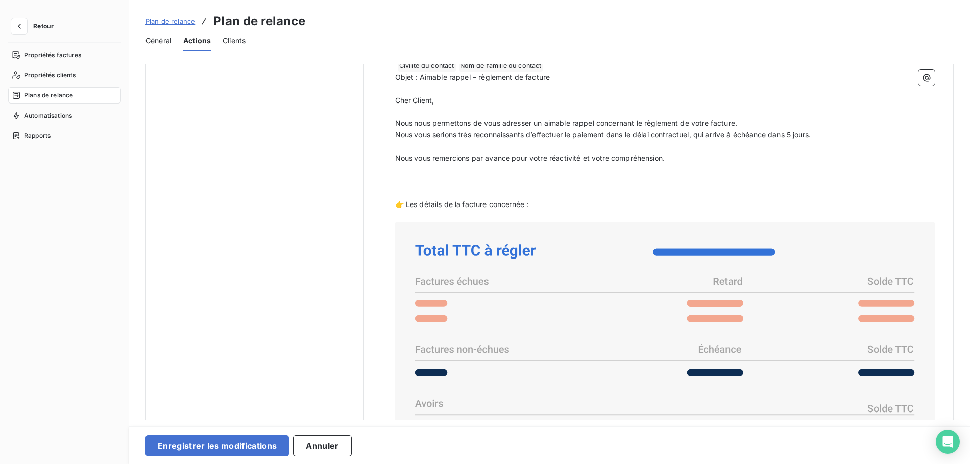
scroll to position [618, 0]
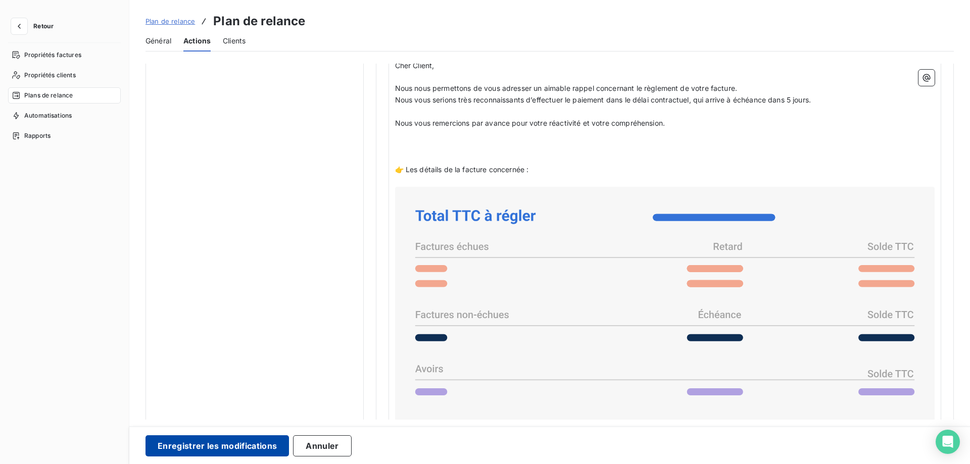
click at [243, 446] on button "Enregistrer les modifications" at bounding box center [217, 446] width 143 height 21
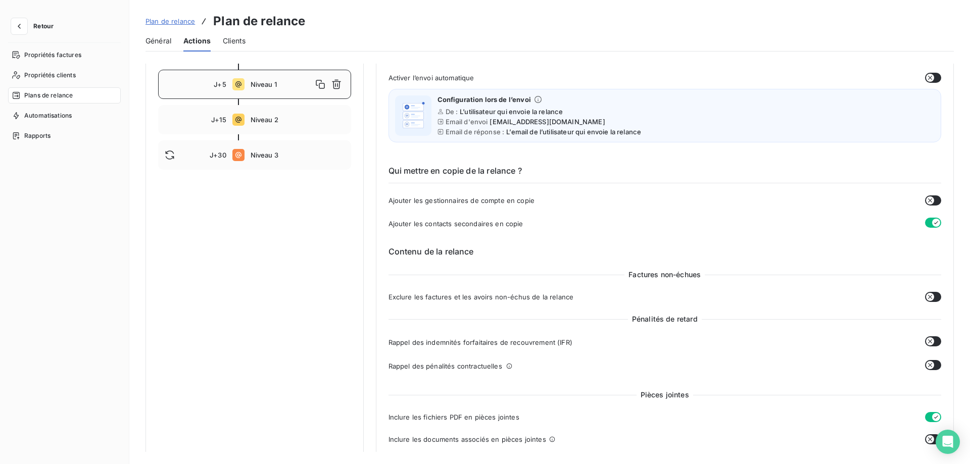
scroll to position [0, 0]
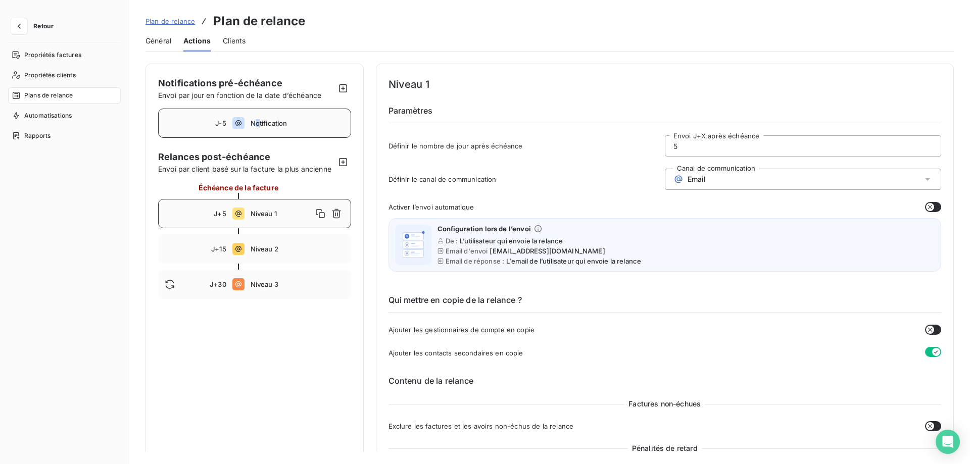
click at [256, 119] on div "J-5 Notification" at bounding box center [254, 123] width 193 height 29
type input "-5"
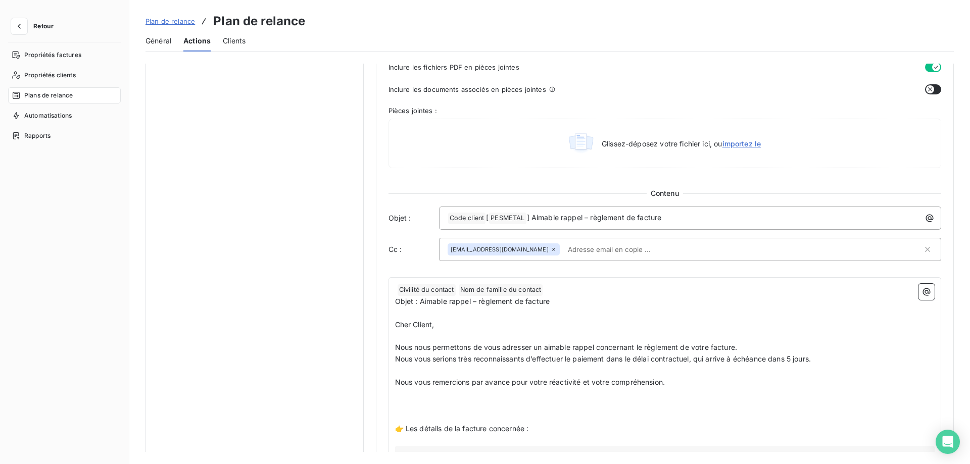
scroll to position [361, 0]
click at [398, 287] on span "Civilité du contact ﻿" at bounding box center [427, 289] width 58 height 12
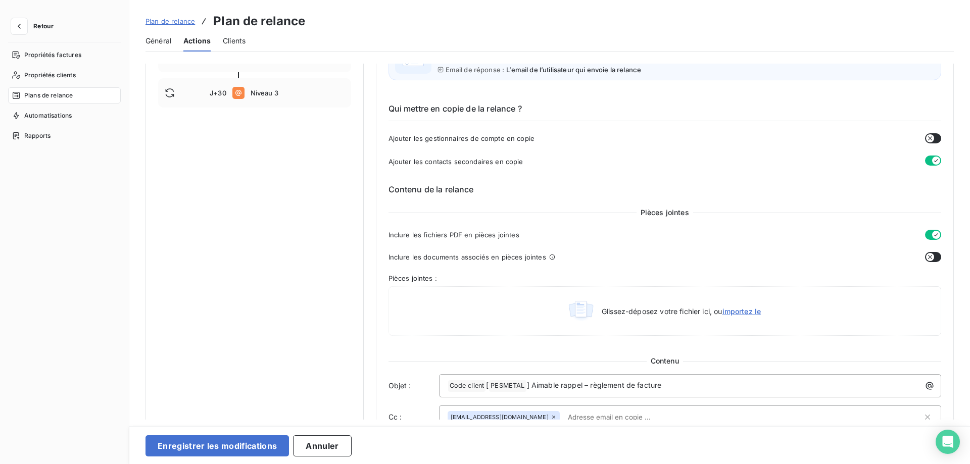
scroll to position [206, 0]
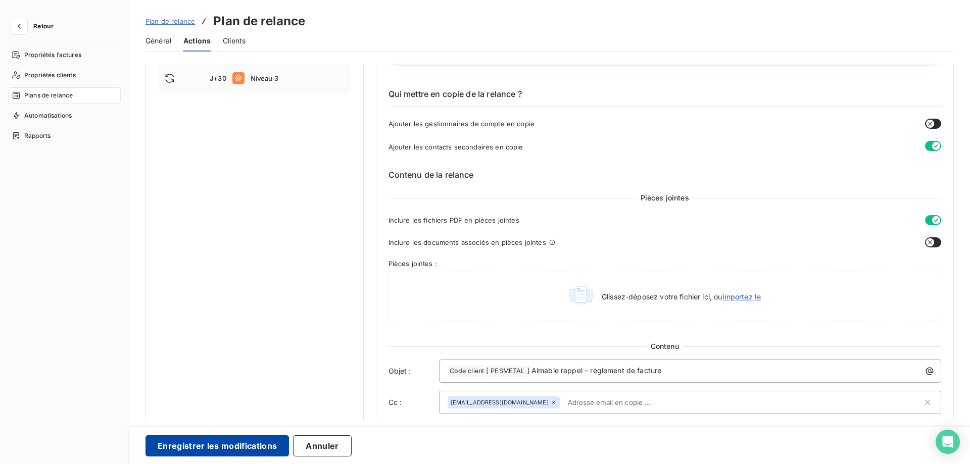
click at [203, 447] on button "Enregistrer les modifications" at bounding box center [217, 446] width 143 height 21
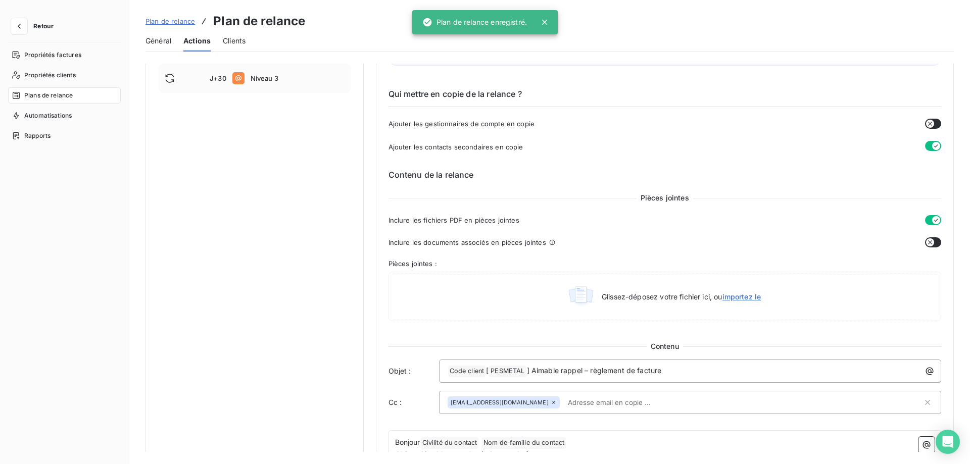
click at [248, 22] on div "J+5 Niveau 1" at bounding box center [254, 7] width 193 height 29
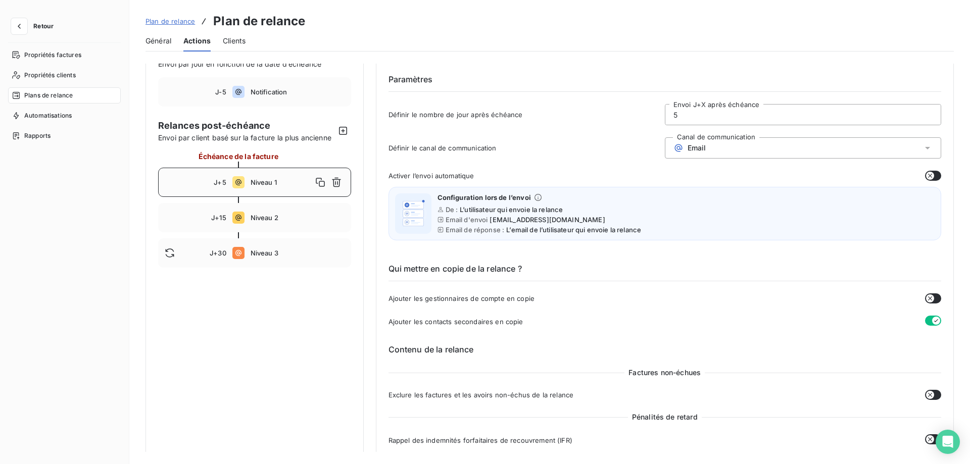
scroll to position [0, 0]
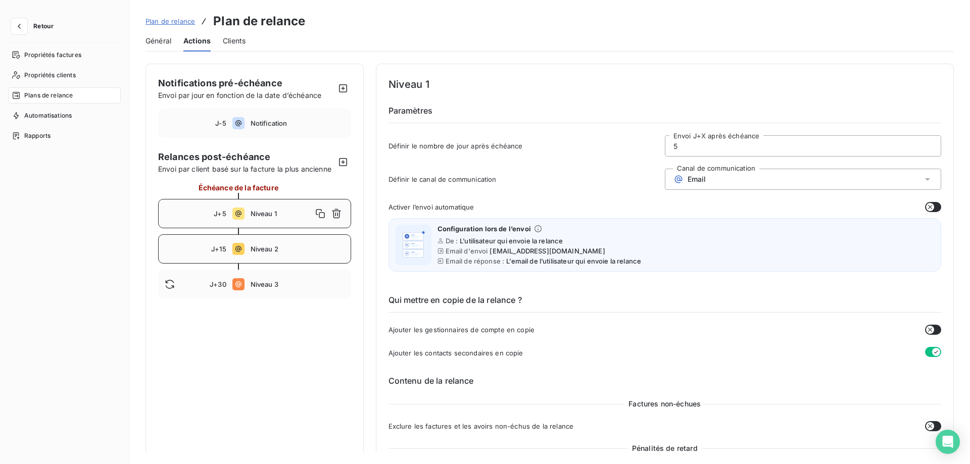
click at [258, 246] on span "Niveau 2" at bounding box center [298, 249] width 94 height 8
type input "15"
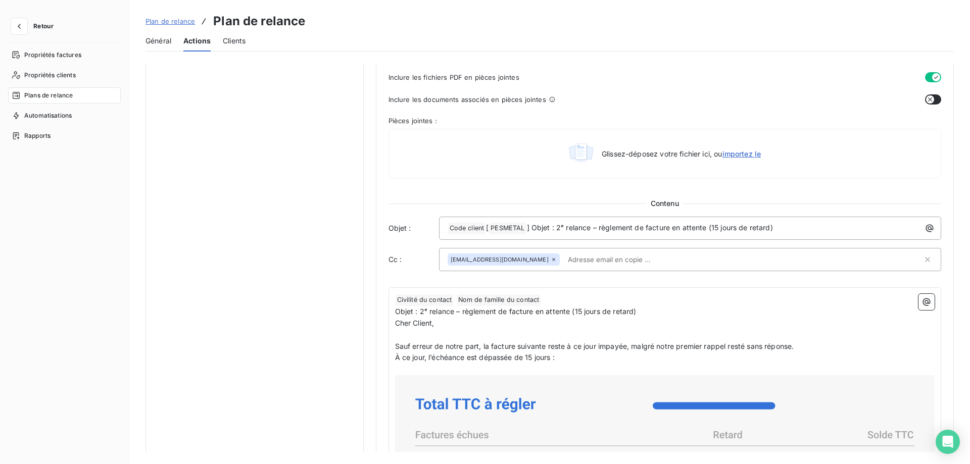
scroll to position [515, 0]
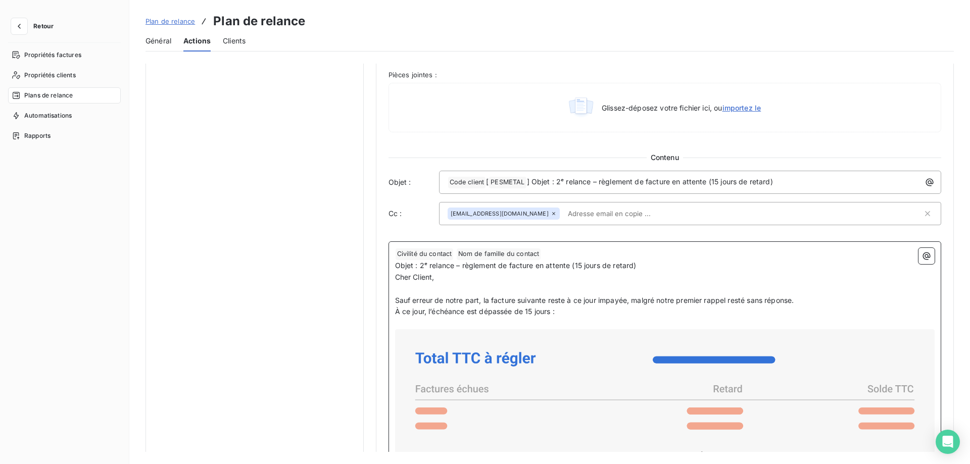
click at [395, 255] on p "﻿ Civilité du contact ﻿ Nom de famille du contact ﻿ ﻿" at bounding box center [665, 254] width 540 height 12
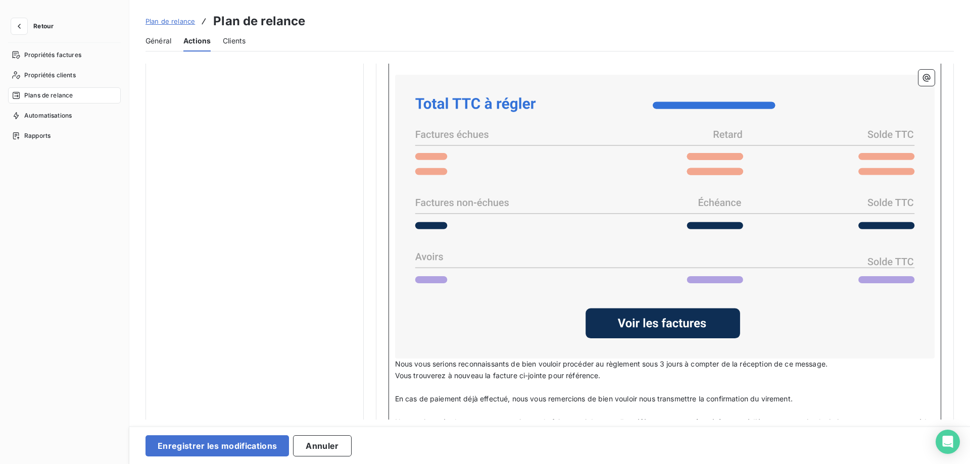
scroll to position [773, 0]
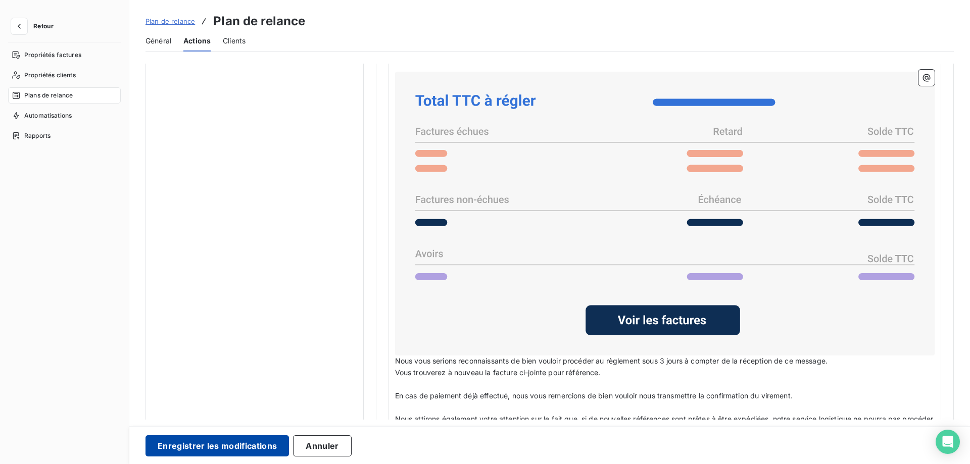
click at [228, 446] on button "Enregistrer les modifications" at bounding box center [217, 446] width 143 height 21
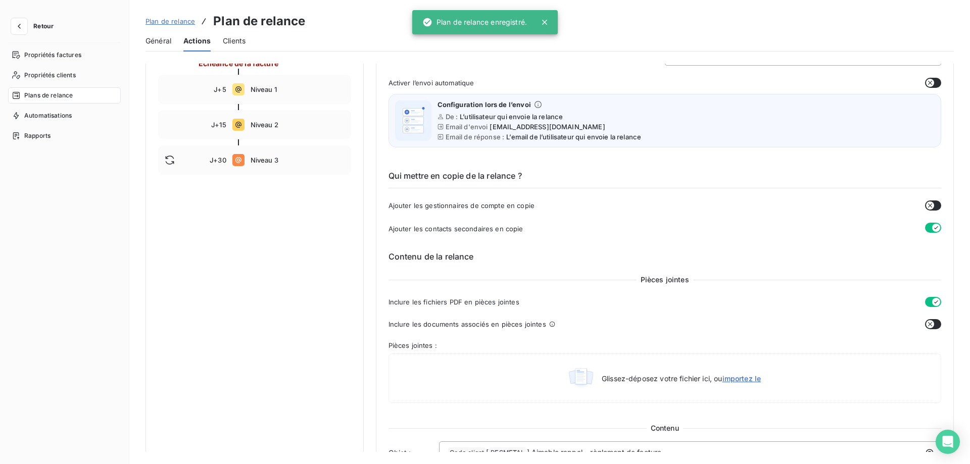
scroll to position [0, 0]
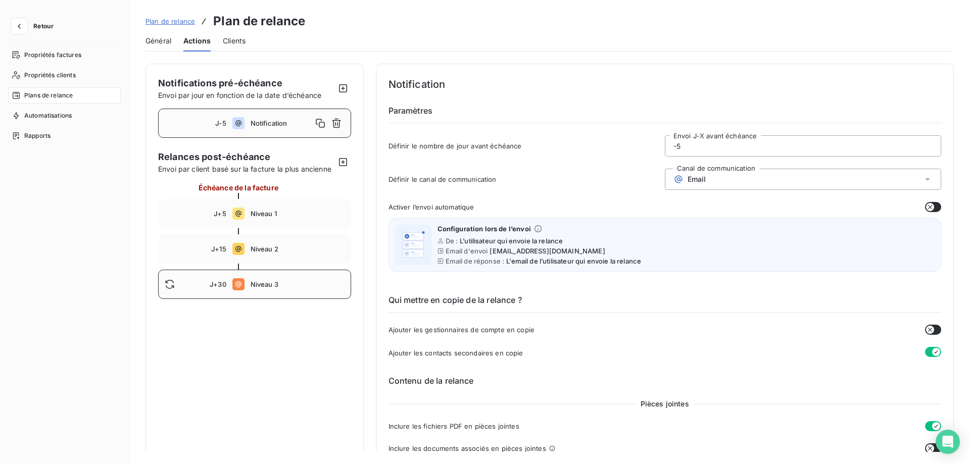
click at [260, 281] on span "Niveau 3" at bounding box center [298, 284] width 94 height 8
type input "30"
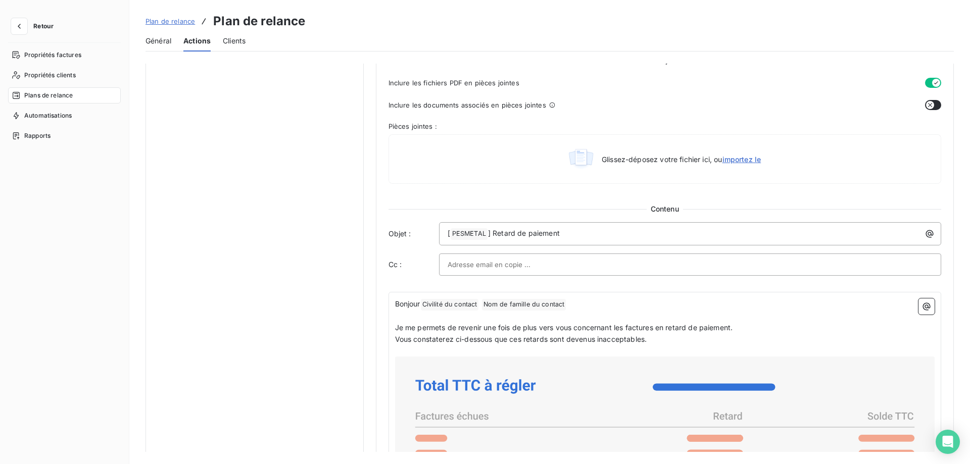
scroll to position [567, 0]
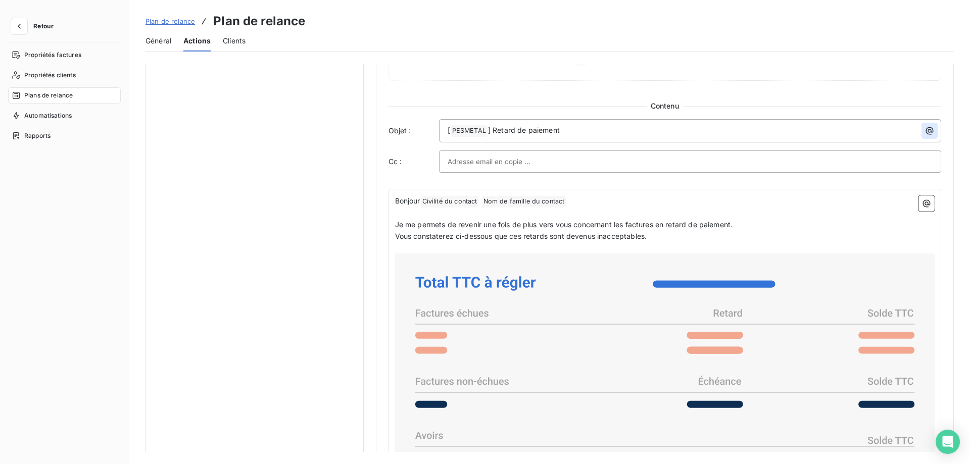
click at [929, 130] on icon "button" at bounding box center [930, 131] width 10 height 10
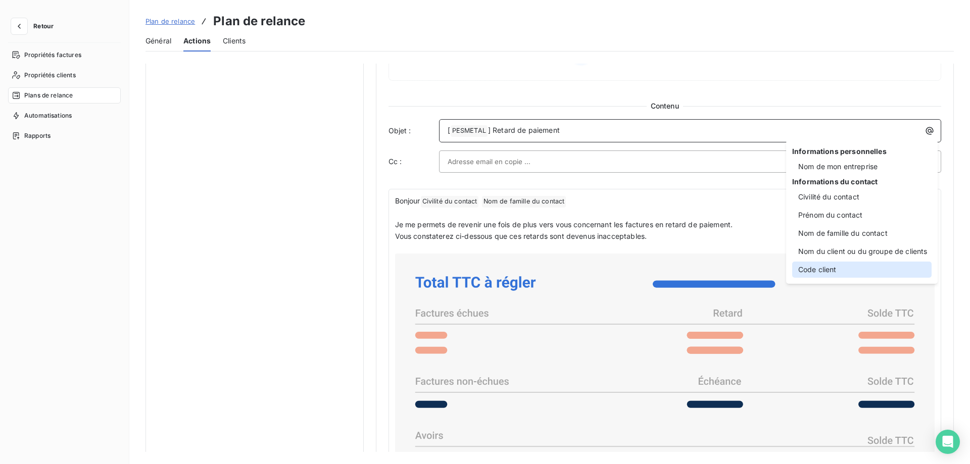
click at [831, 267] on div "Code client" at bounding box center [861, 270] width 139 height 16
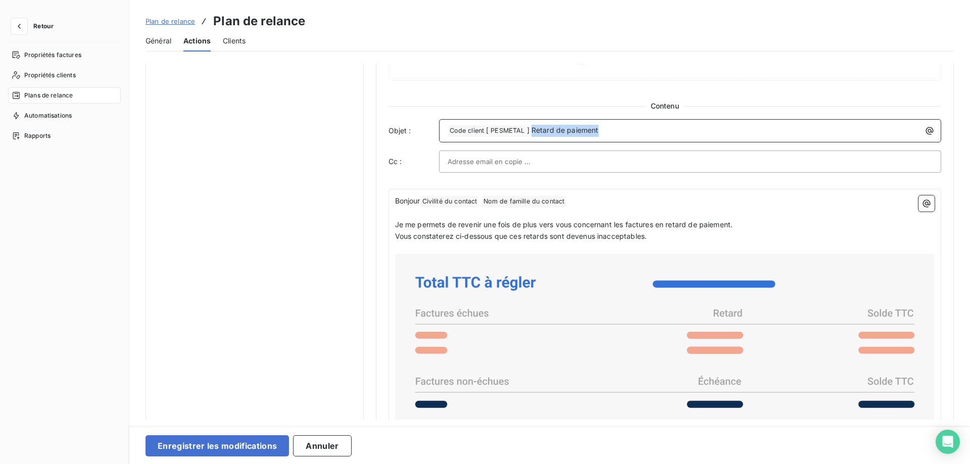
drag, startPoint x: 615, startPoint y: 132, endPoint x: 532, endPoint y: 131, distance: 83.4
click at [532, 131] on p "﻿ Code client ﻿ [ PESMETAL ﻿ ] Retard de paiement" at bounding box center [693, 131] width 491 height 12
click at [399, 211] on p "﻿" at bounding box center [665, 214] width 540 height 12
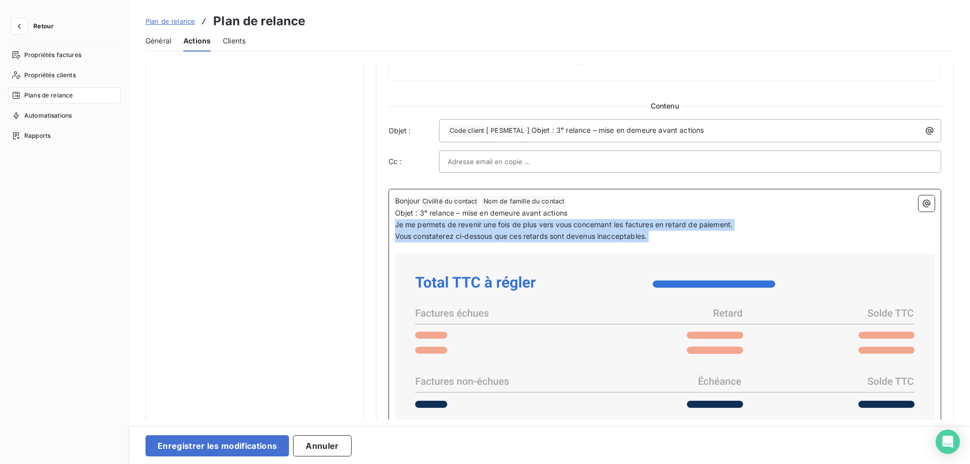
drag, startPoint x: 395, startPoint y: 221, endPoint x: 697, endPoint y: 246, distance: 302.6
click at [697, 246] on div "Bonjour Civilité du contact ﻿ Nom de famille du contact ﻿ ﻿ Objet : 3ᵉ relance …" at bounding box center [665, 418] width 540 height 445
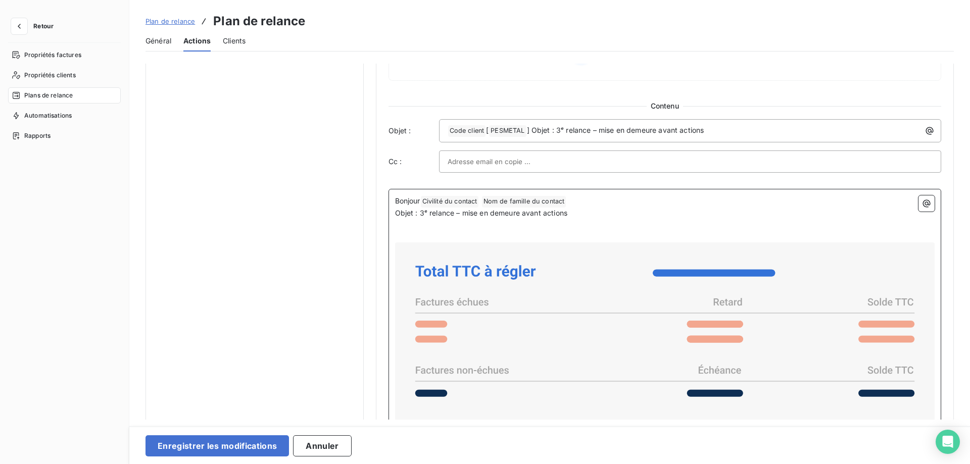
click at [400, 229] on p "﻿" at bounding box center [665, 225] width 540 height 12
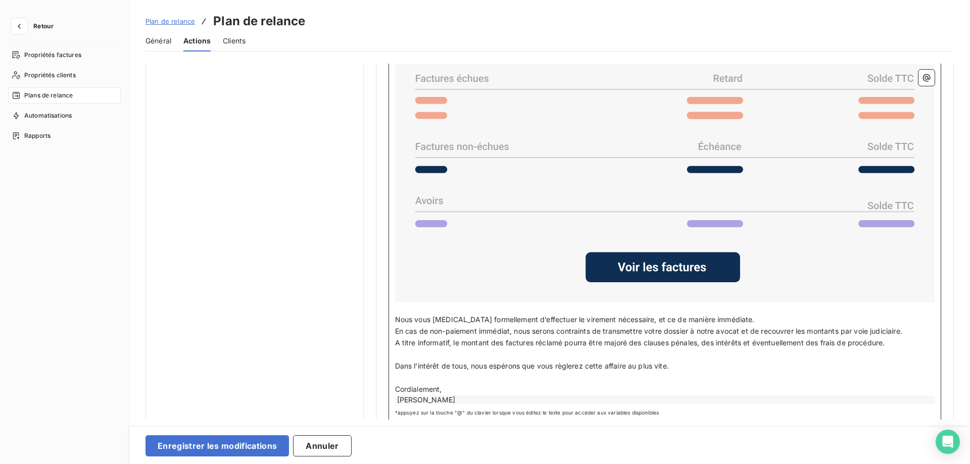
scroll to position [829, 0]
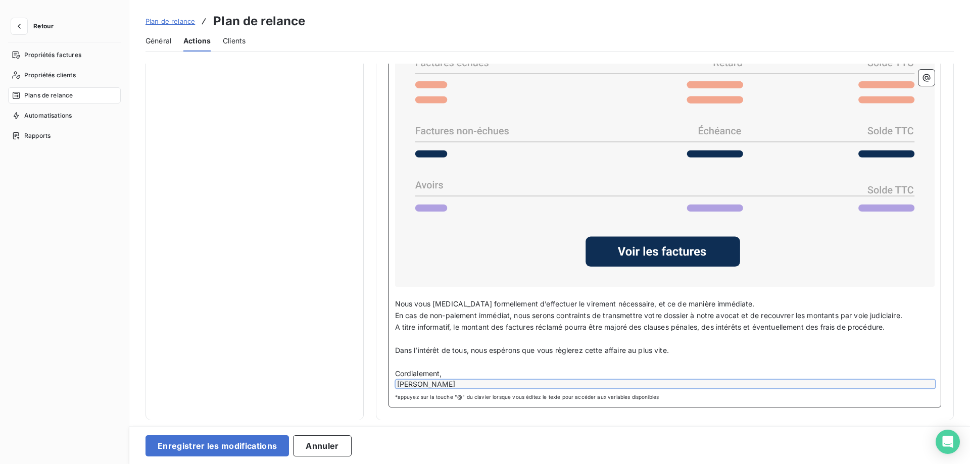
drag, startPoint x: 396, startPoint y: 303, endPoint x: 522, endPoint y: 383, distance: 150.0
click at [522, 383] on div "Bonjour Civilité du contact ﻿ Nom de famille du contact ﻿ ﻿ Objet : 3ᵉ relance …" at bounding box center [665, 161] width 540 height 456
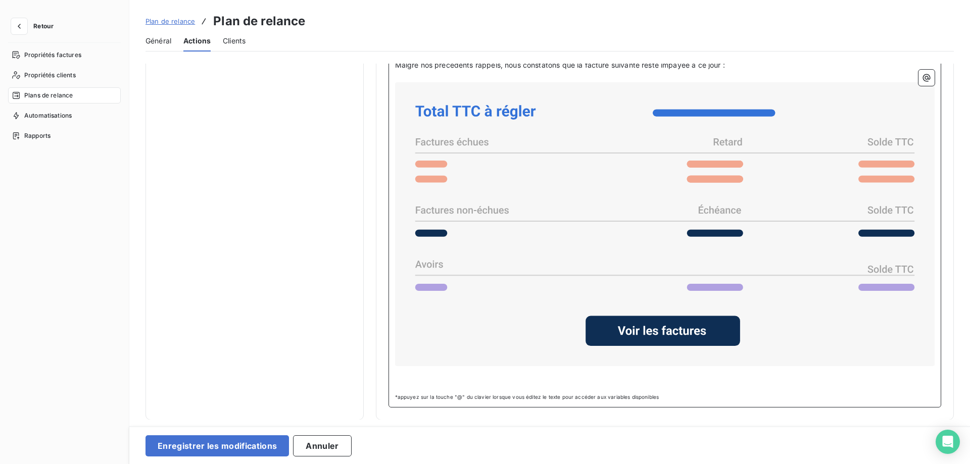
click at [405, 375] on p "﻿" at bounding box center [665, 372] width 540 height 12
click at [396, 371] on p "﻿" at bounding box center [665, 372] width 540 height 12
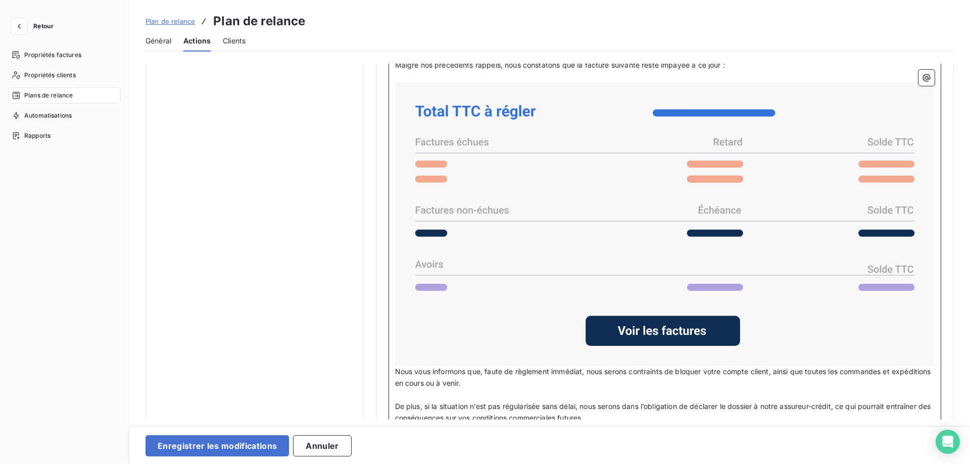
scroll to position [888, 0]
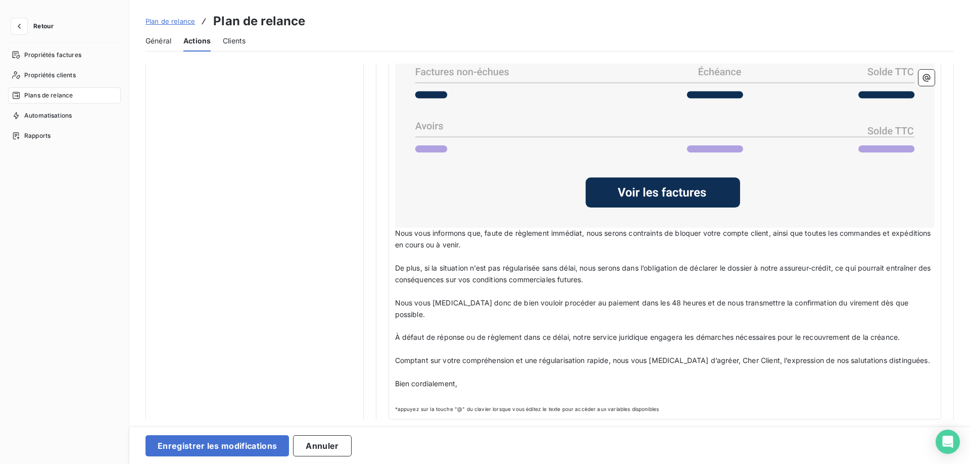
click at [395, 383] on div "Bonjour Civilité du contact ﻿ Nom de famille du contact ﻿ ﻿ Objet : 3ᵉ relance …" at bounding box center [665, 144] width 553 height 552
click at [396, 390] on p "﻿" at bounding box center [665, 396] width 540 height 12
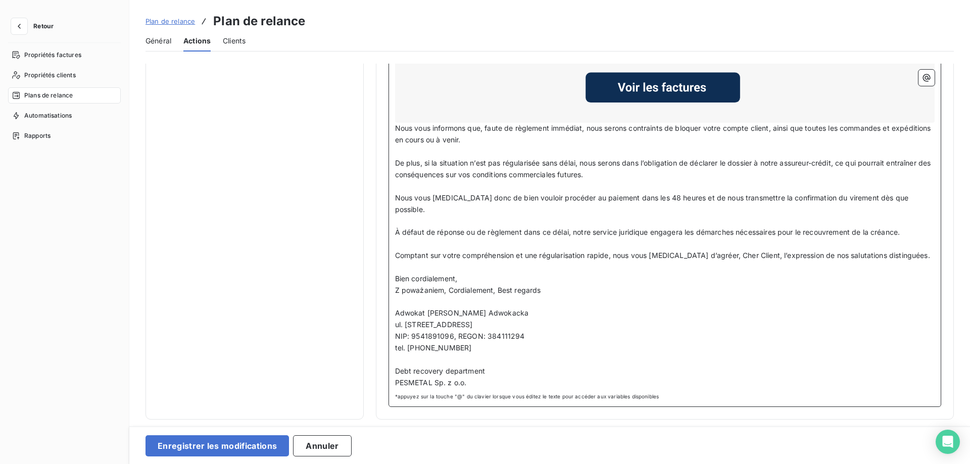
scroll to position [1120, 0]
click at [222, 443] on button "Enregistrer les modifications" at bounding box center [217, 446] width 143 height 21
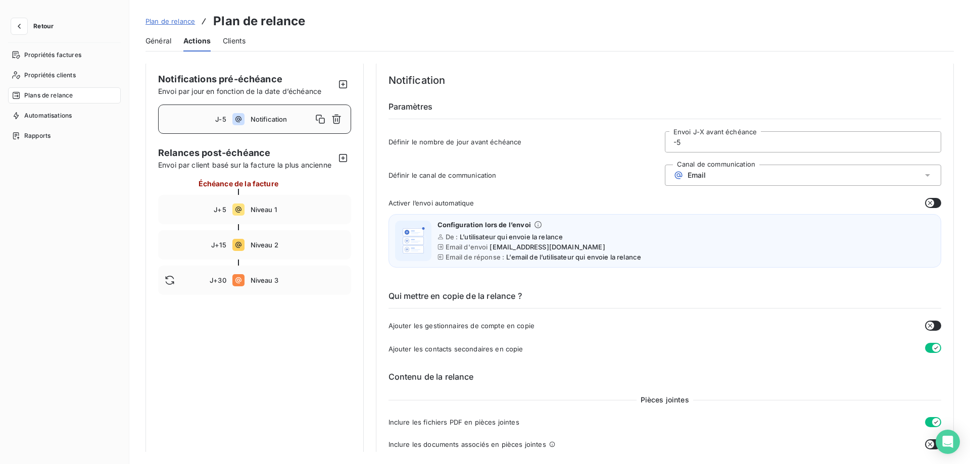
scroll to position [0, 0]
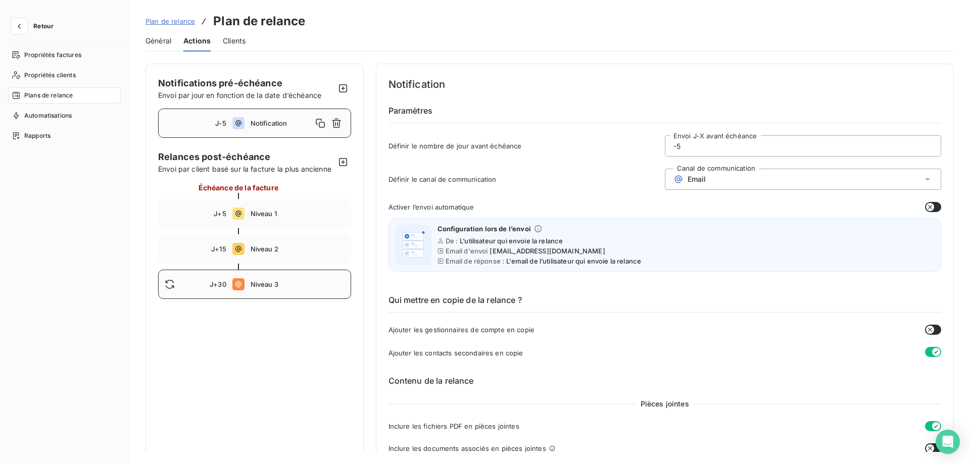
click at [299, 290] on div "J+30 Niveau 3" at bounding box center [254, 284] width 193 height 29
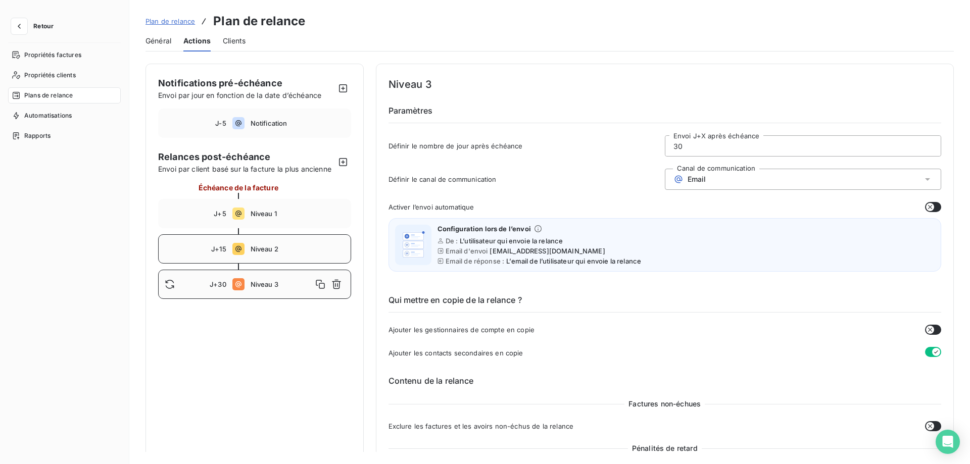
click at [249, 252] on div "J+15 Niveau 2" at bounding box center [254, 248] width 193 height 29
click at [239, 214] on icon at bounding box center [238, 214] width 6 height 6
click at [246, 252] on div "J+15 Niveau 2" at bounding box center [254, 248] width 193 height 29
click at [256, 287] on span "Niveau 3" at bounding box center [298, 284] width 94 height 8
type input "30"
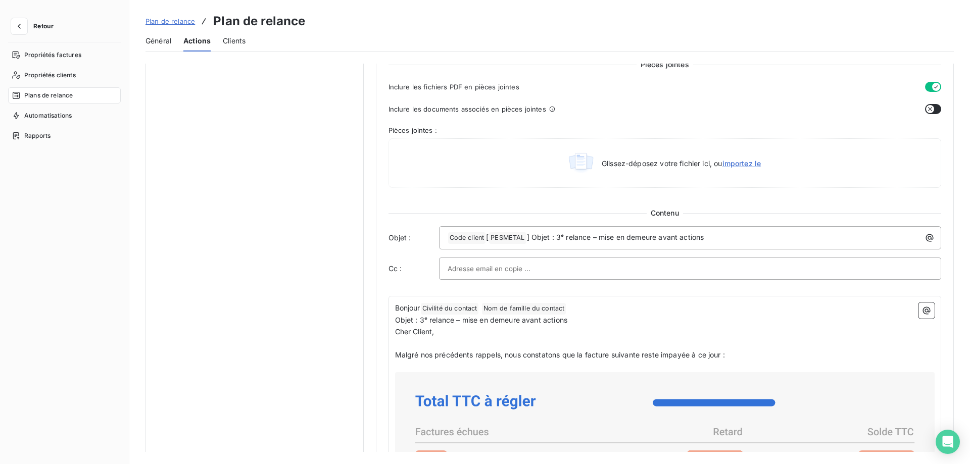
scroll to position [361, 0]
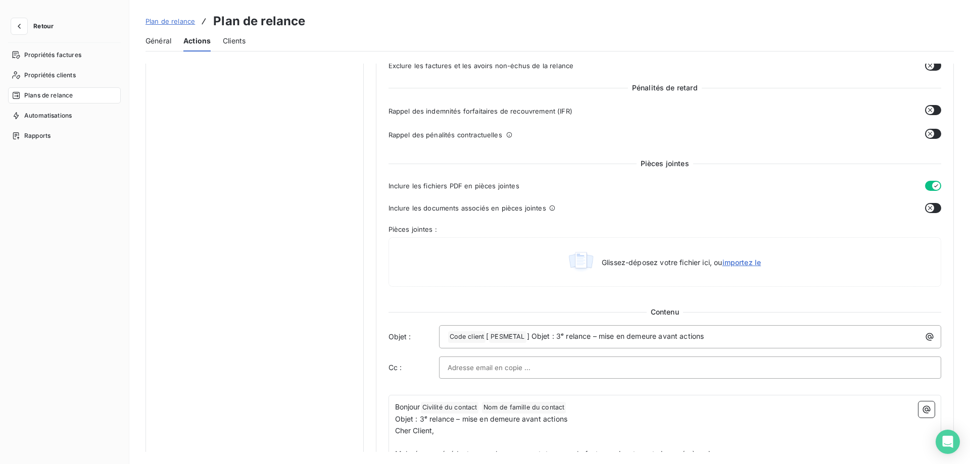
click at [532, 368] on input "text" at bounding box center [502, 367] width 109 height 15
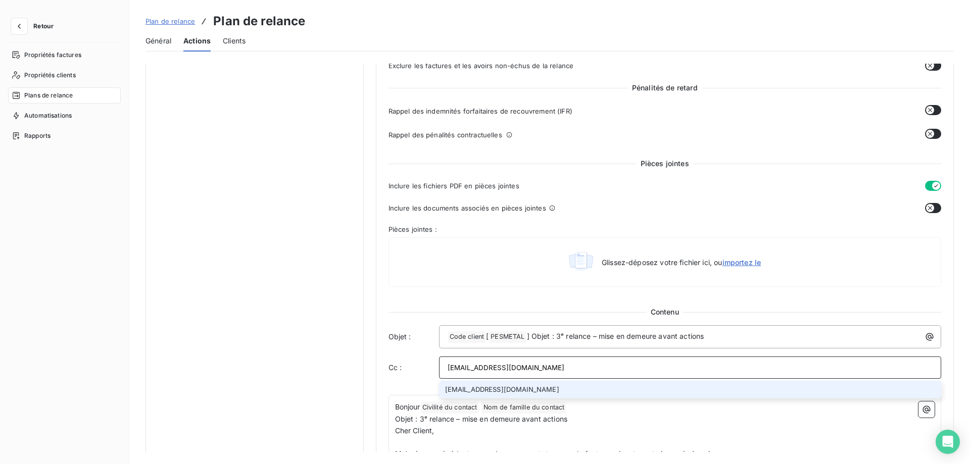
type input "recovery@pesmetal.com"
click at [522, 388] on li "recovery@pesmetal.com" at bounding box center [690, 390] width 503 height 18
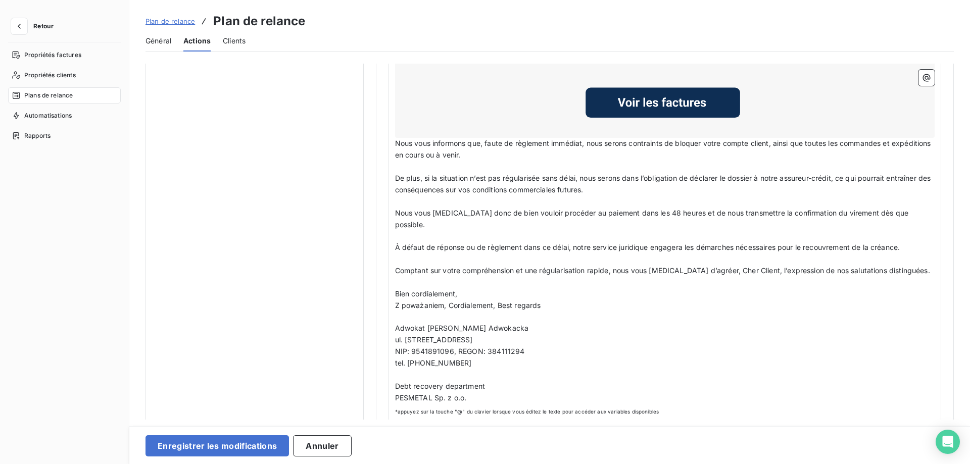
scroll to position [982, 0]
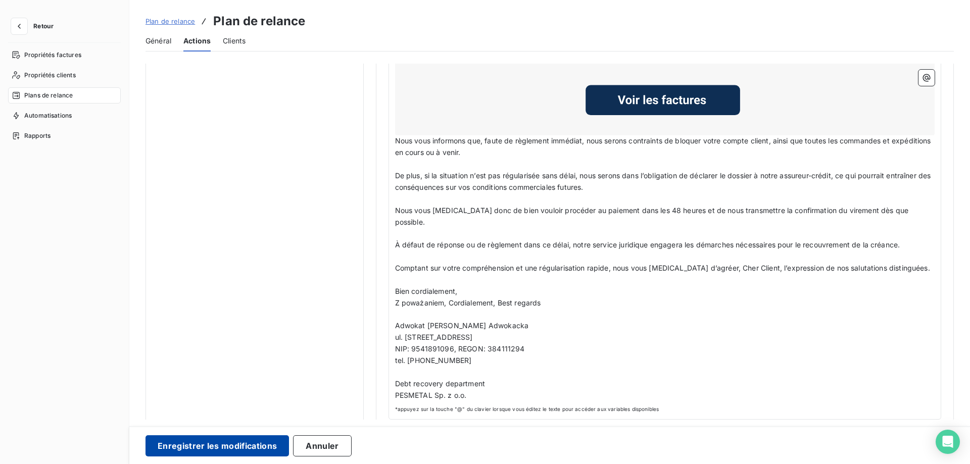
click at [191, 446] on button "Enregistrer les modifications" at bounding box center [217, 446] width 143 height 21
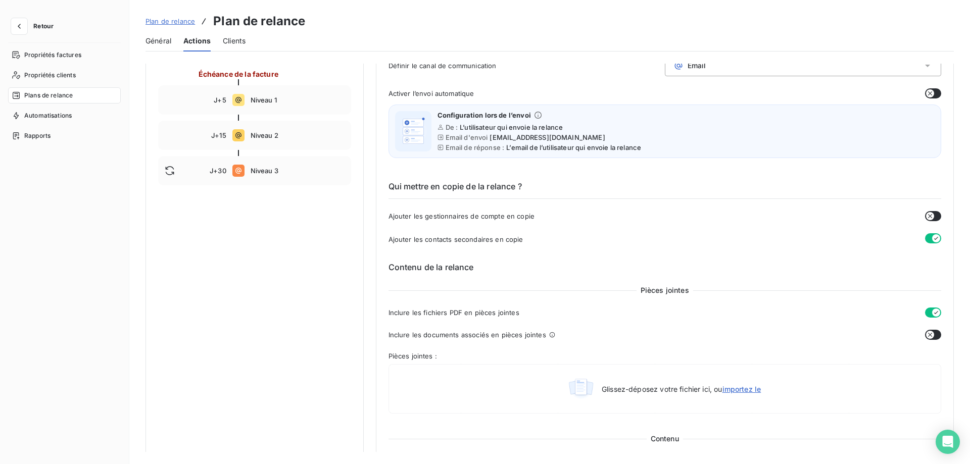
scroll to position [0, 0]
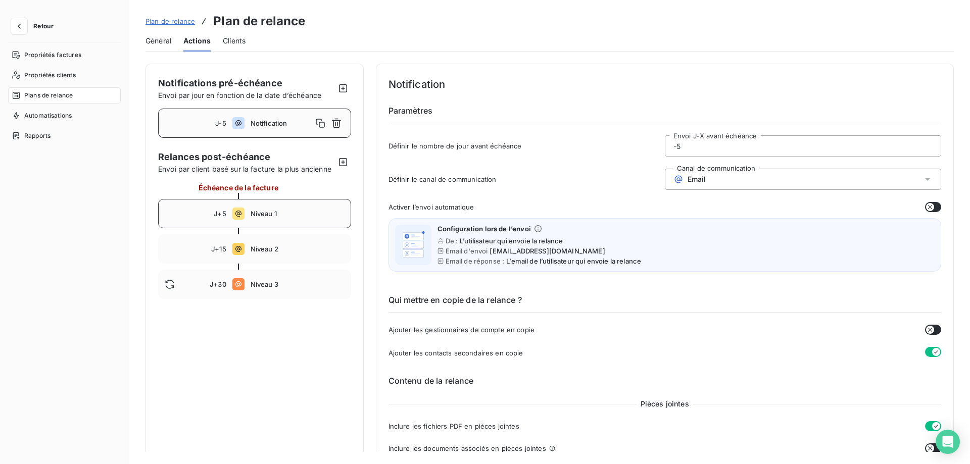
click at [262, 213] on span "Niveau 1" at bounding box center [298, 214] width 94 height 8
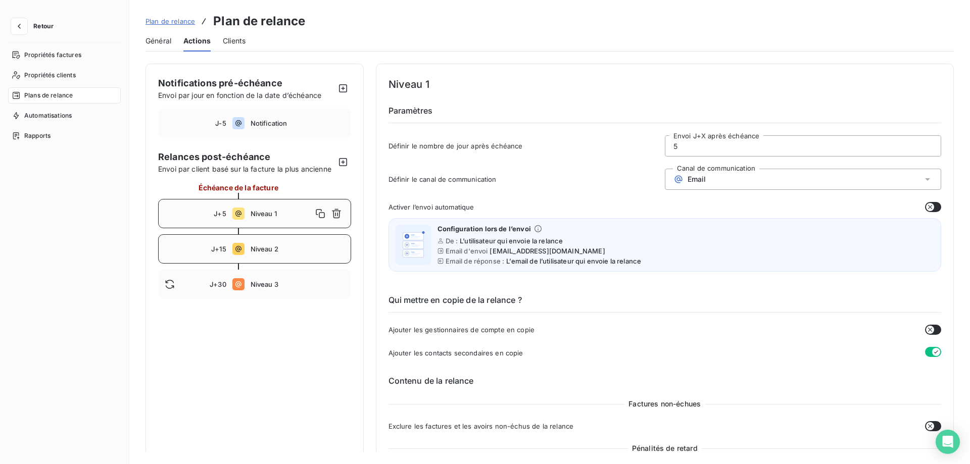
click at [218, 243] on div "J+15 Niveau 2" at bounding box center [254, 248] width 193 height 29
click at [215, 284] on span "J+30" at bounding box center [218, 284] width 17 height 8
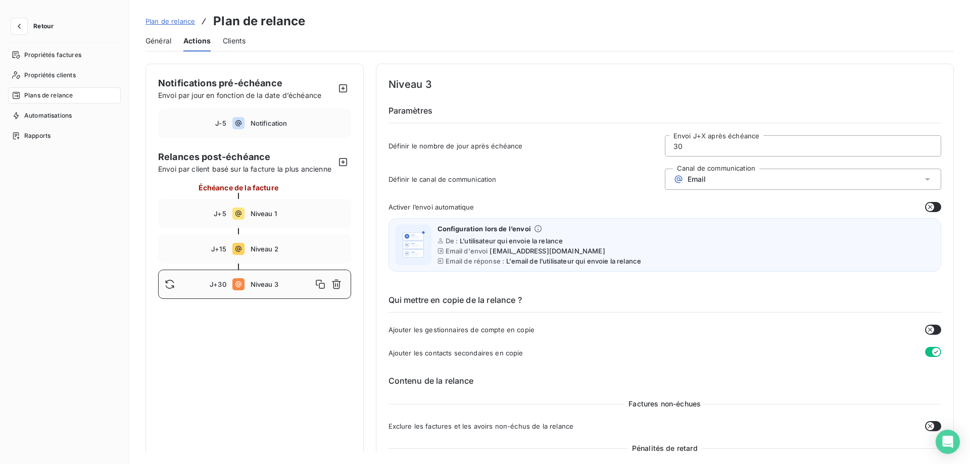
click at [256, 253] on div "J+15 Niveau 2" at bounding box center [254, 248] width 193 height 29
click at [251, 283] on span "Niveau 3" at bounding box center [298, 284] width 94 height 8
type input "30"
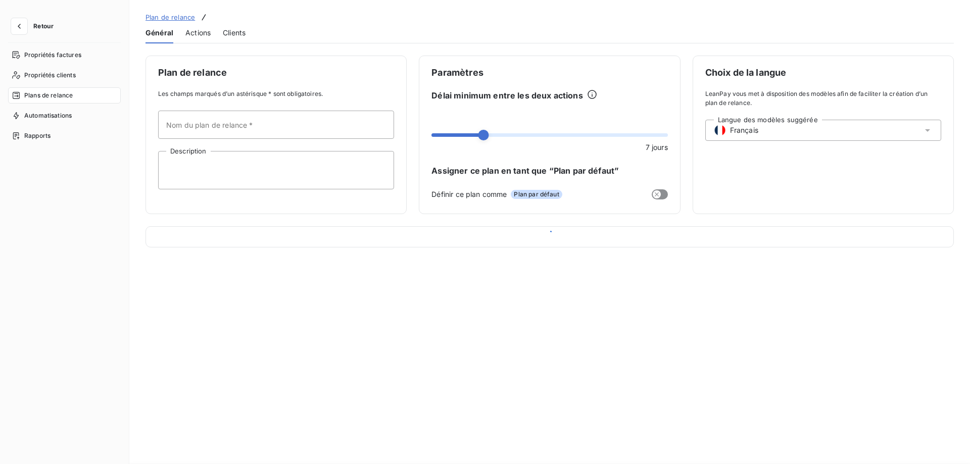
type input "Plan de relance"
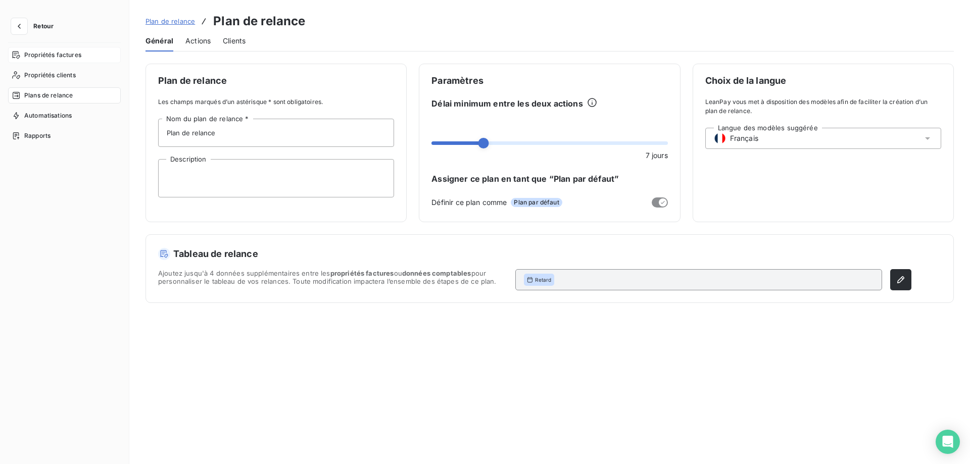
click at [46, 53] on span "Propriétés factures" at bounding box center [52, 55] width 57 height 9
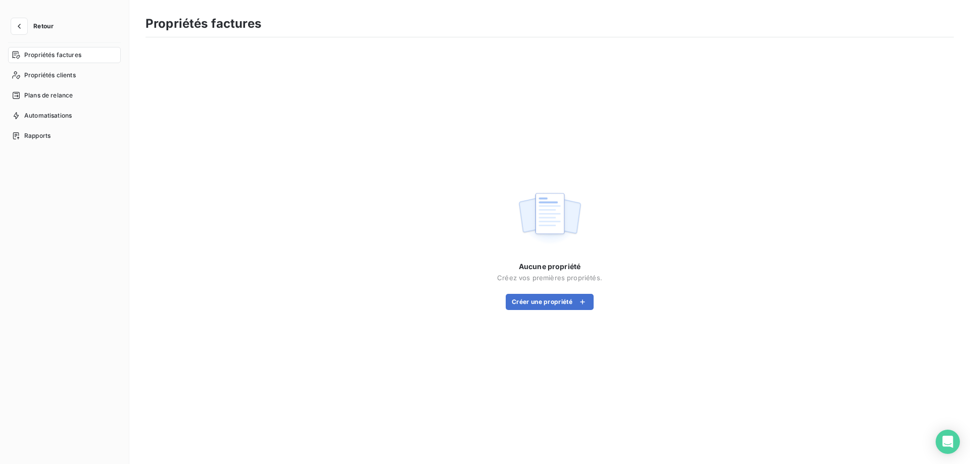
click at [34, 23] on span "Retour" at bounding box center [43, 26] width 20 height 6
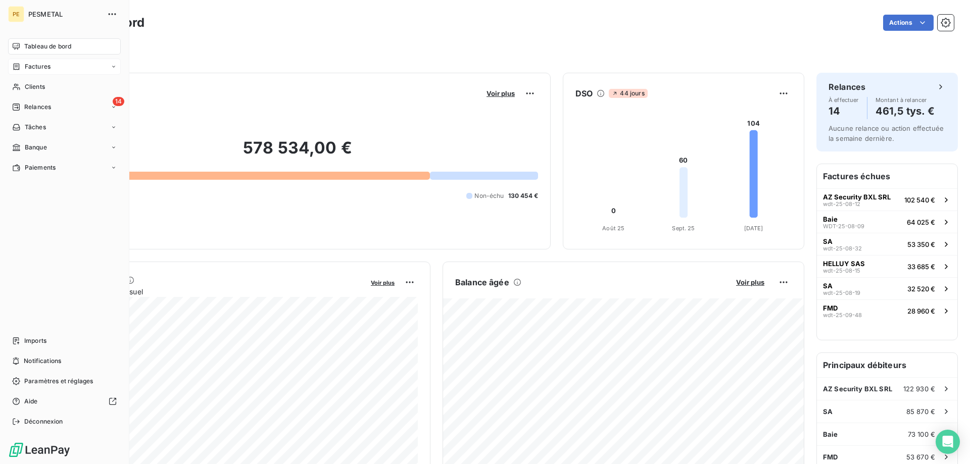
click at [20, 66] on icon at bounding box center [16, 67] width 9 height 8
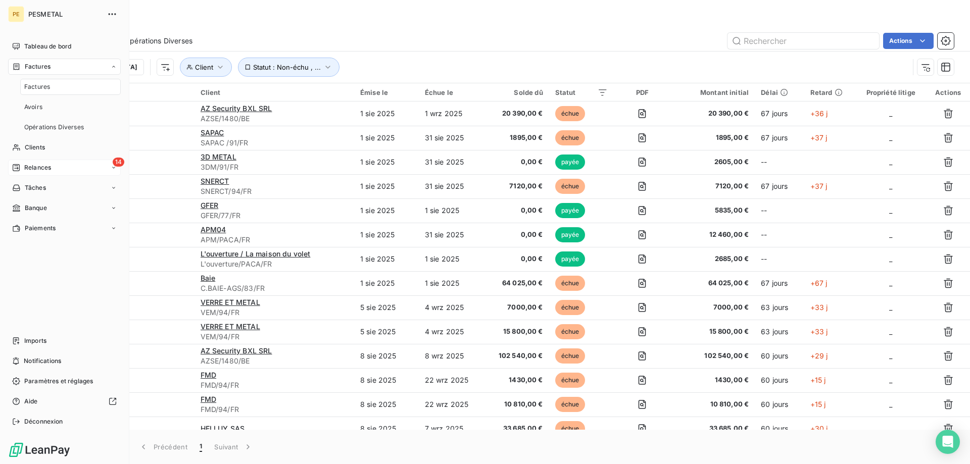
click at [32, 167] on span "Relances" at bounding box center [37, 167] width 27 height 9
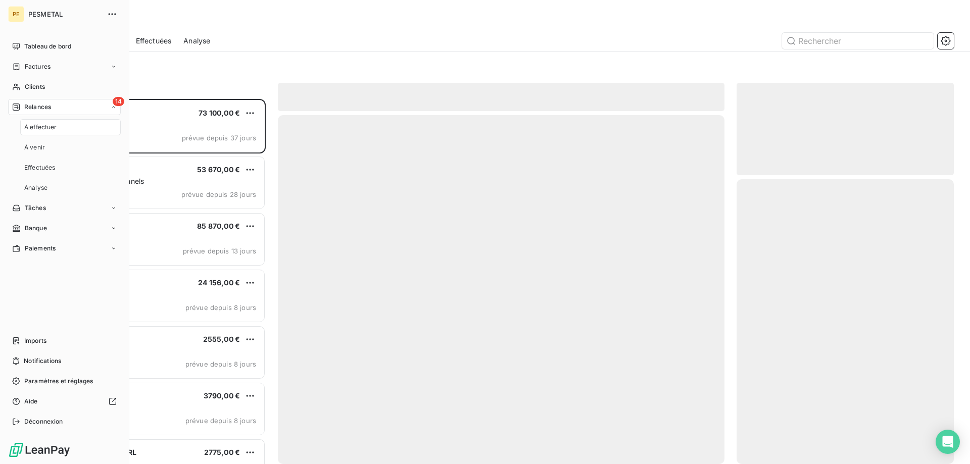
scroll to position [365, 217]
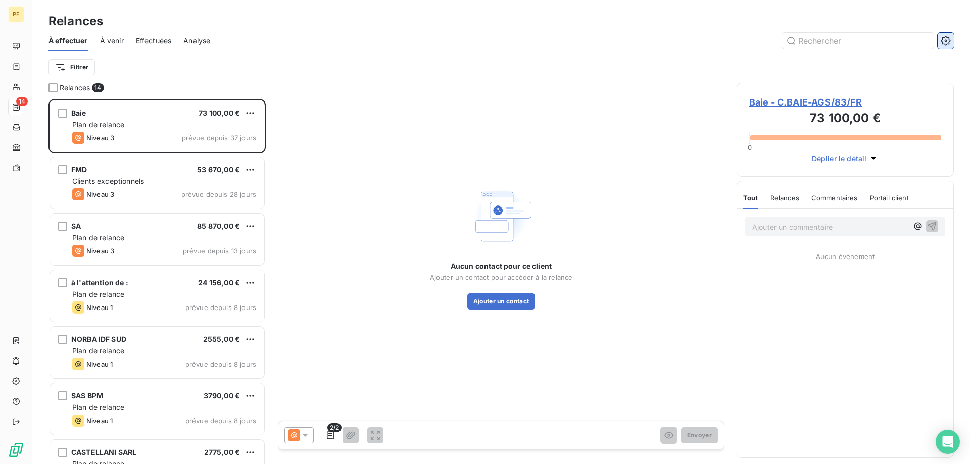
click at [946, 44] on icon "button" at bounding box center [946, 41] width 10 height 10
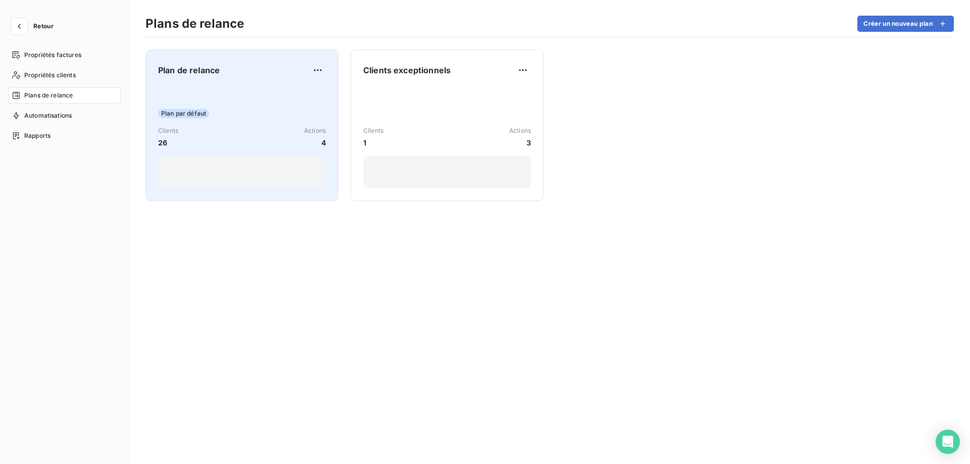
click at [195, 69] on span "Plan de relance" at bounding box center [189, 70] width 62 height 12
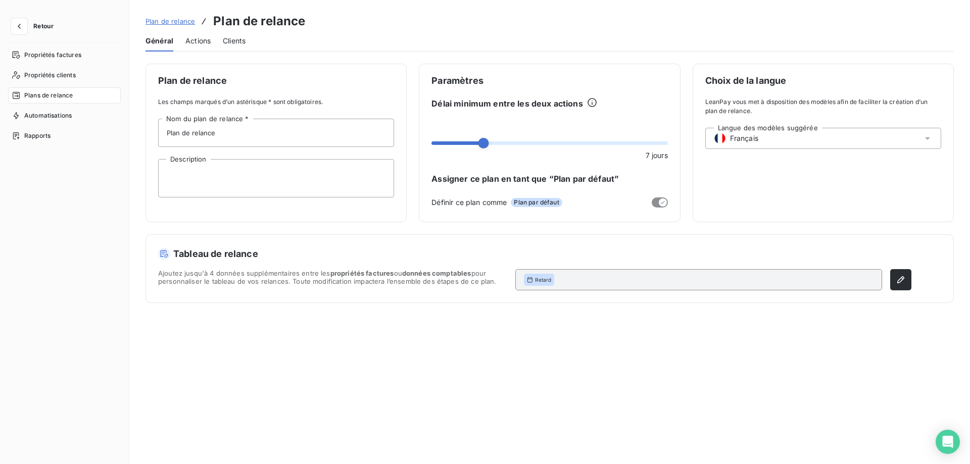
click at [198, 40] on span "Actions" at bounding box center [197, 41] width 25 height 10
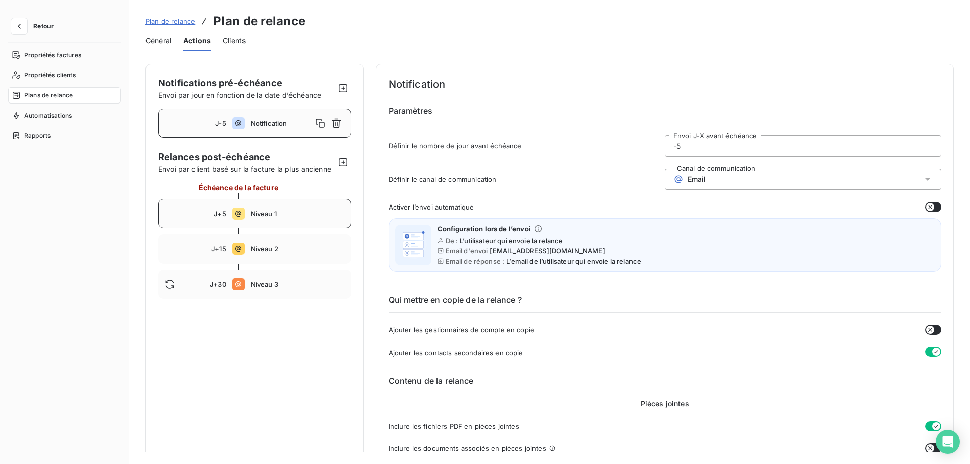
click at [236, 205] on div "J+5 Niveau 1" at bounding box center [254, 213] width 193 height 29
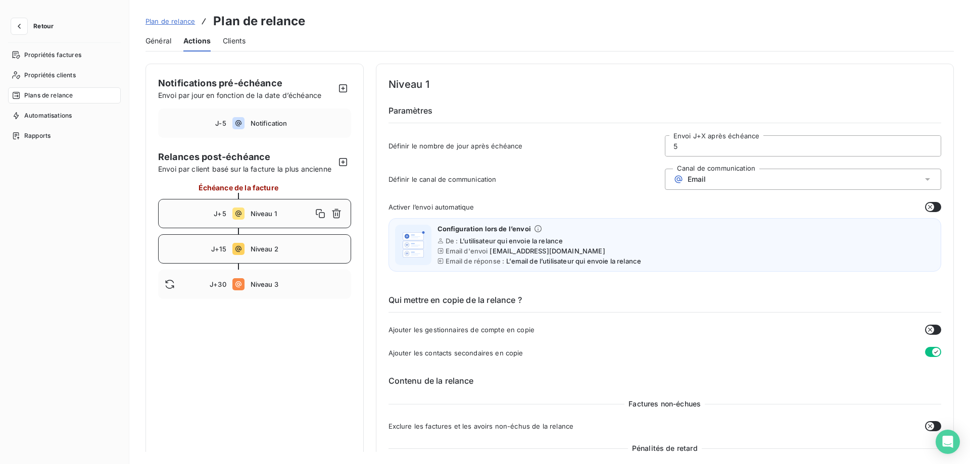
click at [260, 255] on div "J+15 Niveau 2" at bounding box center [254, 248] width 193 height 29
click at [283, 286] on span "Niveau 3" at bounding box center [298, 284] width 94 height 8
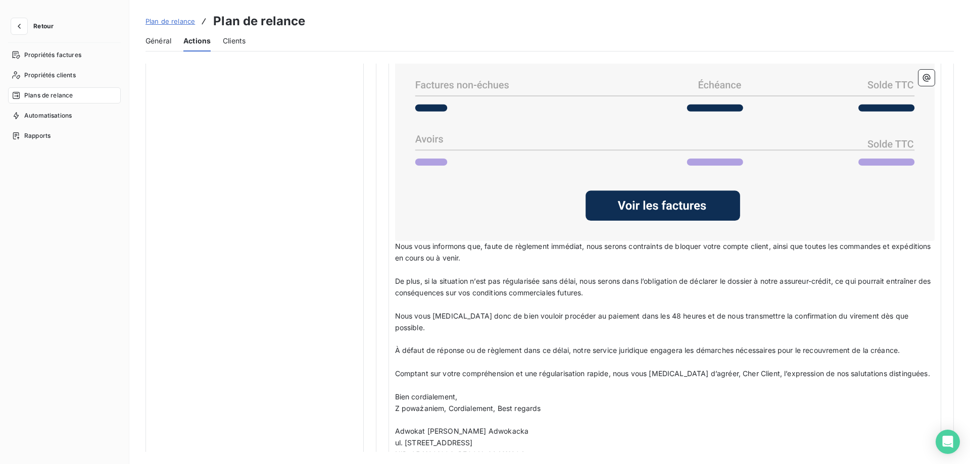
scroll to position [949, 0]
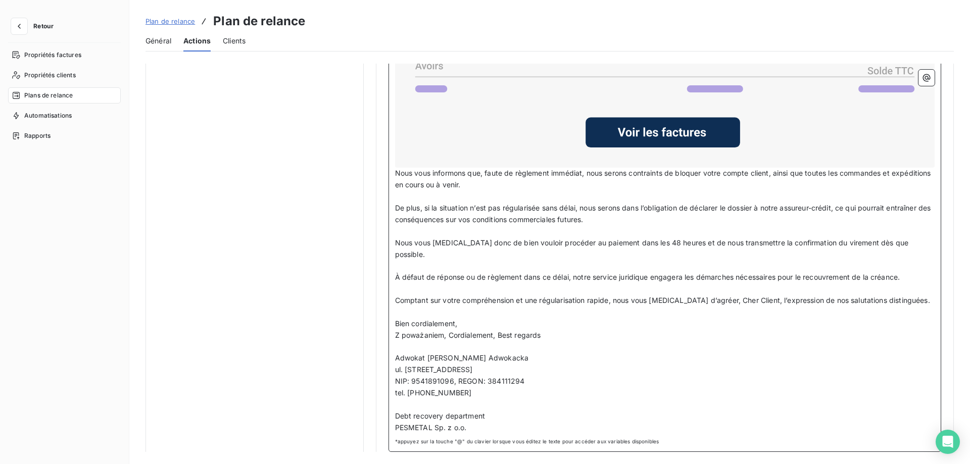
click at [711, 353] on p "Adwokat [PERSON_NAME] Adwokacka" at bounding box center [665, 359] width 540 height 12
click at [700, 342] on p "﻿" at bounding box center [665, 348] width 540 height 12
click at [507, 363] on div "Bonjour Civilité du contact ﻿ Nom de famille du contact ﻿ ﻿ Objet : 3ᵉ relance …" at bounding box center [665, 123] width 540 height 619
click at [653, 341] on div "Bonjour Civilité du contact ﻿ Nom de famille du contact ﻿ ﻿ Objet : 3ᵉ relance …" at bounding box center [665, 123] width 540 height 619
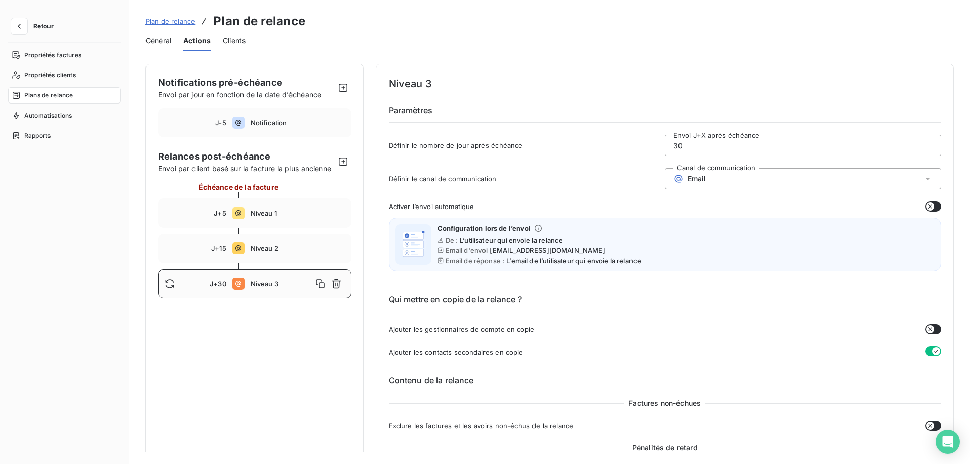
scroll to position [0, 0]
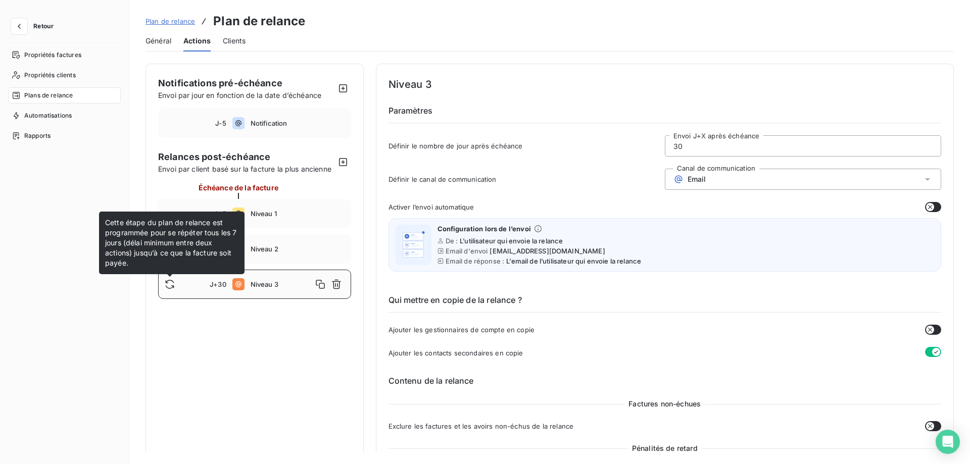
click at [169, 282] on icon at bounding box center [170, 284] width 10 height 10
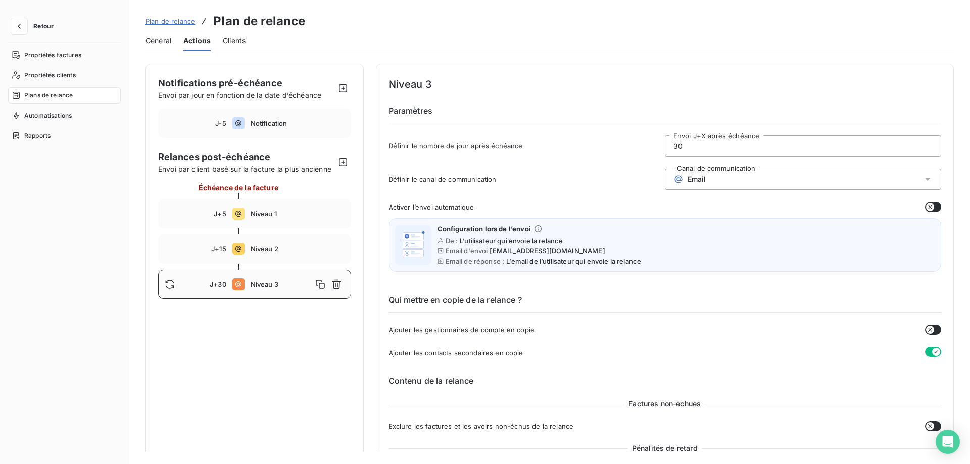
click at [171, 283] on icon at bounding box center [170, 284] width 10 height 10
click at [275, 284] on span "Niveau 3" at bounding box center [282, 284] width 62 height 8
click at [255, 282] on span "Niveau 3" at bounding box center [282, 284] width 62 height 8
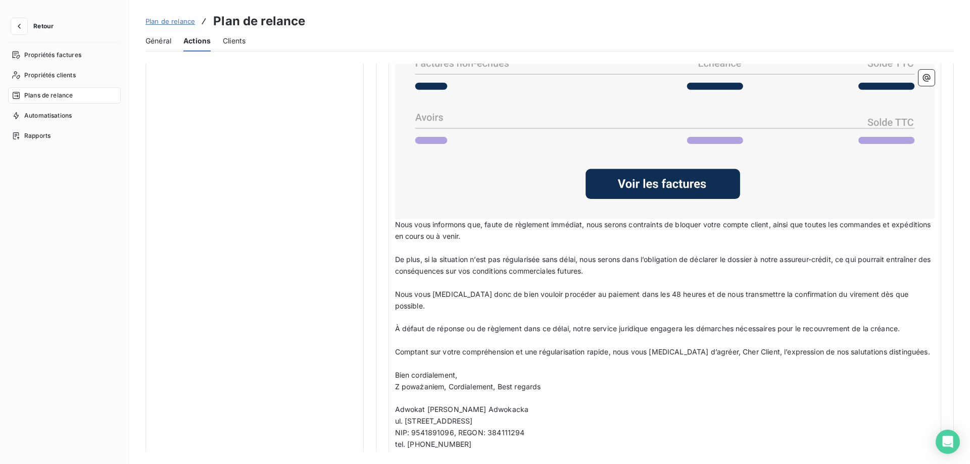
scroll to position [949, 0]
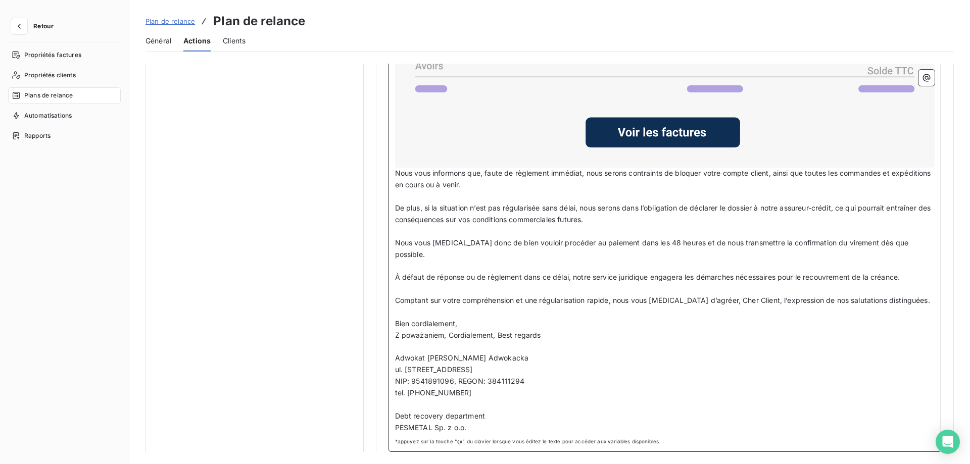
click at [757, 364] on p "ul. [STREET_ADDRESS]" at bounding box center [665, 370] width 540 height 12
click at [621, 296] on span "Comptant sur votre compréhension et une régularisation rapide, nous vous [MEDIC…" at bounding box center [662, 300] width 535 height 9
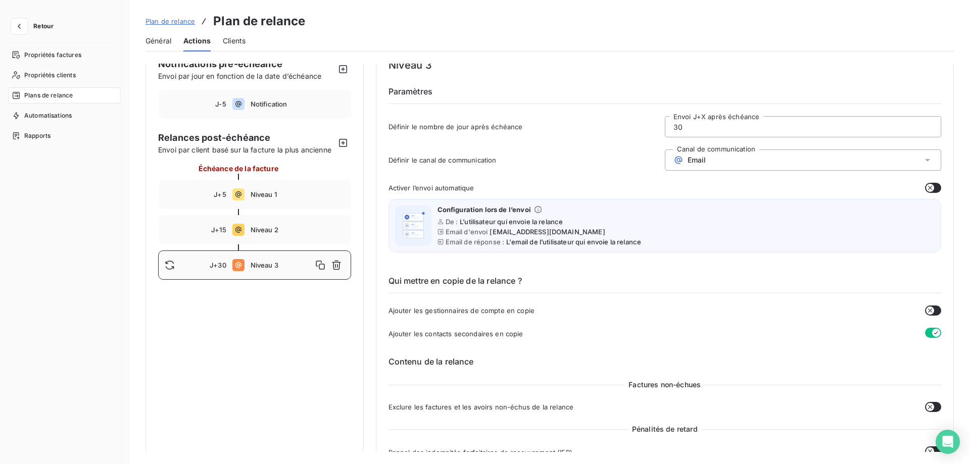
scroll to position [0, 0]
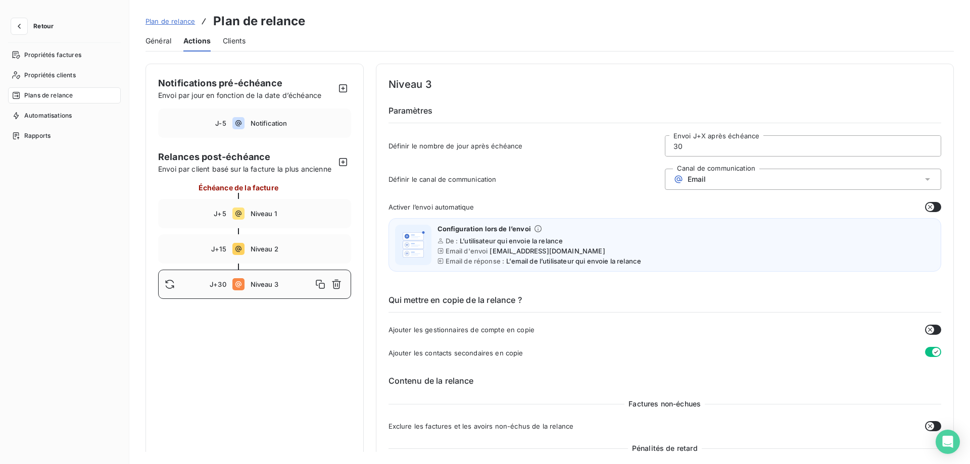
click at [231, 249] on div "J+15 Niveau 2" at bounding box center [254, 248] width 193 height 29
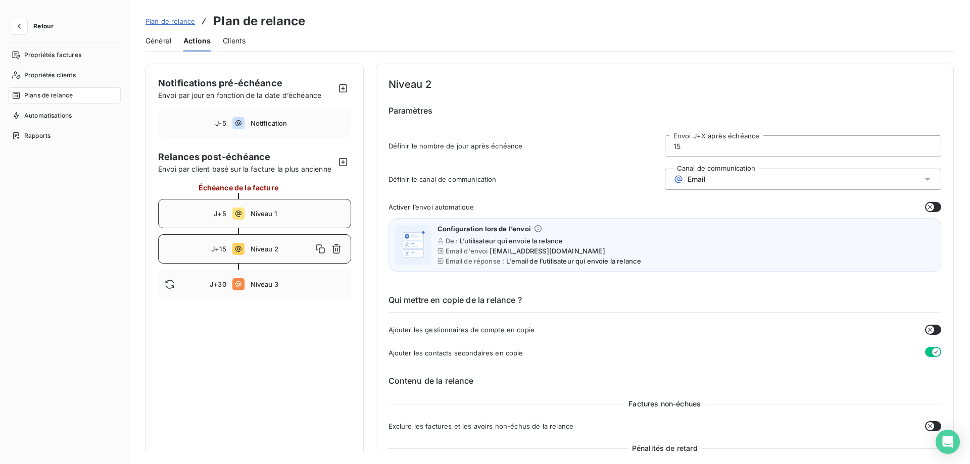
click at [217, 214] on span "J+5" at bounding box center [220, 214] width 12 height 8
type input "5"
click at [61, 51] on span "Propriétés factures" at bounding box center [52, 55] width 57 height 9
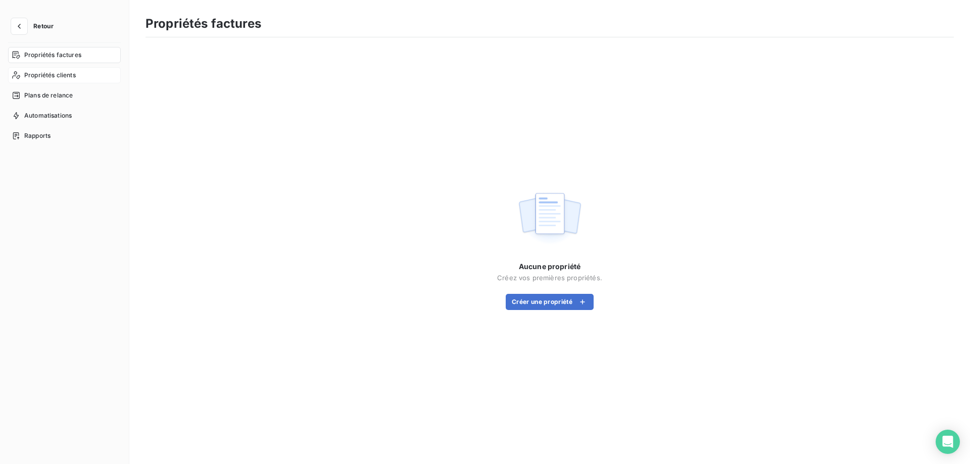
click at [41, 74] on span "Propriétés clients" at bounding box center [50, 75] width 52 height 9
click at [40, 27] on span "Retour" at bounding box center [43, 26] width 20 height 6
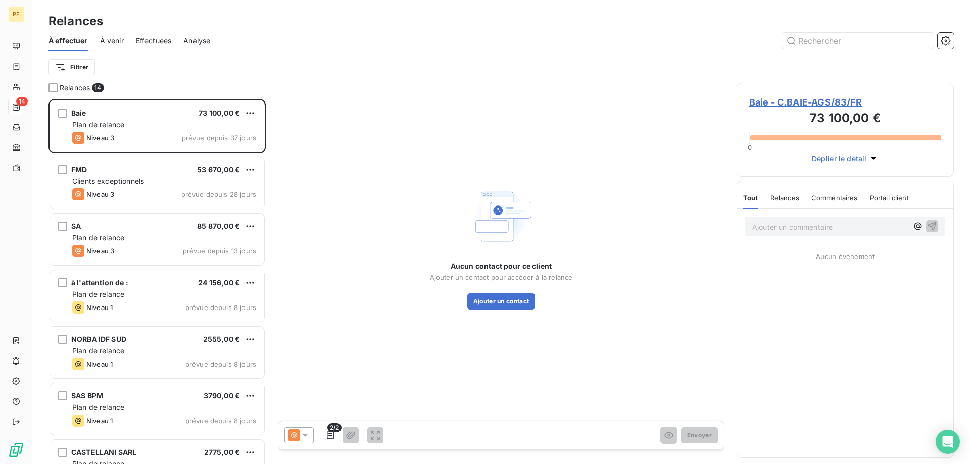
scroll to position [365, 217]
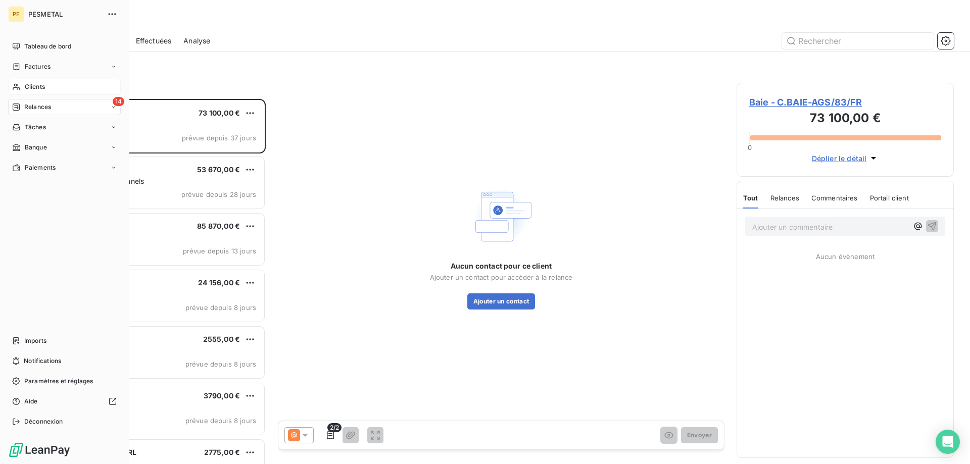
click at [37, 87] on span "Clients" at bounding box center [35, 86] width 20 height 9
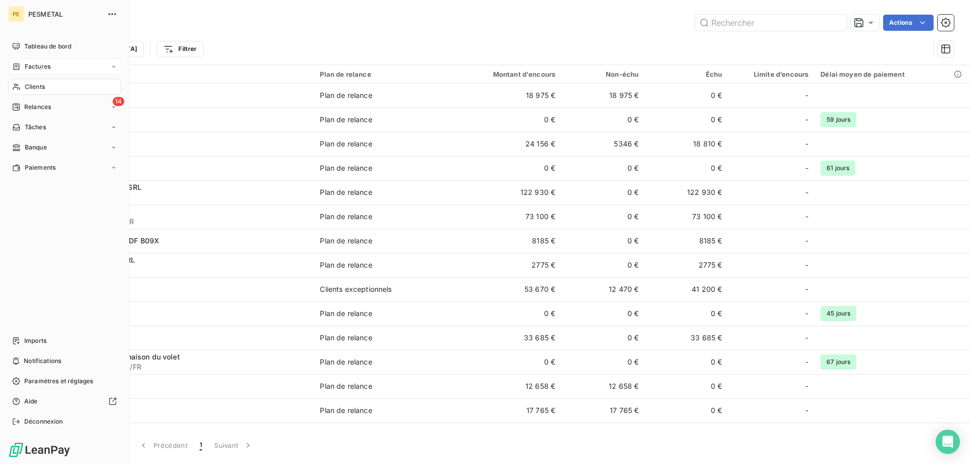
click at [31, 66] on span "Factures" at bounding box center [38, 66] width 26 height 9
